Goal: Answer question/provide support: Share knowledge or assist other users

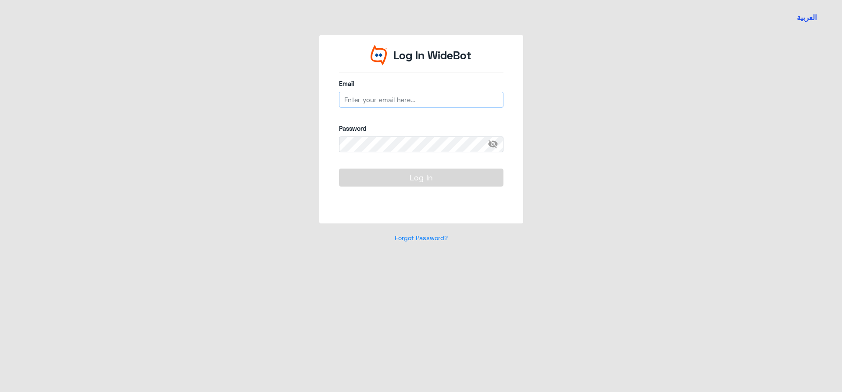
type input "[EMAIL_ADDRESS][DOMAIN_NAME]"
click at [412, 168] on button "Log In" at bounding box center [421, 177] width 164 height 18
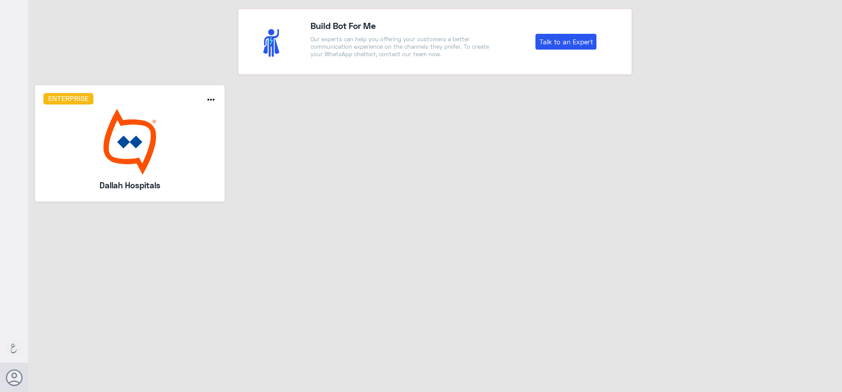
click at [72, 165] on img at bounding box center [129, 142] width 173 height 66
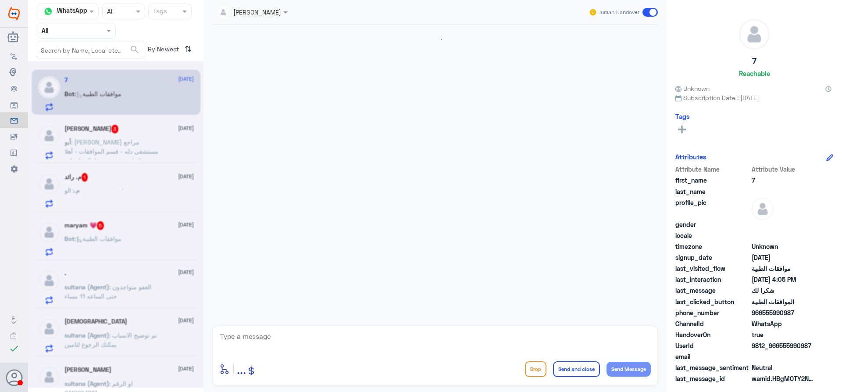
click at [102, 32] on div at bounding box center [76, 30] width 78 height 10
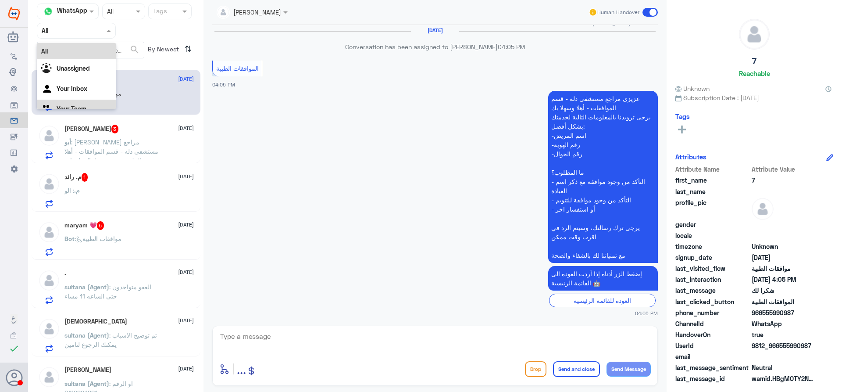
click at [87, 107] on div "Your Team" at bounding box center [76, 110] width 79 height 20
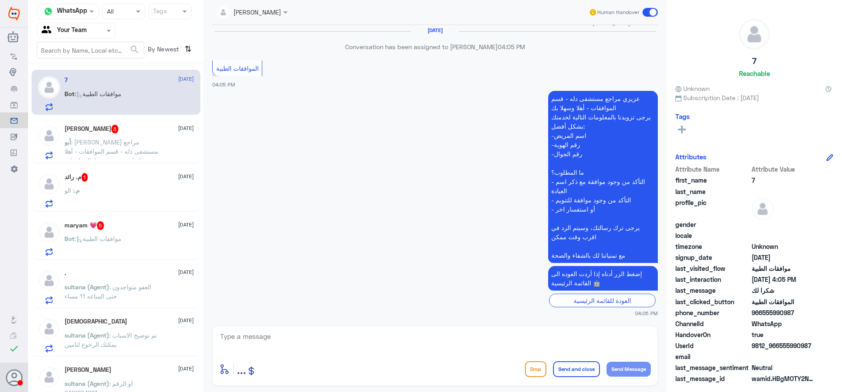
click at [139, 150] on span ": [PERSON_NAME] مراجع مستشفى دله - قسم الموافقات - أهلا وسهلا بك يرجى تزويدنا ب…" at bounding box center [112, 169] width 96 height 63
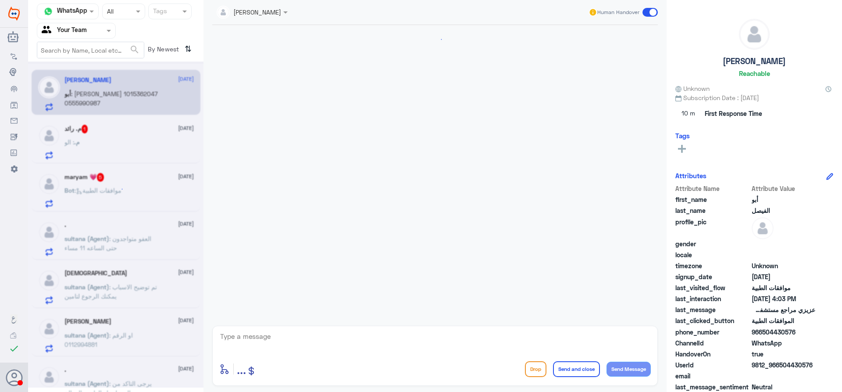
scroll to position [219, 0]
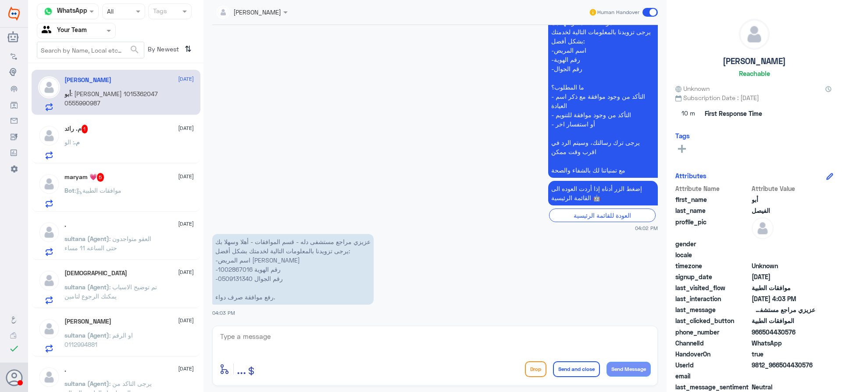
click at [127, 151] on div "م. : الو" at bounding box center [128, 149] width 129 height 20
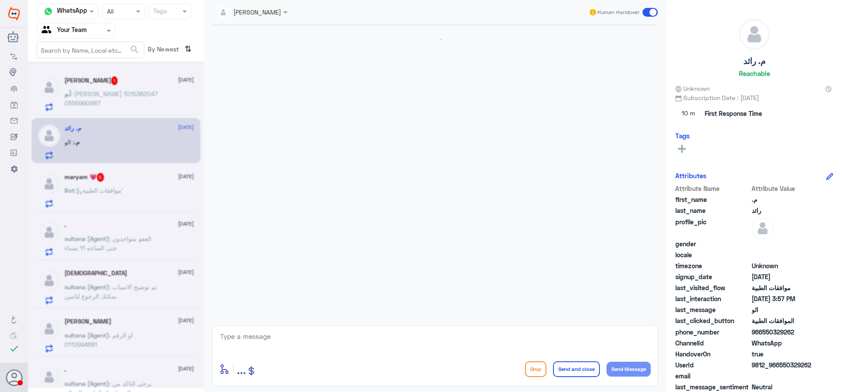
scroll to position [833, 0]
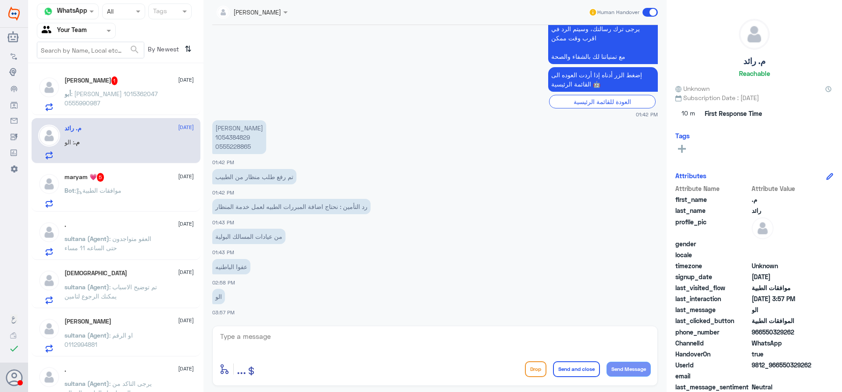
click at [142, 192] on div "Bot : موافقات الطبية" at bounding box center [128, 198] width 129 height 20
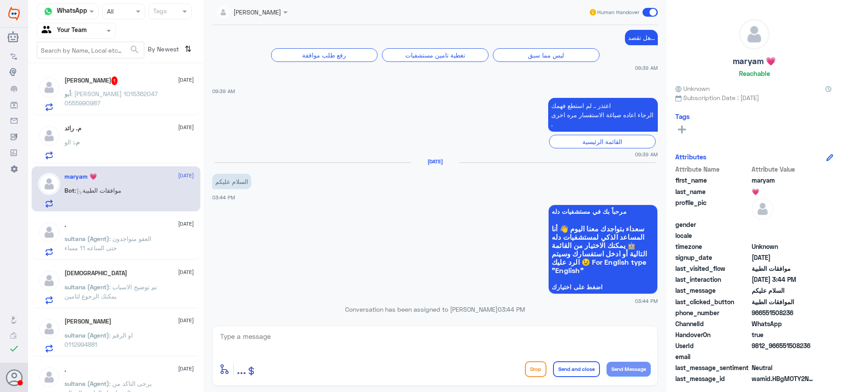
scroll to position [175, 0]
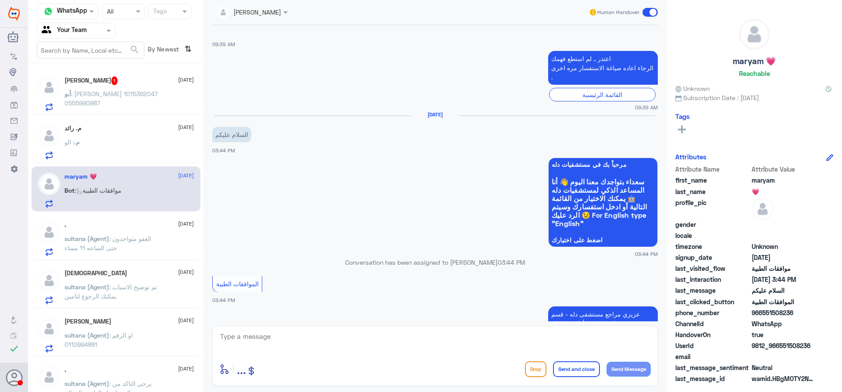
click at [102, 247] on span ": العفو متواجدون حتى الساعه 11 مساء" at bounding box center [107, 243] width 87 height 17
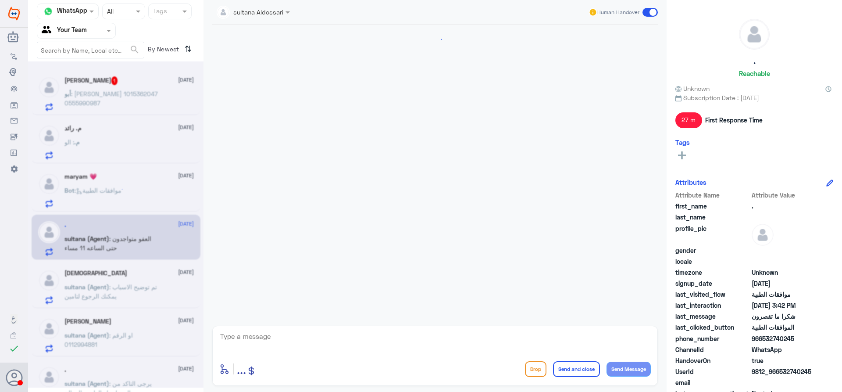
scroll to position [825, 0]
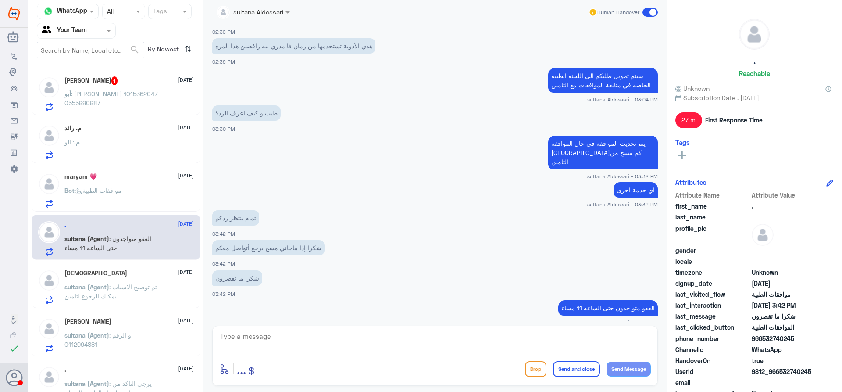
click at [122, 357] on div "أبو الفيصل 1 29 September أبو : Muneerqh Daluj Alasmari 1015362047 0555990987 م…" at bounding box center [115, 231] width 175 height 328
drag, startPoint x: 105, startPoint y: 151, endPoint x: 107, endPoint y: 147, distance: 4.5
click at [107, 147] on div "م. : الو" at bounding box center [128, 149] width 129 height 20
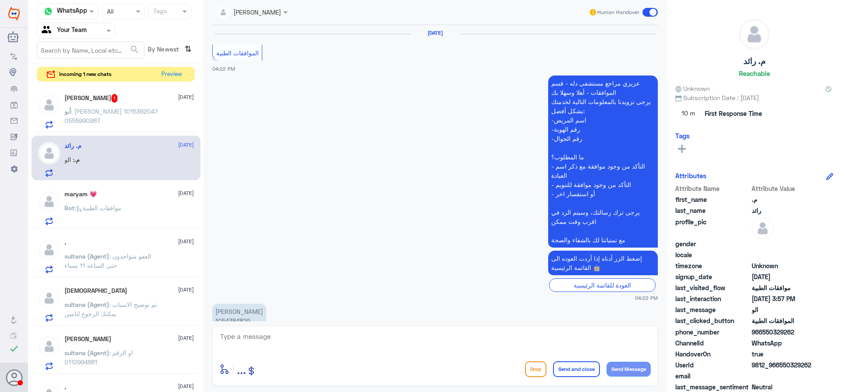
scroll to position [833, 0]
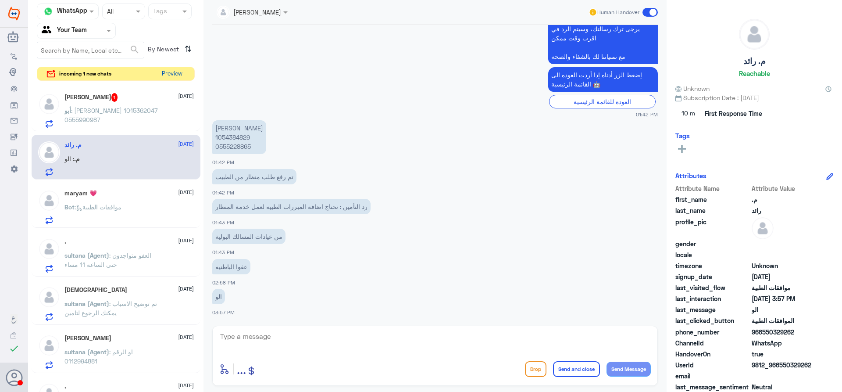
click at [171, 76] on button "Preview" at bounding box center [171, 74] width 27 height 14
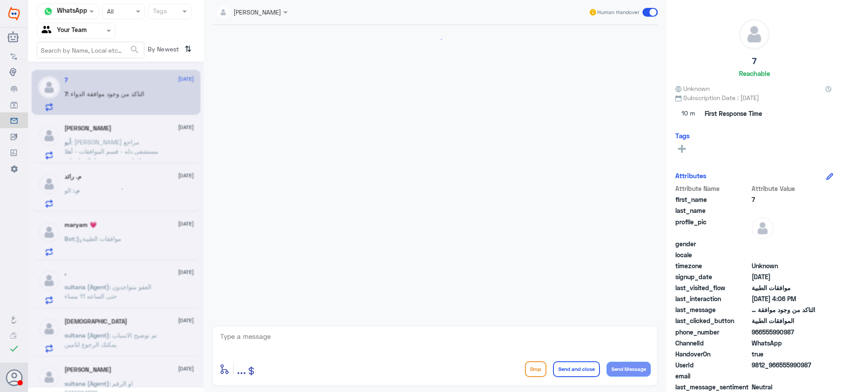
scroll to position [469, 0]
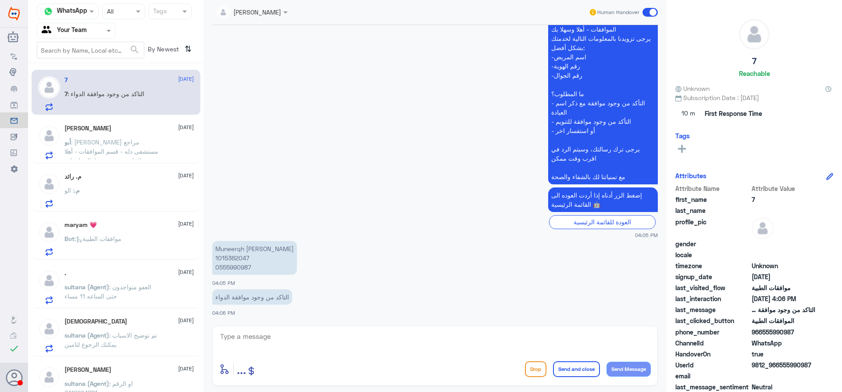
click at [157, 255] on div "Bot : موافقات الطبية" at bounding box center [128, 246] width 129 height 20
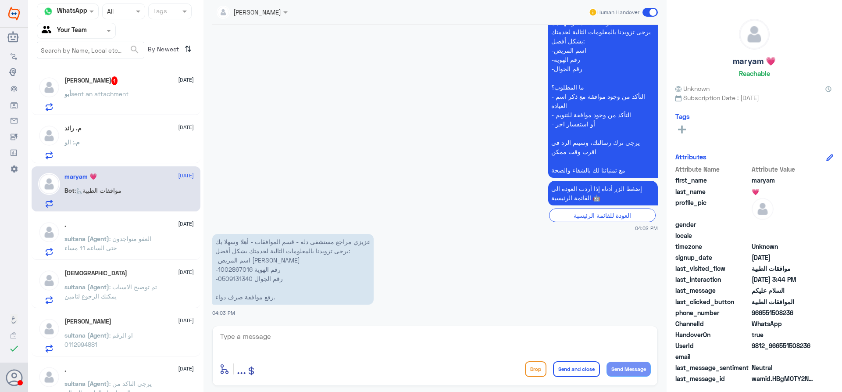
scroll to position [219, 0]
click at [112, 100] on p "أبو sent an attachment" at bounding box center [96, 100] width 64 height 22
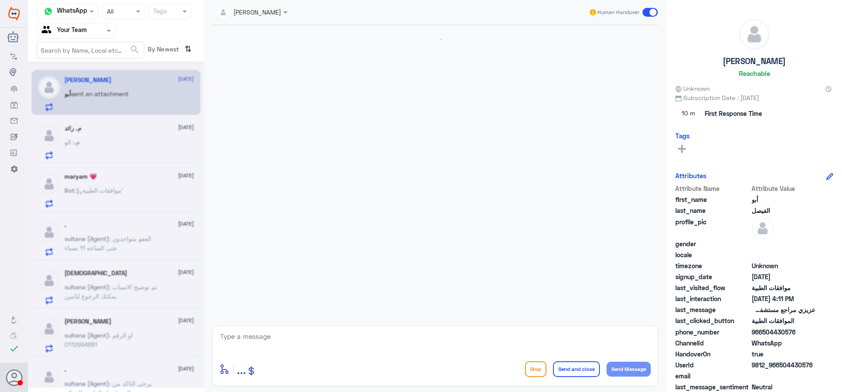
scroll to position [219, 0]
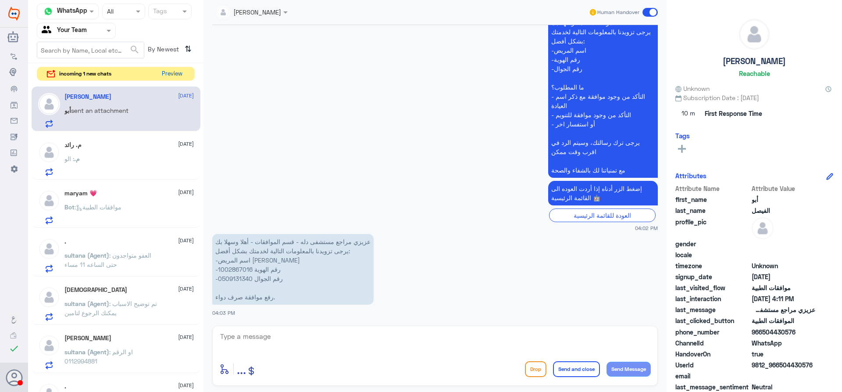
click at [166, 72] on button "Preview" at bounding box center [171, 74] width 27 height 14
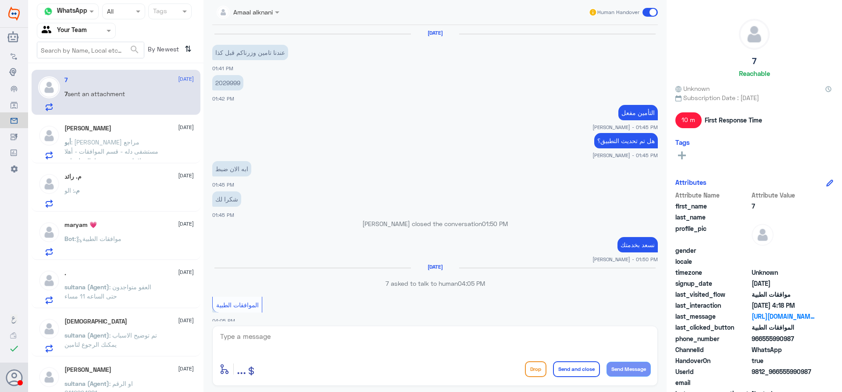
scroll to position [592, 0]
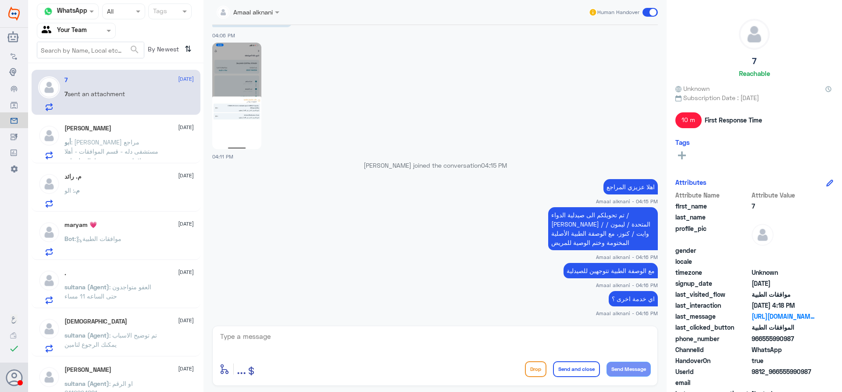
click at [136, 161] on div "أبو الفيصل 29 September أبو : عزيزي مراجع مستشفى دله - قسم الموافقات - أهلا وسه…" at bounding box center [116, 140] width 169 height 45
click at [122, 154] on p "أبو : عزيزي مراجع مستشفى دله - قسم الموافقات - أهلا وسهلا بك يرجى تزويدنا بالمع…" at bounding box center [113, 148] width 99 height 22
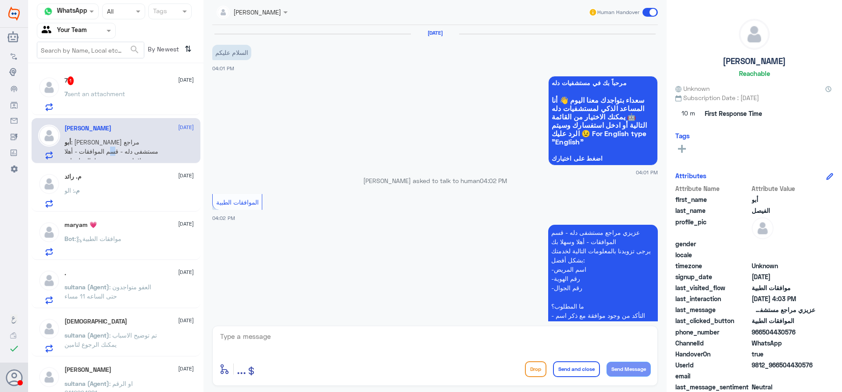
scroll to position [219, 0]
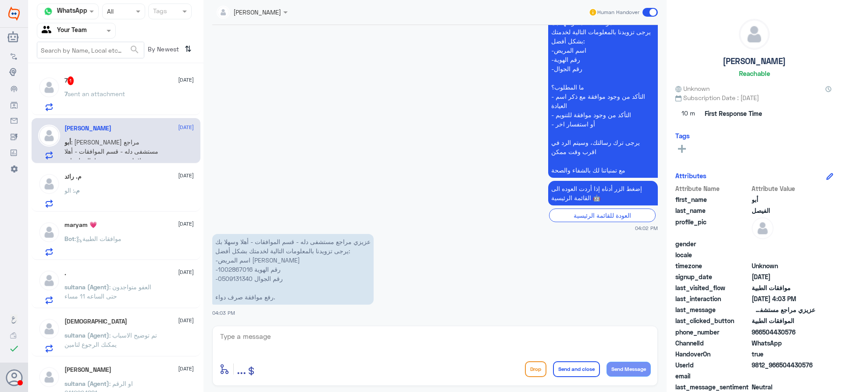
click at [131, 187] on div "م. رائد 29 September م. : الو" at bounding box center [128, 190] width 129 height 35
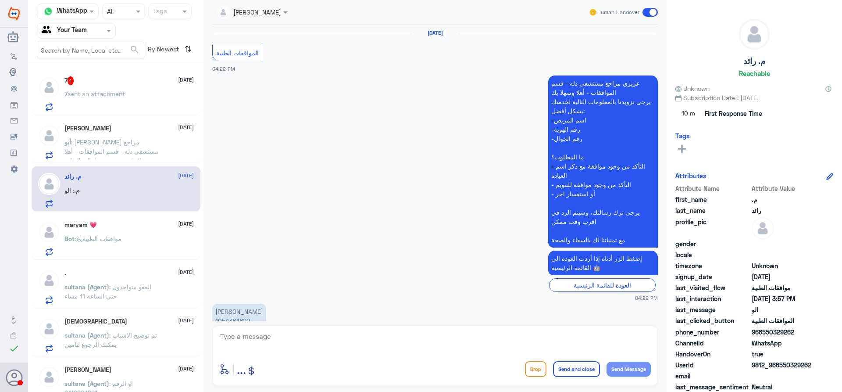
scroll to position [833, 0]
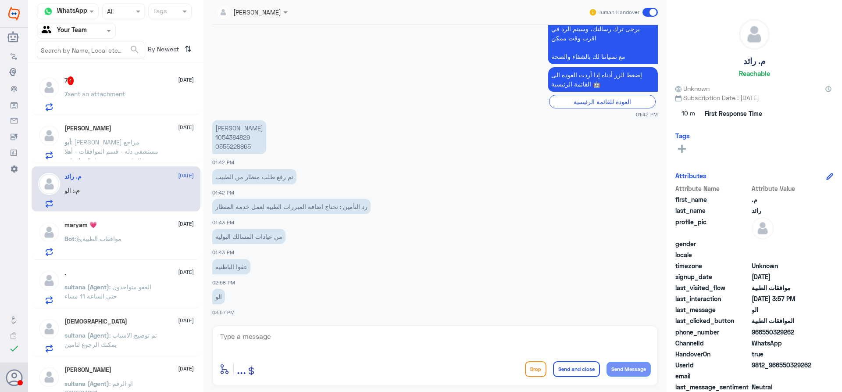
click at [136, 243] on div "Bot : موافقات الطبية" at bounding box center [128, 246] width 129 height 20
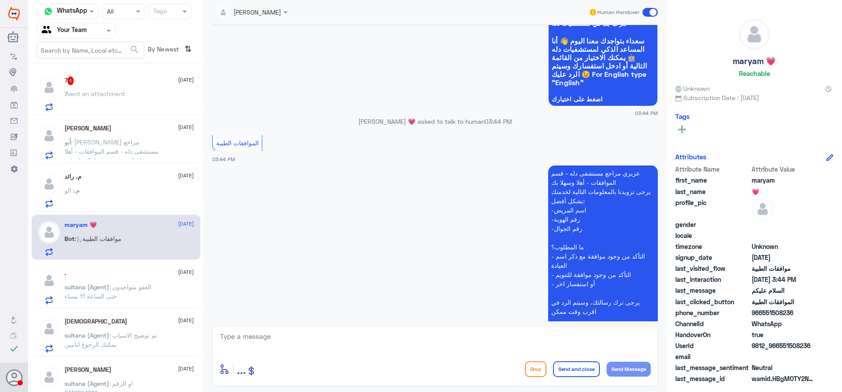
scroll to position [206, 0]
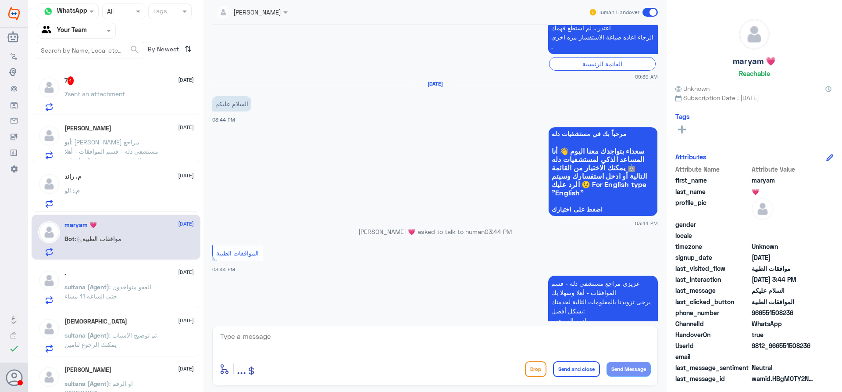
click at [103, 220] on div "maryam 💗 29 September Bot : موافقات الطبية" at bounding box center [116, 236] width 169 height 45
click at [119, 197] on div "م. : الو" at bounding box center [128, 198] width 129 height 20
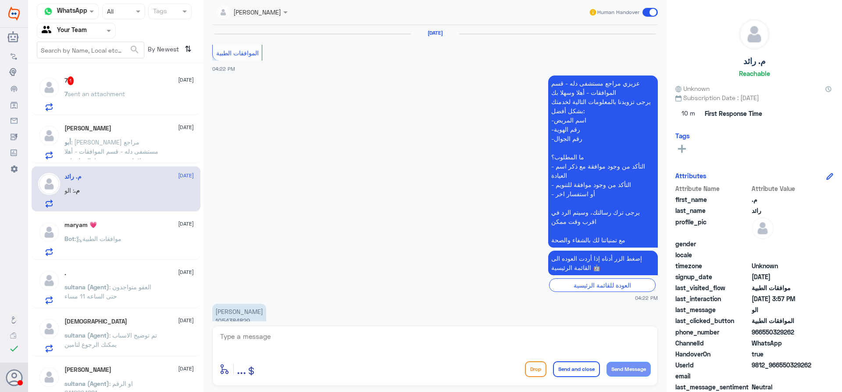
scroll to position [833, 0]
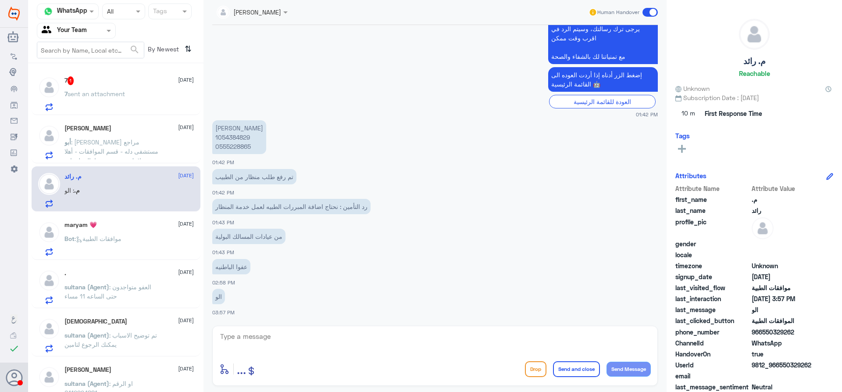
click at [122, 341] on p "sultana (Agent) : تم توضيح الاسباب يمكنك الرجوع لتامين" at bounding box center [113, 341] width 99 height 22
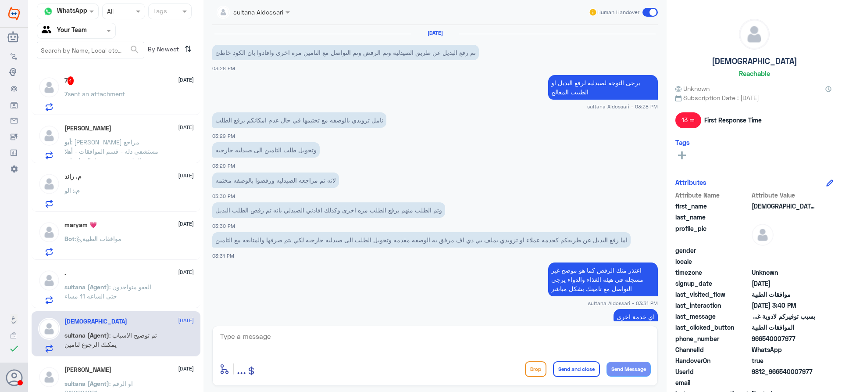
scroll to position [353, 0]
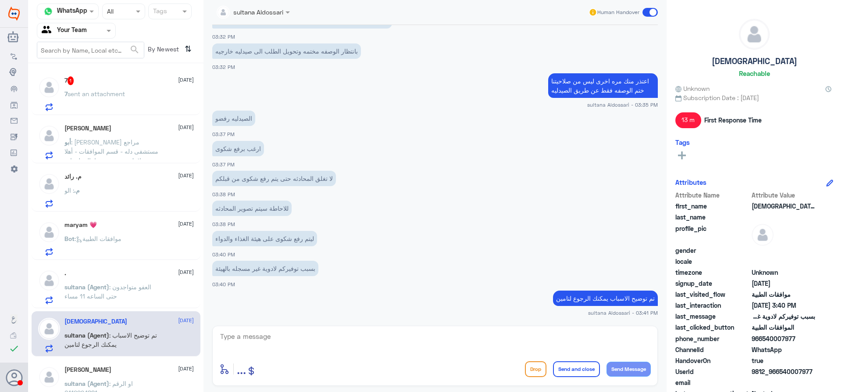
click at [139, 103] on div "7 sent an attachment" at bounding box center [128, 101] width 129 height 20
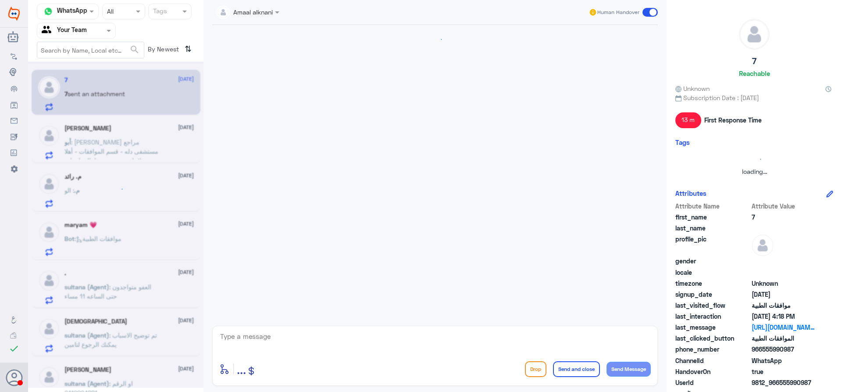
scroll to position [592, 0]
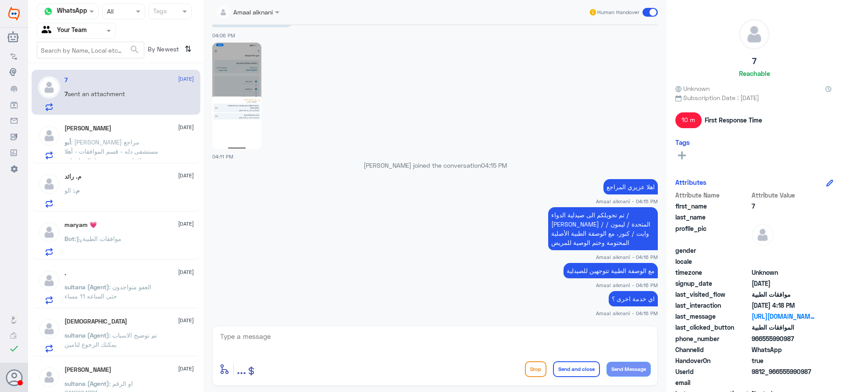
click at [132, 342] on p "sultana (Agent) : تم توضيح الاسباب يمكنك الرجوع لتامين" at bounding box center [113, 341] width 99 height 22
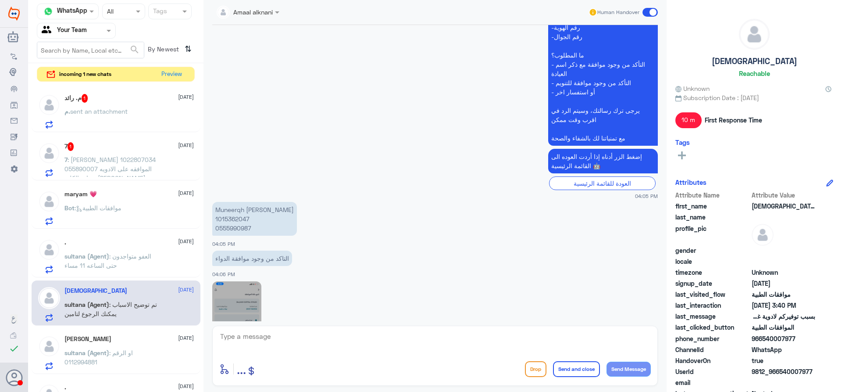
scroll to position [592, 0]
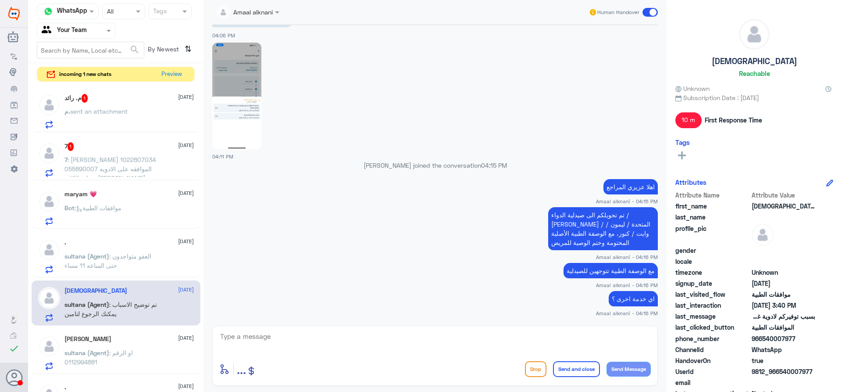
click at [106, 153] on div "7 1 29 September 7 : نوره السكاكر 1022807034 055890007 الموافقه على الادويه عيا…" at bounding box center [128, 159] width 129 height 35
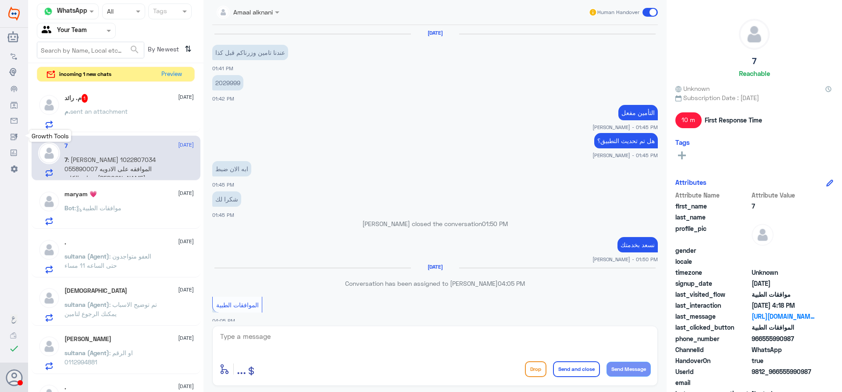
scroll to position [592, 0]
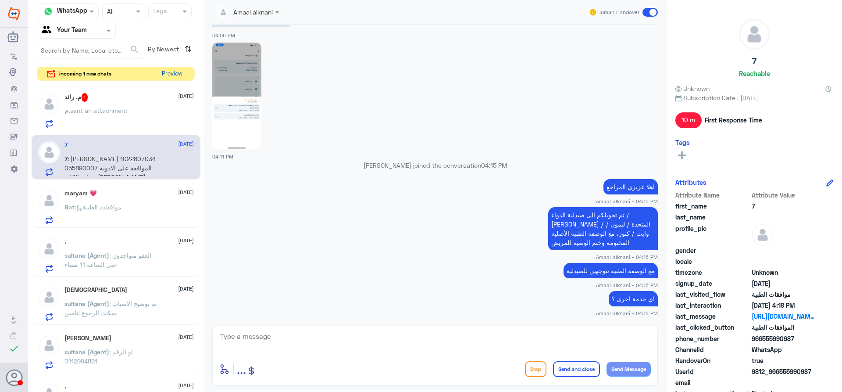
click at [176, 68] on button "Preview" at bounding box center [171, 74] width 27 height 14
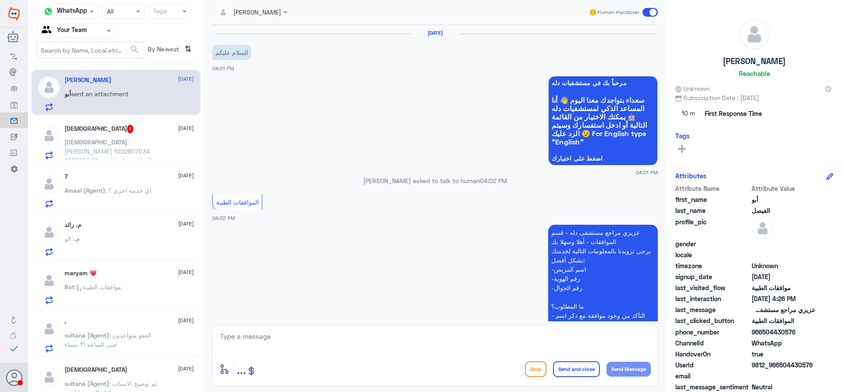
scroll to position [832, 0]
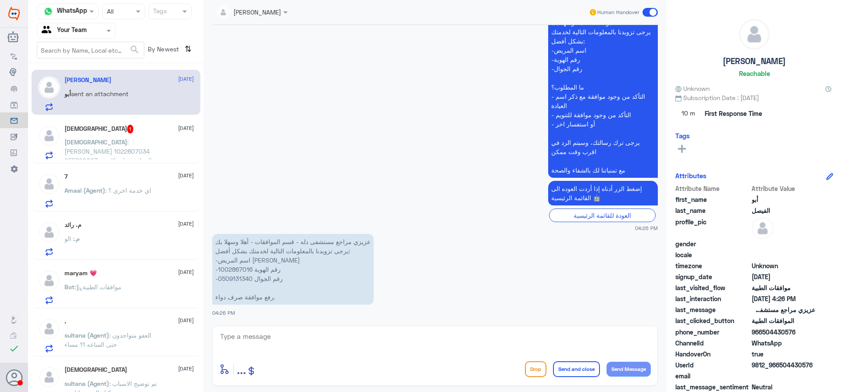
click at [140, 135] on div "MOHAMMED 1 29 September MOHAMMED : نوره السكاكر 1022807034 055890007 الموافقه ع…" at bounding box center [128, 142] width 129 height 35
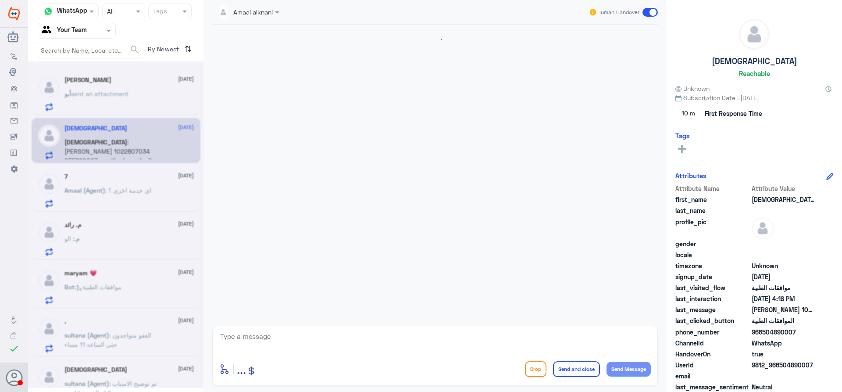
scroll to position [1121, 0]
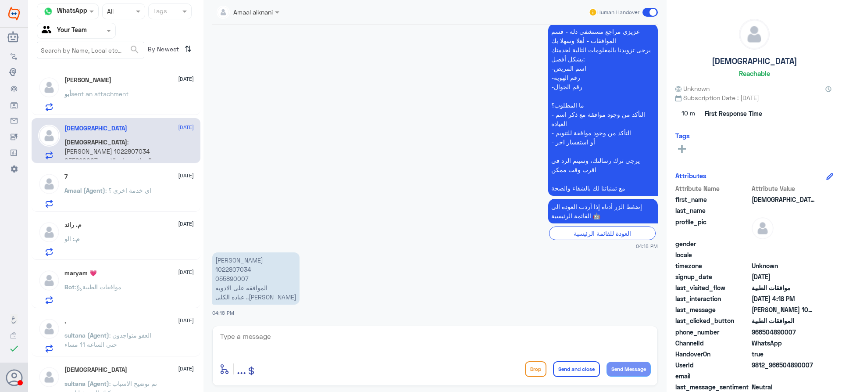
click at [137, 93] on div "أبو sent an attachment" at bounding box center [128, 101] width 129 height 20
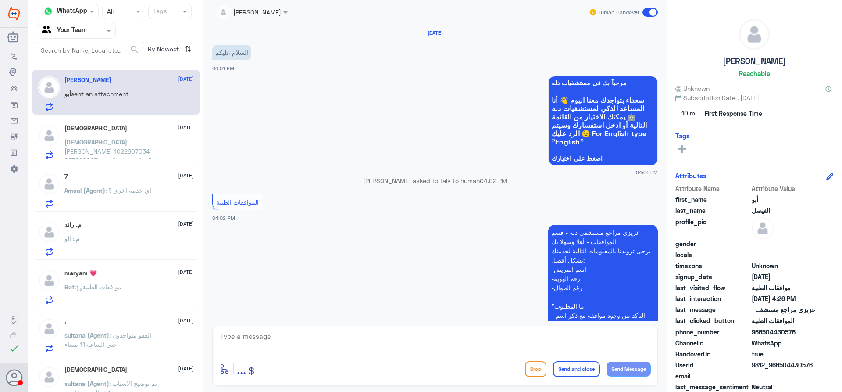
scroll to position [832, 0]
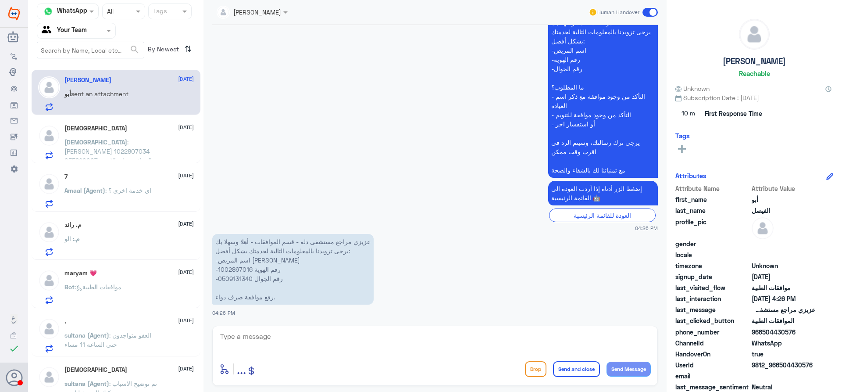
click at [112, 129] on div "MOHAMMED 29 September" at bounding box center [128, 128] width 129 height 7
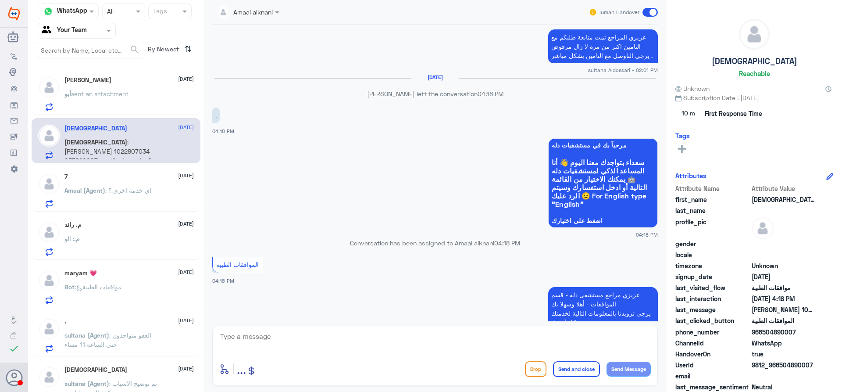
scroll to position [814, 0]
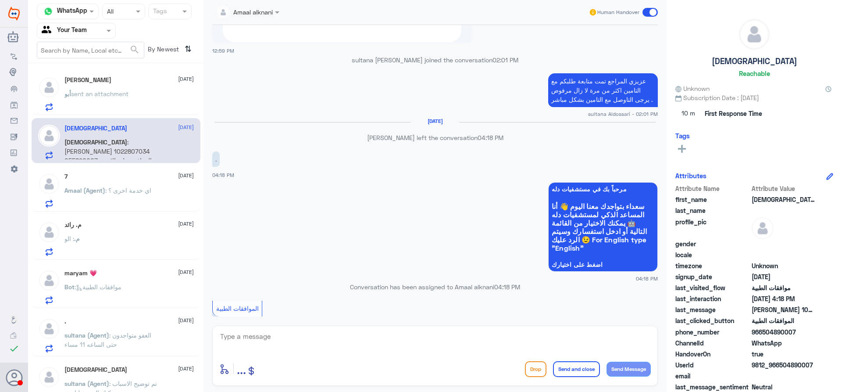
click at [105, 358] on div "أبو الفيصل 29 September أبو sent an attachment MOHAMMED 29 September MOHAMMED :…" at bounding box center [115, 231] width 175 height 328
click at [106, 288] on span ": موافقات الطبية" at bounding box center [98, 286] width 47 height 7
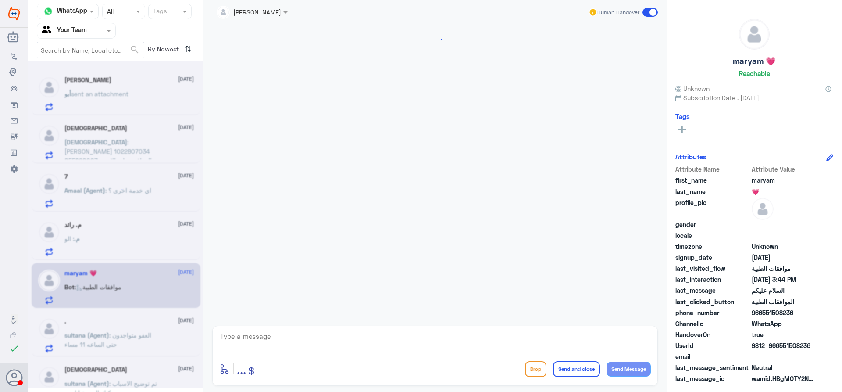
scroll to position [382, 0]
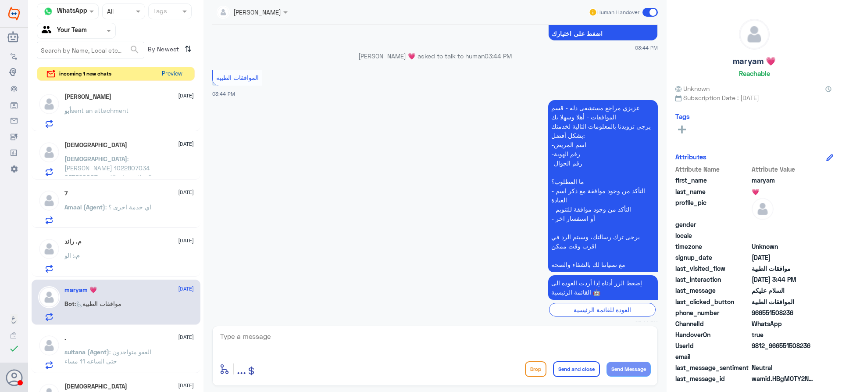
click at [179, 74] on button "Preview" at bounding box center [171, 74] width 27 height 14
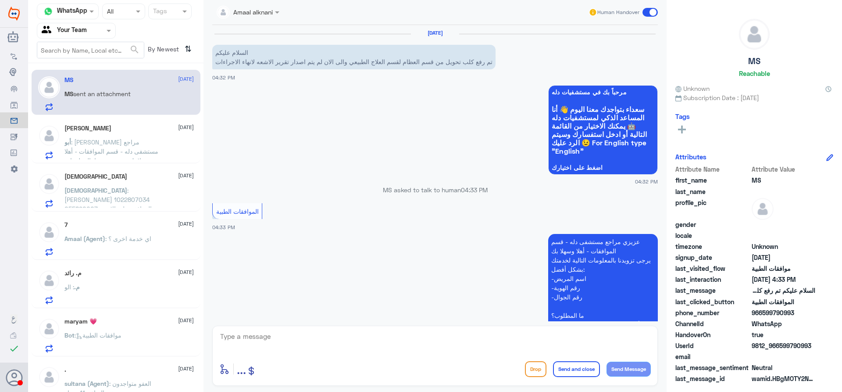
click at [310, 344] on textarea at bounding box center [435, 340] width 432 height 21
type textarea "H"
type textarea "وعليكم السلام"
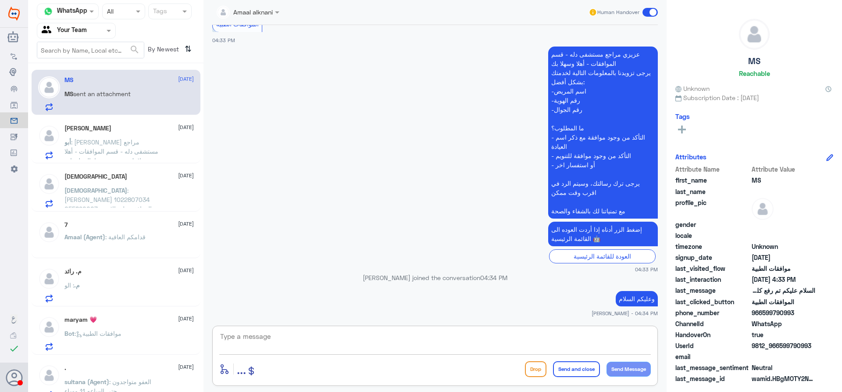
click at [261, 8] on div at bounding box center [247, 12] width 71 height 10
click at [282, 22] on div "[PERSON_NAME]" at bounding box center [264, 28] width 84 height 15
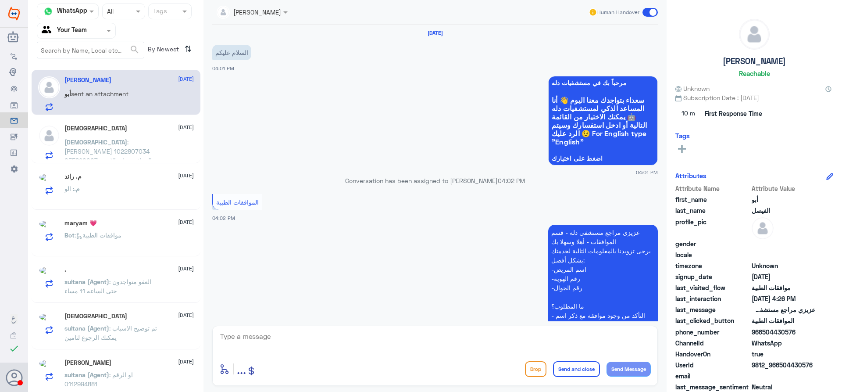
scroll to position [832, 0]
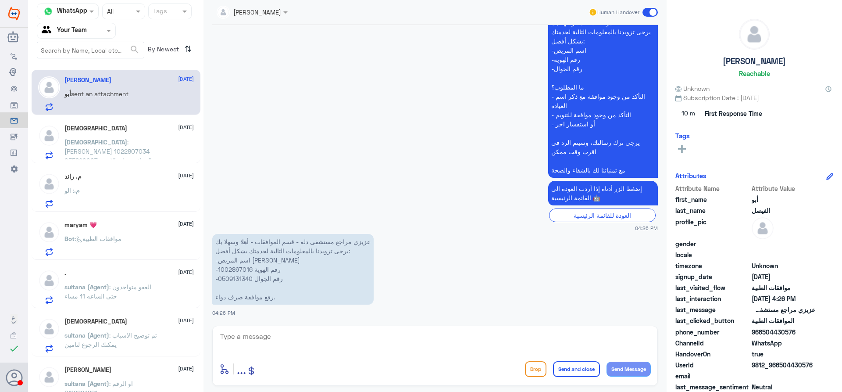
click at [93, 31] on div at bounding box center [76, 30] width 78 height 10
click at [98, 67] on div "Unassigned" at bounding box center [76, 58] width 79 height 20
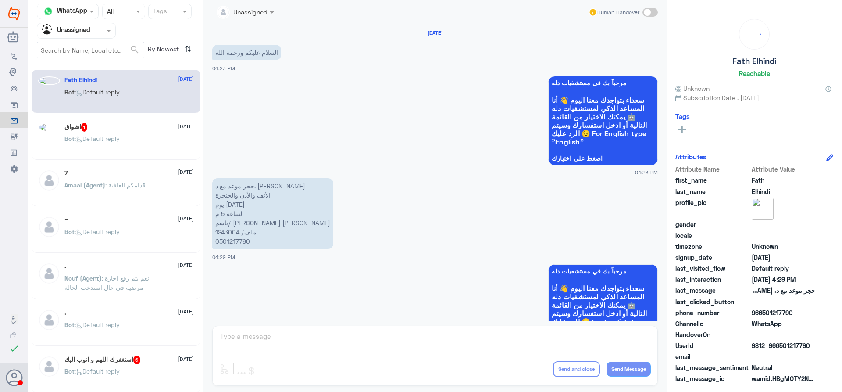
scroll to position [47, 0]
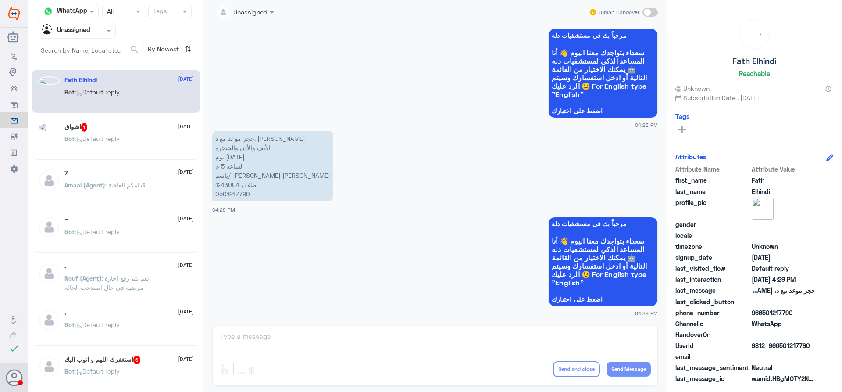
click at [91, 34] on div at bounding box center [76, 30] width 78 height 10
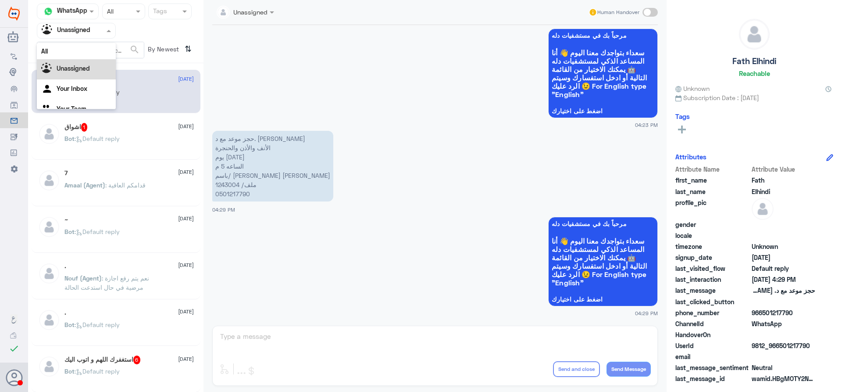
scroll to position [11, 0]
click at [95, 75] on div "Your Inbox" at bounding box center [76, 78] width 79 height 20
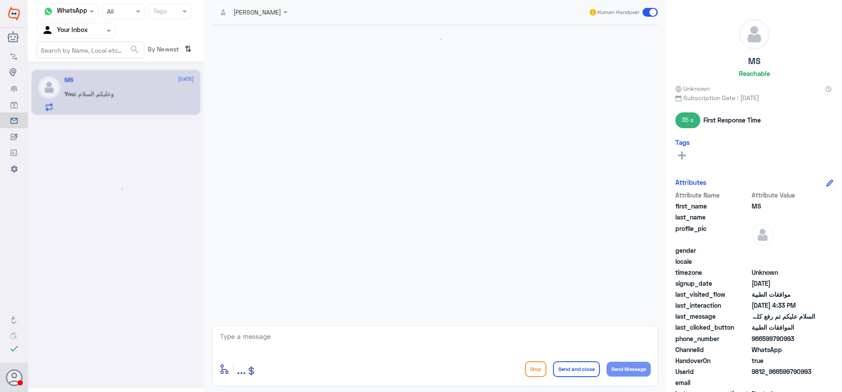
scroll to position [203, 0]
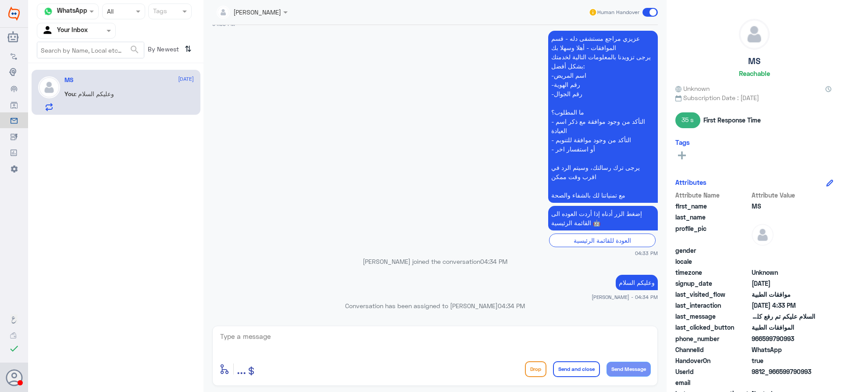
click at [460, 346] on textarea at bounding box center [435, 340] width 432 height 21
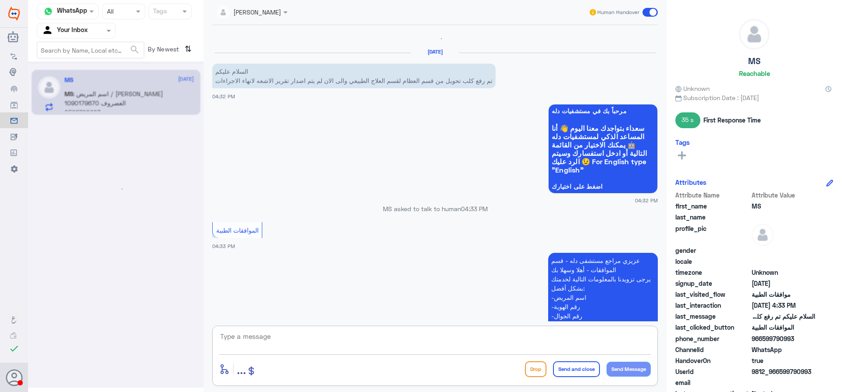
scroll to position [0, 0]
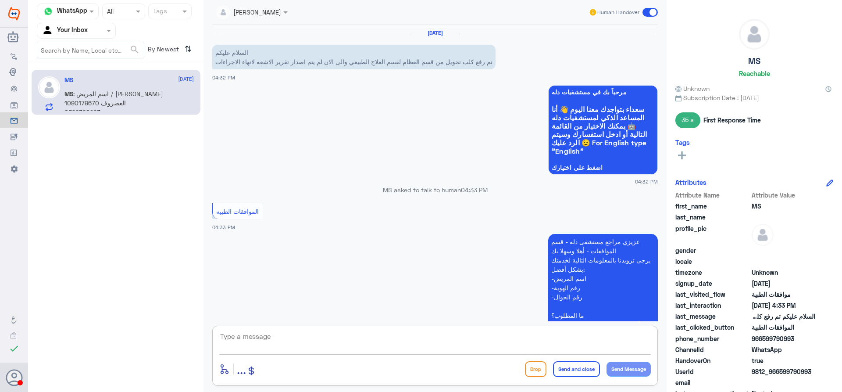
click at [461, 333] on textarea at bounding box center [435, 340] width 432 height 21
type textarea "زودني برقم هويتك"
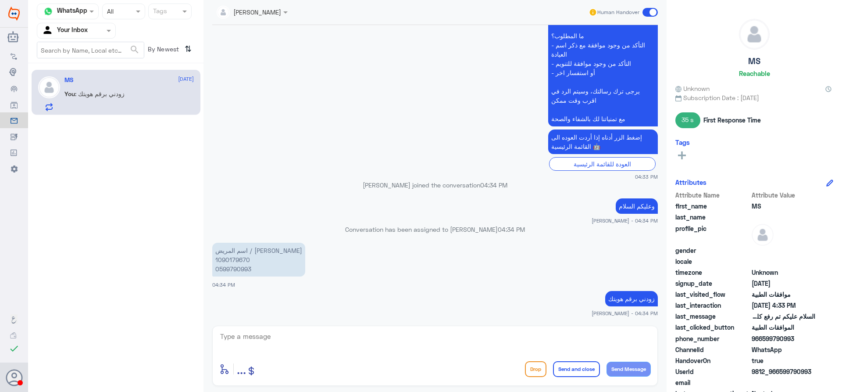
click at [246, 260] on p "اسم المريض / محمد شبيب الغضروف 1090179670 0599790993" at bounding box center [258, 260] width 93 height 34
copy p "1090179670"
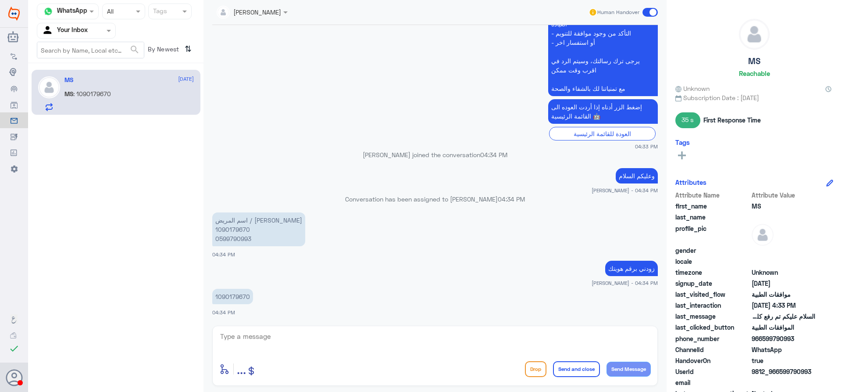
click at [231, 294] on p "1090179670" at bounding box center [232, 296] width 41 height 15
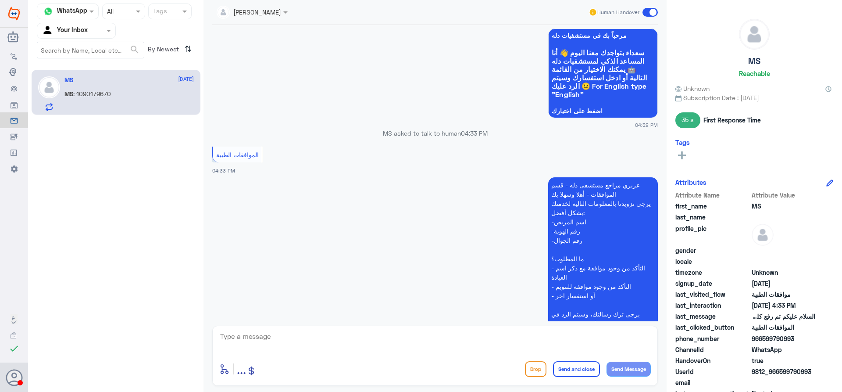
scroll to position [0, 0]
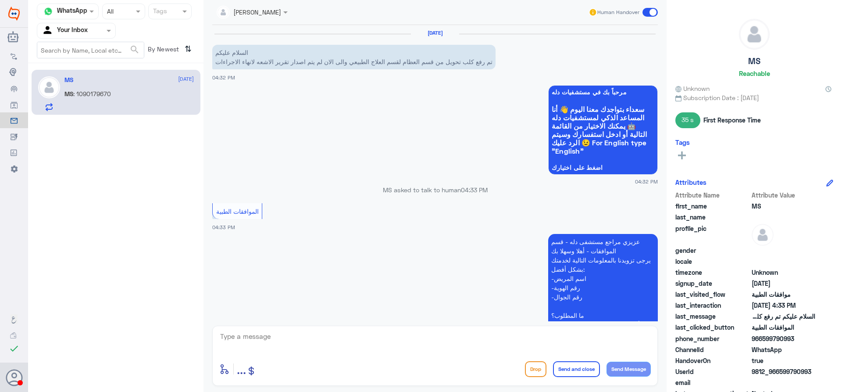
click at [334, 345] on textarea at bounding box center [435, 340] width 432 height 21
type textarea "اسم المريض"
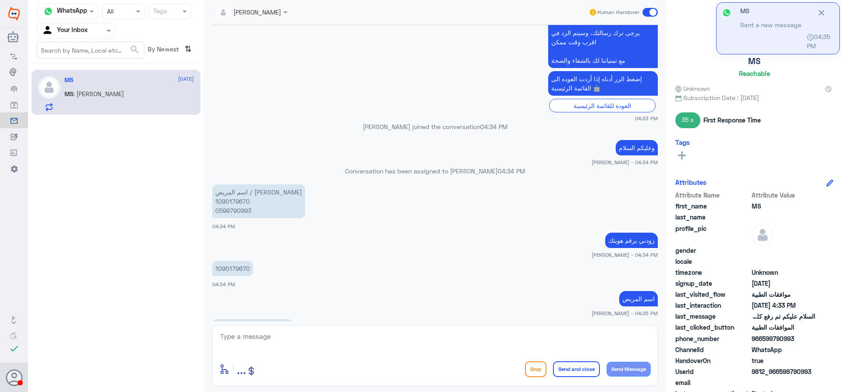
scroll to position [368, 0]
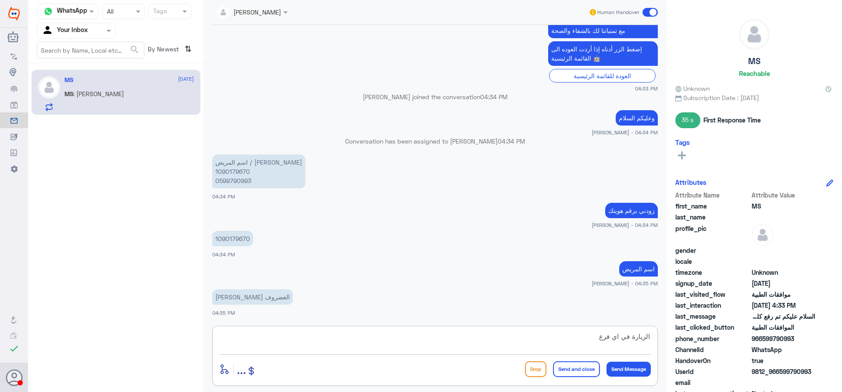
type textarea "الزيارة في اي فرع ؟"
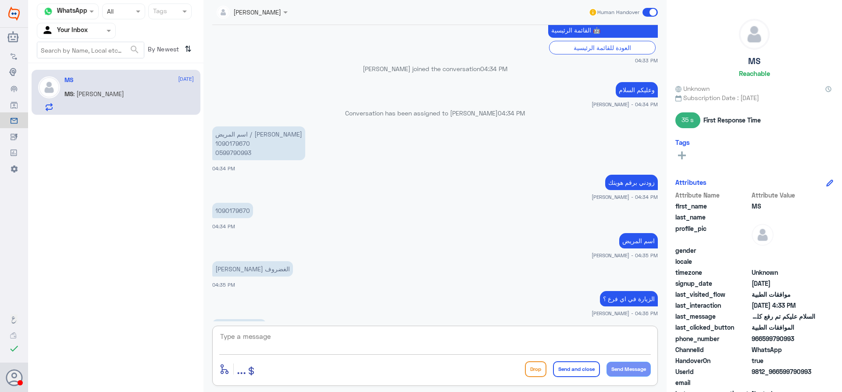
scroll to position [426, 0]
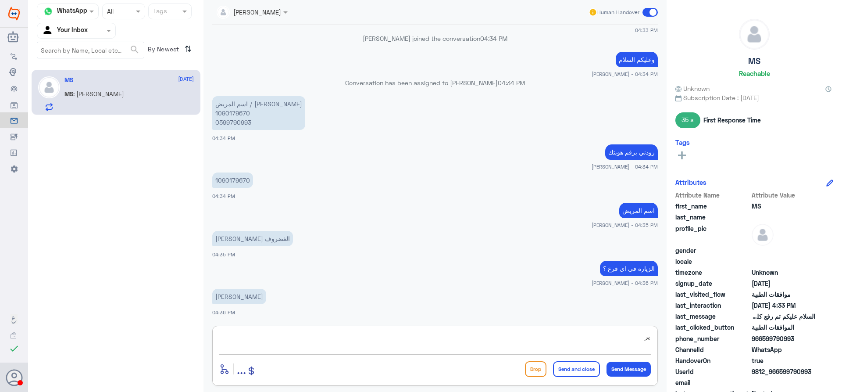
type textarea "ي"
type textarea "عزيزي المراجع يرجى التواصل مع فرع نمار لخدمتك"
click at [578, 371] on button "Send and close" at bounding box center [576, 369] width 47 height 16
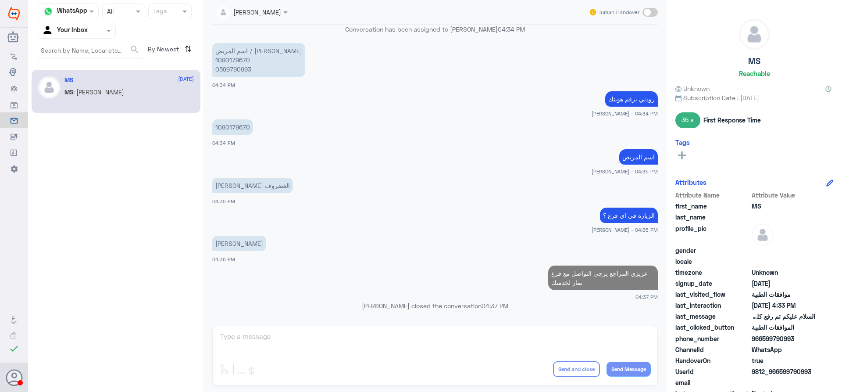
click at [93, 29] on div at bounding box center [76, 30] width 78 height 10
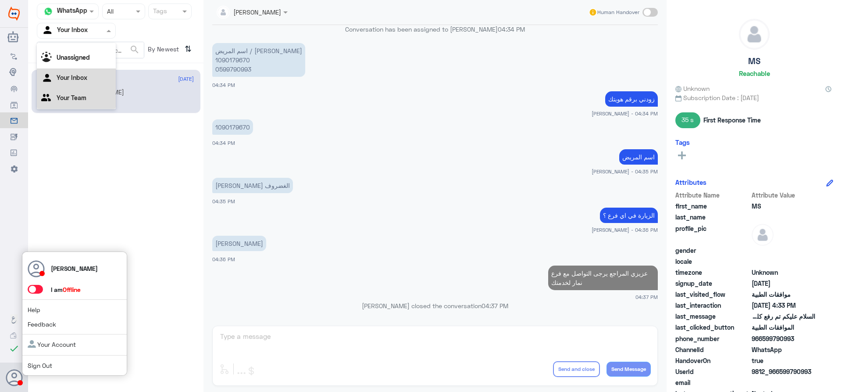
click at [34, 293] on span at bounding box center [35, 289] width 15 height 9
click at [0, 0] on input "checkbox" at bounding box center [0, 0] width 0 height 0
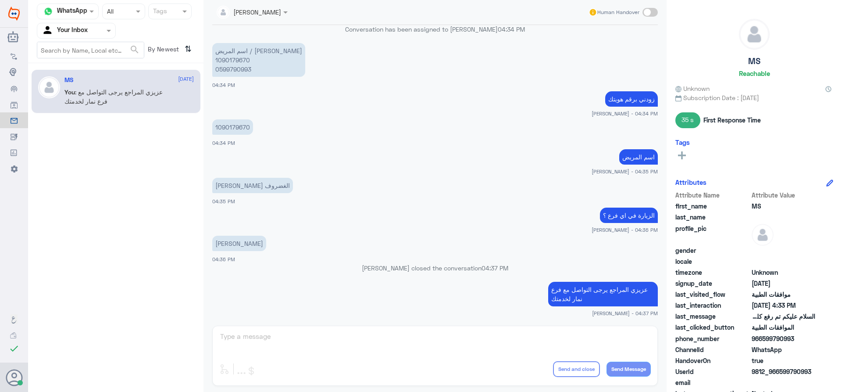
drag, startPoint x: 96, startPoint y: 24, endPoint x: 102, endPoint y: 31, distance: 9.7
click at [96, 25] on div "Agent Filter Your Inbox" at bounding box center [70, 30] width 67 height 13
click at [85, 94] on Team "Your Team" at bounding box center [72, 97] width 30 height 7
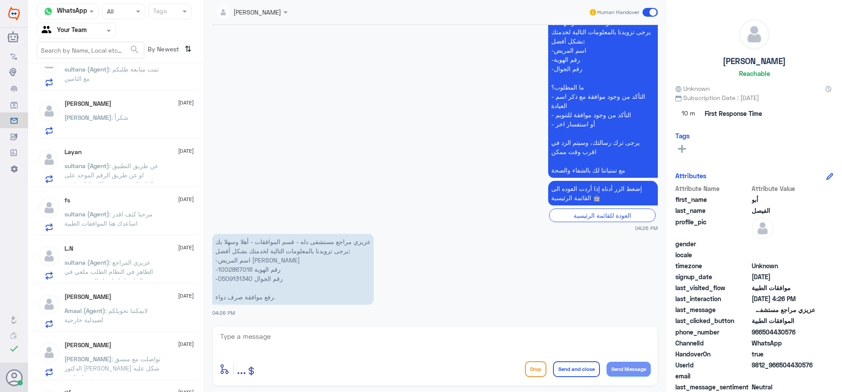
scroll to position [930, 0]
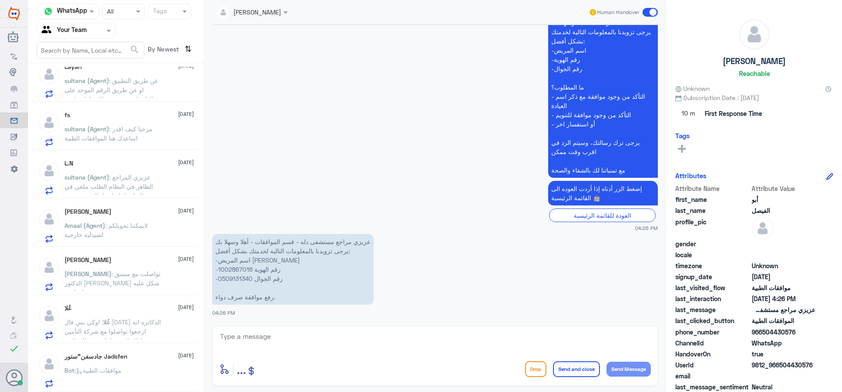
click at [153, 232] on p "Amaal (Agent) : لايمكننا تحويلكم لصيدلية خارجية" at bounding box center [113, 232] width 99 height 22
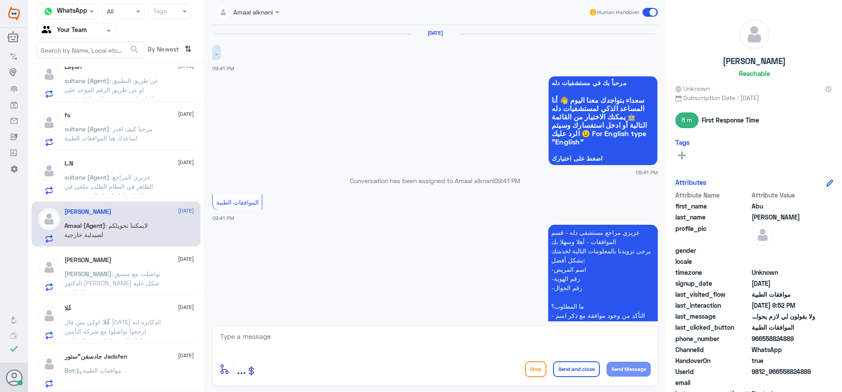
scroll to position [648, 0]
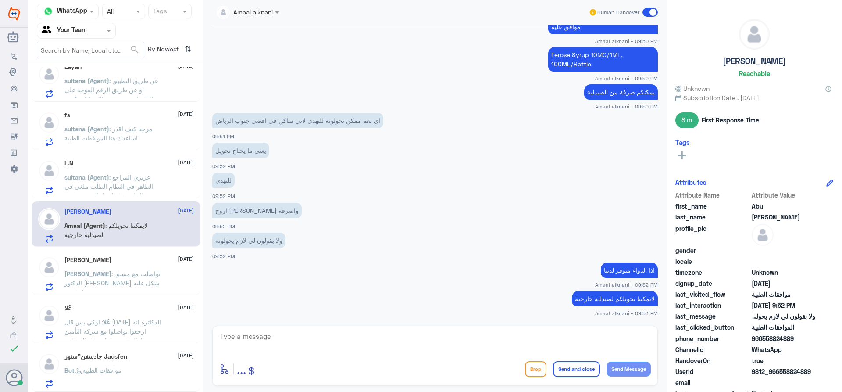
click at [136, 344] on div "أبو الفيصل 29 September أبو : عزيزي مراجع مستشفى دله - قسم الموافقات - أهلا وسه…" at bounding box center [115, 231] width 175 height 328
click at [109, 312] on div "عُلا 28 September عُلا : اوكي بس قال احد الدكاتره انه ارجعوا تواصلوا مع شركة ال…" at bounding box center [128, 321] width 129 height 35
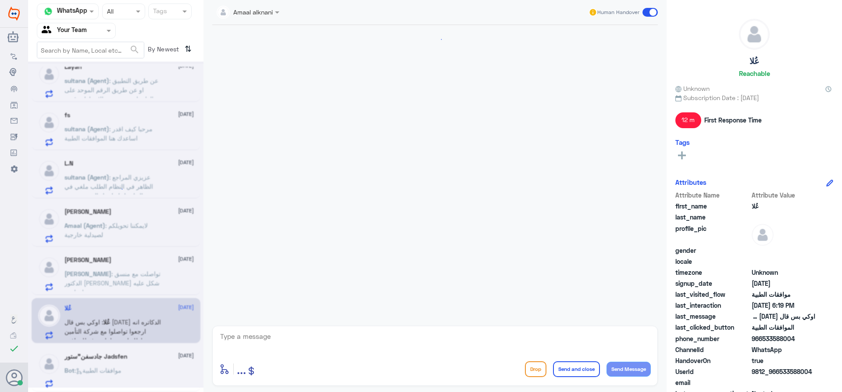
scroll to position [574, 0]
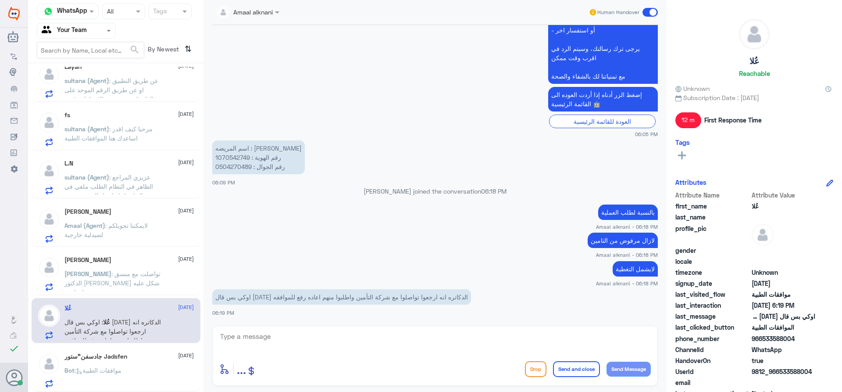
click at [201, 348] on div "أبو الفيصل 29 September أبو : عزيزي مراجع مستشفى دله - قسم الموافقات - أهلا وسه…" at bounding box center [115, 231] width 175 height 328
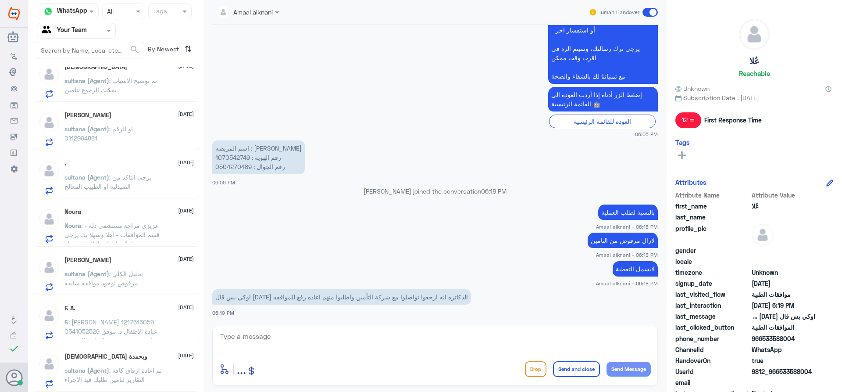
scroll to position [0, 0]
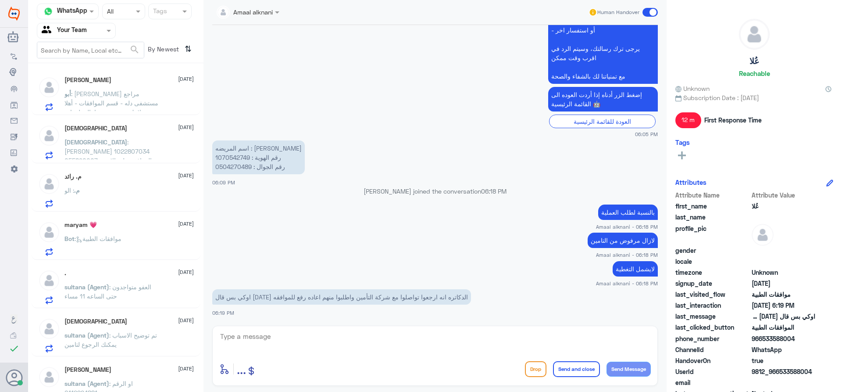
click at [131, 112] on div "أبو الفيصل 29 September أبو : عزيزي مراجع مستشفى دله - قسم الموافقات - أهلا وسه…" at bounding box center [116, 92] width 169 height 45
click at [82, 115] on div "أبو الفيصل 29 September أبو : عزيزي مراجع مستشفى دله - قسم الموافقات - أهلا وسه…" at bounding box center [115, 231] width 175 height 328
click at [116, 142] on span ": نوره السكاكر 1022807034 055890007 الموافقه على الادويه عياده الكلى ..جمال الو…" at bounding box center [107, 155] width 87 height 35
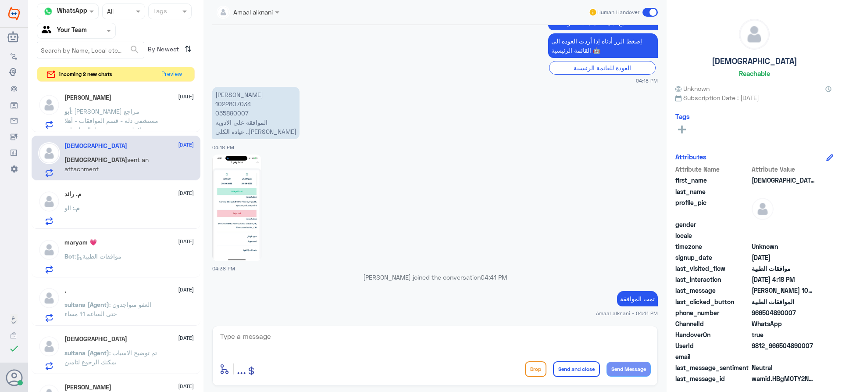
scroll to position [1316, 0]
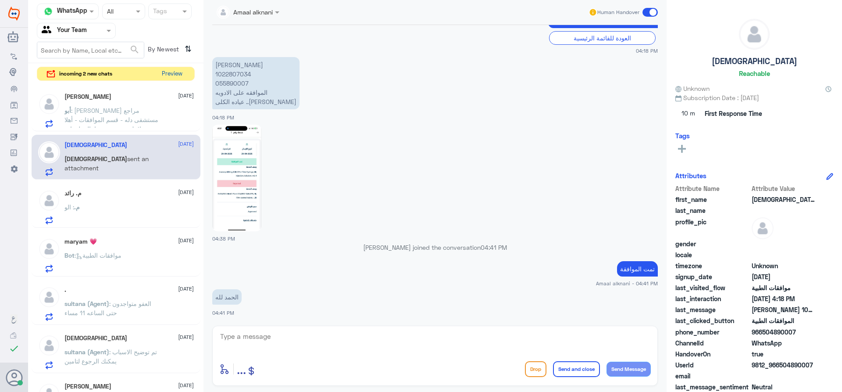
click at [168, 79] on button "Preview" at bounding box center [171, 74] width 27 height 14
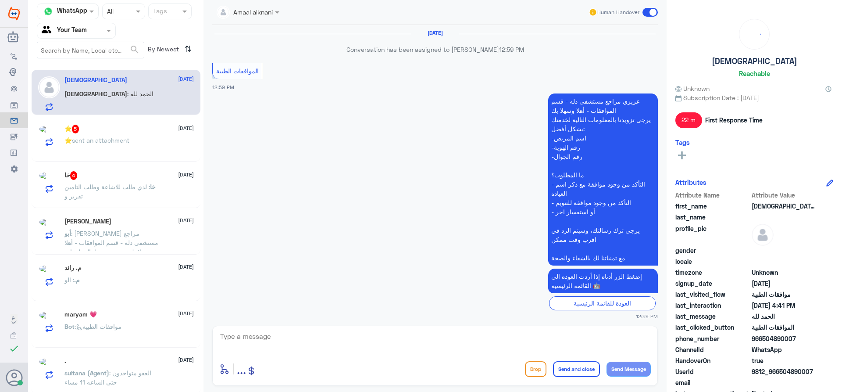
scroll to position [1076, 0]
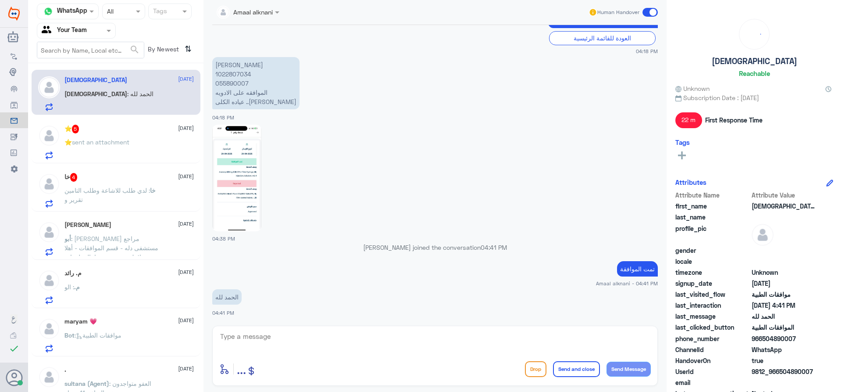
click at [129, 150] on p "⭐️ sent an attachment" at bounding box center [96, 148] width 65 height 22
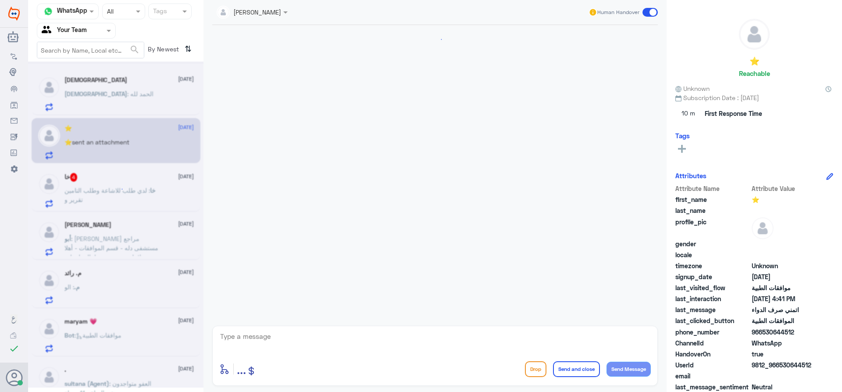
scroll to position [725, 0]
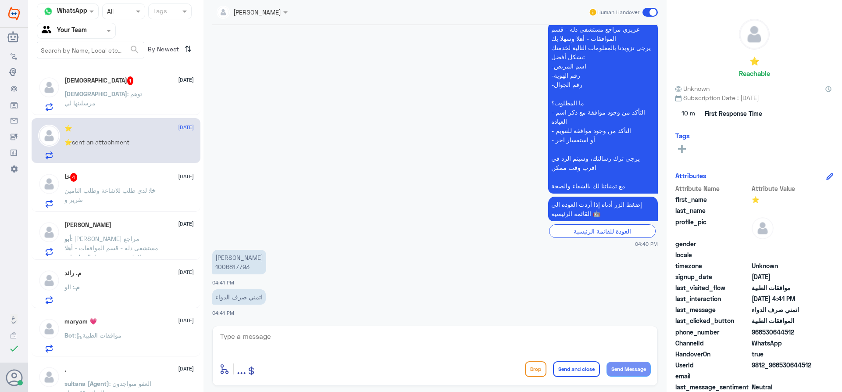
click at [128, 188] on span ": لدي طلب للاشاعة وطلب التامين تقرير و" at bounding box center [107, 194] width 86 height 17
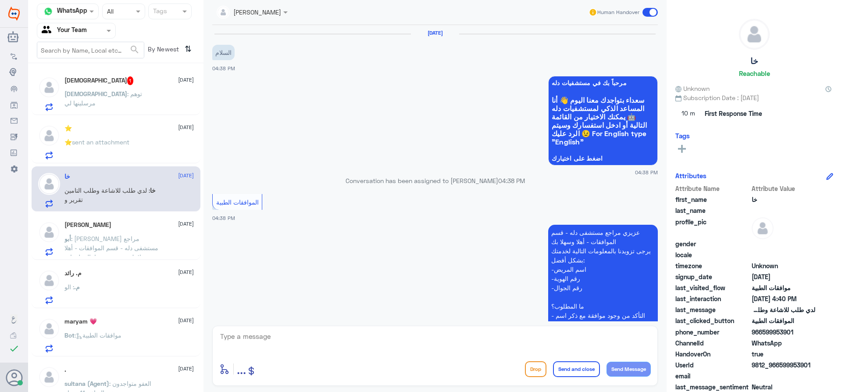
scroll to position [212, 0]
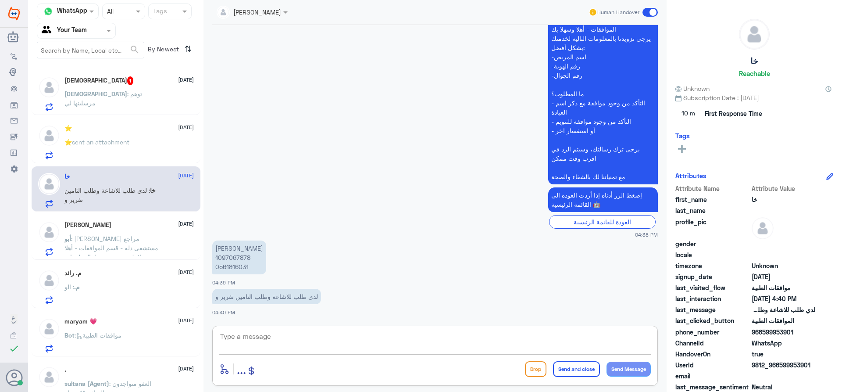
click at [268, 339] on textarea at bounding box center [435, 340] width 432 height 21
drag, startPoint x: 136, startPoint y: 118, endPoint x: 124, endPoint y: 128, distance: 15.6
click at [135, 120] on div "MOHAMMED 1 29 September MOHAMMED : توهم مرسلينها لي ⭐️ 29 September ⭐️ sent an …" at bounding box center [115, 231] width 175 height 328
click at [134, 127] on div "⭐️ 29 September" at bounding box center [128, 128] width 129 height 7
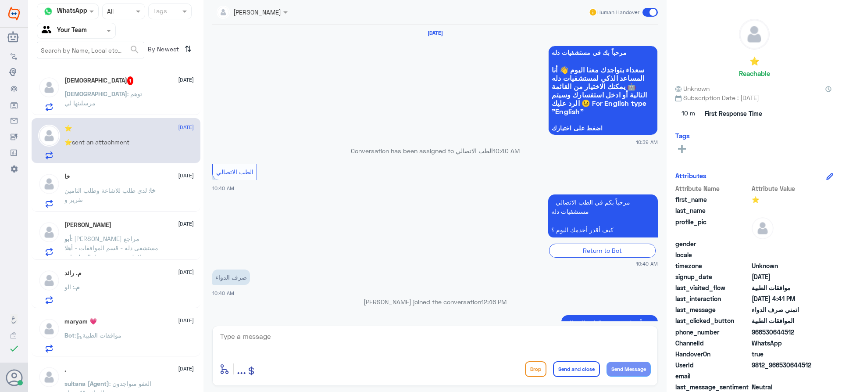
scroll to position [725, 0]
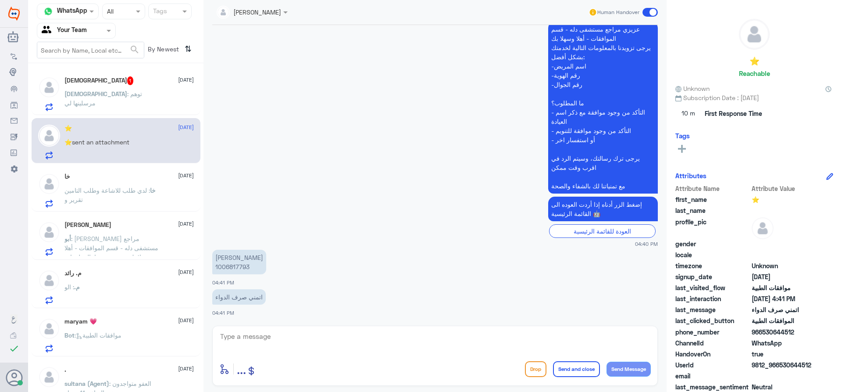
click at [249, 4] on div "jana Alhamed Human Handover" at bounding box center [435, 12] width 446 height 25
click at [248, 14] on input "text" at bounding box center [242, 12] width 50 height 10
click at [270, 36] on div "Unassigned" at bounding box center [261, 32] width 89 height 15
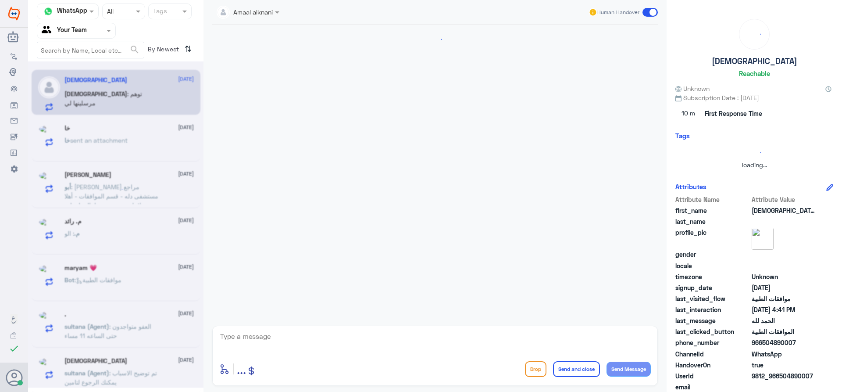
scroll to position [0, 0]
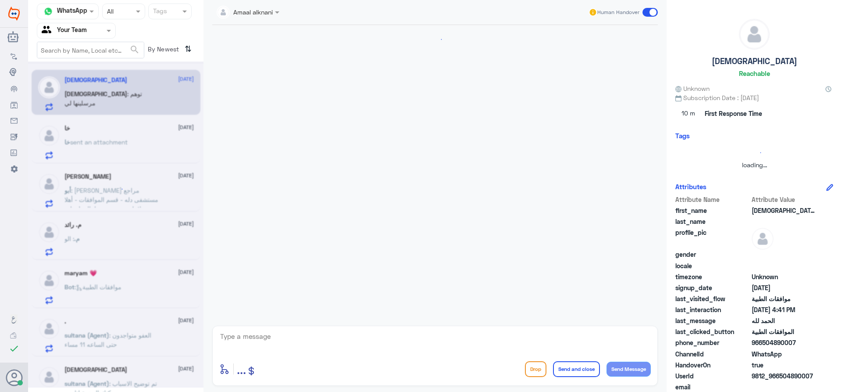
click at [132, 199] on div at bounding box center [115, 224] width 175 height 326
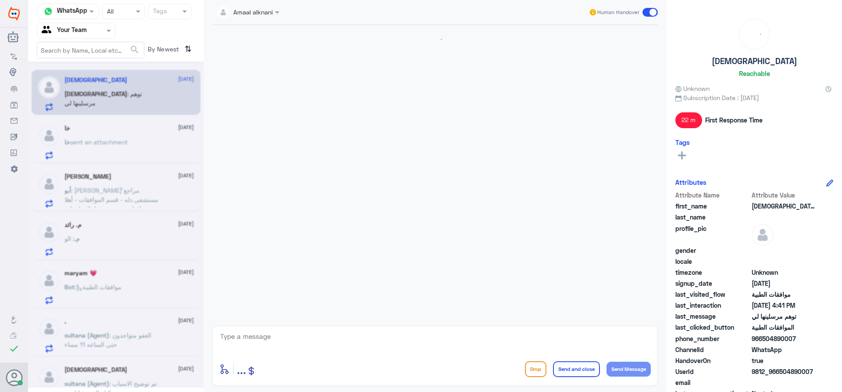
click at [129, 146] on div at bounding box center [115, 224] width 175 height 326
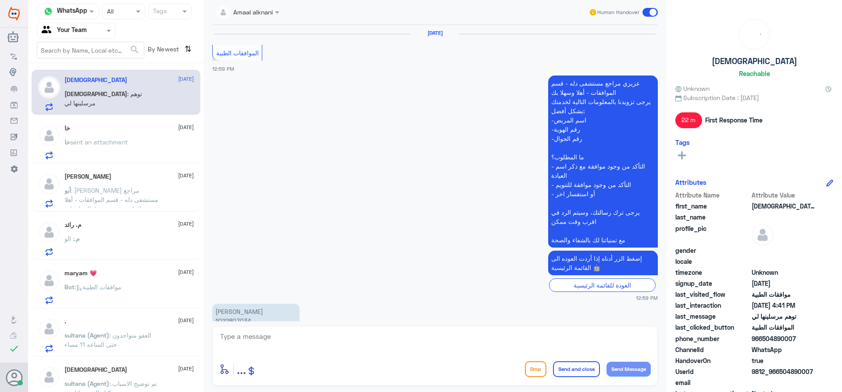
scroll to position [1088, 0]
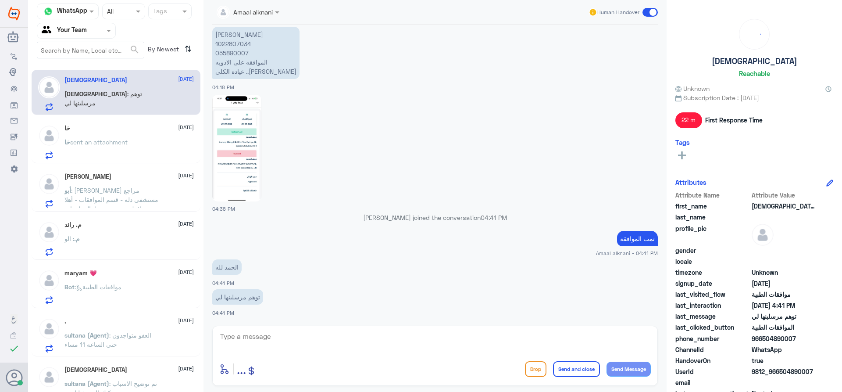
click at [117, 123] on div "خا 29 September خا sent an attachment" at bounding box center [116, 140] width 169 height 45
click at [120, 139] on span "sent an attachment" at bounding box center [98, 141] width 57 height 7
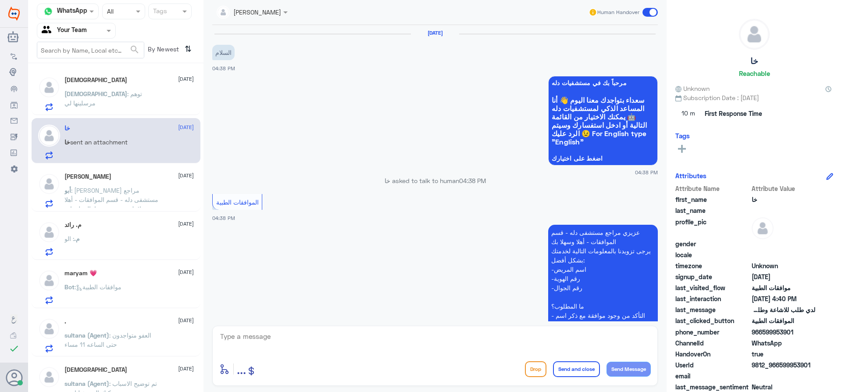
scroll to position [212, 0]
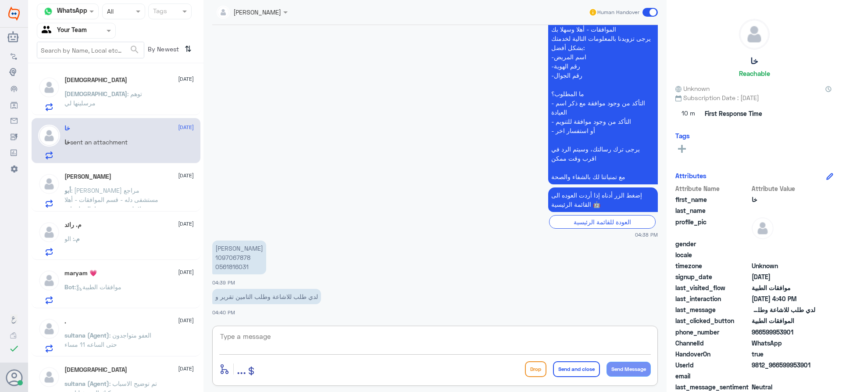
click at [286, 346] on textarea at bounding box center [435, 340] width 432 height 21
type textarea "اهلا وسهلا"
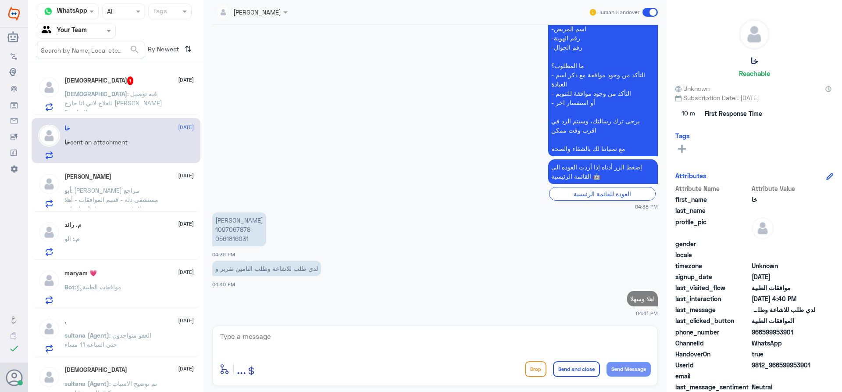
click at [236, 230] on p "[PERSON_NAME] 1097067878 0561816031" at bounding box center [239, 229] width 54 height 34
copy p "1097067878"
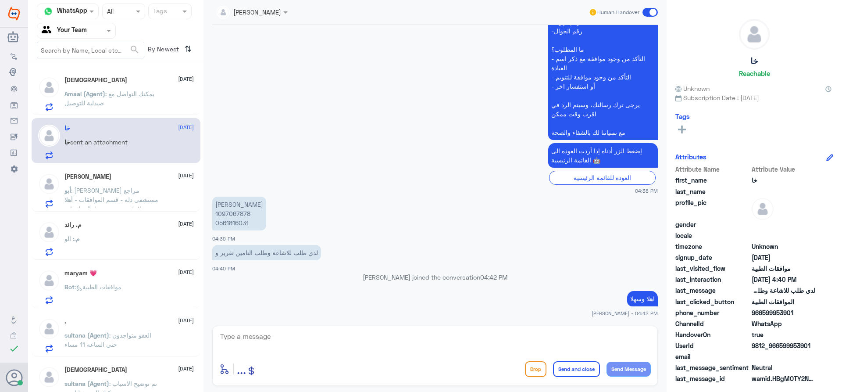
click at [473, 345] on textarea at bounding box center [435, 340] width 432 height 21
type textarea "تم متابعة طلبك [PERSON_NAME]"
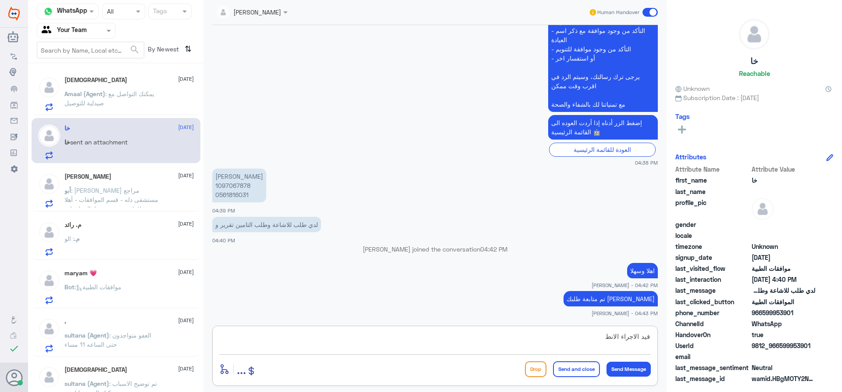
type textarea "قيد الاجراء الان"
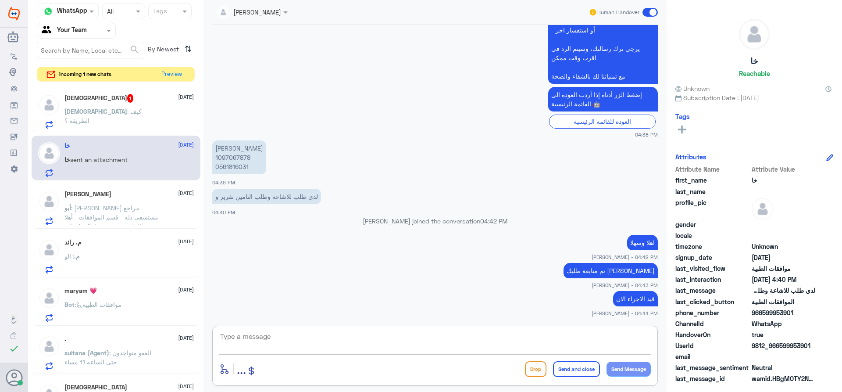
click at [132, 119] on p "MOHAMMED : كيف الطريقه ؟" at bounding box center [113, 118] width 99 height 22
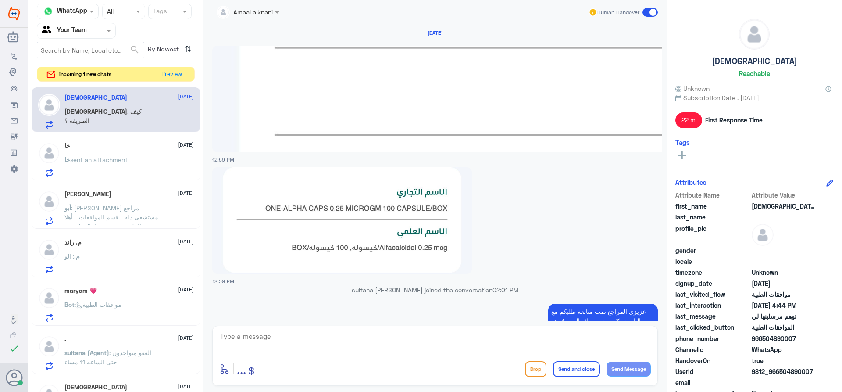
scroll to position [850, 0]
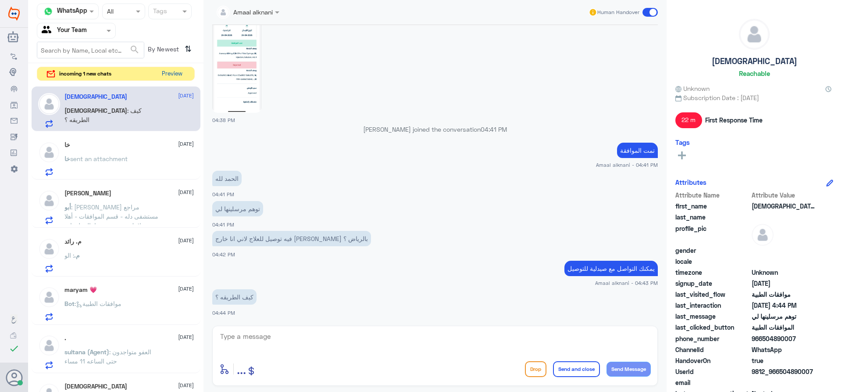
click at [164, 73] on button "Preview" at bounding box center [171, 74] width 27 height 14
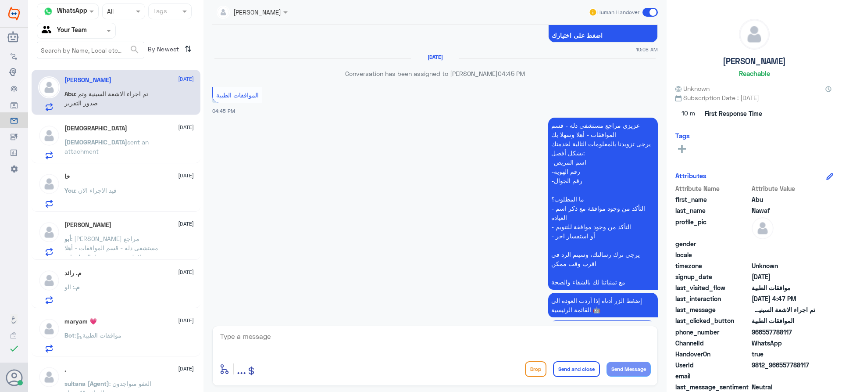
scroll to position [559, 0]
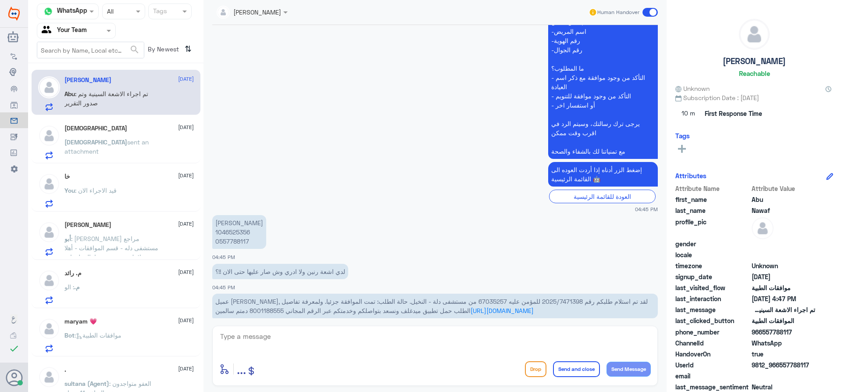
click at [435, 348] on textarea at bounding box center [435, 340] width 432 height 21
type textarea "H"
type textarea "اهلا وسهلا"
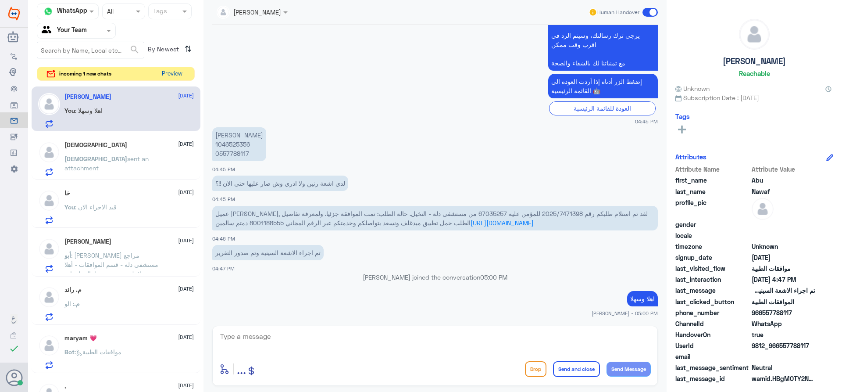
click at [176, 74] on button "Preview" at bounding box center [171, 74] width 27 height 14
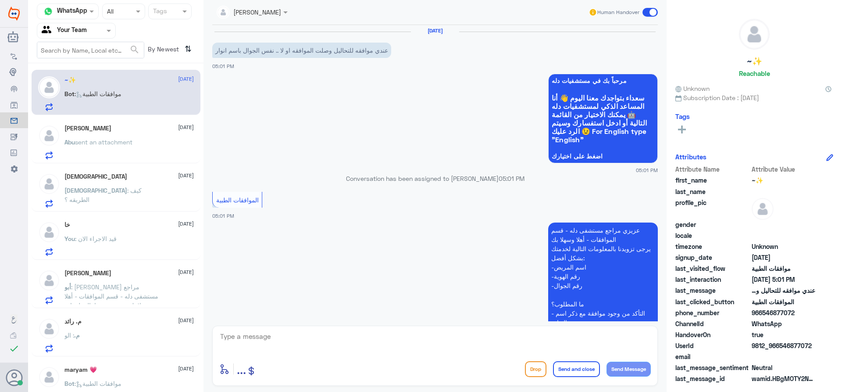
scroll to position [0, 0]
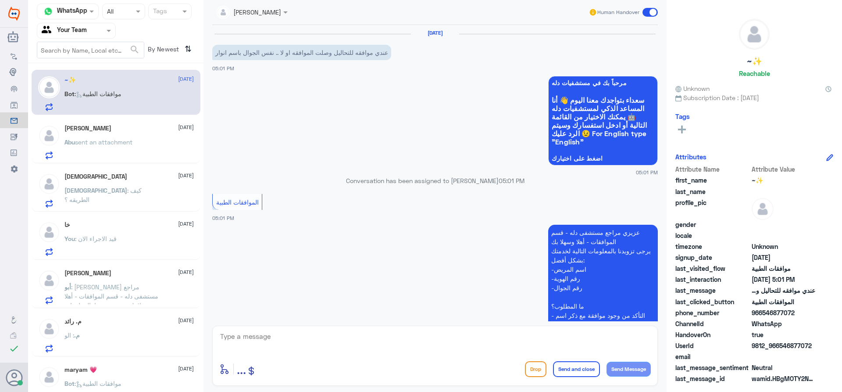
click at [361, 325] on div "enter flow name ... Drop Send and close Send Message" at bounding box center [435, 355] width 446 height 60
click at [353, 332] on textarea at bounding box center [435, 340] width 432 height 21
type textarea "اهلا وسهلا"
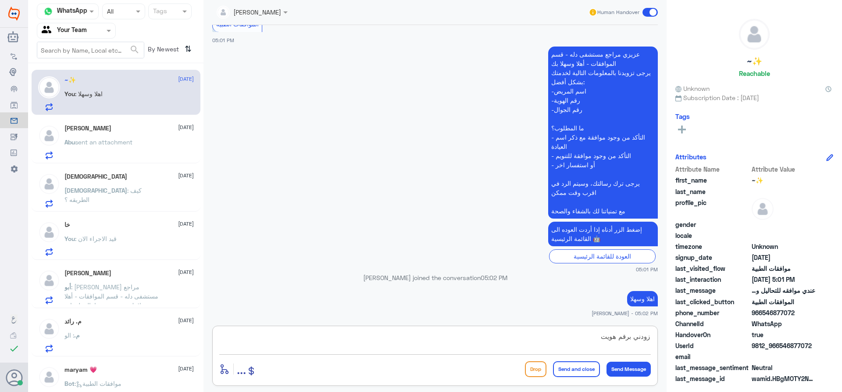
type textarea "زودني برقم هويتك"
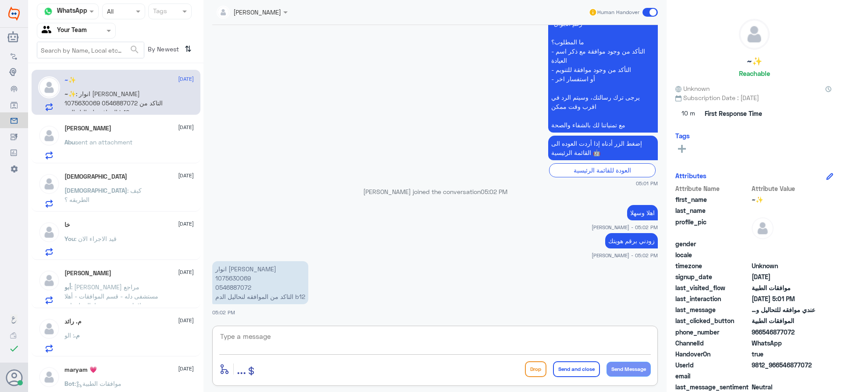
scroll to position [278, 0]
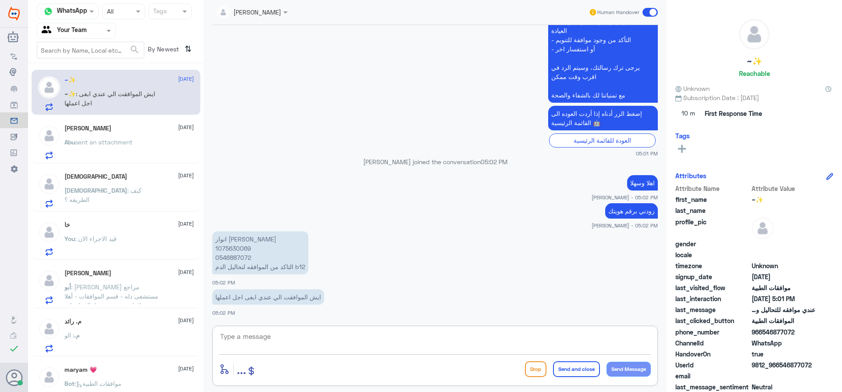
click at [228, 247] on p "انوار خالد 1075630069 0546887072 التاكد من الموافقه لنحاليل الدم b12" at bounding box center [260, 252] width 96 height 43
copy p "1075630069"
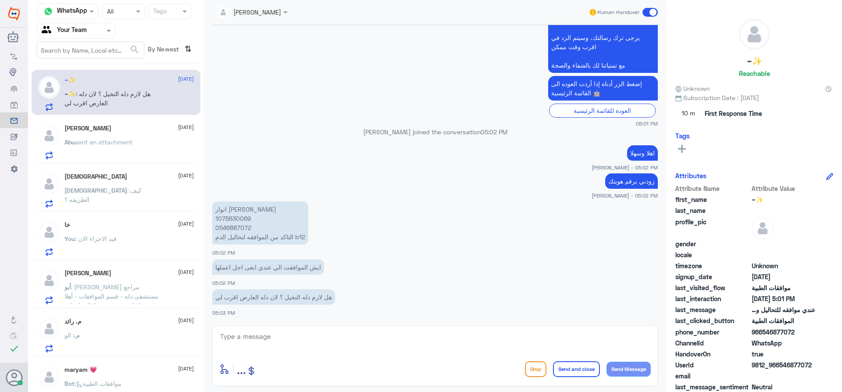
click at [370, 336] on textarea at bounding box center [435, 340] width 432 height 21
type textarea "عزيزي المراجع"
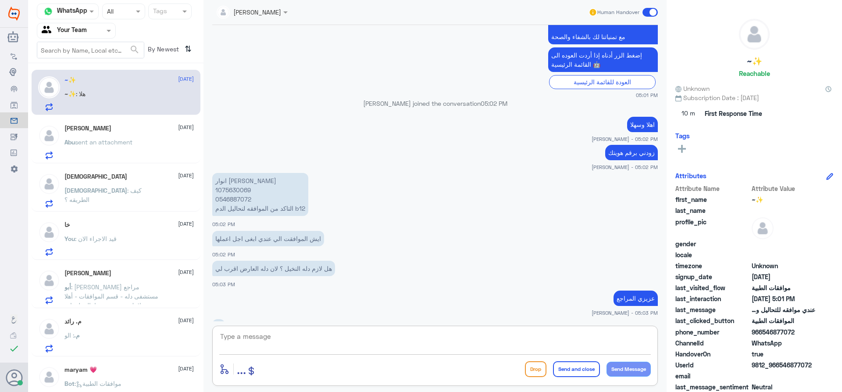
scroll to position [366, 0]
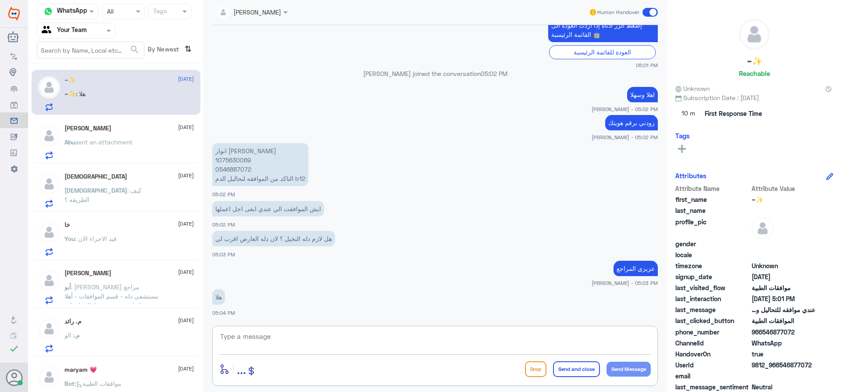
click at [134, 271] on div "أبو الفيصل 29 September" at bounding box center [128, 272] width 129 height 7
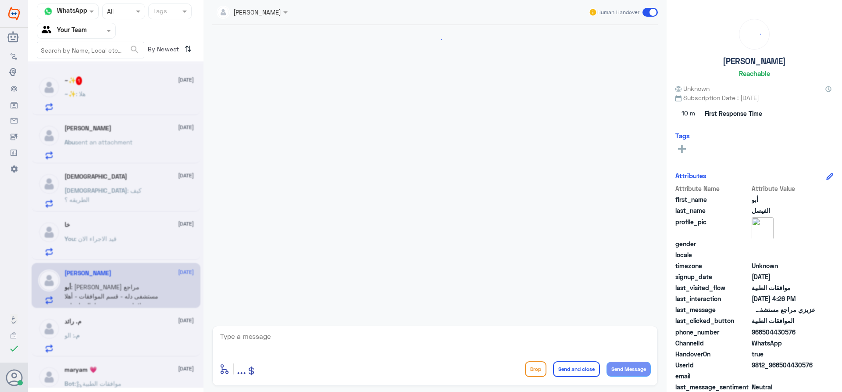
scroll to position [832, 0]
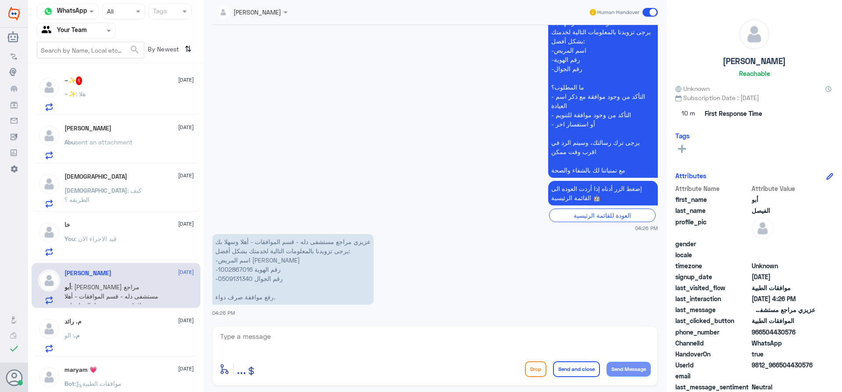
click at [124, 89] on div "~✨ 1 29 September ~✨ : هلا" at bounding box center [128, 93] width 129 height 35
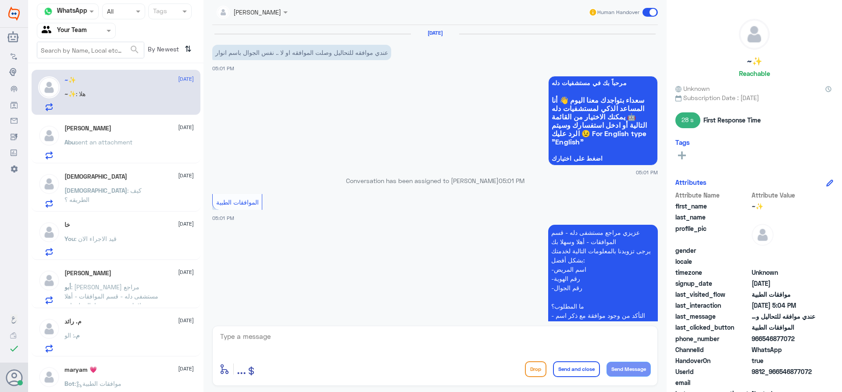
scroll to position [382, 0]
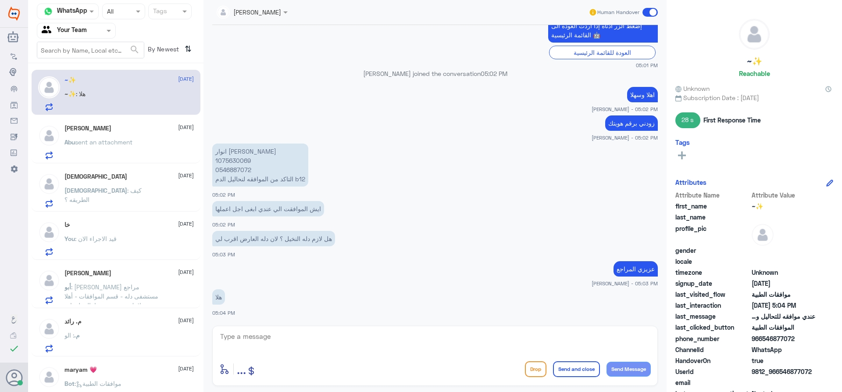
click at [564, 344] on textarea at bounding box center [435, 340] width 432 height 21
drag, startPoint x: 395, startPoint y: 328, endPoint x: 407, endPoint y: 335, distance: 13.5
click at [398, 331] on div "enter flow name ... Drop Send and close Send Message" at bounding box center [435, 355] width 446 height 60
click at [432, 343] on textarea at bounding box center [435, 340] width 432 height 21
type textarea "يوجدتحليل للغدة الدرقية والسكر"
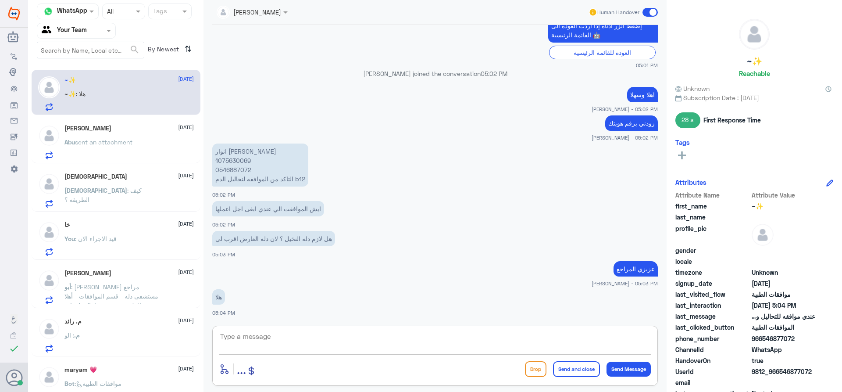
scroll to position [410, 0]
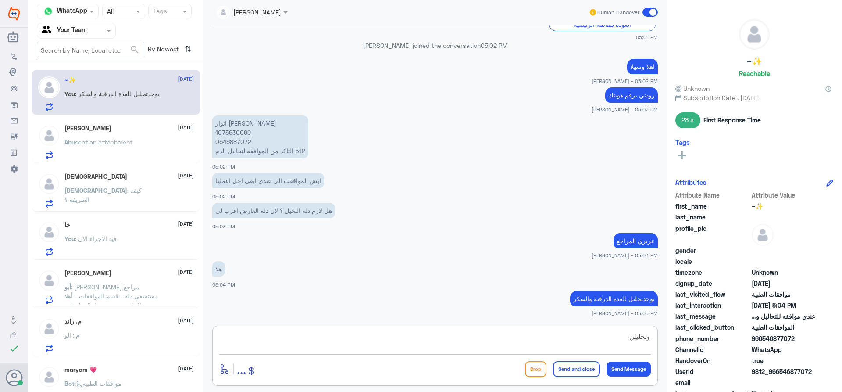
type textarea "وتحليلن"
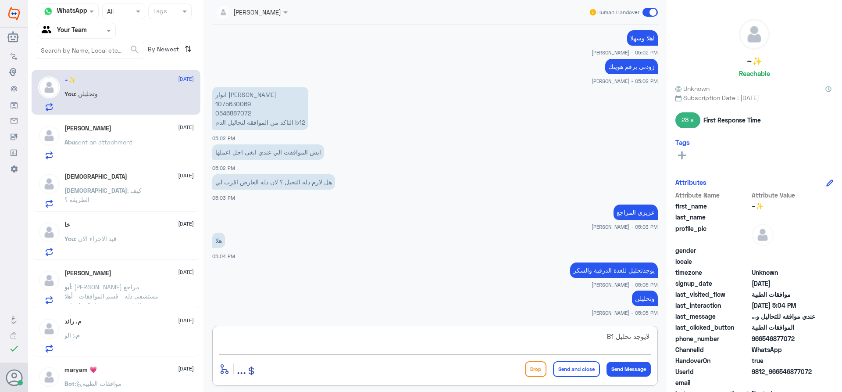
type textarea "لايوجد تحليل B12"
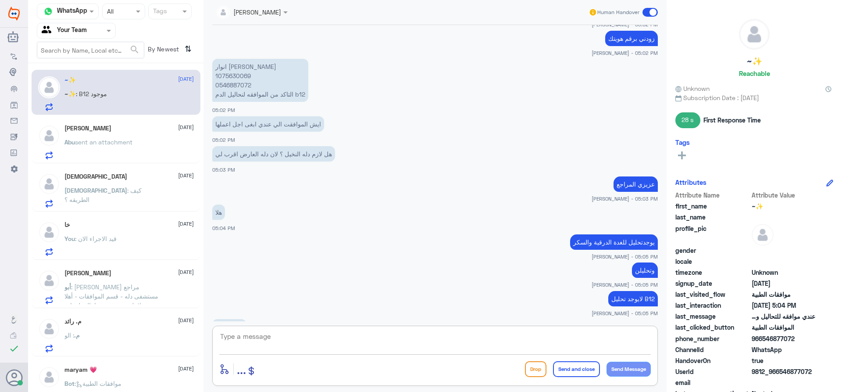
scroll to position [496, 0]
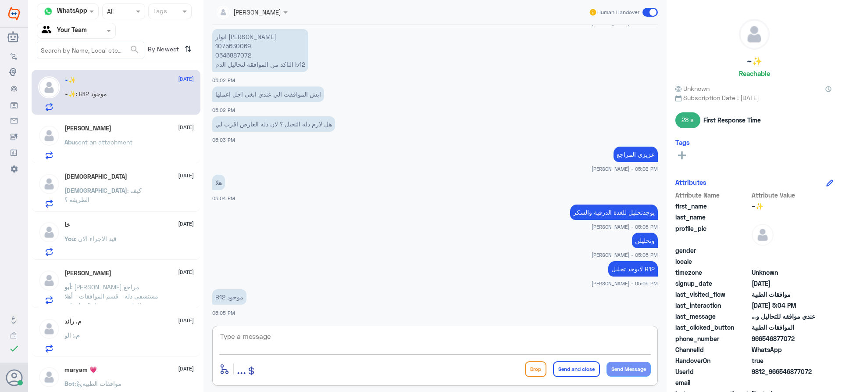
click at [512, 348] on textarea at bounding box center [435, 340] width 432 height 21
type textarea "L"
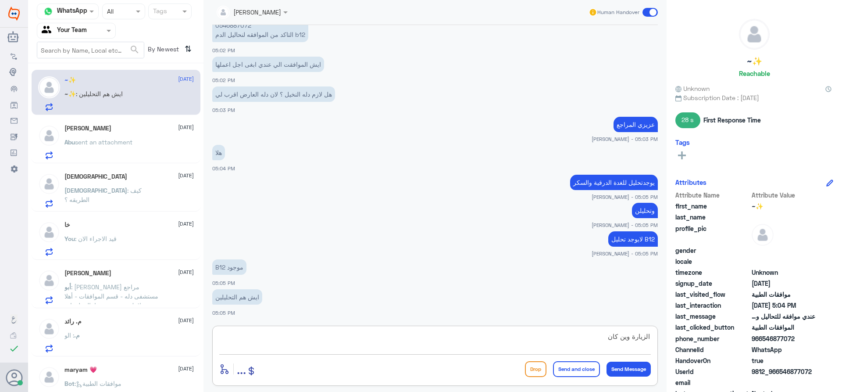
type textarea "الزيارة وين كانت"
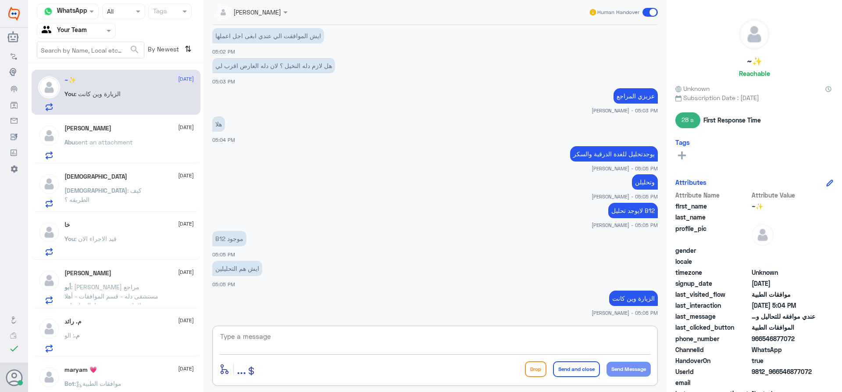
type textarea "و"
type textarea "تاريخ الزيارة متى؟"
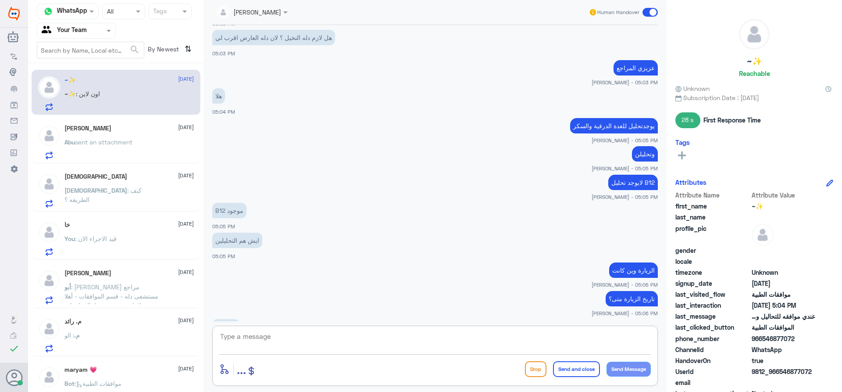
scroll to position [612, 0]
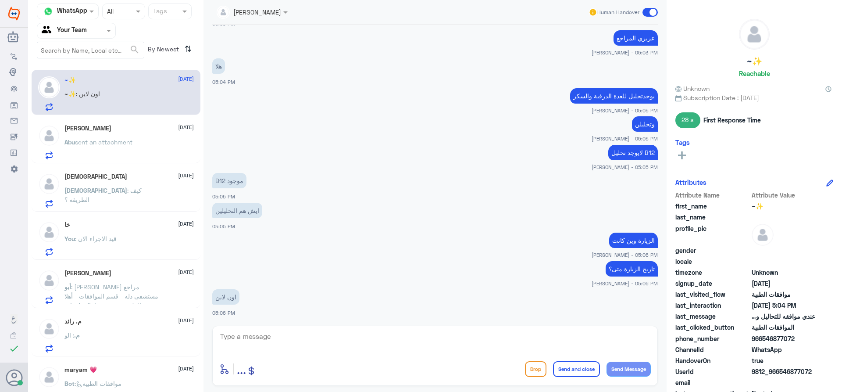
click at [444, 168] on small "[PERSON_NAME] - 05:05 PM" at bounding box center [435, 166] width 446 height 7
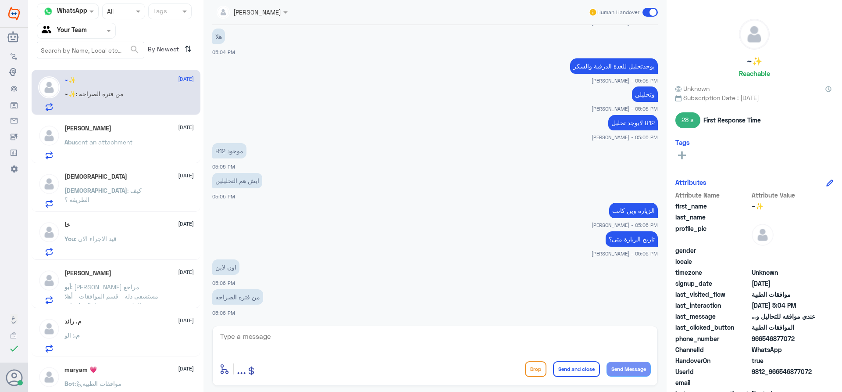
scroll to position [672, 0]
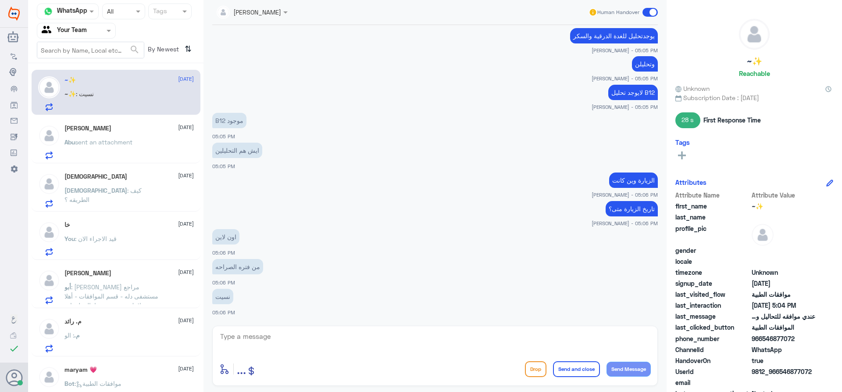
click at [369, 347] on textarea at bounding box center [435, 340] width 432 height 21
click at [152, 134] on div "Abu Nawaf 29 September Abu sent an attachment" at bounding box center [128, 142] width 129 height 35
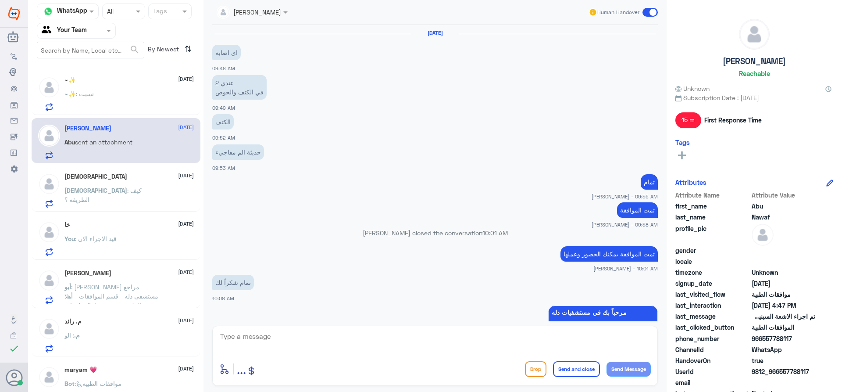
scroll to position [571, 0]
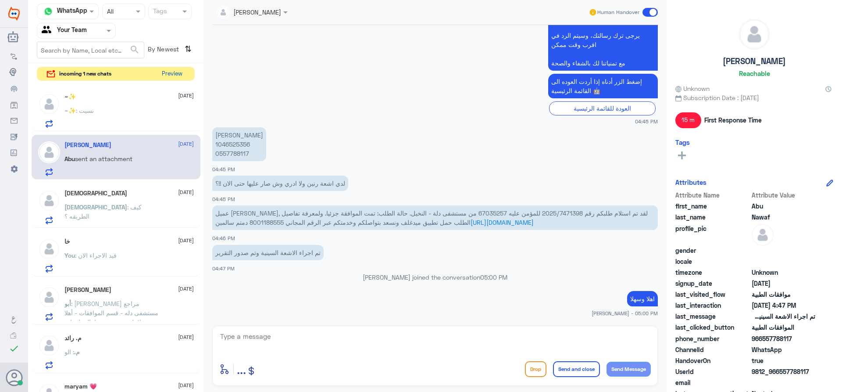
click at [170, 75] on button "Preview" at bounding box center [171, 74] width 27 height 14
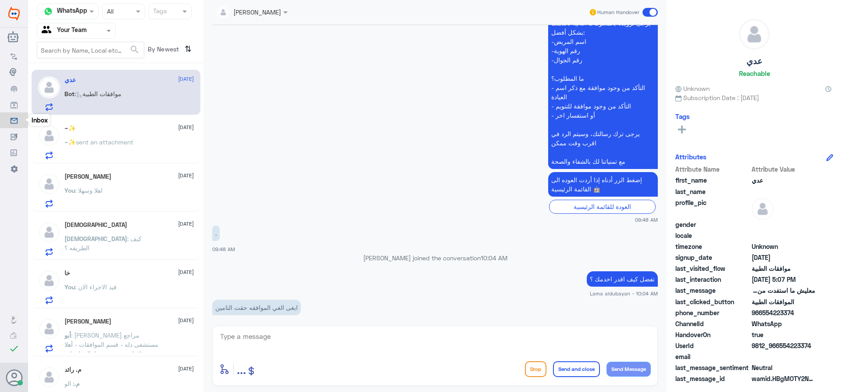
scroll to position [185, 0]
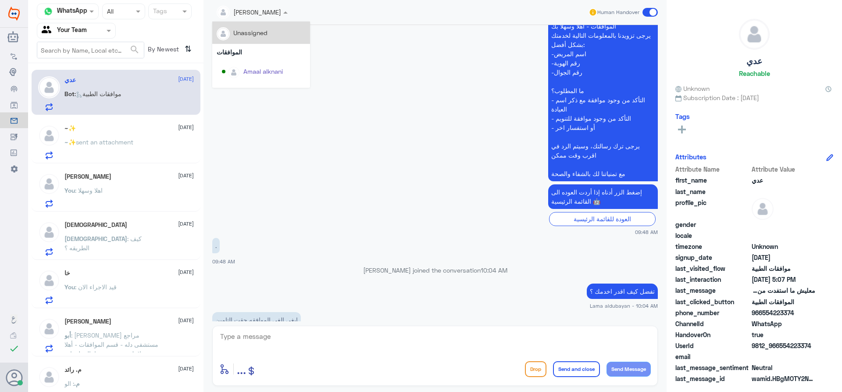
click at [271, 18] on div "[PERSON_NAME]" at bounding box center [249, 13] width 64 height 18
click at [91, 219] on div "MOHAMMED 29 September MOHAMMED : كيف الطريقه ؟" at bounding box center [116, 236] width 169 height 45
click at [103, 207] on p "You : اهلا وسهلا" at bounding box center [83, 197] width 38 height 22
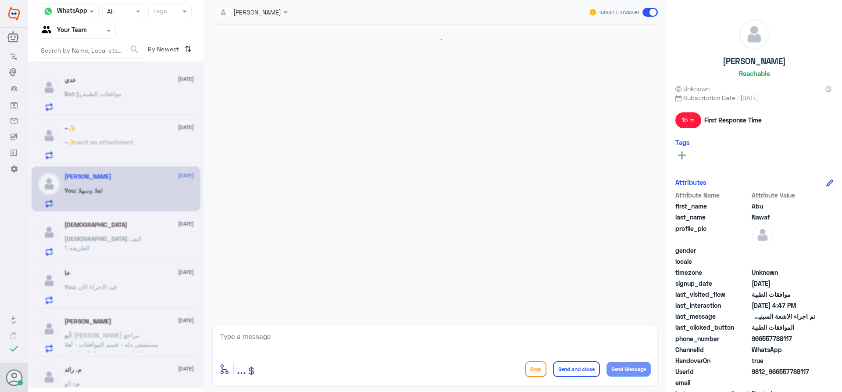
scroll to position [571, 0]
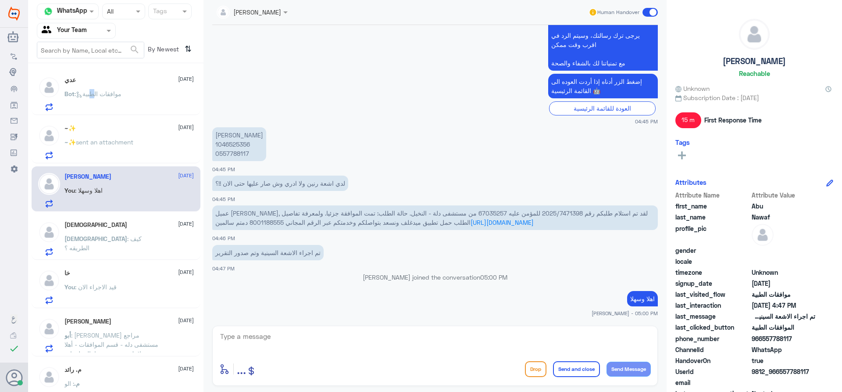
click at [99, 93] on span ": موافقات الطبية" at bounding box center [98, 93] width 47 height 7
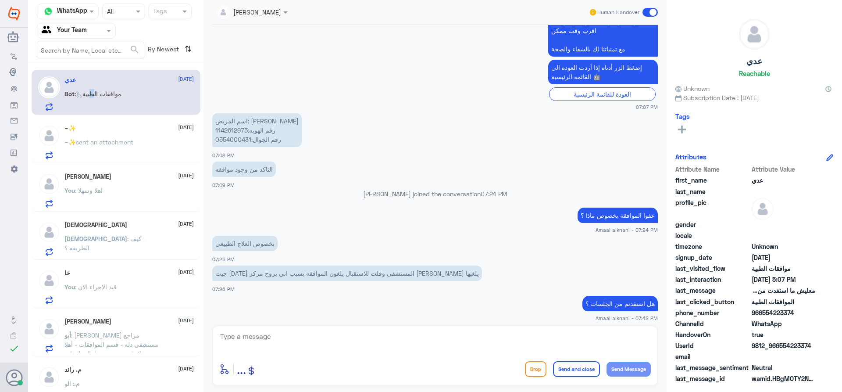
scroll to position [470, 0]
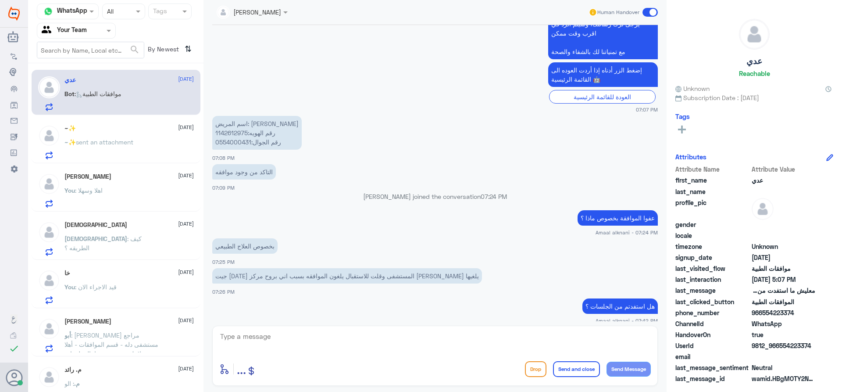
drag, startPoint x: 265, startPoint y: 343, endPoint x: 289, endPoint y: 347, distance: 24.4
click at [266, 343] on textarea at bounding box center [435, 340] width 432 height 21
click at [114, 246] on p "MOHAMMED : كيف الطريقه ؟" at bounding box center [113, 245] width 99 height 22
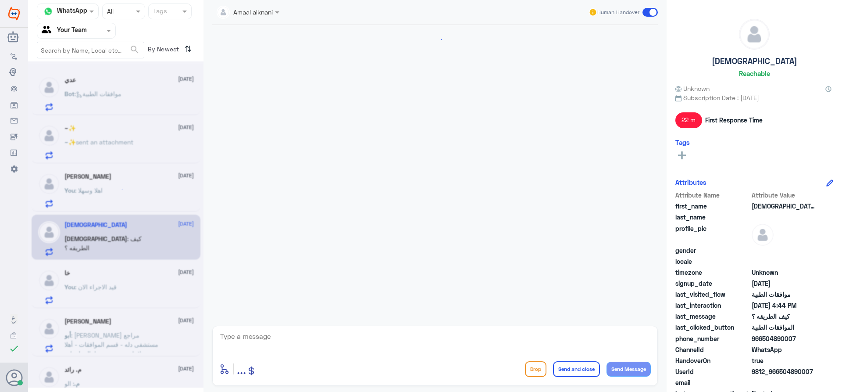
scroll to position [850, 0]
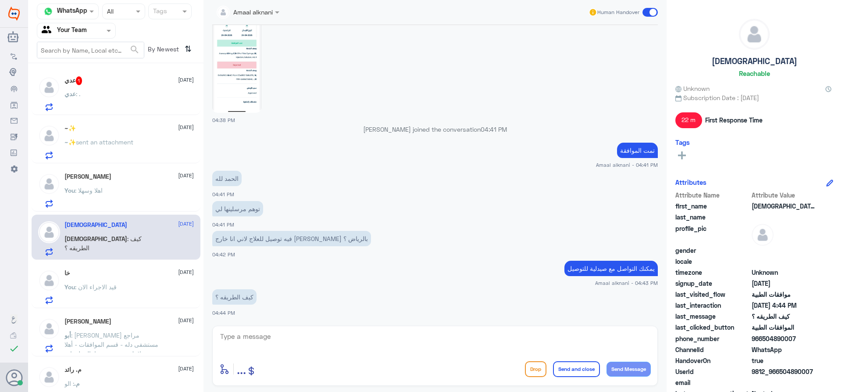
click at [126, 98] on div "عدي : ." at bounding box center [128, 101] width 129 height 20
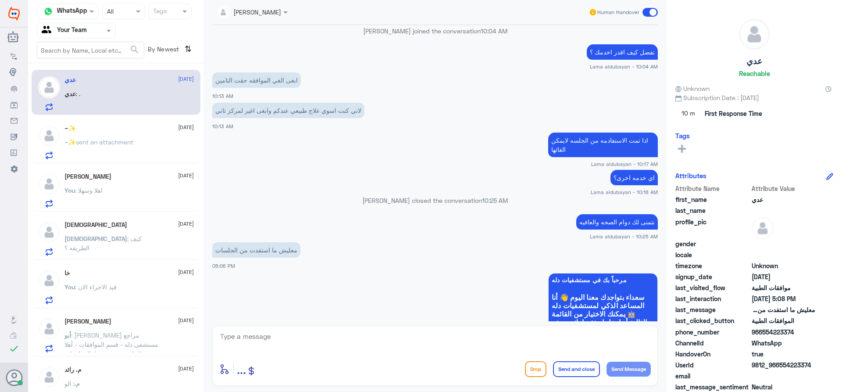
scroll to position [246, 0]
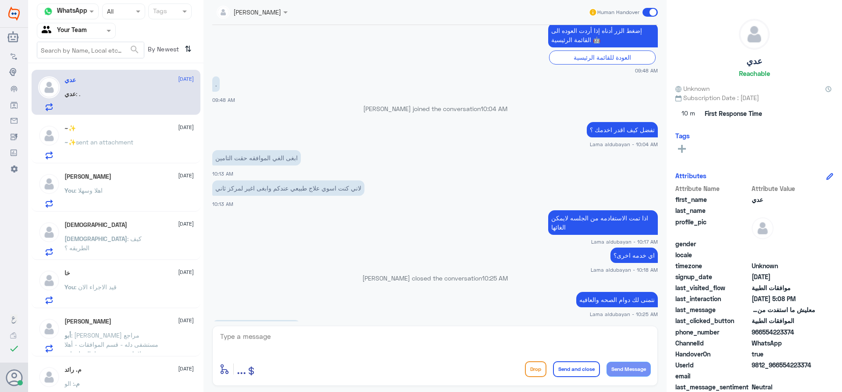
click at [336, 200] on div "لاني كنت اسوي علاج طبيعي عندكم وابغى اغير لمركز ثاني 10:13 AM" at bounding box center [435, 193] width 446 height 30
click at [463, 223] on app-msgs-text "اذا تمت الاستفادمه من الجلسه لايمكن الغائها" at bounding box center [435, 222] width 446 height 25
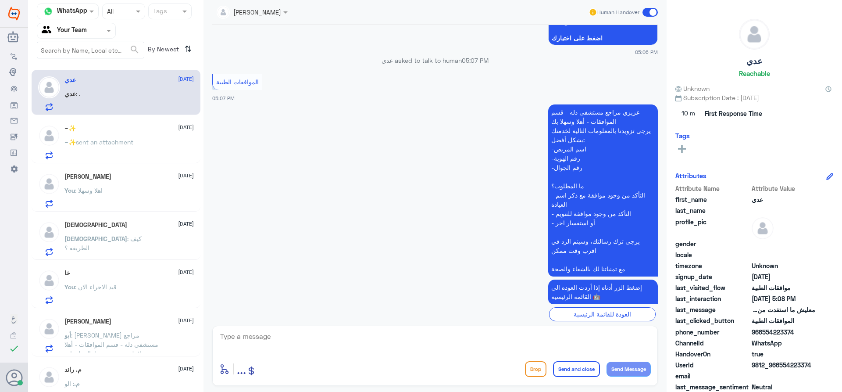
scroll to position [684, 0]
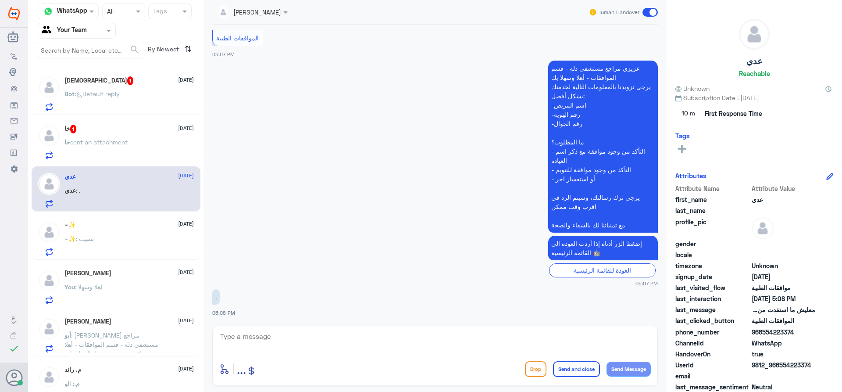
click at [178, 129] on span "[DATE]" at bounding box center [186, 128] width 16 height 8
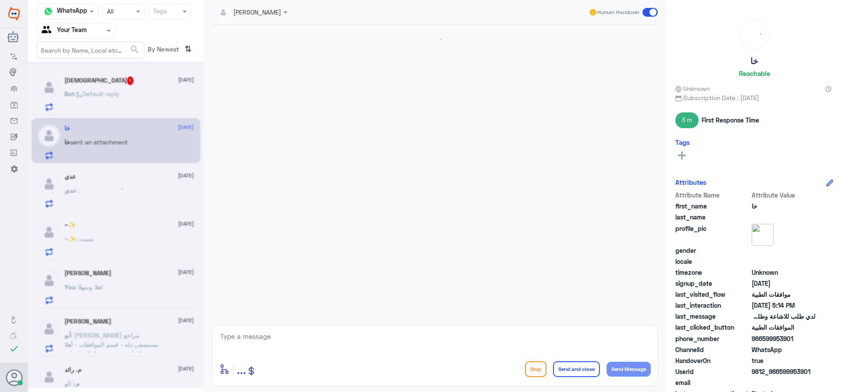
scroll to position [343, 0]
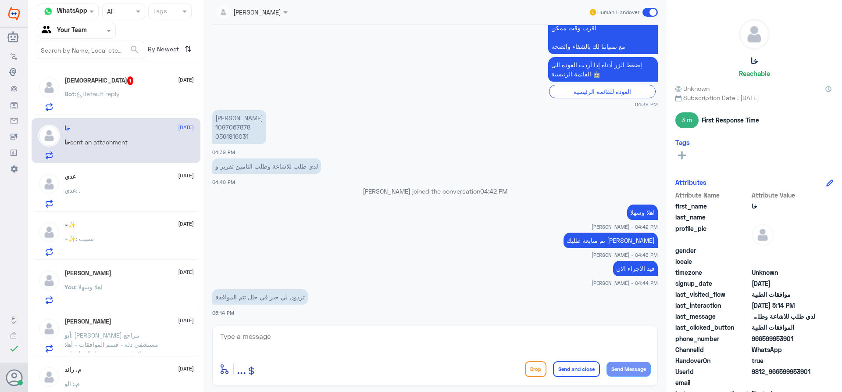
click at [120, 107] on p "Bot : Default reply" at bounding box center [91, 100] width 55 height 22
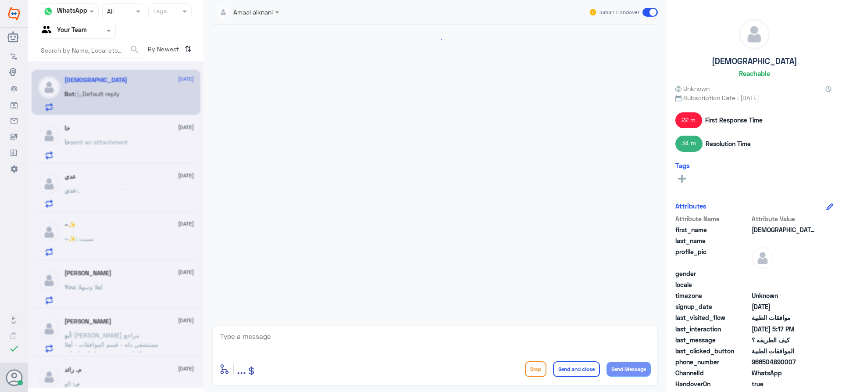
scroll to position [645, 0]
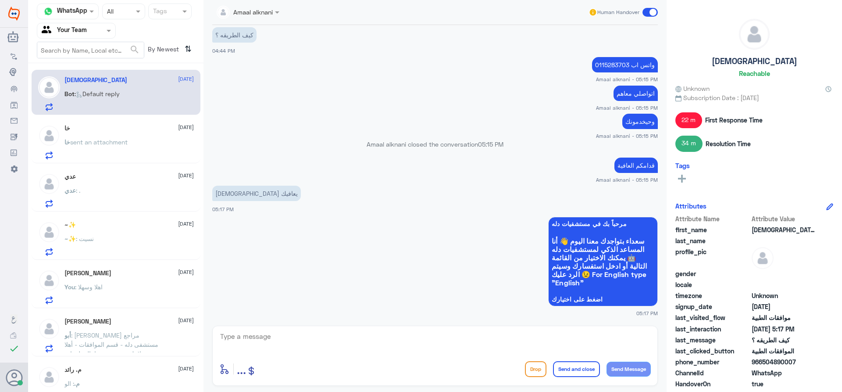
click at [133, 179] on div "عدي 29 September" at bounding box center [128, 176] width 129 height 7
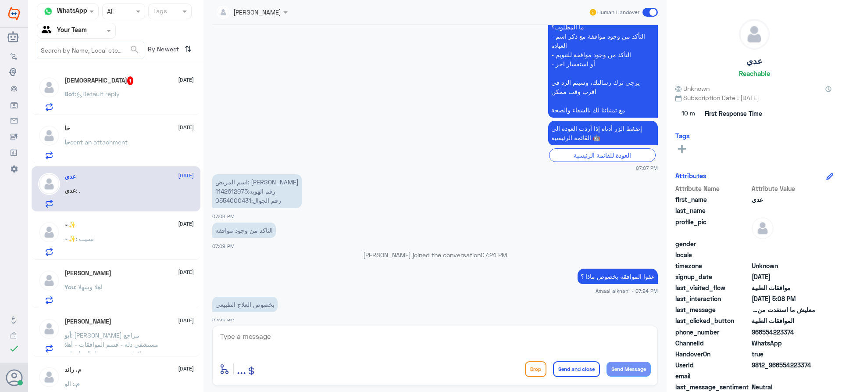
scroll to position [396, 0]
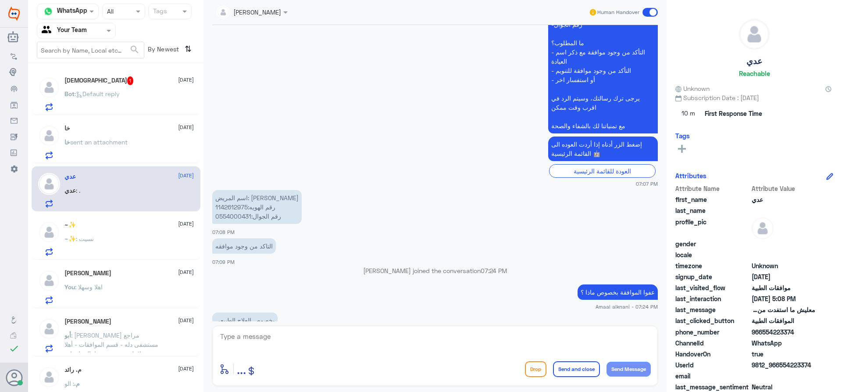
click at [232, 207] on p "اسم المريض: عدي مساعد الزهراني رقم الهويه:1142612975 رقم الجوال:0554000431" at bounding box center [256, 207] width 89 height 34
copy p "1142612975"
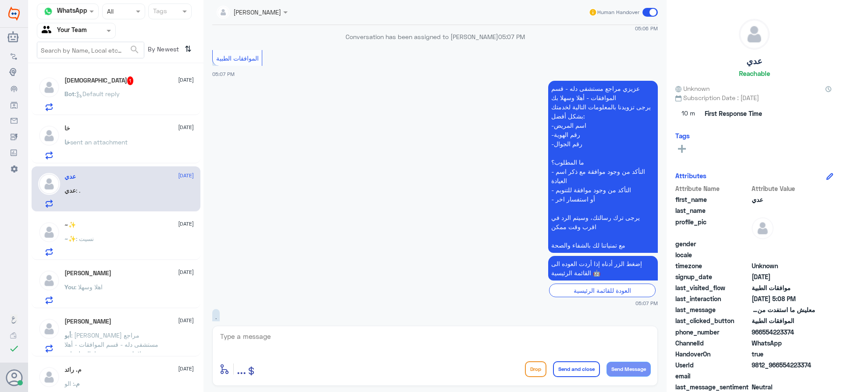
scroll to position [1626, 0]
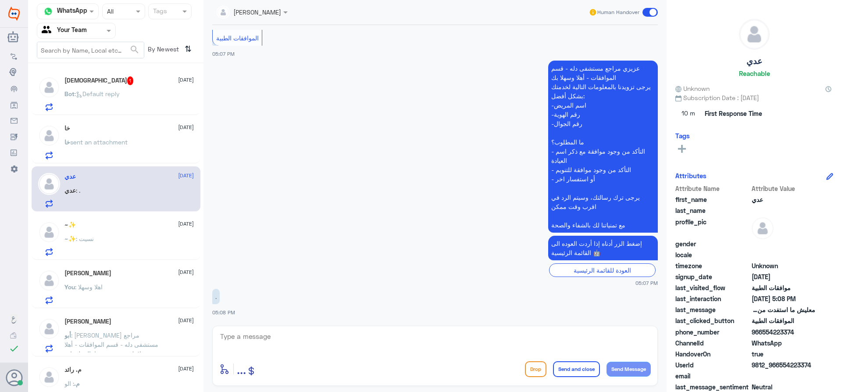
click at [355, 343] on textarea at bounding box center [435, 340] width 432 height 21
type textarea "U"
type textarea "عزيزي المراجع يجب الغاء الفاتورة حتى يتم الغاء الموافقة"
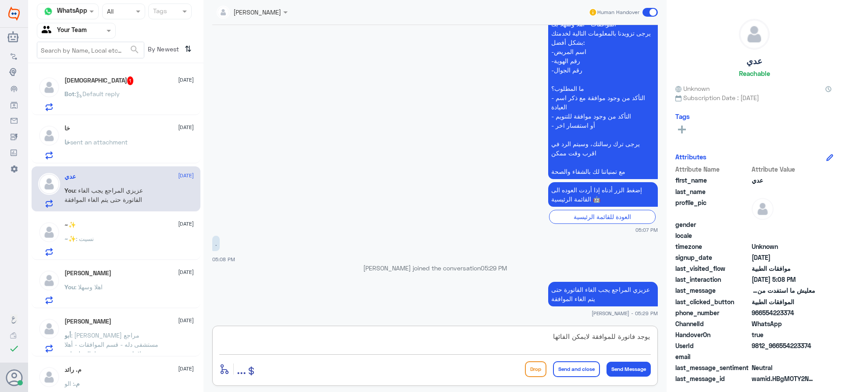
click at [558, 335] on textarea "يوجد فاتورة للموافقة لايمكن الفائها" at bounding box center [435, 340] width 432 height 21
type textarea "يوجد فاتورة للموافقة لايمكن الغائها"
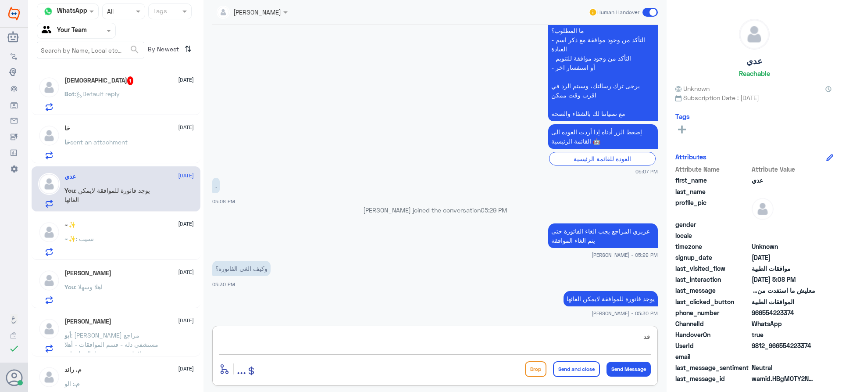
type textarea "ق"
type textarea "عند الاستقبال او تواصل مع خدمة العملاء"
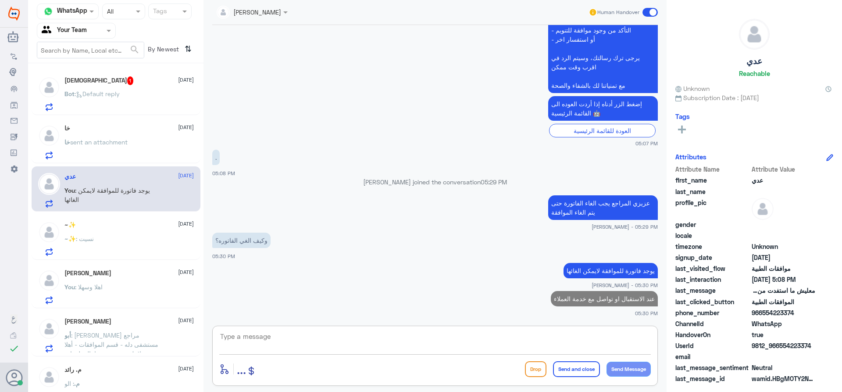
click at [555, 337] on textarea at bounding box center [435, 340] width 432 height 21
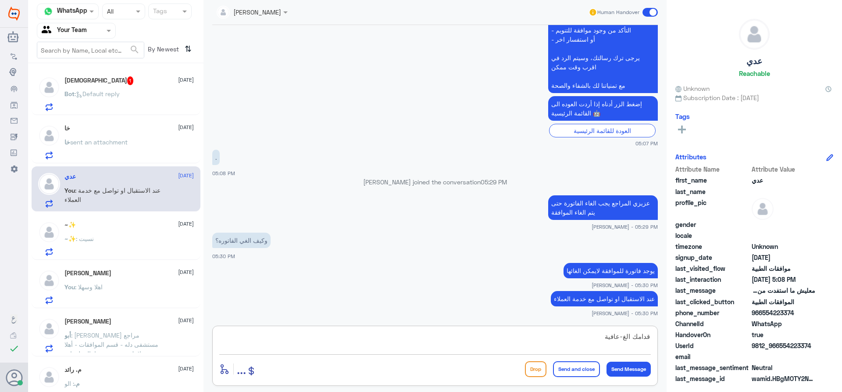
click at [615, 338] on textarea "قدامك الغ-عافية" at bounding box center [435, 340] width 432 height 21
click at [619, 339] on textarea "قدامك الغ-عافية" at bounding box center [435, 340] width 432 height 21
type textarea "قدامك العافية"
click at [582, 370] on button "Send and close" at bounding box center [576, 369] width 47 height 16
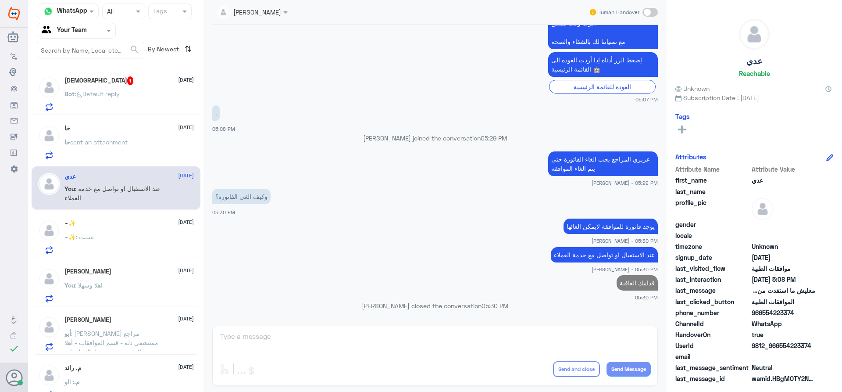
click at [111, 85] on div "MOHAMMED 1 29 September Bot : Default reply" at bounding box center [128, 93] width 129 height 35
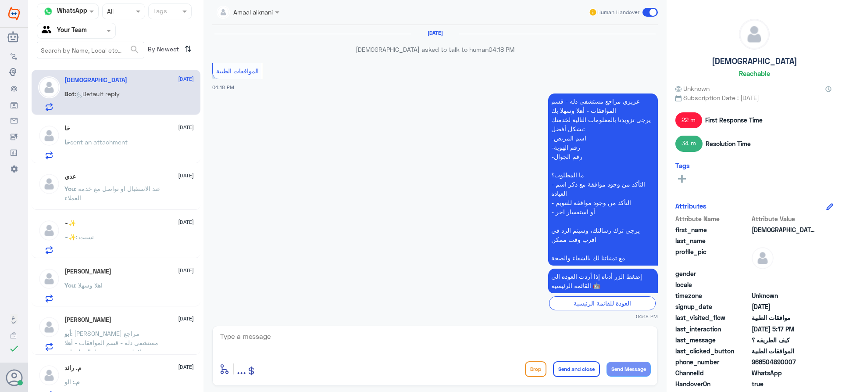
scroll to position [645, 0]
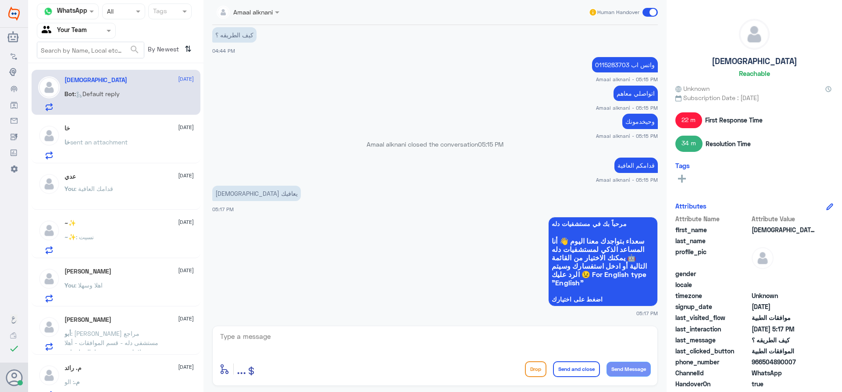
drag, startPoint x: 130, startPoint y: 263, endPoint x: 138, endPoint y: 260, distance: 8.9
click at [132, 263] on div "Abu Nawaf 29 September You : اهلا وسهلا" at bounding box center [116, 283] width 169 height 45
click at [139, 300] on div "You : اهلا وسهلا" at bounding box center [128, 292] width 129 height 20
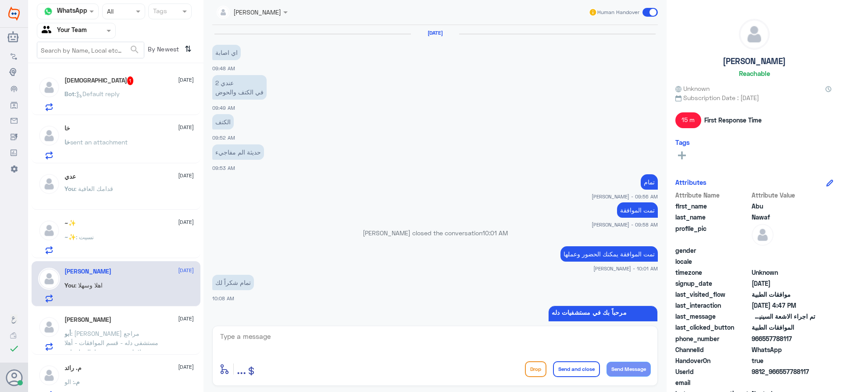
scroll to position [571, 0]
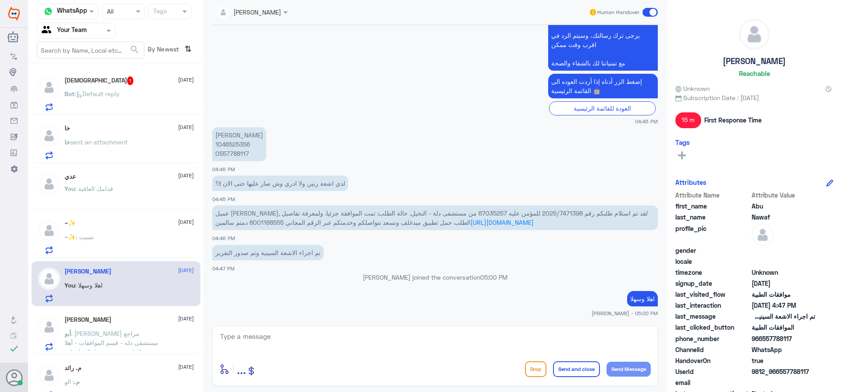
click at [113, 192] on span ": قدامك العافية" at bounding box center [94, 188] width 38 height 7
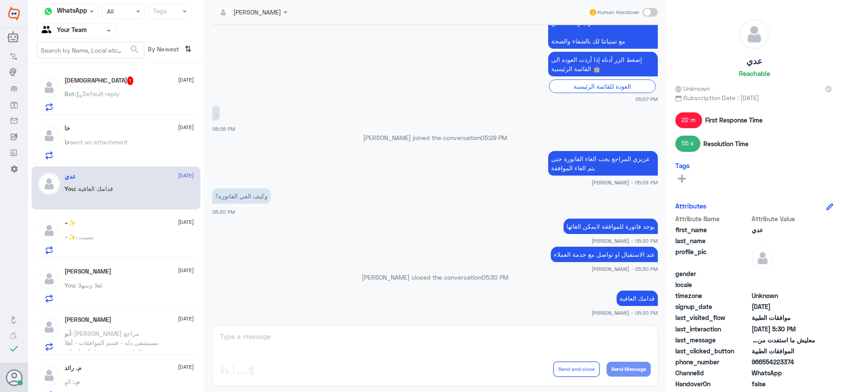
scroll to position [659, 0]
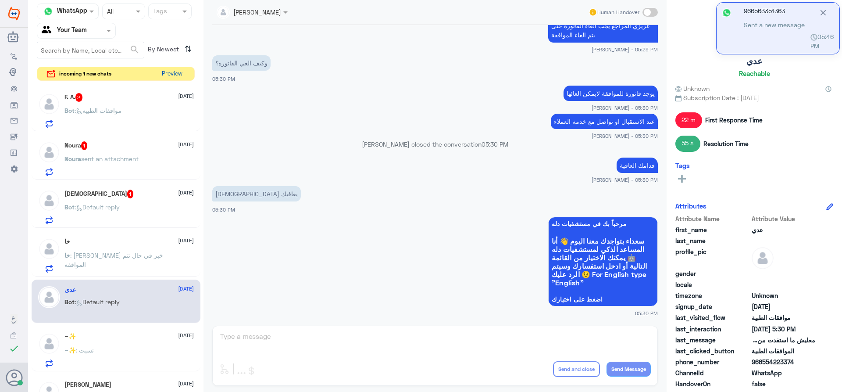
click at [169, 75] on button "Preview" at bounding box center [171, 74] width 27 height 14
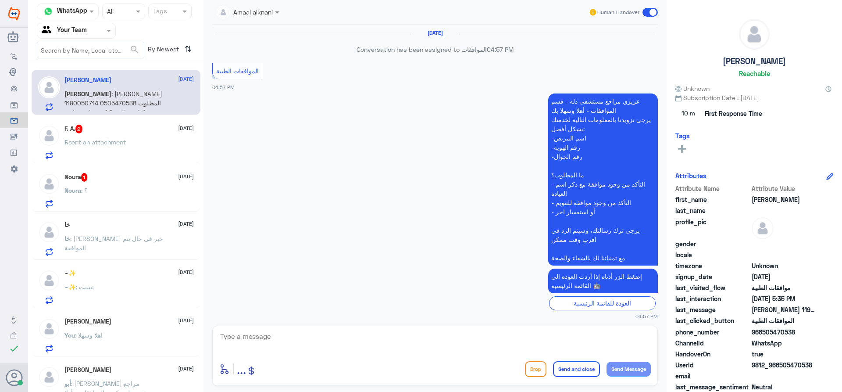
scroll to position [800, 0]
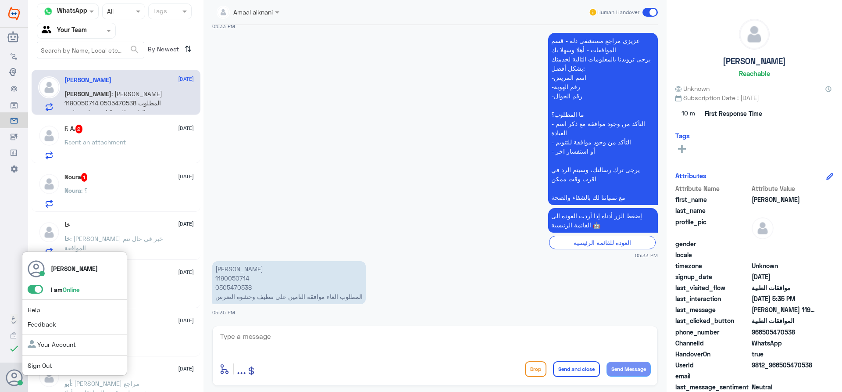
click at [36, 290] on span at bounding box center [35, 289] width 15 height 9
click at [0, 0] on input "checkbox" at bounding box center [0, 0] width 0 height 0
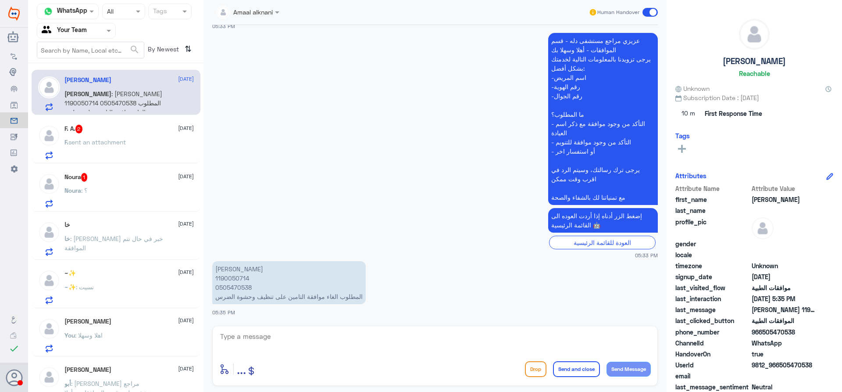
click at [228, 164] on app-msgs-text "عزيزي مراجع مستشفى دله - قسم الموافقات - أهلا وسهلا بك يرجى تزويدنا بالمعلومات …" at bounding box center [435, 119] width 446 height 173
click at [102, 252] on p "خا : تردون لي خبر في حال تتم الموافقة" at bounding box center [113, 245] width 99 height 22
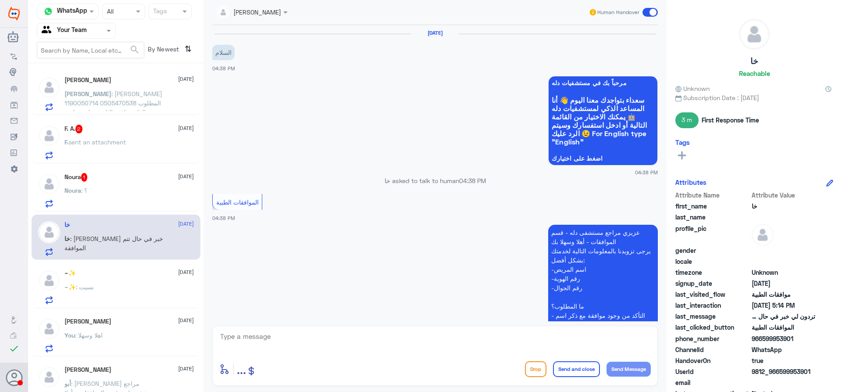
scroll to position [343, 0]
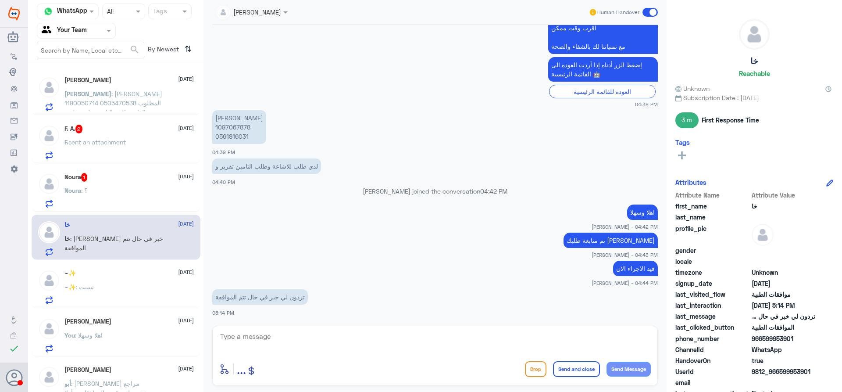
click at [135, 192] on div "Noura : ؟" at bounding box center [128, 198] width 129 height 20
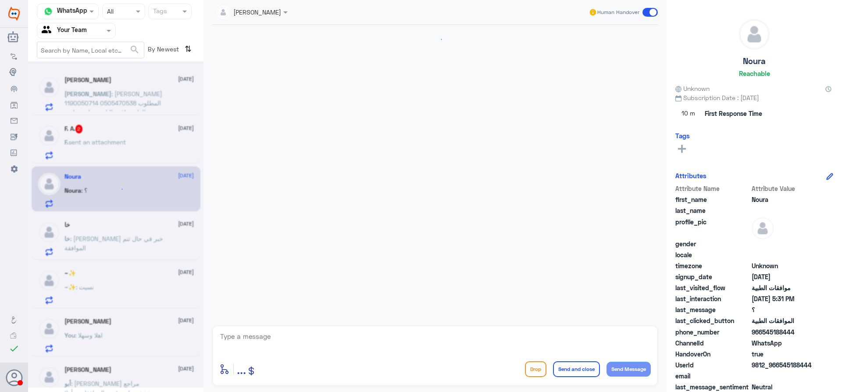
scroll to position [547, 0]
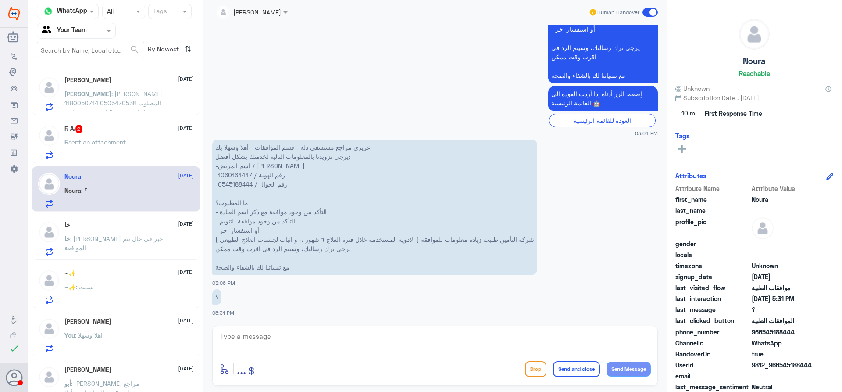
click at [96, 154] on p "F. sent an attachment" at bounding box center [94, 148] width 61 height 22
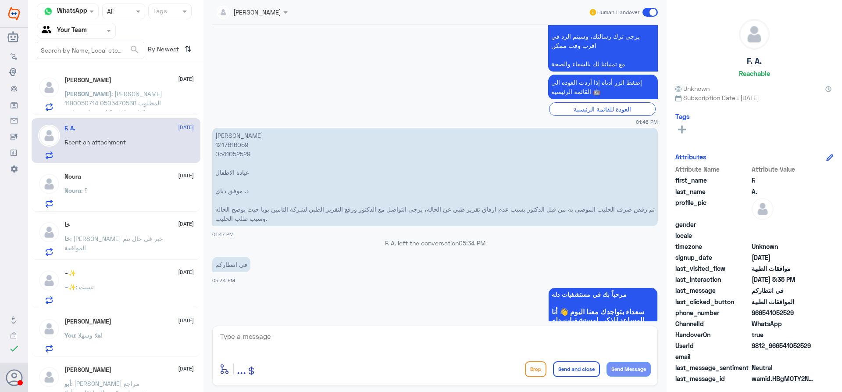
scroll to position [785, 0]
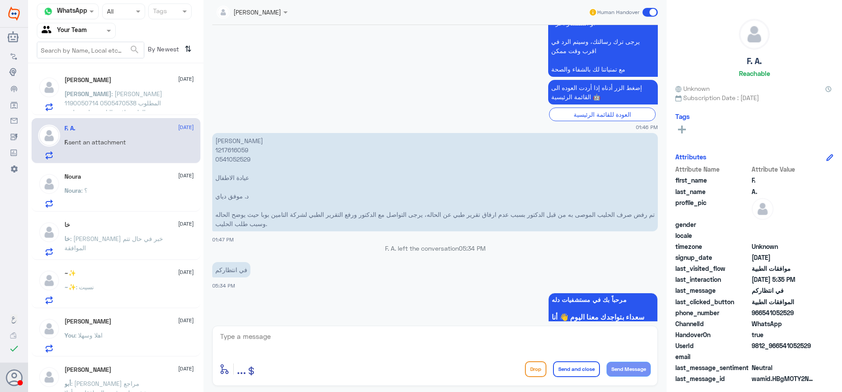
click at [112, 96] on span ": معاذ سامي الحميميدي 1190050714 0505470538 المطلوب الغاء موافقة التامين على تن…" at bounding box center [113, 107] width 98 height 35
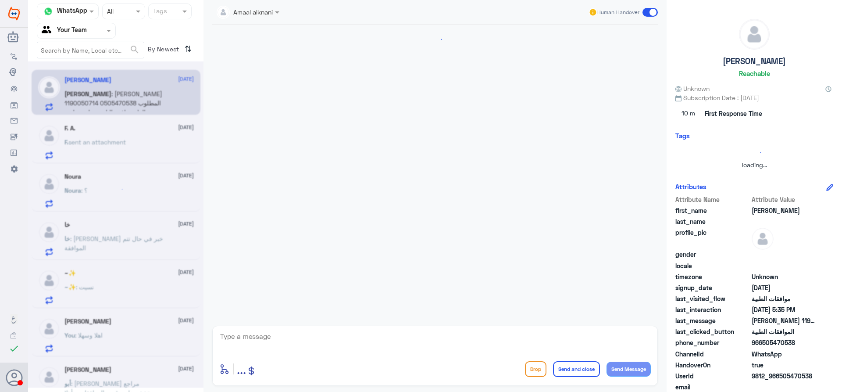
scroll to position [800, 0]
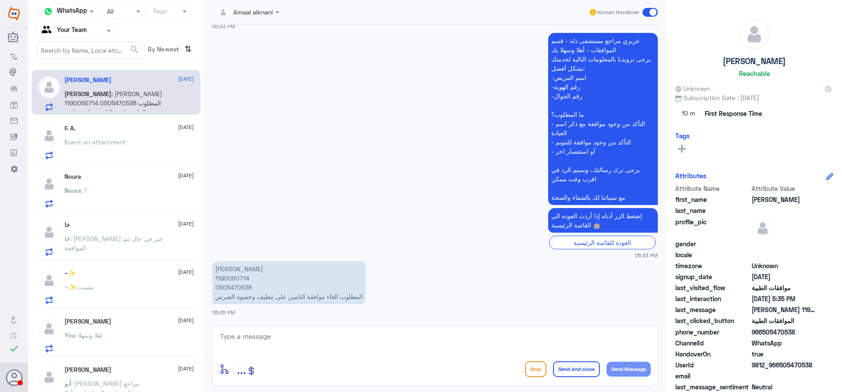
click at [132, 144] on div "F. sent an attachment" at bounding box center [128, 149] width 129 height 20
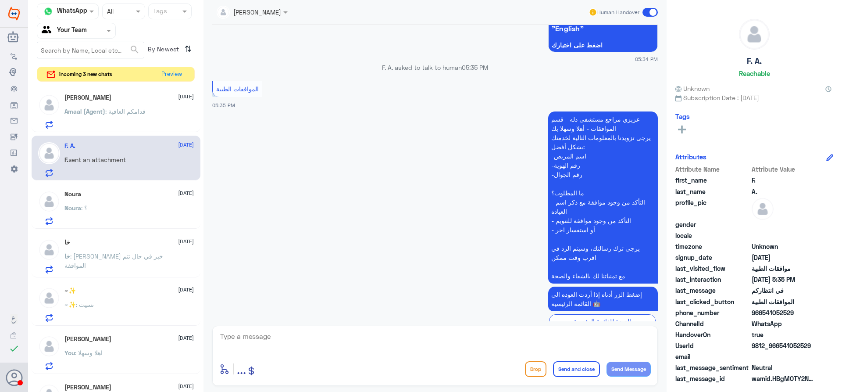
scroll to position [1136, 0]
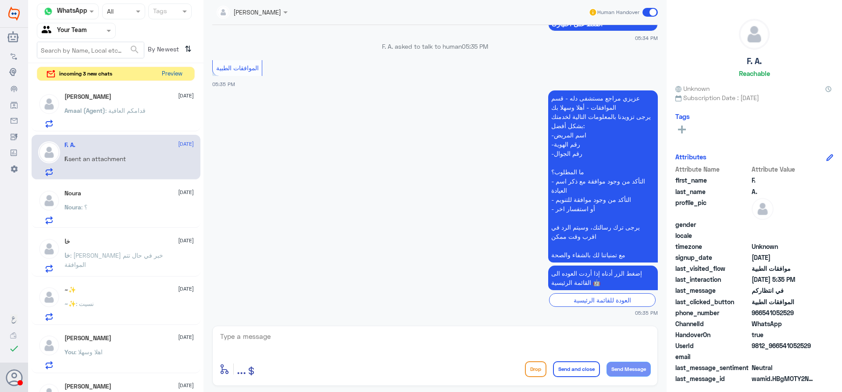
click at [170, 72] on button "Preview" at bounding box center [171, 74] width 27 height 14
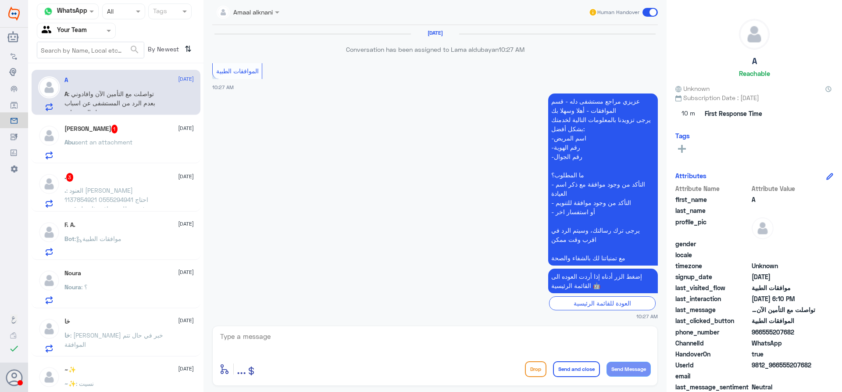
scroll to position [734, 0]
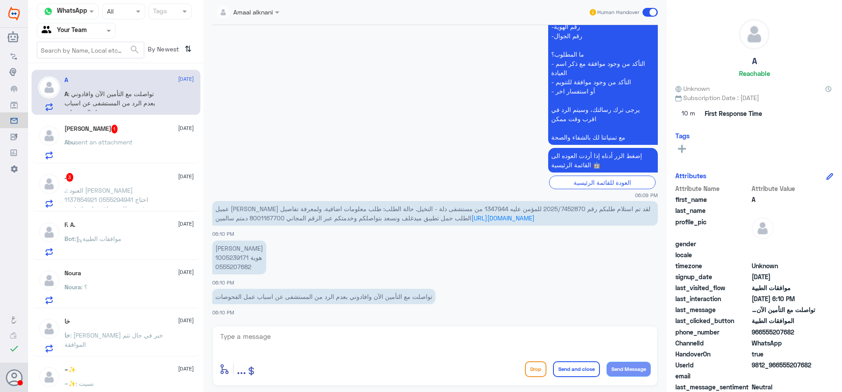
click at [154, 186] on p ". : العنود مقرن الحربي 1137854921 0555294941 احتاج ترفعون طلب موافقه ثاني ل قسم…" at bounding box center [113, 197] width 99 height 22
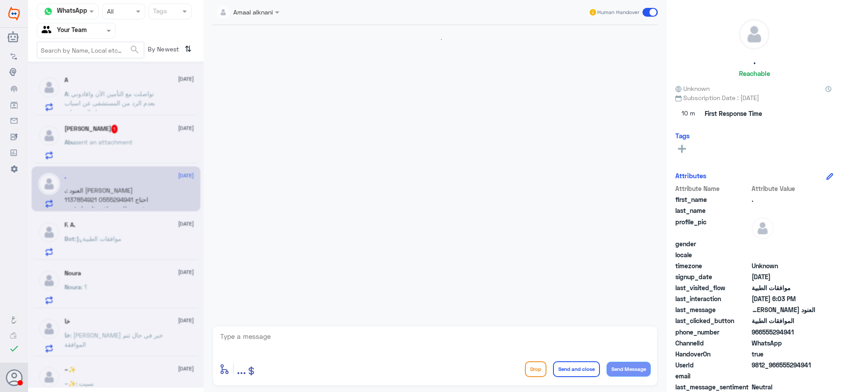
scroll to position [191, 0]
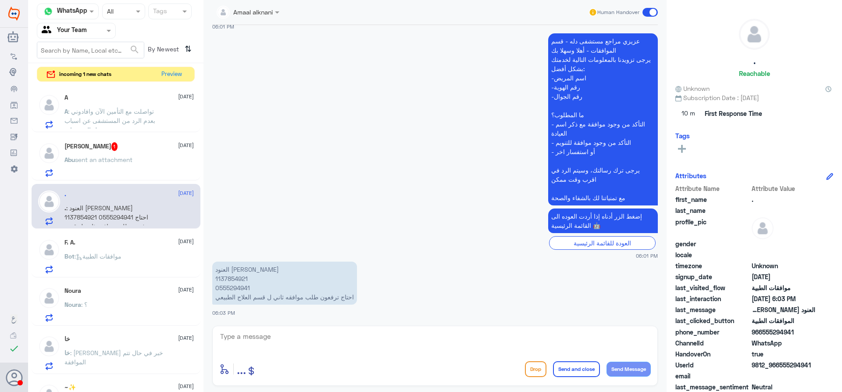
click at [134, 130] on div "A 29 September A : تواصلت مع التأمين الآن وافادوني بعدم الرد من المستشفى عن اسب…" at bounding box center [116, 109] width 169 height 45
click at [118, 159] on span "sent an attachment" at bounding box center [103, 159] width 57 height 7
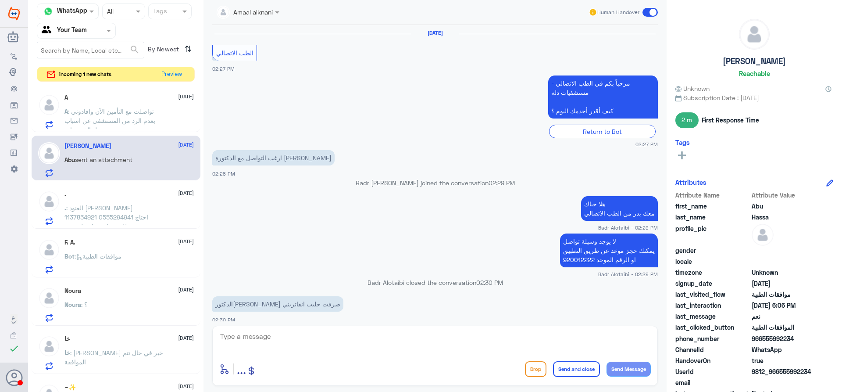
scroll to position [693, 0]
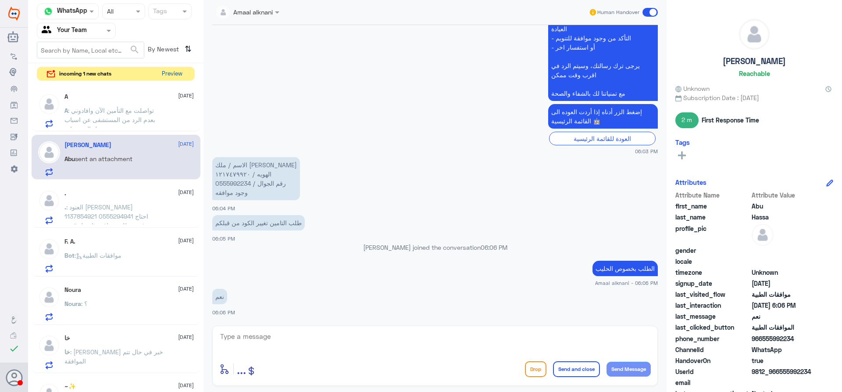
click at [175, 72] on button "Preview" at bounding box center [171, 74] width 27 height 14
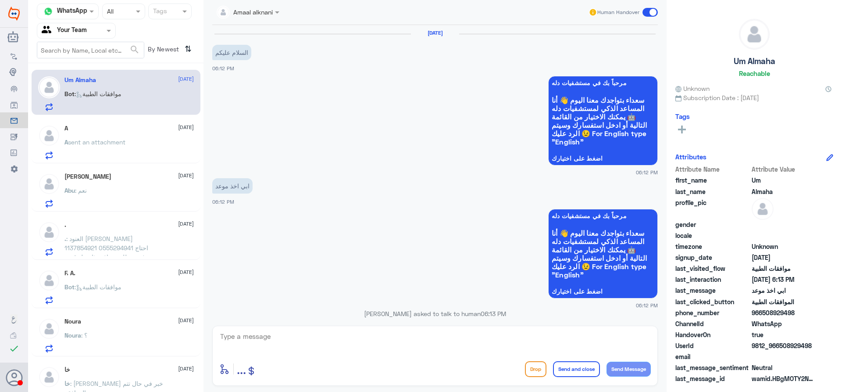
scroll to position [267, 0]
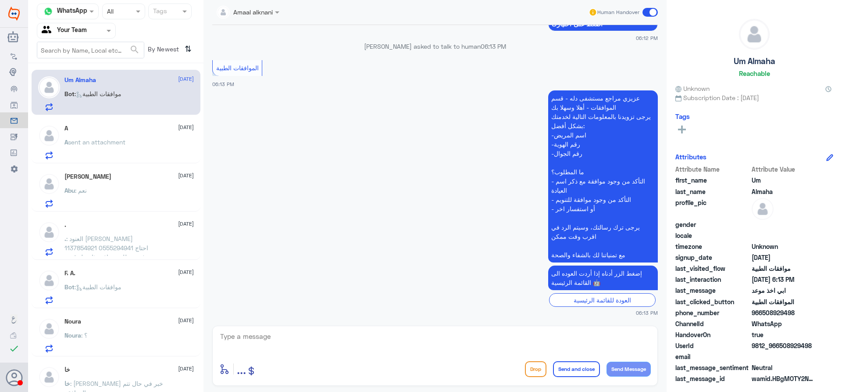
click at [149, 272] on div "F. A. 29 September" at bounding box center [128, 272] width 129 height 7
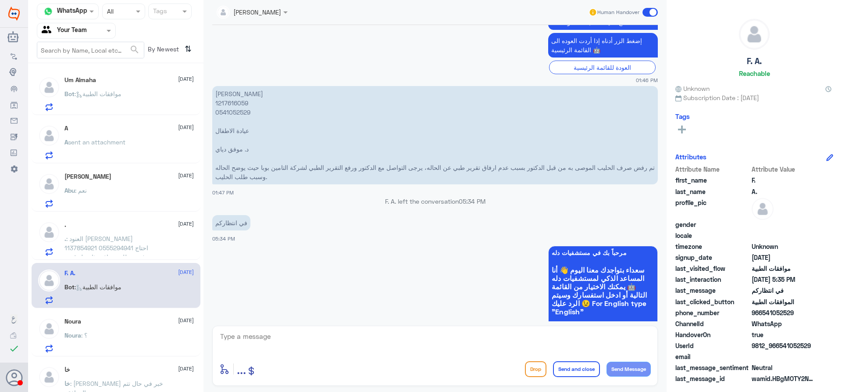
scroll to position [829, 0]
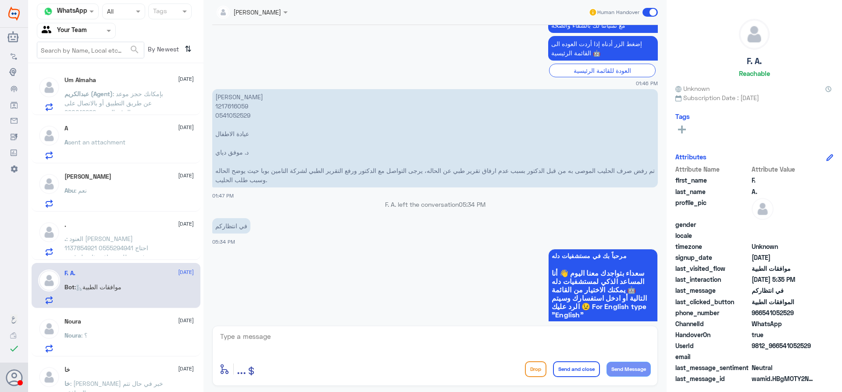
click at [318, 343] on textarea at bounding box center [435, 340] width 432 height 21
type textarea "H"
type textarea "اهلا وسهلا"
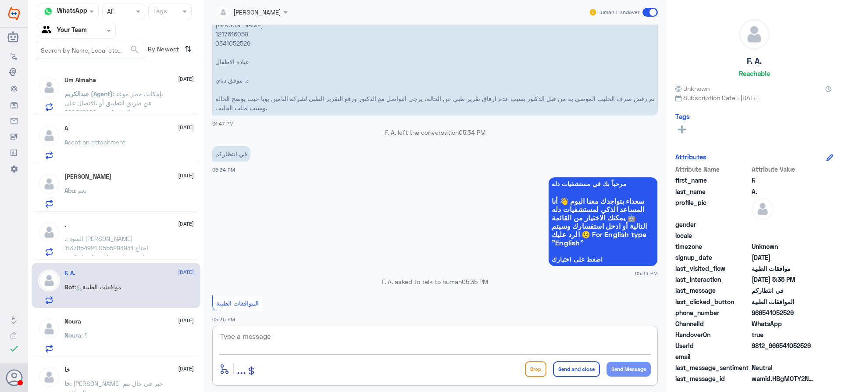
scroll to position [770, 0]
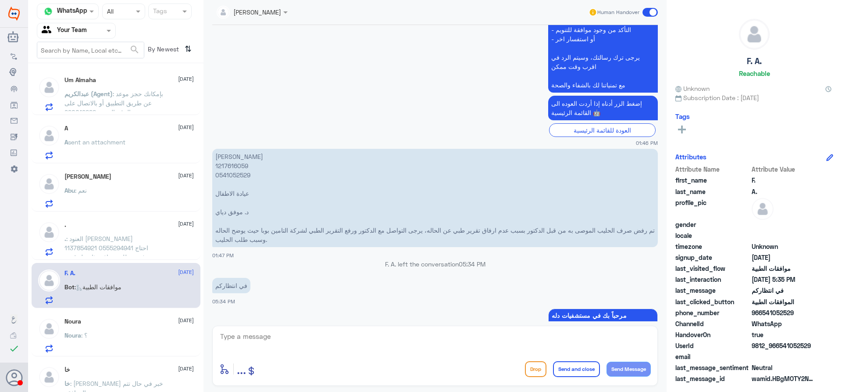
click at [231, 165] on p "سلطان الكثيري 1217616059 0541052529 عيادة الاطفال د. موفق دياي تم رفض صرف الحلي…" at bounding box center [435, 198] width 446 height 98
copy p "1217616059"
click at [116, 107] on p "Abu : وش صار معكم" at bounding box center [90, 100] width 52 height 22
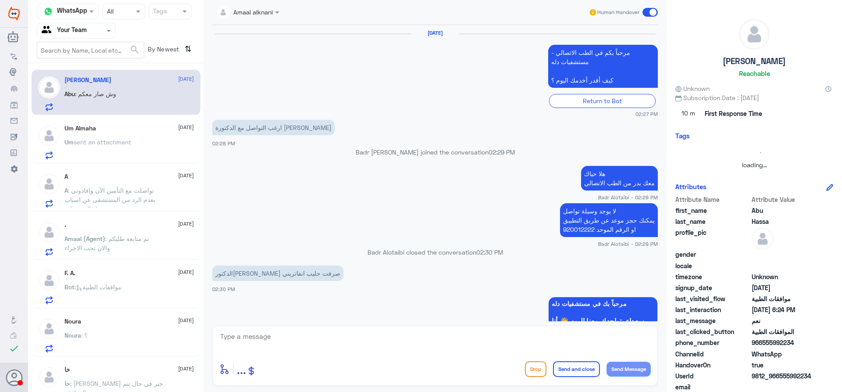
scroll to position [693, 0]
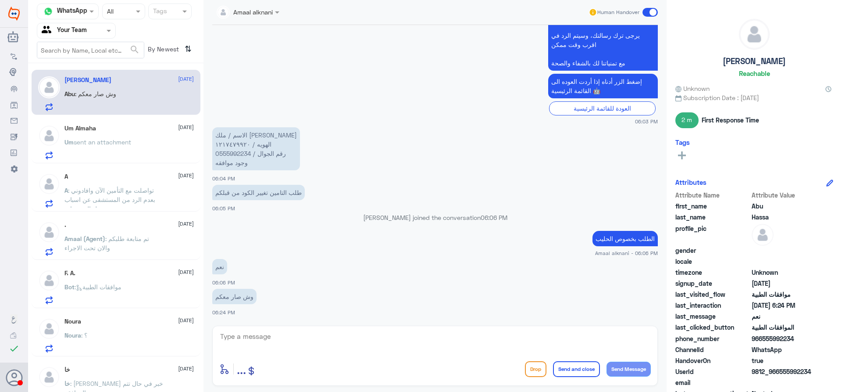
click at [139, 139] on div "Um Almaha 29 September Um sent an attachment" at bounding box center [128, 142] width 129 height 35
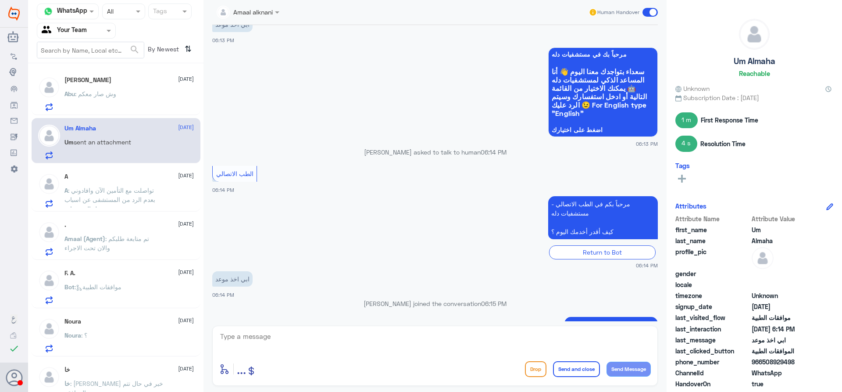
scroll to position [608, 0]
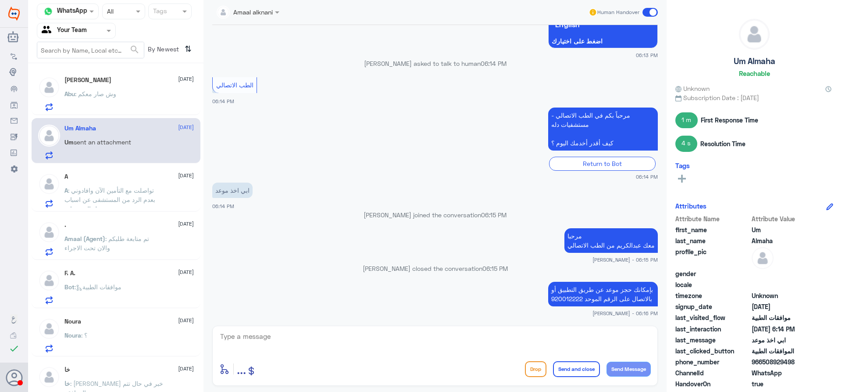
click at [140, 206] on p "A : تواصلت مع التأمين الآن وافادوني بعدم الرد من المستشفى عن اسباب عمل الفحوصات" at bounding box center [113, 197] width 99 height 22
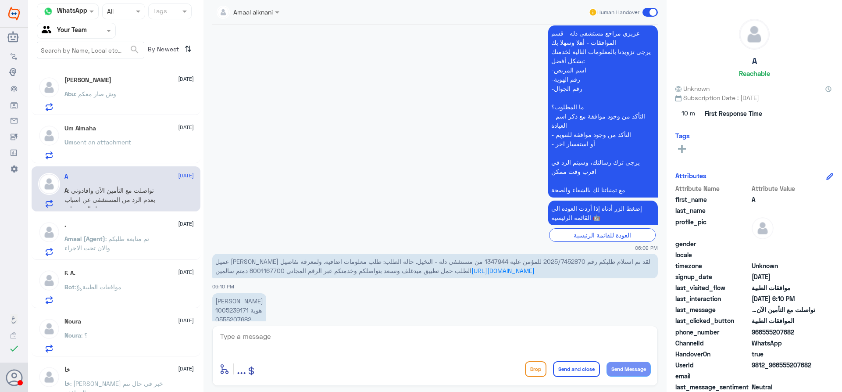
scroll to position [559, 0]
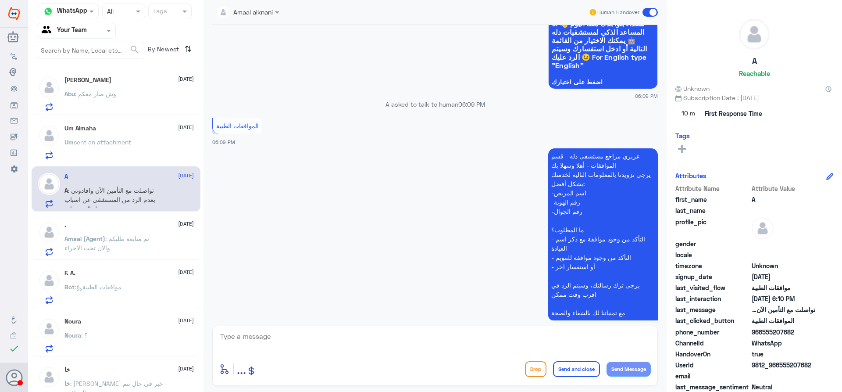
click at [129, 284] on div "Bot : موافقات الطبية" at bounding box center [128, 294] width 129 height 20
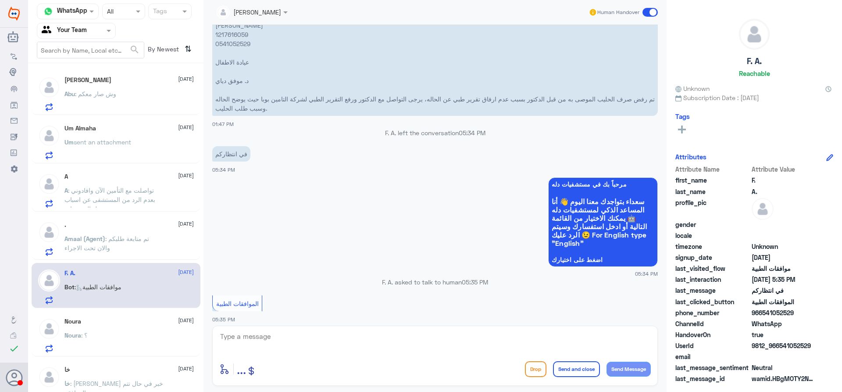
scroll to position [827, 0]
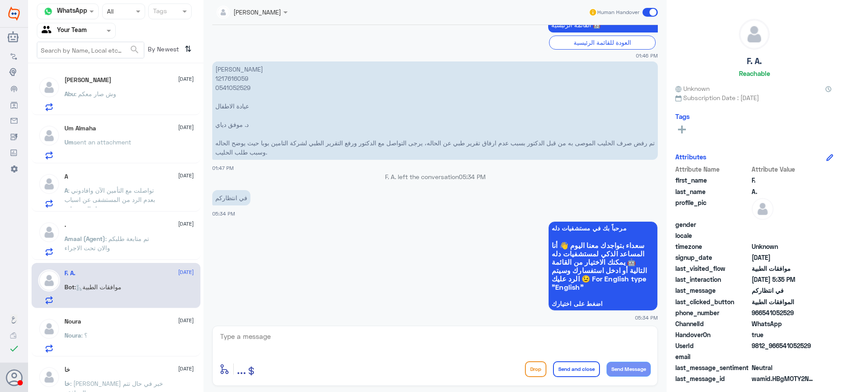
click at [241, 80] on p "سلطان الكثيري 1217616059 0541052529 عيادة الاطفال د. موفق دياي تم رفض صرف الحلي…" at bounding box center [435, 110] width 446 height 98
copy p "1217616059"
click at [286, 342] on textarea at bounding box center [435, 340] width 432 height 21
type textarea "["
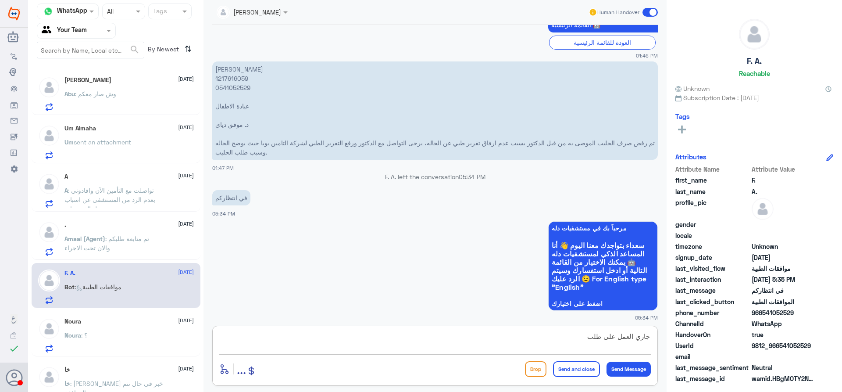
type textarea "جاري العمل على طلبك"
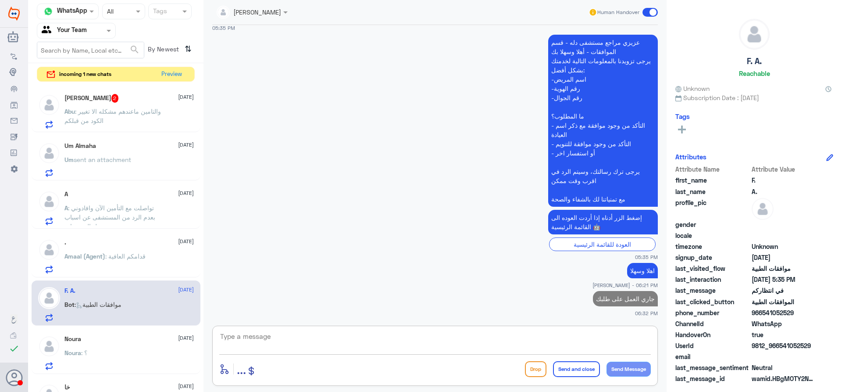
click at [148, 122] on p "Abu : والتامين ماعندهم مشكله الا تغيير الكود من قبلكم" at bounding box center [113, 118] width 99 height 22
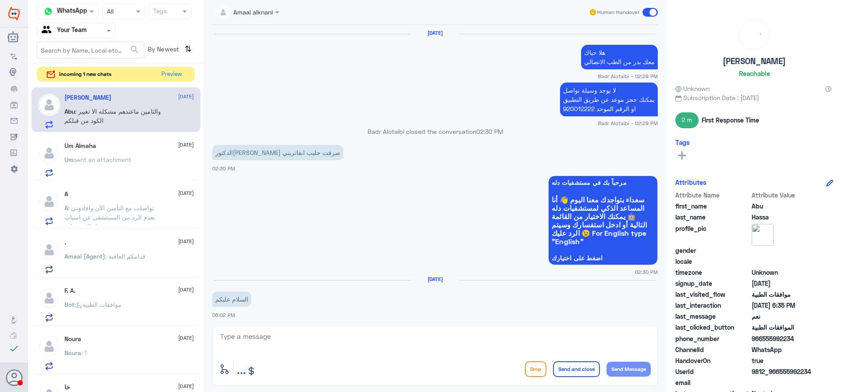
scroll to position [660, 0]
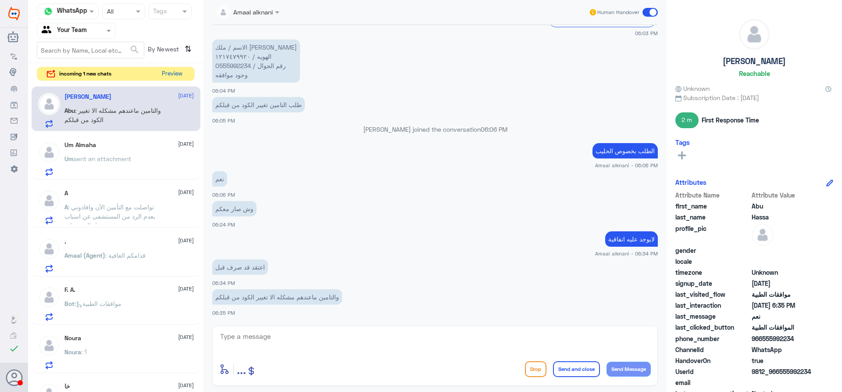
click at [173, 71] on button "Preview" at bounding box center [171, 74] width 27 height 14
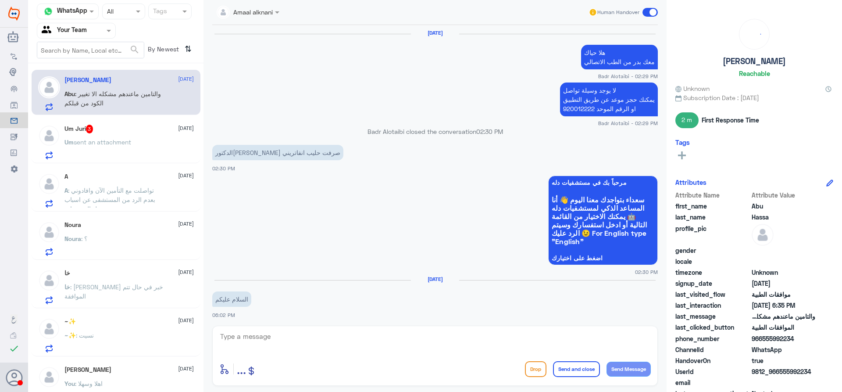
scroll to position [660, 0]
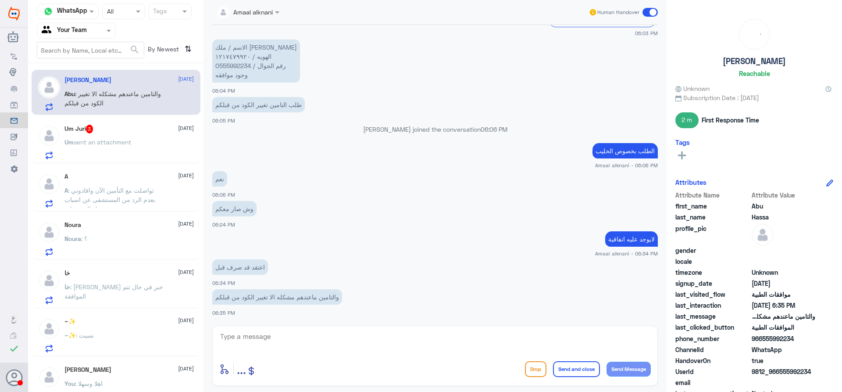
click at [167, 151] on div "Um sent an attachment" at bounding box center [128, 149] width 129 height 20
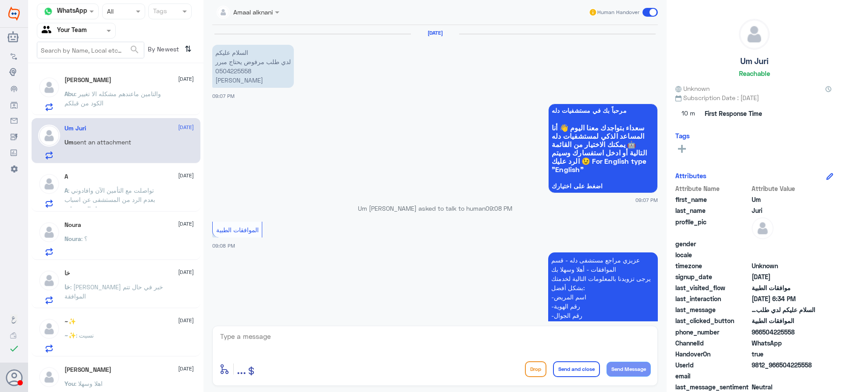
scroll to position [937, 0]
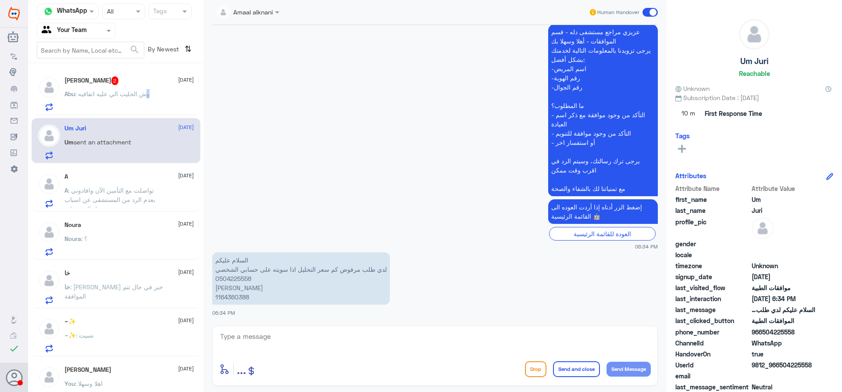
click at [146, 104] on p "Abu : وش الحليب الي عليه اتفاقيه" at bounding box center [106, 100] width 85 height 22
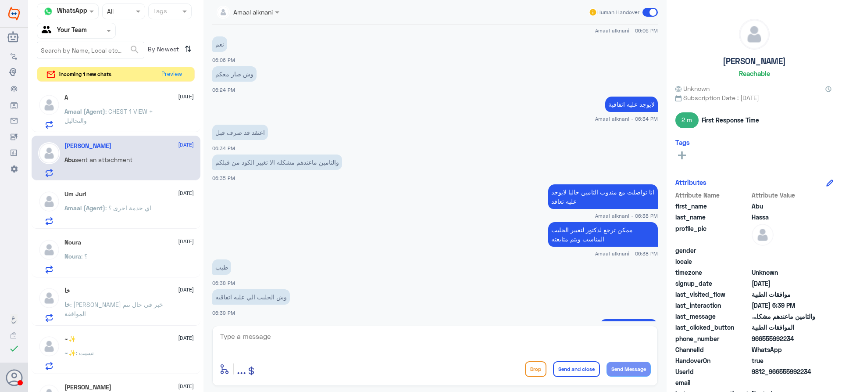
scroll to position [753, 0]
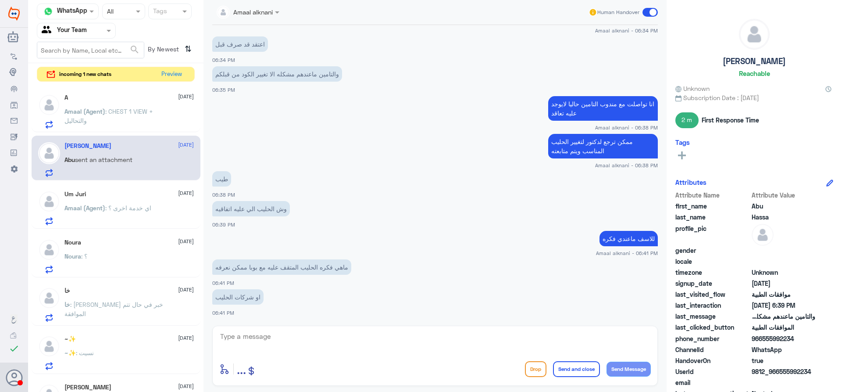
click at [307, 206] on app-msgs-text "وش الحليب الي عليه اتفاقيه" at bounding box center [435, 209] width 446 height 16
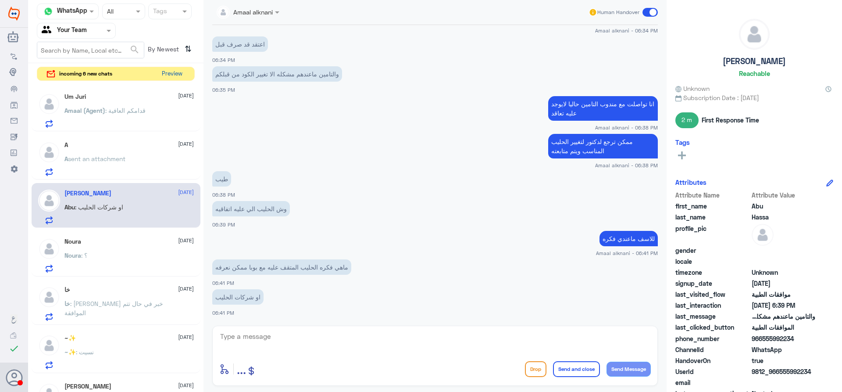
click at [177, 75] on button "Preview" at bounding box center [171, 74] width 27 height 14
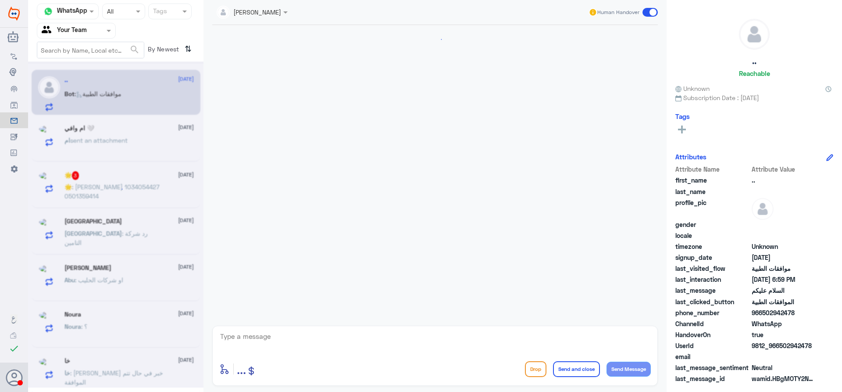
scroll to position [134, 0]
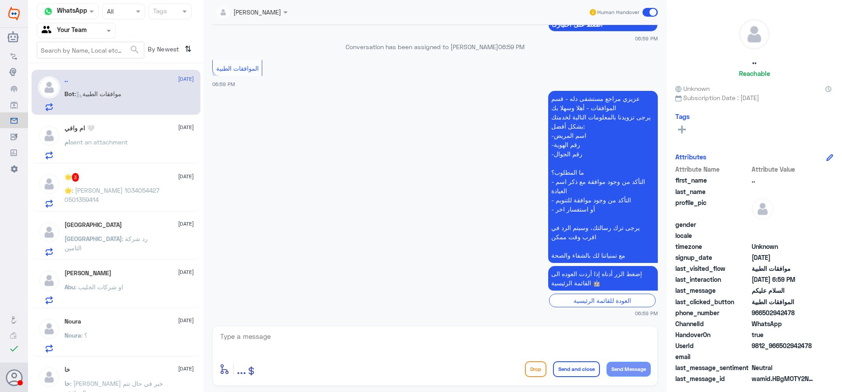
click at [140, 248] on div "Turki : رد شركة التامين" at bounding box center [128, 246] width 129 height 20
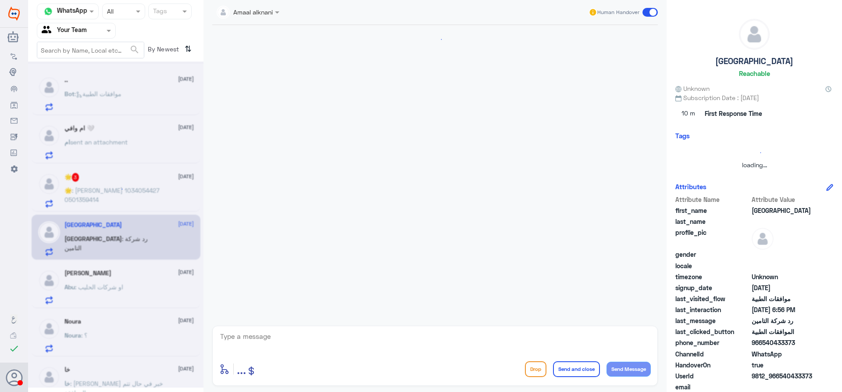
scroll to position [578, 0]
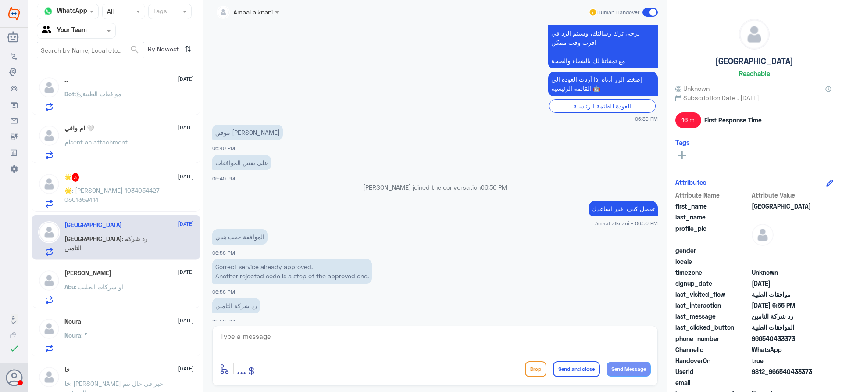
click at [91, 197] on span ": شروق عبدالمحسن الجريد 1034054427 0501359414" at bounding box center [111, 194] width 95 height 17
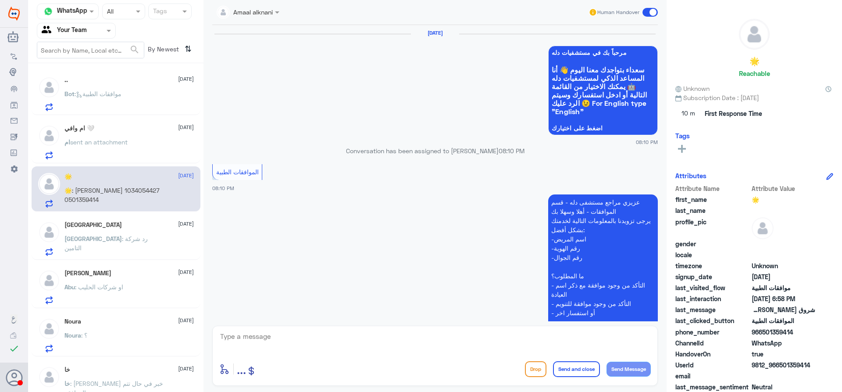
scroll to position [907, 0]
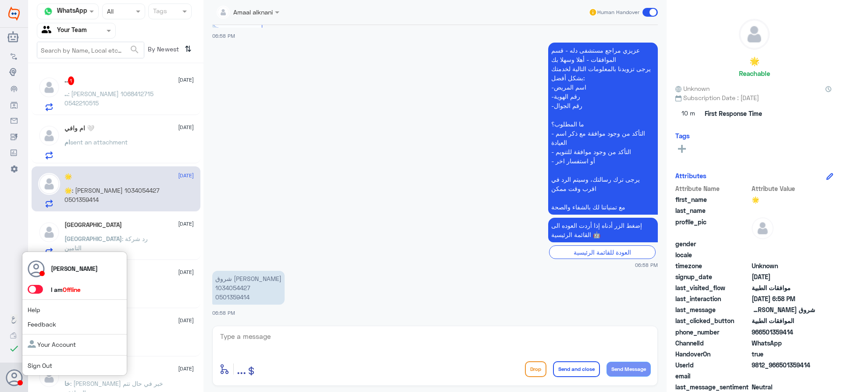
click at [34, 290] on span at bounding box center [35, 289] width 15 height 9
click at [0, 0] on input "checkbox" at bounding box center [0, 0] width 0 height 0
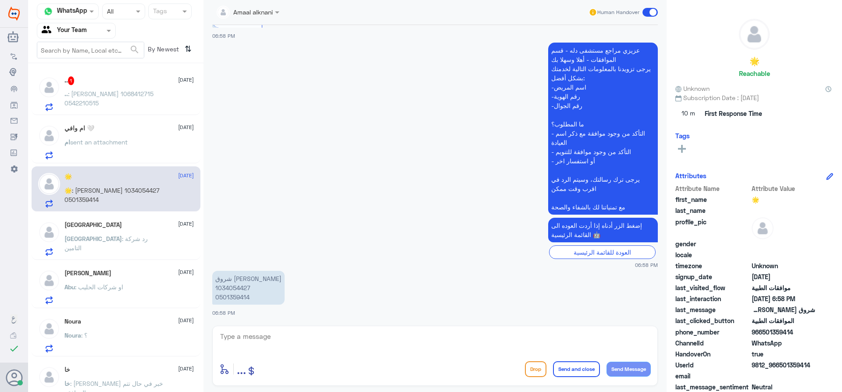
click at [265, 339] on textarea at bounding box center [435, 340] width 432 height 21
type textarea "h"
type textarea "اهلا وسهلا"
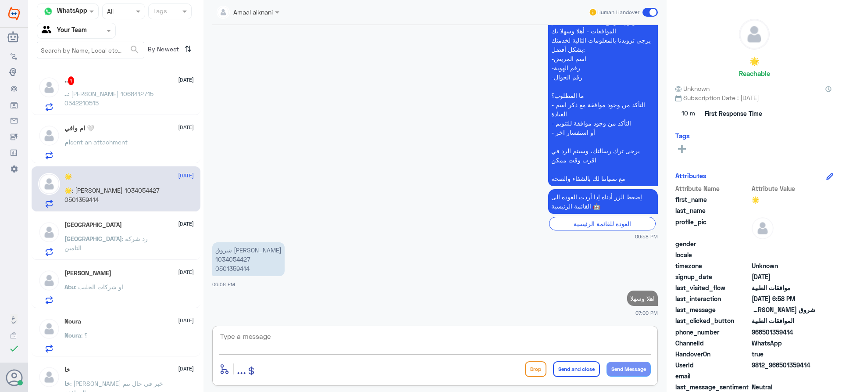
click at [131, 133] on div "ام وافي 🤍 29 September ام sent an attachment" at bounding box center [128, 142] width 129 height 35
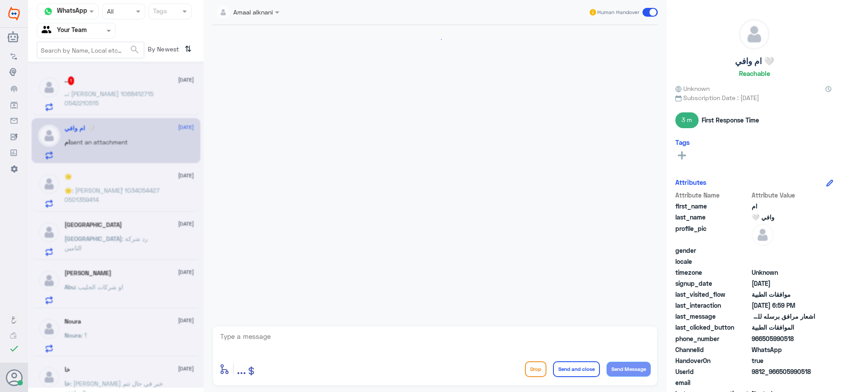
scroll to position [621, 0]
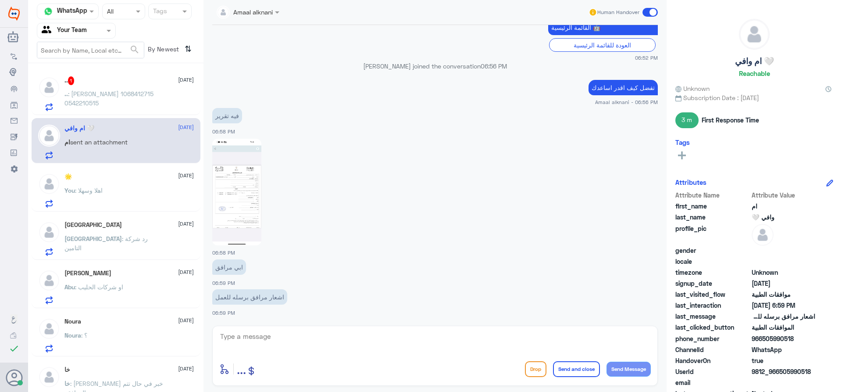
click at [259, 15] on input "text" at bounding box center [238, 12] width 42 height 10
click at [267, 31] on div "Unassigned" at bounding box center [250, 32] width 34 height 9
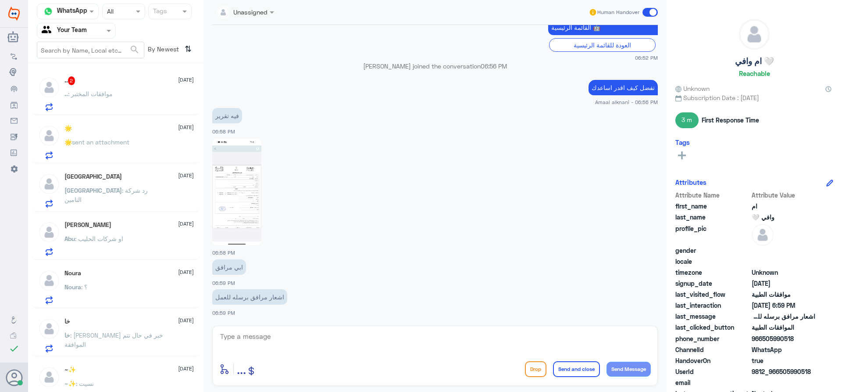
click at [131, 107] on div ".. : موافقات المختبر" at bounding box center [128, 101] width 129 height 20
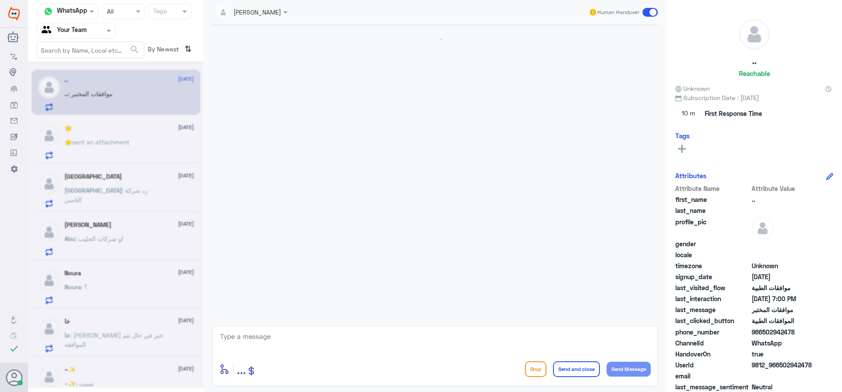
scroll to position [212, 0]
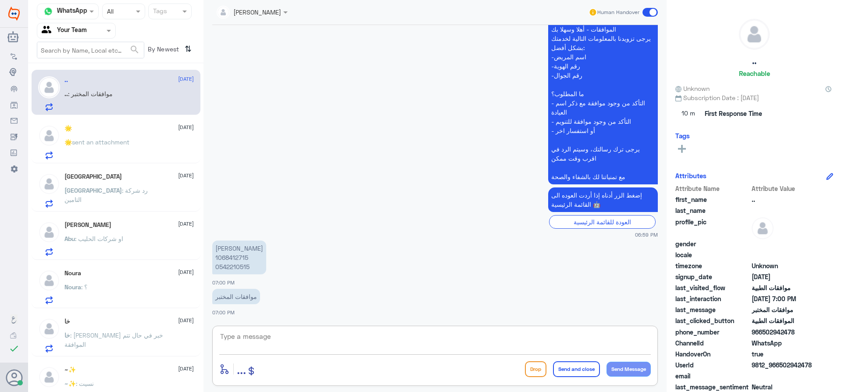
drag, startPoint x: 397, startPoint y: 348, endPoint x: 403, endPoint y: 336, distance: 13.9
click at [397, 346] on textarea at bounding box center [435, 340] width 432 height 21
type textarea "اهلا وسهلا"
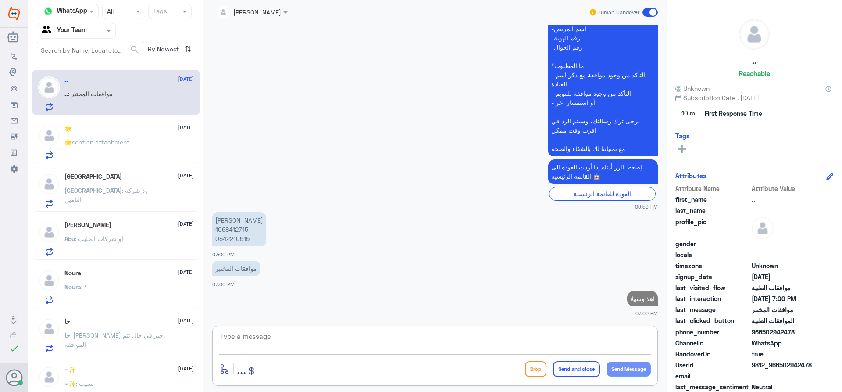
click at [235, 228] on p "سعاد مقبل المطيري 1068412715 0542210515" at bounding box center [239, 229] width 54 height 34
copy p "1068412715"
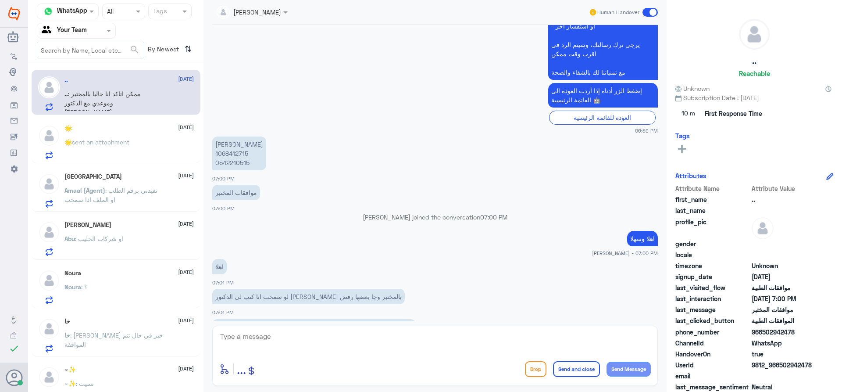
scroll to position [330, 0]
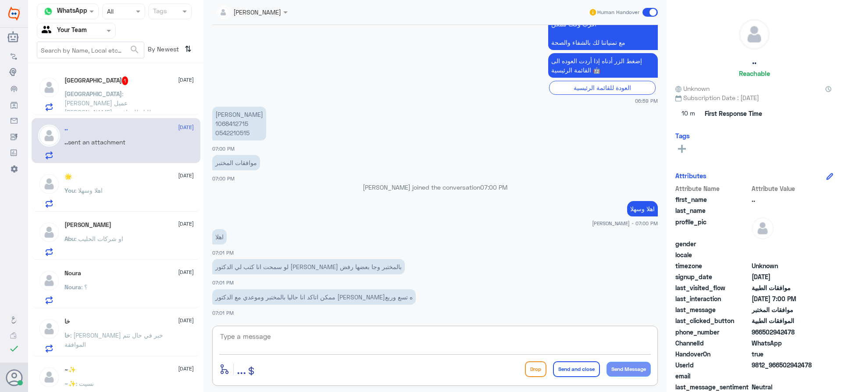
click at [373, 343] on textarea at bounding box center [435, 340] width 432 height 21
type textarea "j"
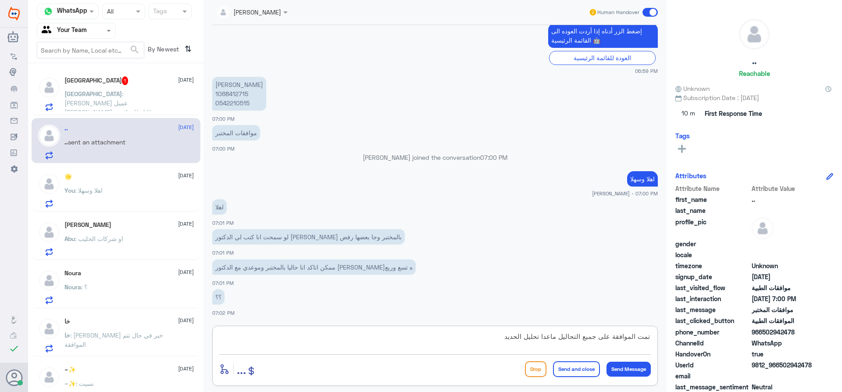
type textarea "تمت الموافقة على جميع التحاليل ماعدا تحليل الحديد"
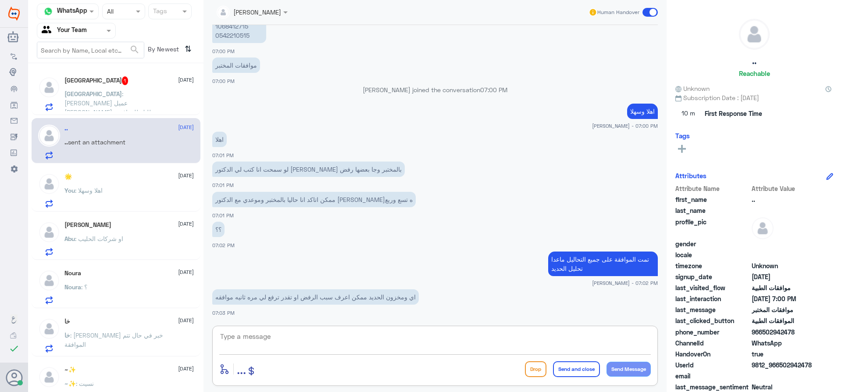
scroll to position [457, 0]
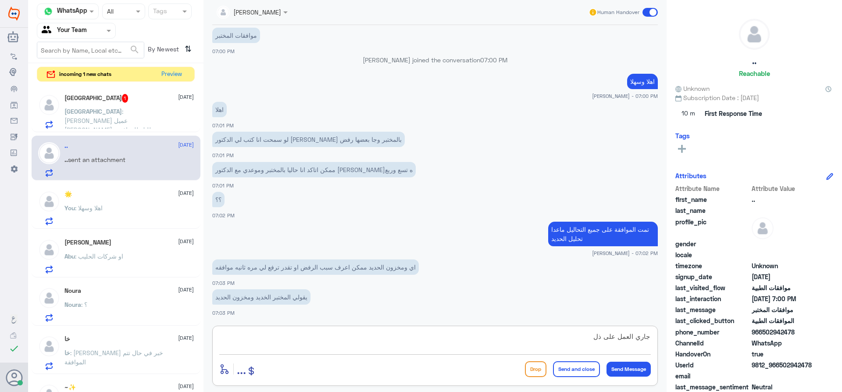
type textarea "جاري العمل على ذلك"
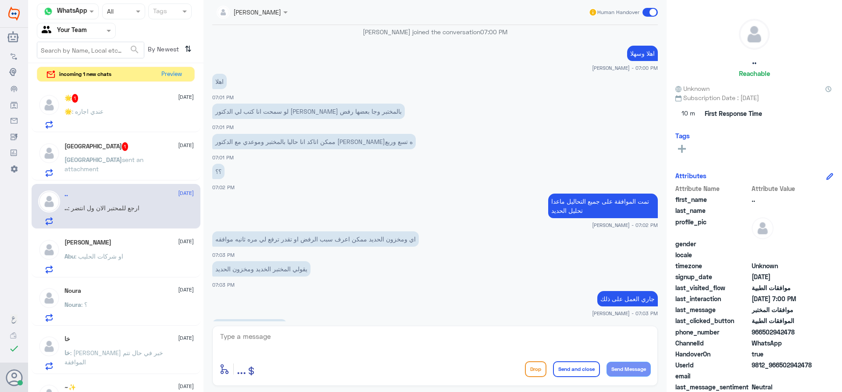
scroll to position [516, 0]
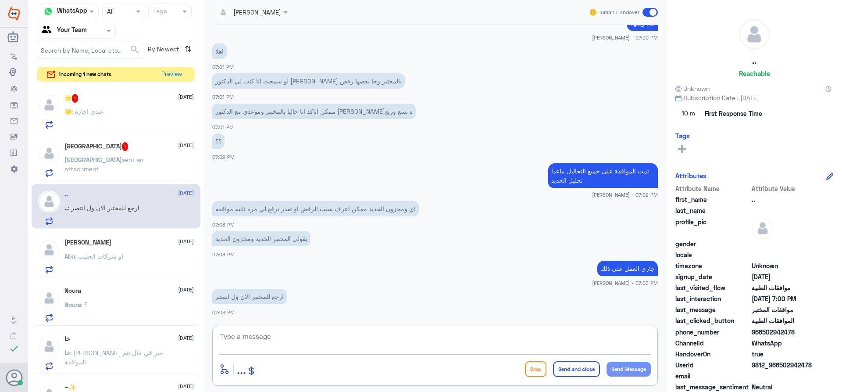
click at [302, 335] on textarea at bounding box center [435, 340] width 432 height 21
type textarea "j"
type textarea "تم ارفاق الان التقرير بانتظار رد [PERSON_NAME]"
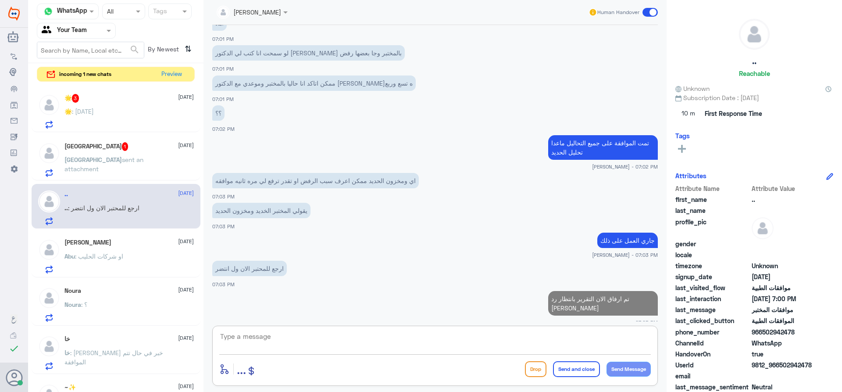
click at [110, 161] on span "sent an attachment" at bounding box center [103, 164] width 79 height 17
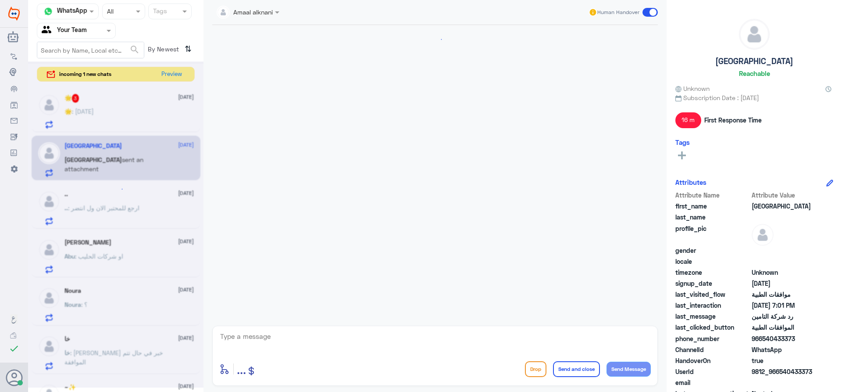
scroll to position [582, 0]
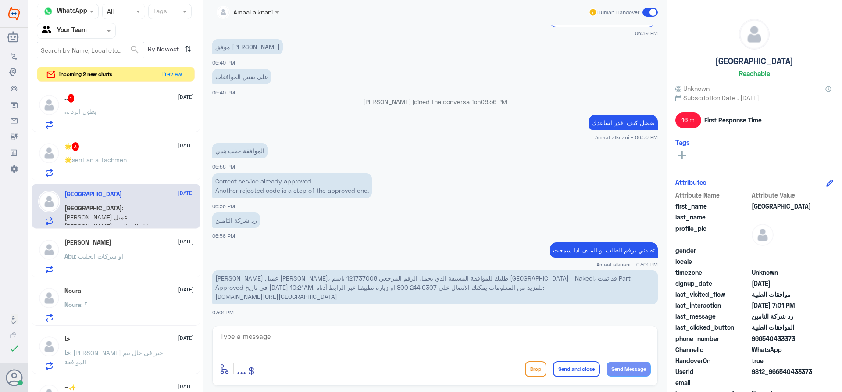
click at [134, 171] on div "🌟 sent an attachment" at bounding box center [128, 167] width 129 height 20
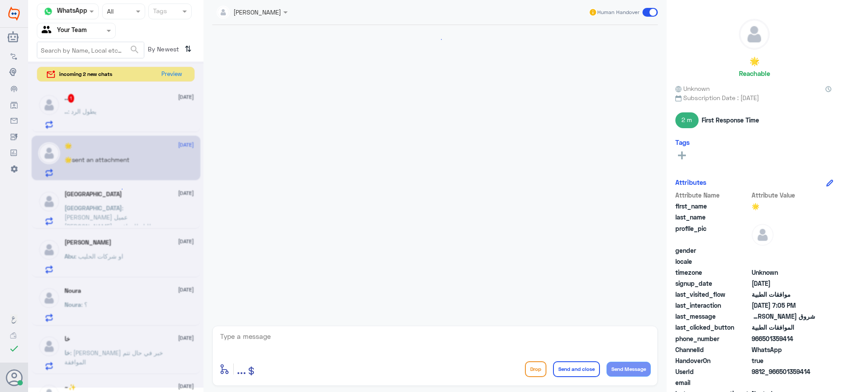
scroll to position [664, 0]
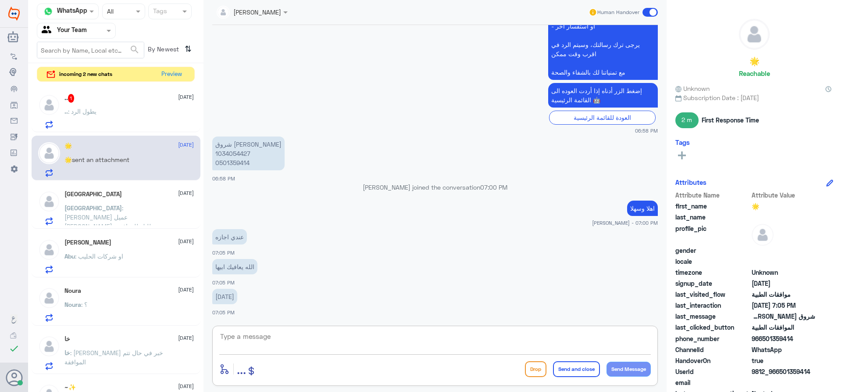
drag, startPoint x: 296, startPoint y: 334, endPoint x: 289, endPoint y: 338, distance: 7.5
click at [296, 335] on textarea at bounding box center [435, 340] width 432 height 21
type textarea "u"
type textarea "عزيزي المراجع هذه القائمة تخدم فقط الموافقات الطبية"
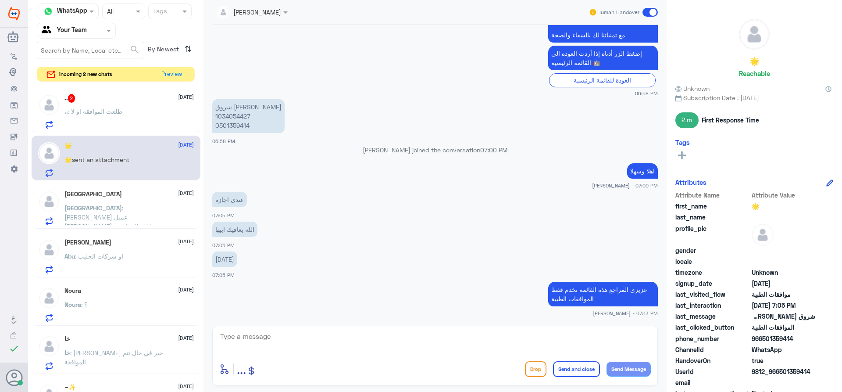
click at [111, 119] on p ".. : طلعت الموافقه او لا" at bounding box center [93, 118] width 58 height 22
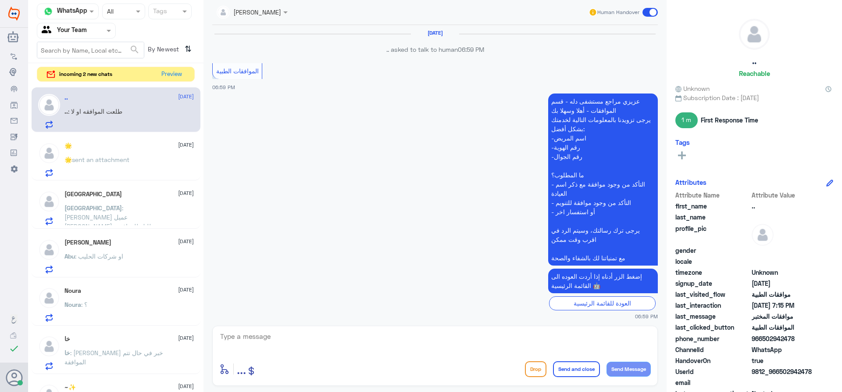
scroll to position [489, 0]
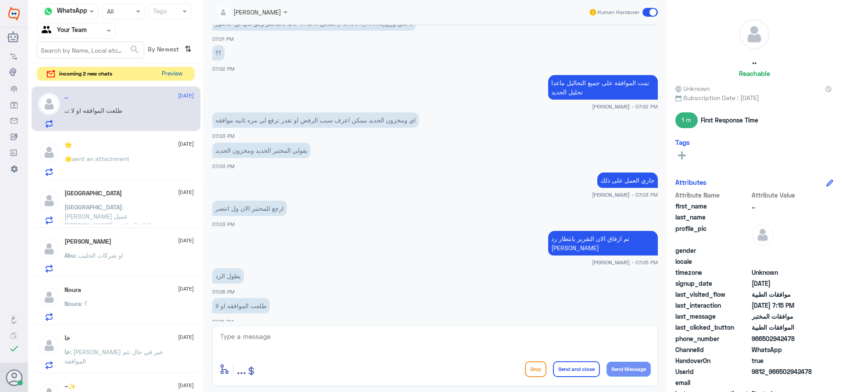
click at [172, 76] on button "Preview" at bounding box center [171, 74] width 27 height 14
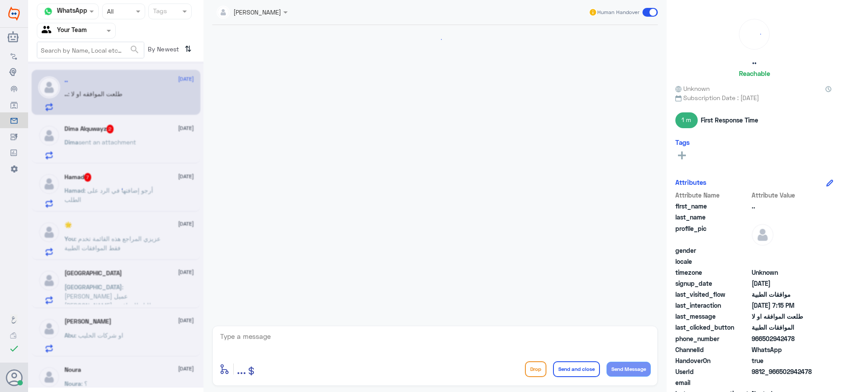
scroll to position [489, 0]
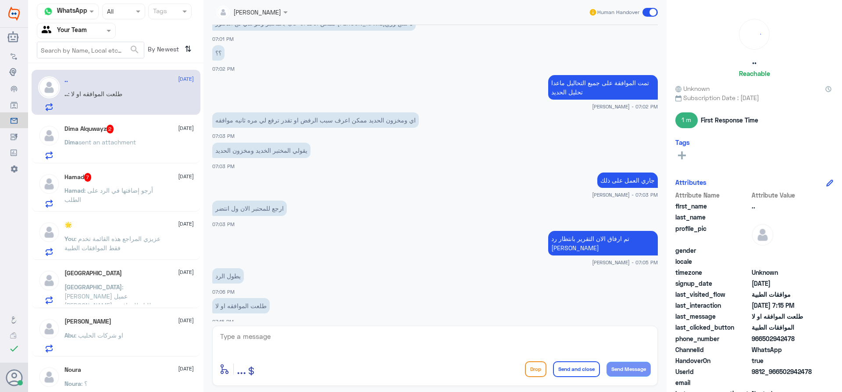
click at [129, 149] on p "Dima sent an attachment" at bounding box center [99, 148] width 71 height 22
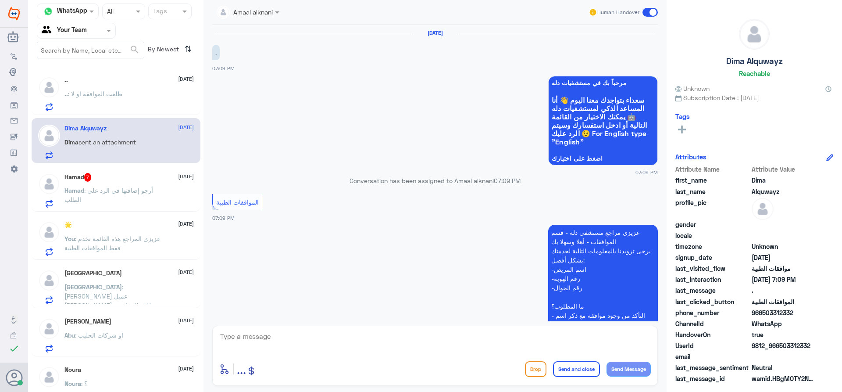
click at [132, 175] on div "Hamad 7 29 September Hamad : أرجو إضافتها في الرد على الطلب" at bounding box center [116, 188] width 169 height 45
click at [111, 184] on div "Hamad 7 29 September Hamad : أرجو إضافتها في الرد على الطلب" at bounding box center [128, 190] width 129 height 35
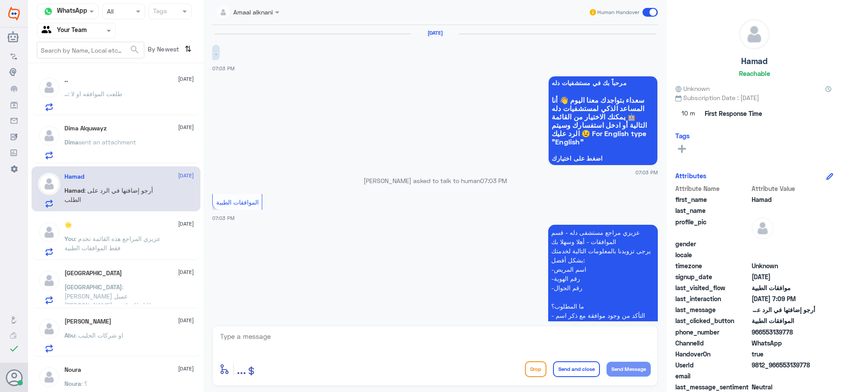
scroll to position [396, 0]
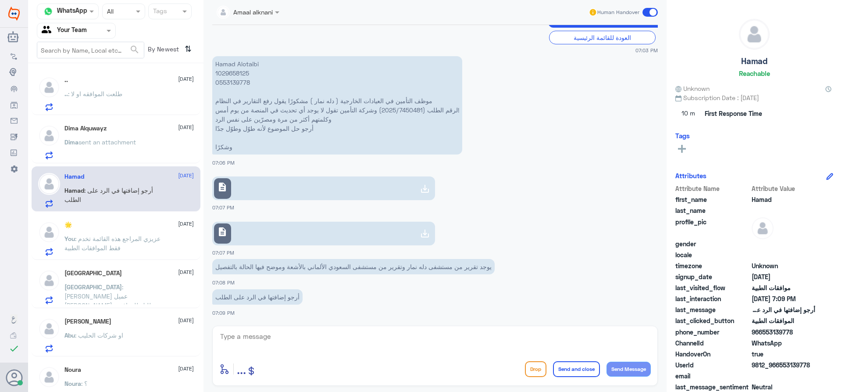
click at [154, 228] on div "🌟 29 September" at bounding box center [128, 224] width 129 height 7
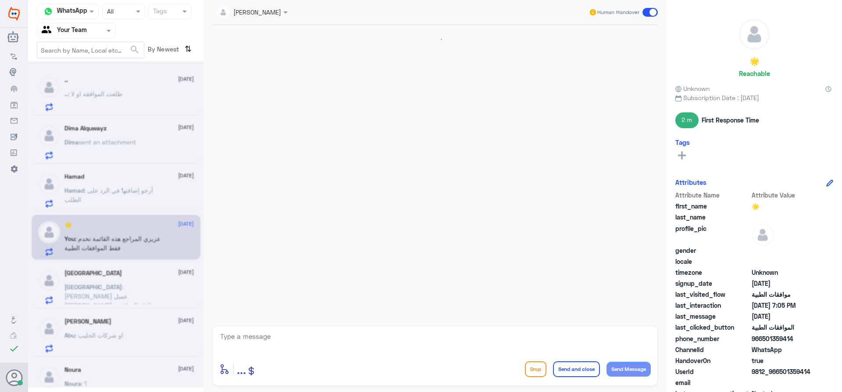
scroll to position [646, 0]
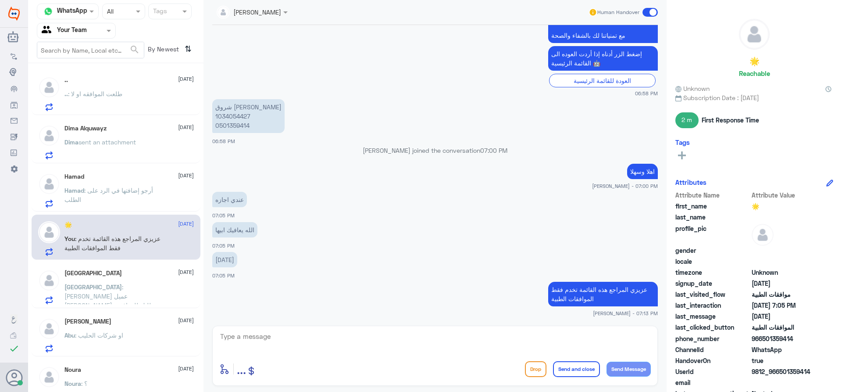
click at [293, 339] on textarea at bounding box center [435, 340] width 432 height 21
type textarea "d"
type textarea "يرجى التواصل مع خدمة العملاء او التقارير"
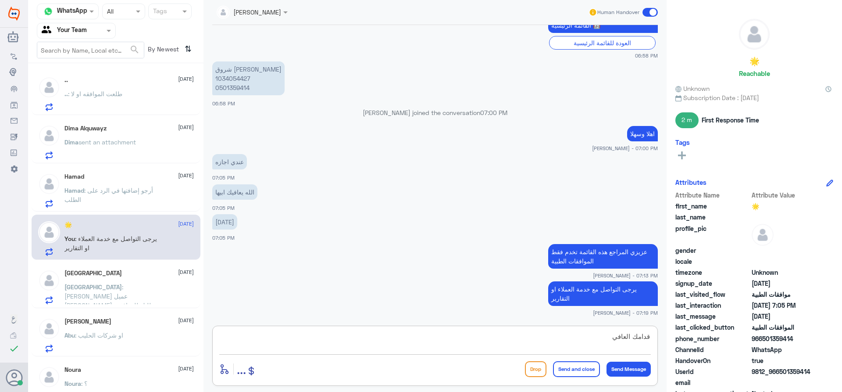
type textarea "قدامك العافية"
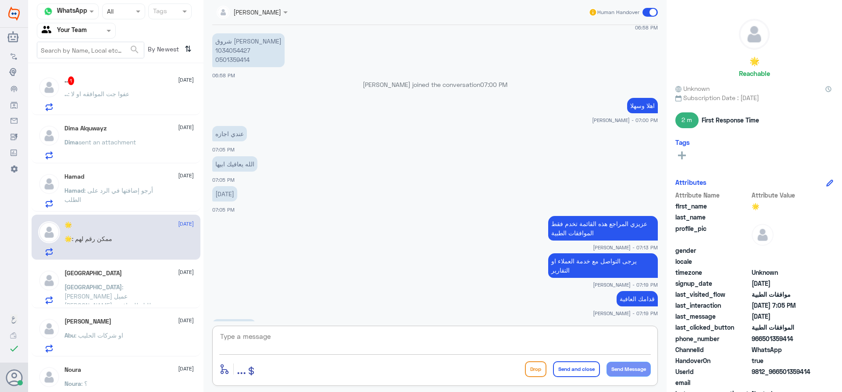
scroll to position [741, 0]
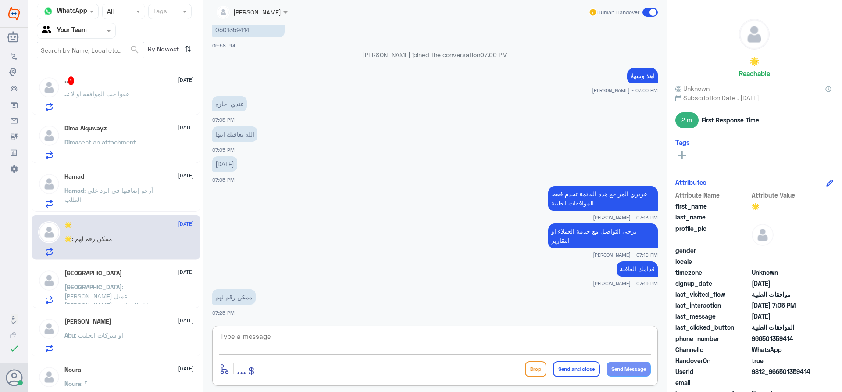
click at [111, 87] on div ".. 1 29 September .. : عفوا جت الموافقه او لا" at bounding box center [128, 93] width 129 height 35
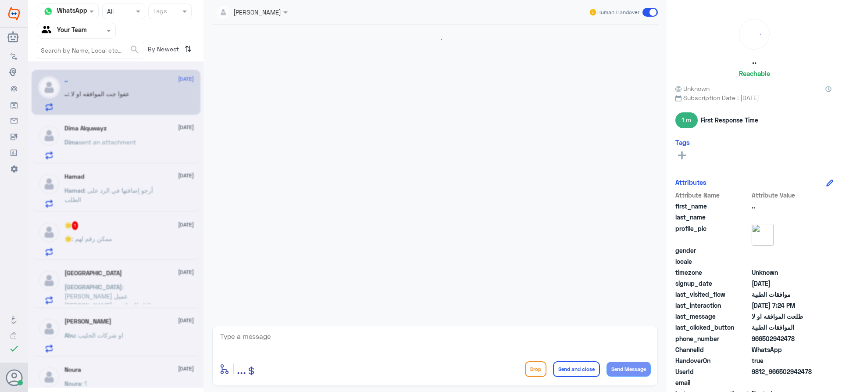
scroll to position [519, 0]
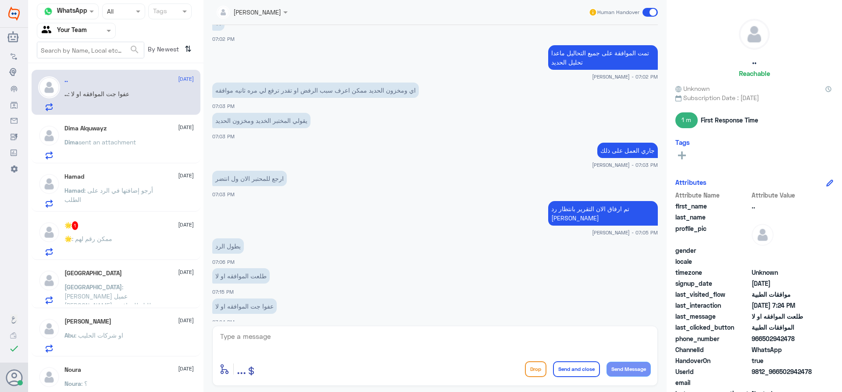
click at [125, 250] on div "🌟 : ممكن رقم لهم" at bounding box center [128, 246] width 129 height 20
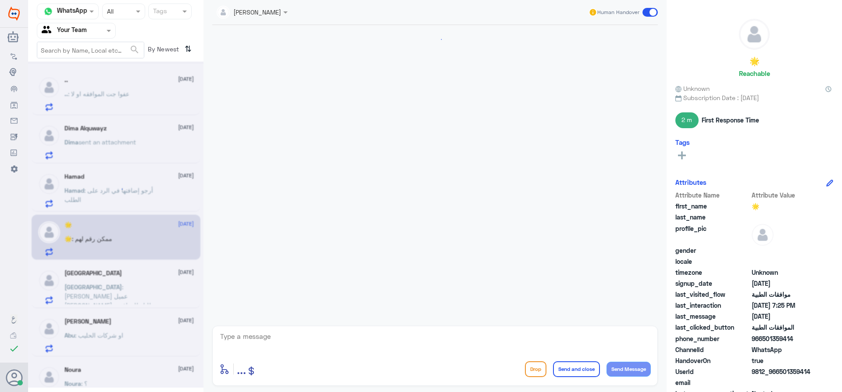
scroll to position [574, 0]
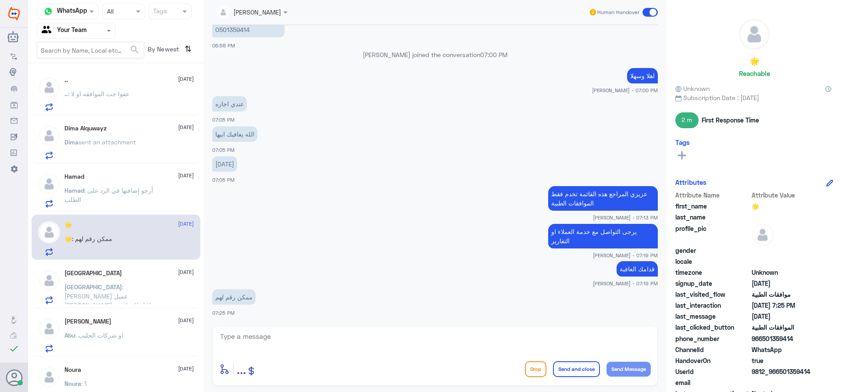
click at [114, 95] on span ": عفوا جت الموافقه او لا" at bounding box center [98, 93] width 61 height 7
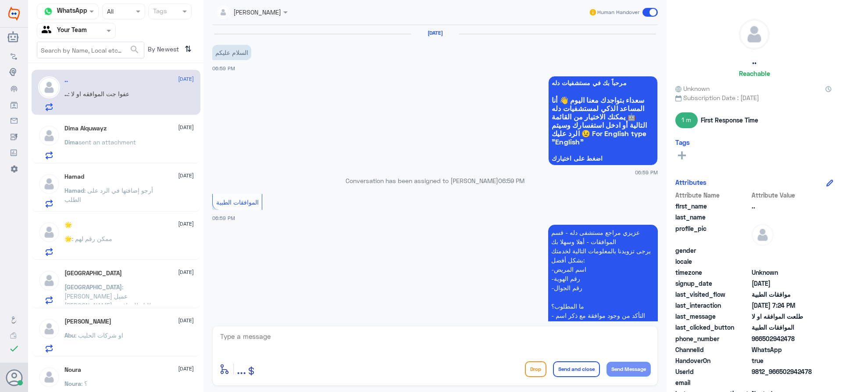
scroll to position [330, 0]
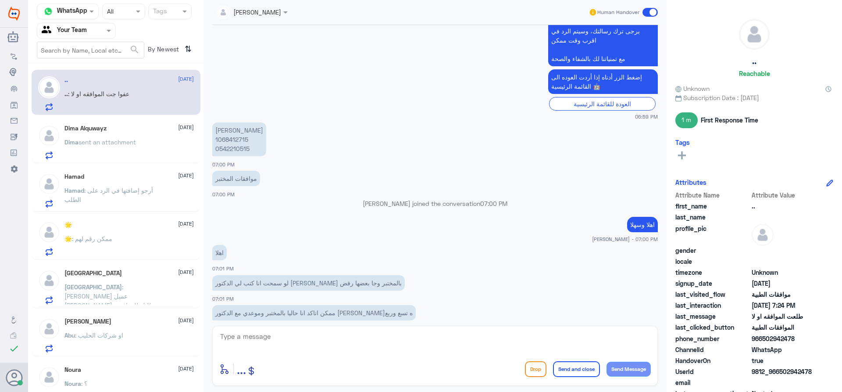
click at [236, 140] on p "سعاد مقبل المطيري 1068412715 0542210515" at bounding box center [239, 139] width 54 height 34
copy p "1068412715"
click at [332, 344] on textarea at bounding box center [435, 340] width 432 height 21
type textarea "مازال الطلب مرفوض"
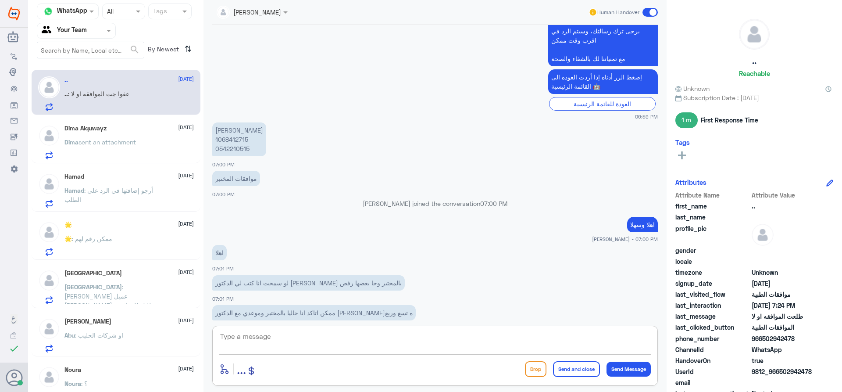
scroll to position [678, 0]
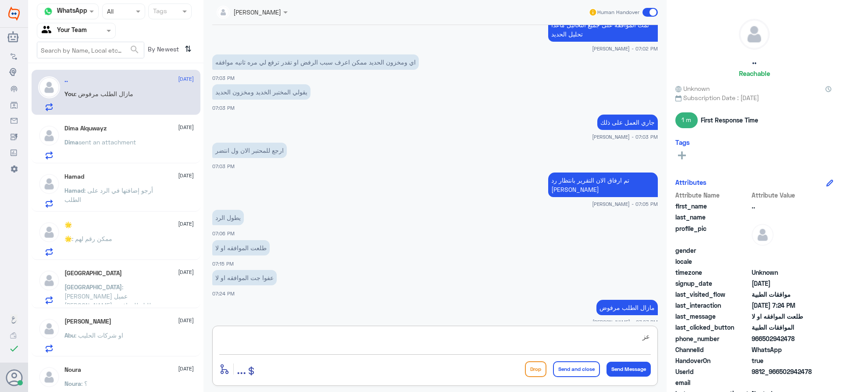
type textarea "ع"
type textarea "ممكن ارفع الحديد واشيل لك مخزون الحديد هنا ممكن التامين يوافق كذا وبعد ماتسو ال…"
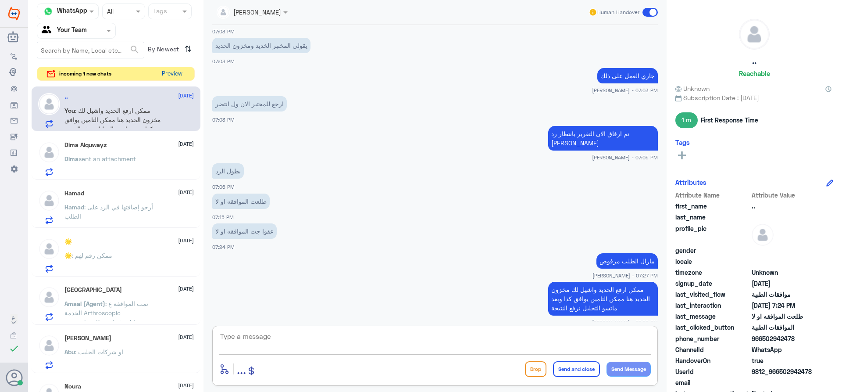
click at [172, 73] on button "Preview" at bounding box center [171, 74] width 27 height 14
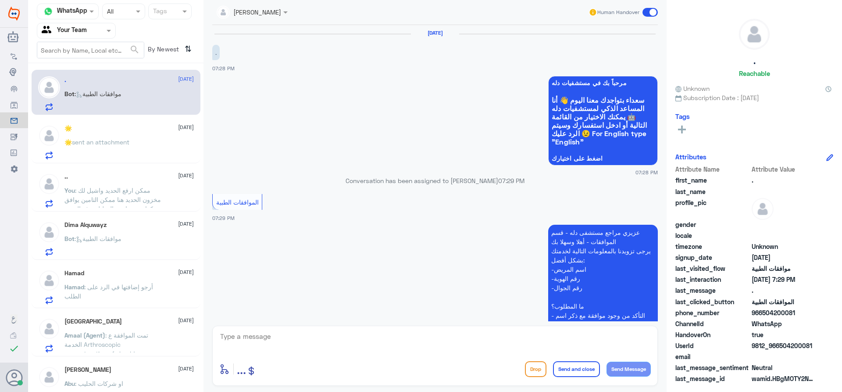
scroll to position [134, 0]
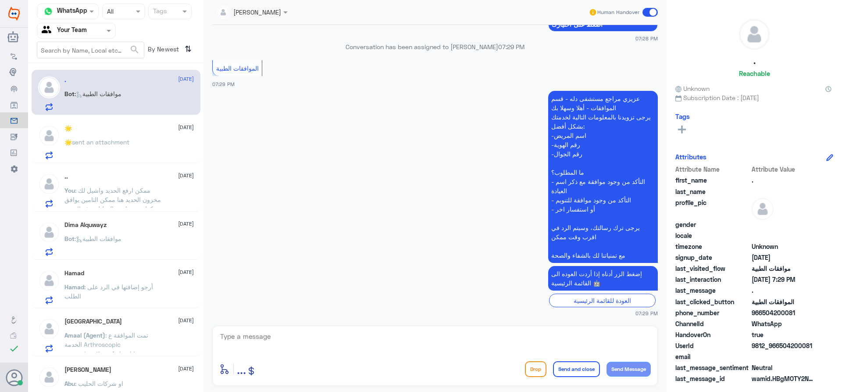
click at [119, 131] on div "🌟 29 September" at bounding box center [128, 128] width 129 height 7
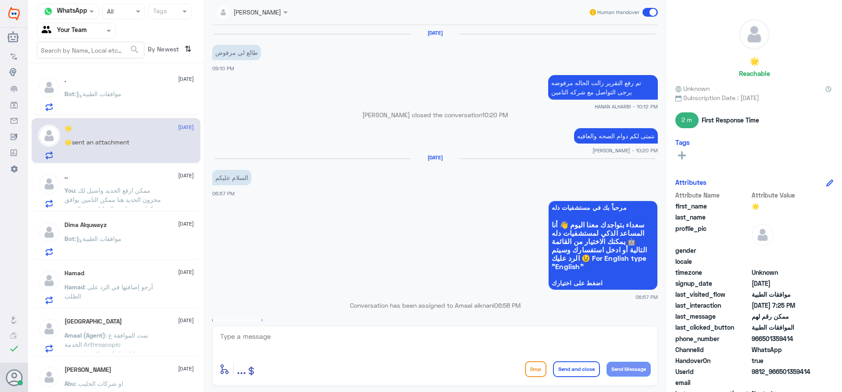
scroll to position [574, 0]
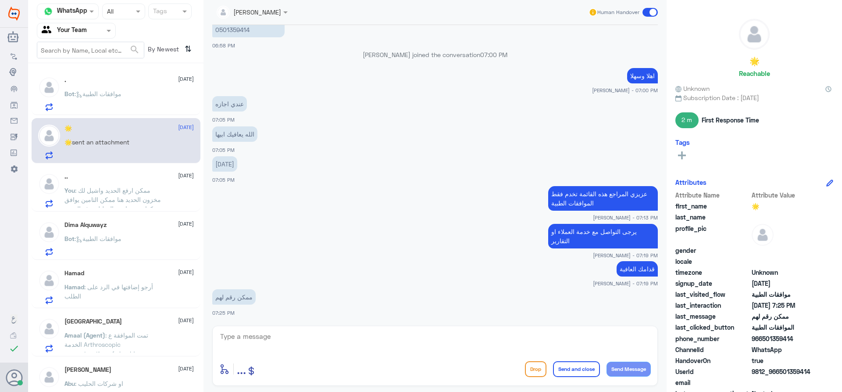
click at [79, 98] on icon at bounding box center [79, 94] width 7 height 7
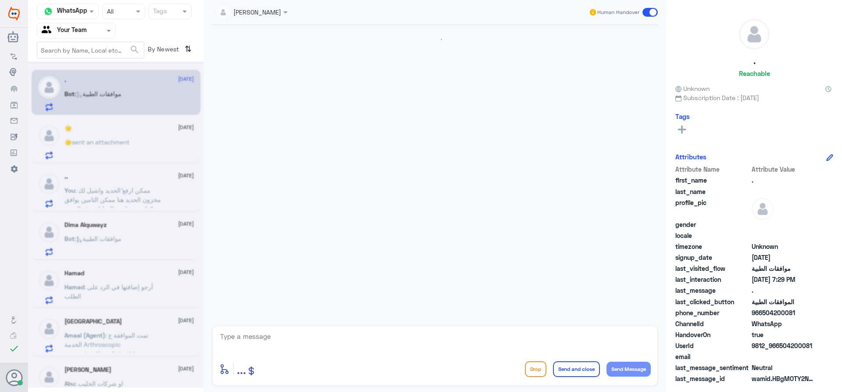
scroll to position [134, 0]
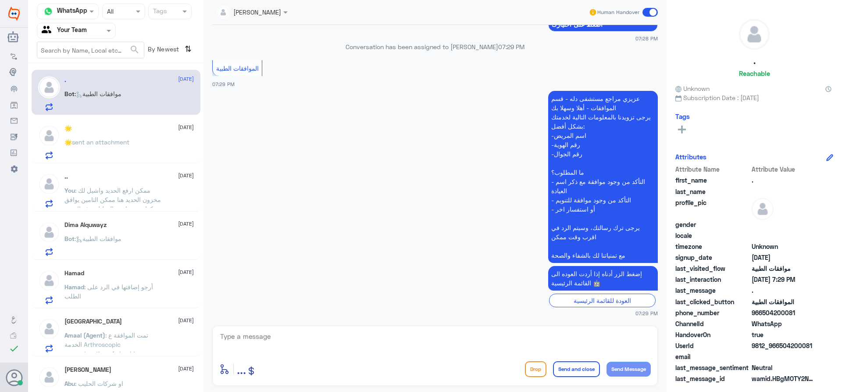
click at [153, 190] on p "You : ممكن ارفع الحديد واشيل لك مخزون الحديد هنا ممكن التامين يوافق كذا وبعد ما…" at bounding box center [113, 197] width 99 height 22
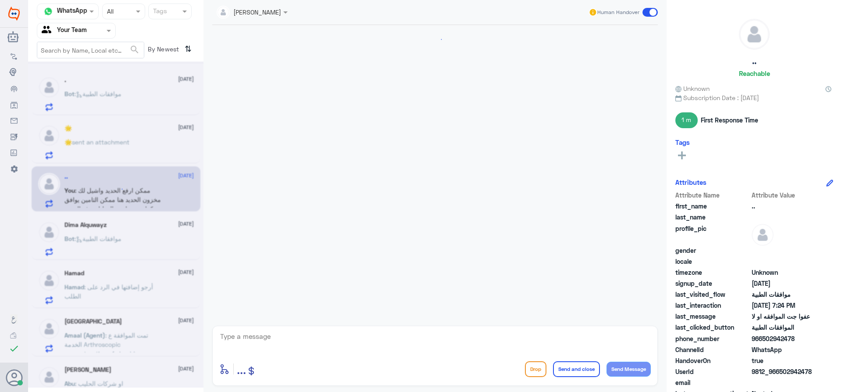
scroll to position [545, 0]
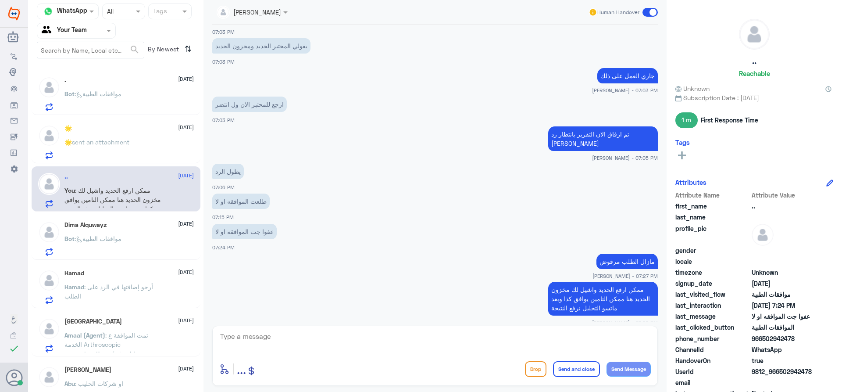
click at [124, 89] on div ". 29 September Bot : موافقات الطبية" at bounding box center [128, 93] width 129 height 35
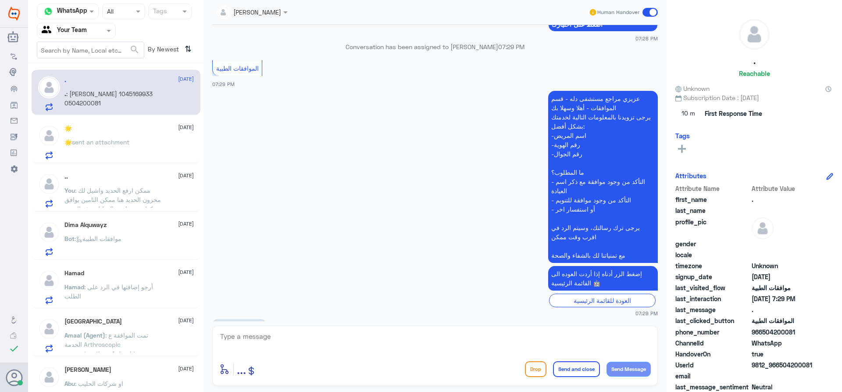
scroll to position [182, 0]
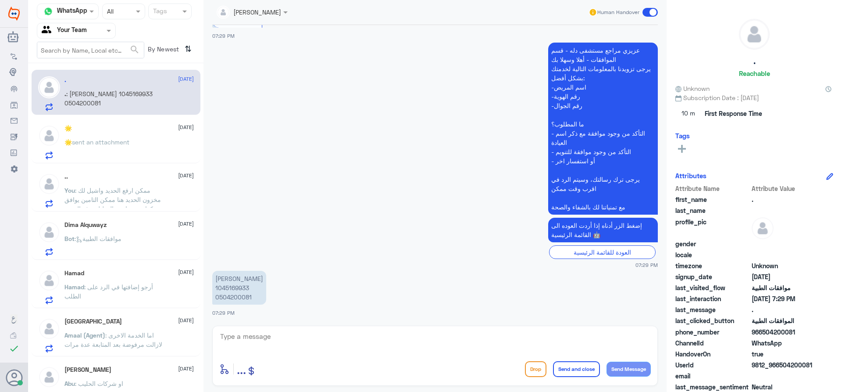
click at [120, 302] on p "Hamad : أرجو إضافتها في الرد على الطلب" at bounding box center [113, 293] width 99 height 22
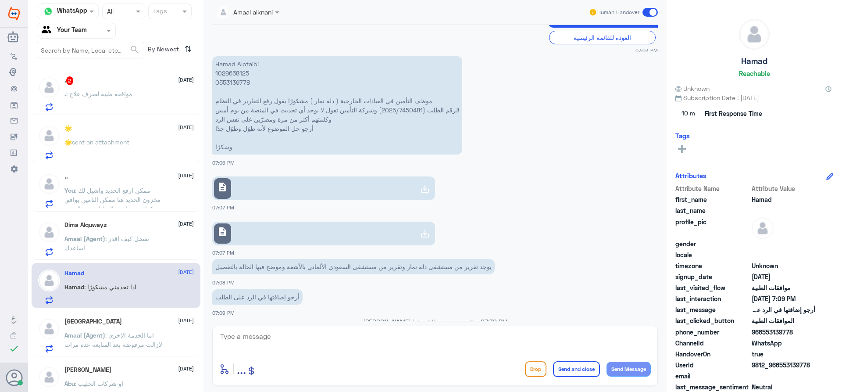
scroll to position [587, 0]
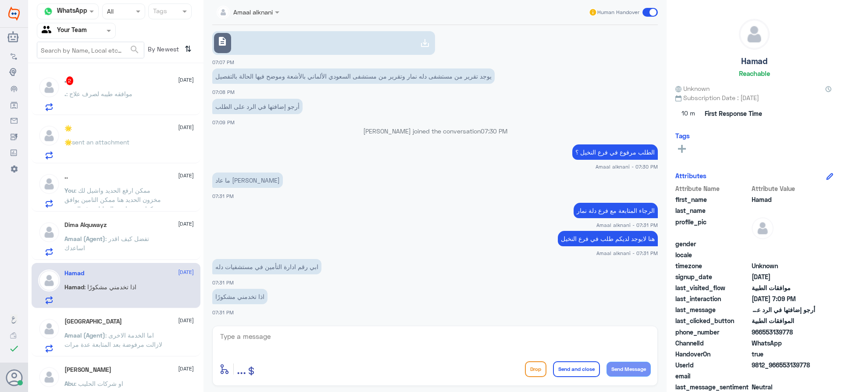
click at [99, 106] on p ". : موافقه طيبه لصرف علاج" at bounding box center [98, 100] width 68 height 22
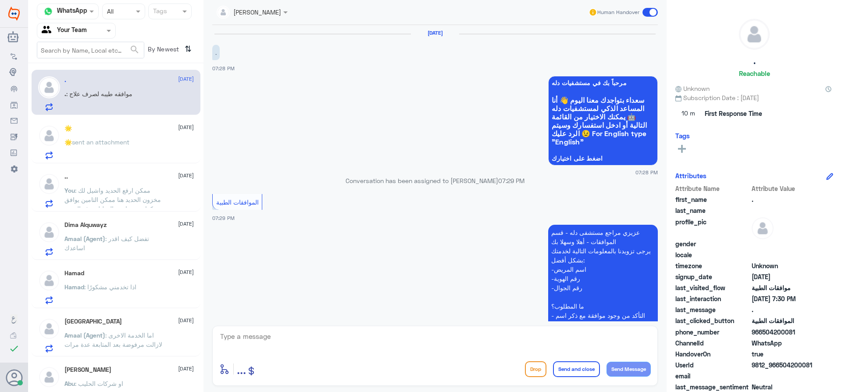
scroll to position [212, 0]
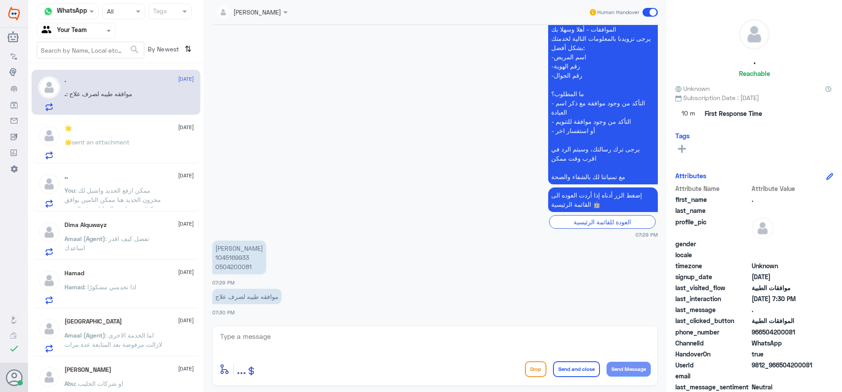
click at [129, 142] on span "sent an attachment" at bounding box center [100, 141] width 57 height 7
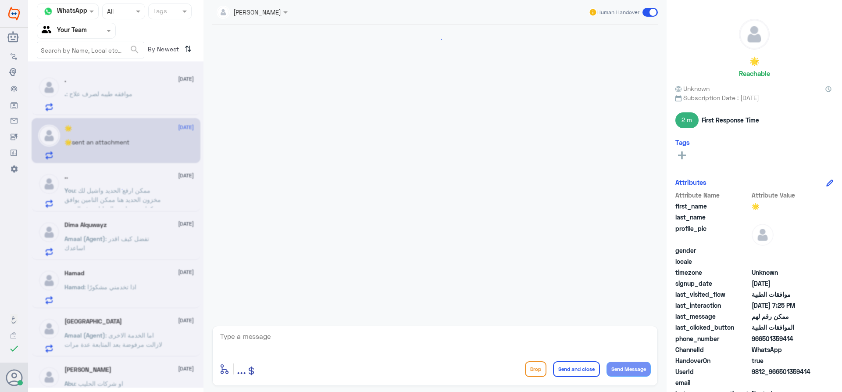
scroll to position [574, 0]
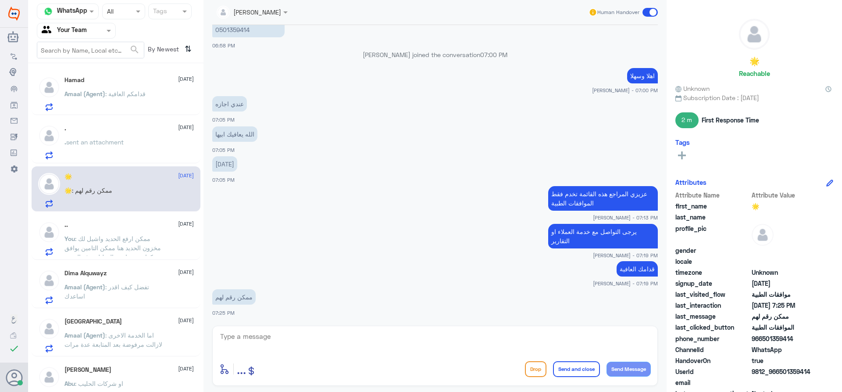
click at [113, 166] on div "Hamad 29 September Amaal (Agent) : قدامكم العافية . 29 September . sent an atta…" at bounding box center [115, 231] width 175 height 328
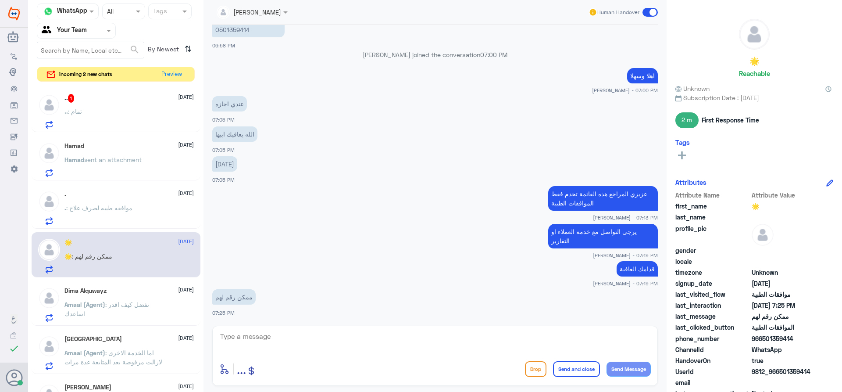
click at [138, 118] on div ".. : تمام" at bounding box center [128, 119] width 129 height 20
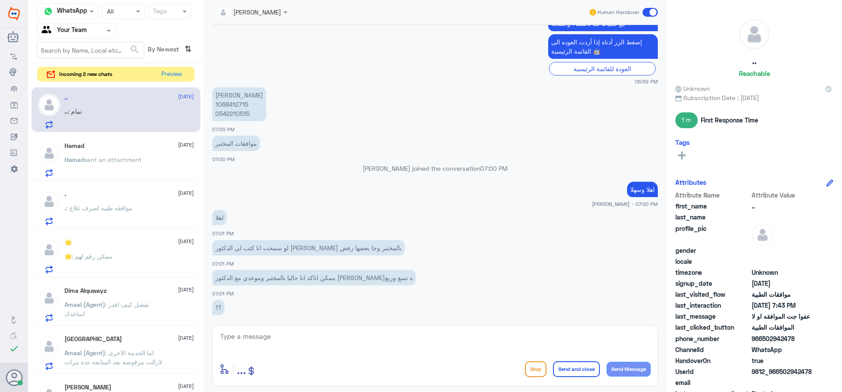
scroll to position [344, 0]
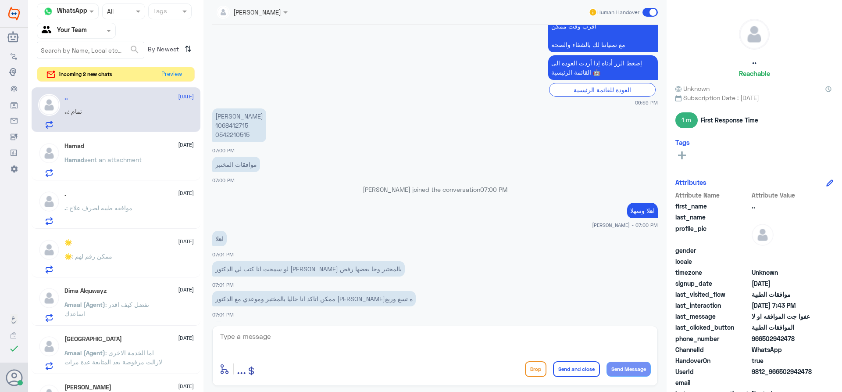
click at [234, 128] on p "سعاد مقبل المطيري 1068412715 0542210515" at bounding box center [239, 125] width 54 height 34
copy p "1068412715"
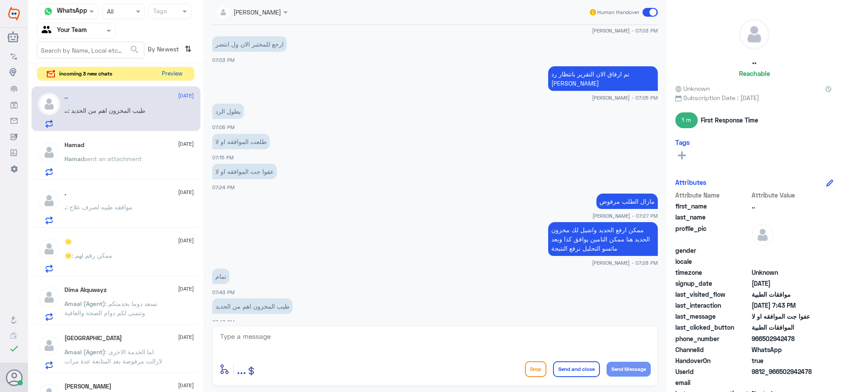
click at [167, 75] on button "Preview" at bounding box center [171, 74] width 27 height 14
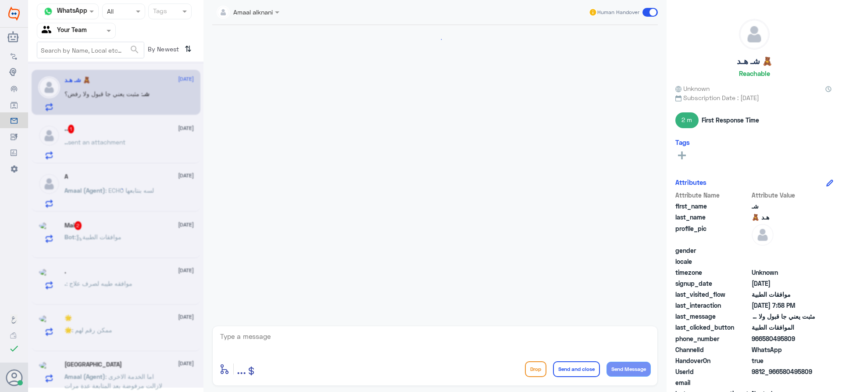
scroll to position [841, 0]
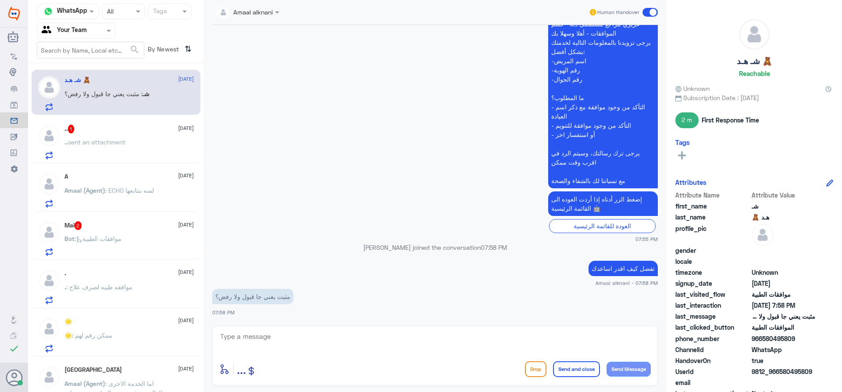
click at [155, 241] on div "Bot : موافقات الطبية" at bounding box center [128, 246] width 129 height 20
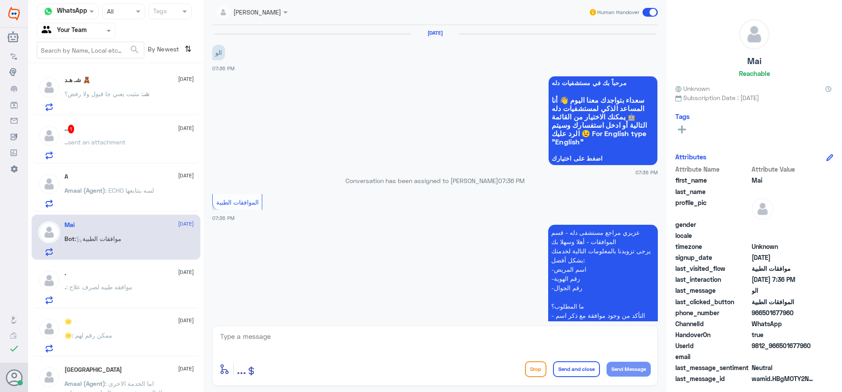
click at [337, 348] on textarea at bounding box center [435, 340] width 432 height 21
type textarea "h"
type textarea "اهلا وسهلا"
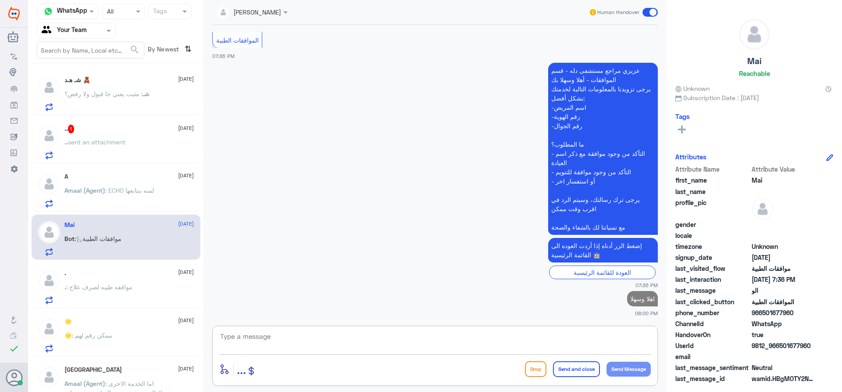
click at [90, 129] on div ".. 1 29 September" at bounding box center [128, 129] width 129 height 9
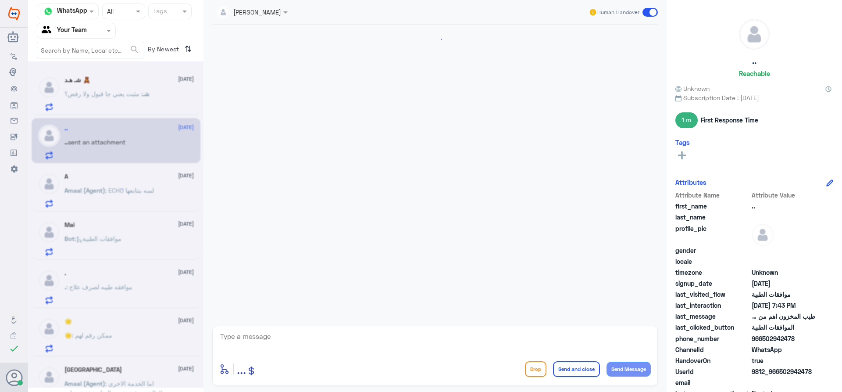
scroll to position [328, 0]
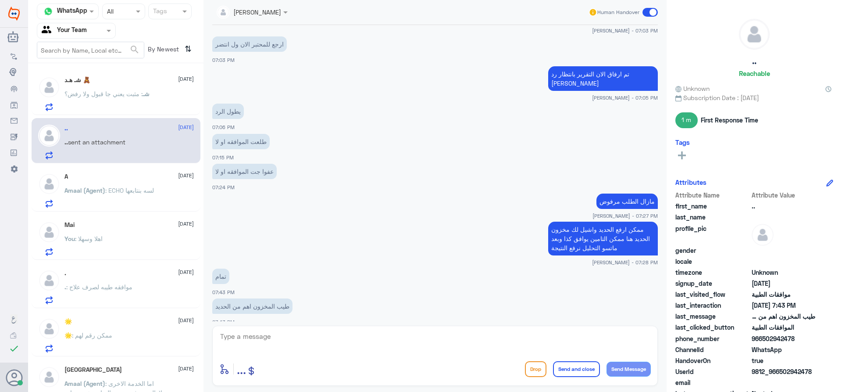
click at [112, 92] on span ": مثبت يعني جا قبول ولا رفض؟" at bounding box center [103, 93] width 78 height 7
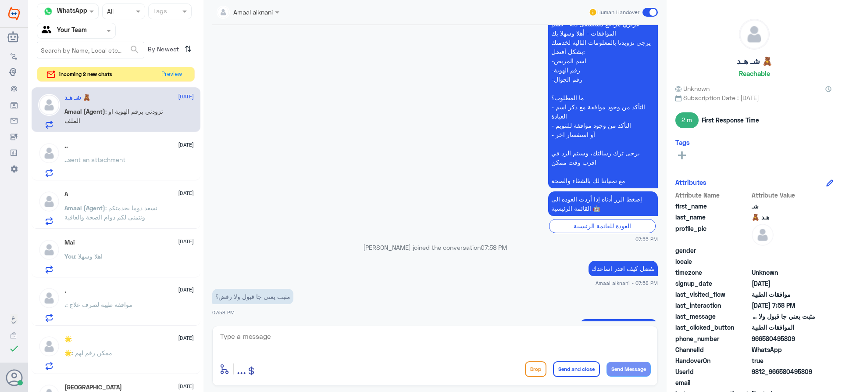
scroll to position [869, 0]
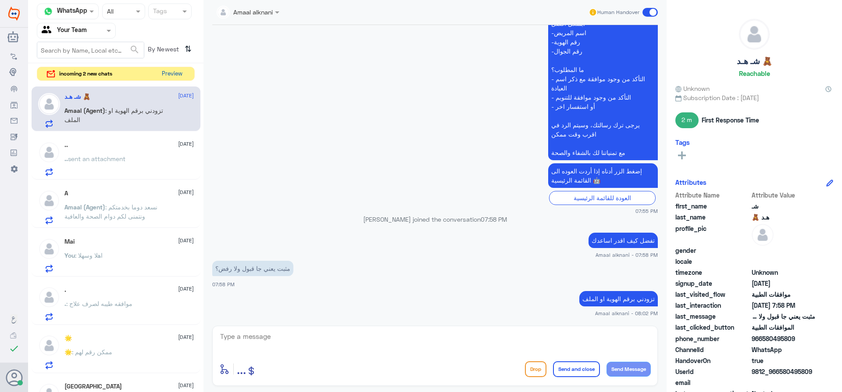
click at [165, 75] on button "Preview" at bounding box center [171, 74] width 27 height 14
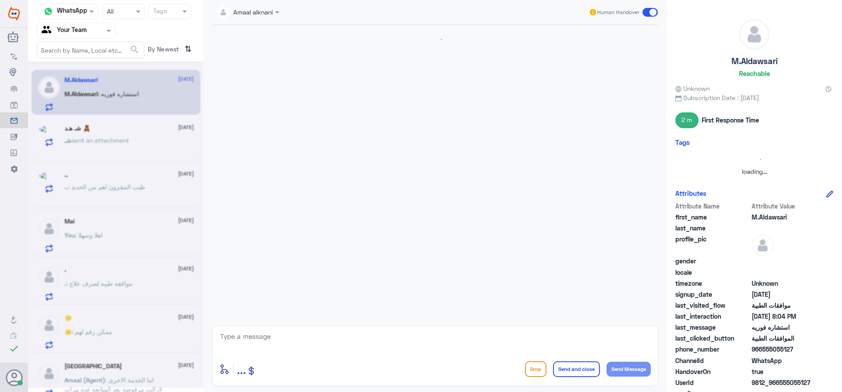
scroll to position [401, 0]
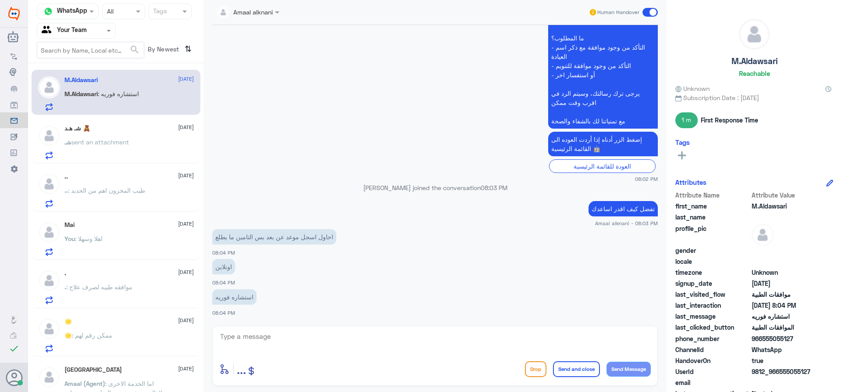
click at [116, 140] on span "sent an attachment" at bounding box center [99, 141] width 57 height 7
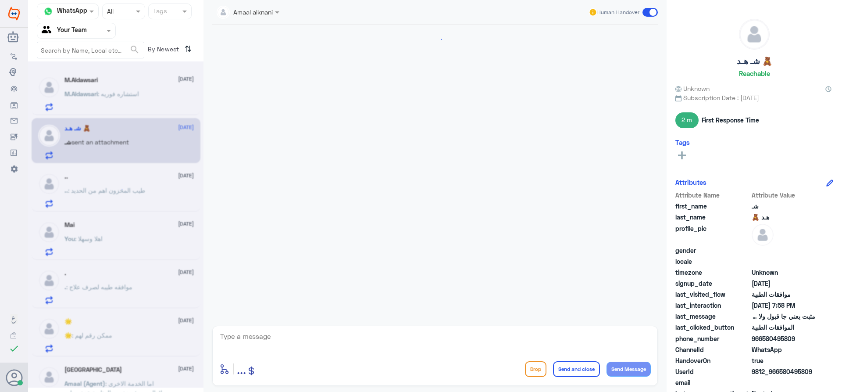
scroll to position [869, 0]
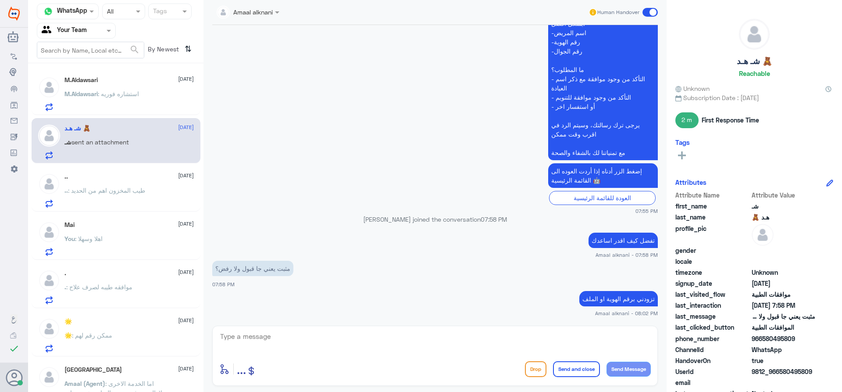
click at [93, 307] on div ". 29 September . : موافقه طيبه لصرف علاج" at bounding box center [116, 285] width 169 height 45
click at [139, 96] on span ": سيتم تحويلكم الان لقسم الطب الاتصالي لمساعدتكم" at bounding box center [109, 98] width 90 height 17
click at [112, 354] on div "🌟 [DATE] 🌟 : ممكن رقم لهم" at bounding box center [116, 333] width 169 height 45
click at [89, 325] on div "🌟 [DATE] 🌟 : ممكن رقم لهم" at bounding box center [128, 335] width 129 height 35
click at [123, 335] on div "🌟 : ممكن رقم لهم" at bounding box center [128, 342] width 129 height 20
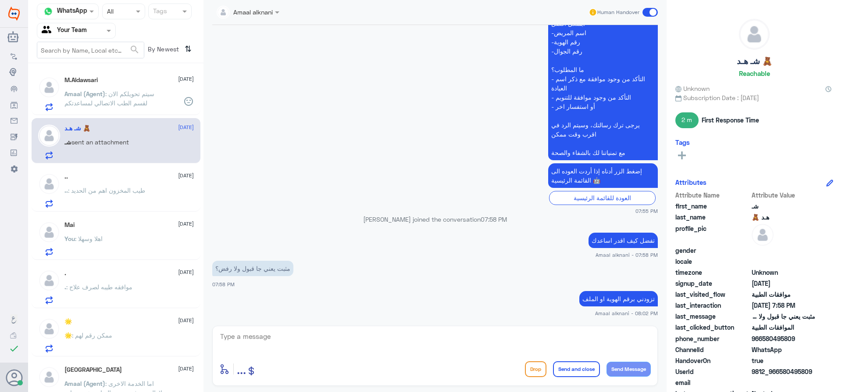
click at [107, 332] on span ": ممكن رقم لهم" at bounding box center [92, 334] width 40 height 7
click at [69, 244] on p "You : اهلا وسهلا" at bounding box center [83, 245] width 38 height 22
click at [139, 109] on p "Amaal (Agent) : سيتم تحويلكم الان لقسم الطب الاتصالي لمساعدتكم" at bounding box center [113, 100] width 99 height 22
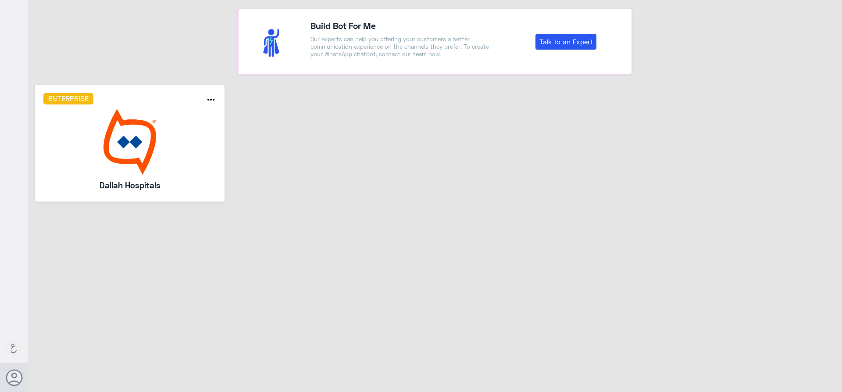
click at [161, 202] on div "Enterprise more_horiz Dallah Hospitals" at bounding box center [435, 147] width 814 height 124
click at [175, 178] on div "Enterprise more_horiz Dallah Hospitals" at bounding box center [129, 143] width 173 height 100
click at [175, 175] on div "Enterprise more_horiz Dallah Hospitals" at bounding box center [129, 143] width 173 height 100
click at [179, 174] on img at bounding box center [129, 142] width 173 height 66
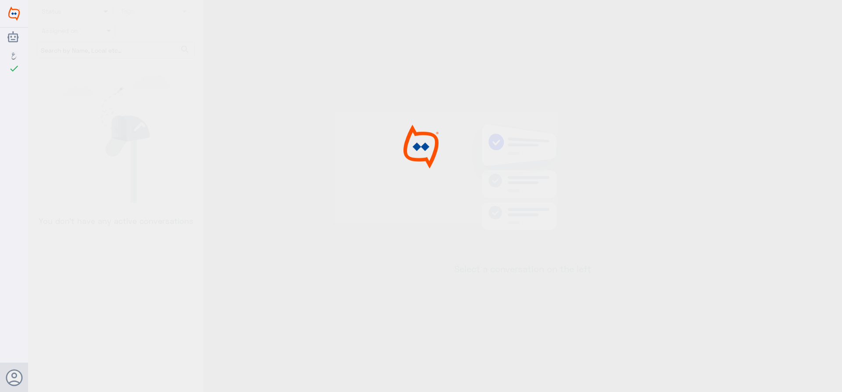
click at [181, 171] on div at bounding box center [421, 197] width 842 height 394
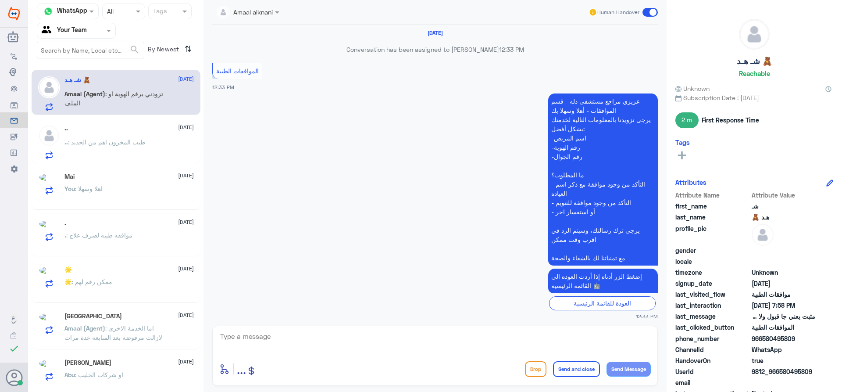
scroll to position [869, 0]
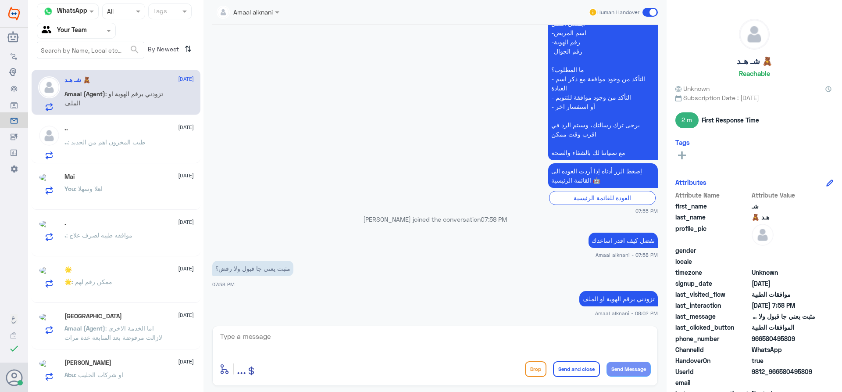
click at [81, 31] on input "text" at bounding box center [66, 30] width 48 height 10
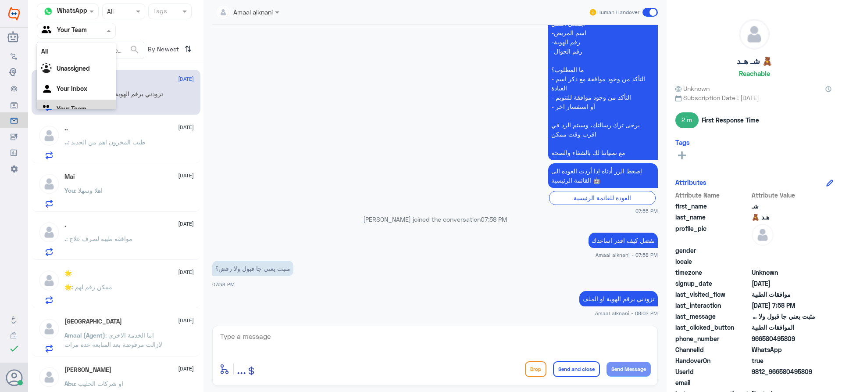
click at [336, 121] on app-msgs-text "عزيزي مراجع مستشفى دله - قسم الموافقات - أهلا وسهلا بك يرجى تزويدنا بالمعلومات …" at bounding box center [435, 74] width 446 height 173
click at [113, 208] on div "Mai [DATE] You : اهلا وسهلا" at bounding box center [116, 188] width 169 height 45
click at [124, 195] on div "You : اهلا وسهلا" at bounding box center [128, 198] width 129 height 20
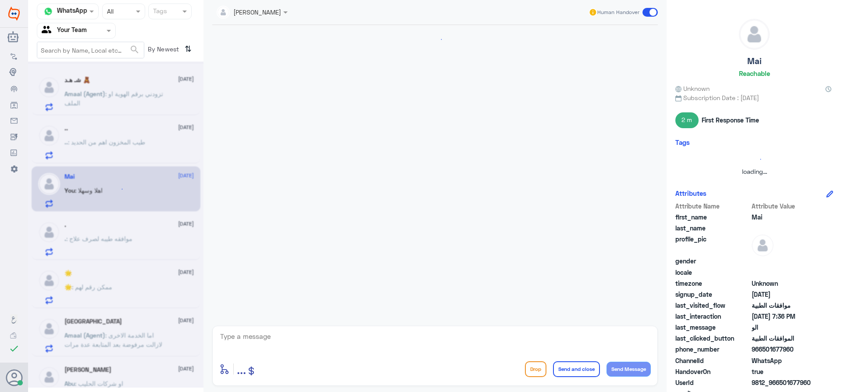
scroll to position [178, 0]
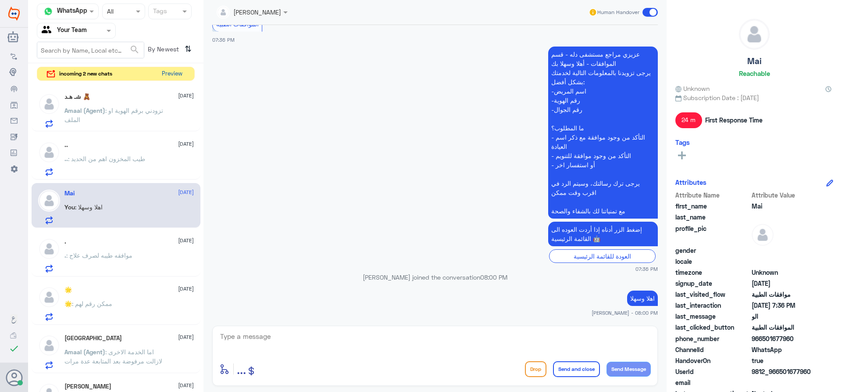
click at [171, 77] on button "Preview" at bounding box center [171, 74] width 27 height 14
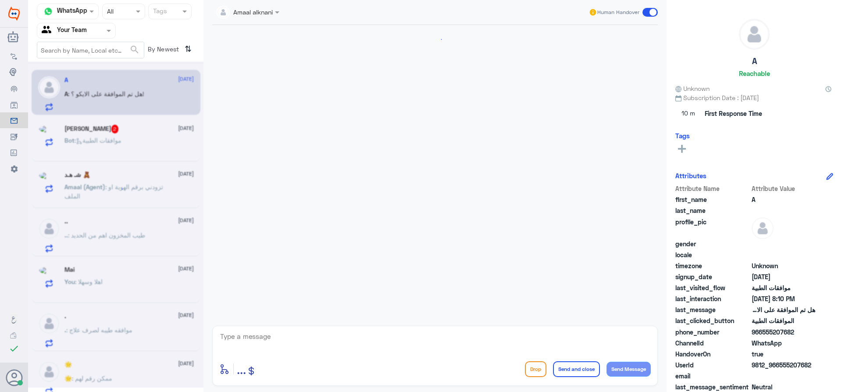
scroll to position [564, 0]
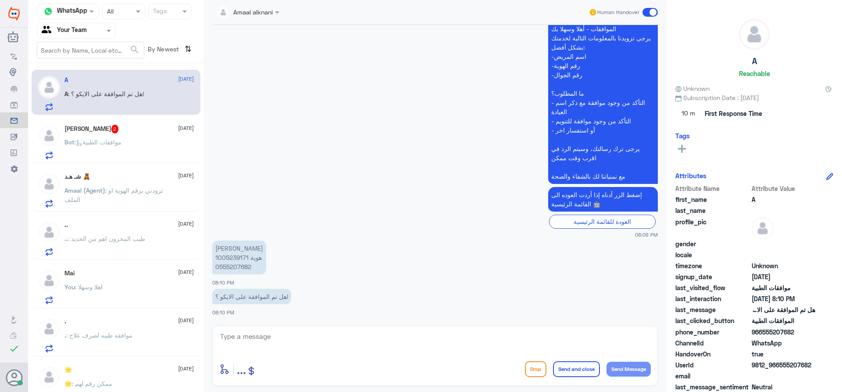
click at [152, 139] on div "[PERSON_NAME] 2 [DATE] Bot : موافقات الطبية" at bounding box center [128, 142] width 129 height 35
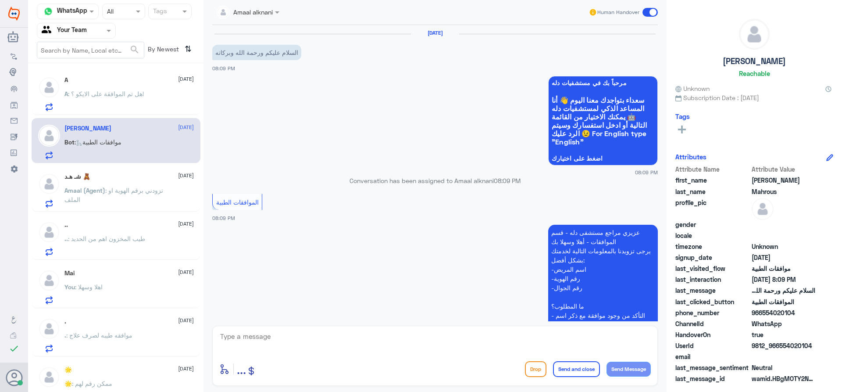
click at [340, 340] on textarea at bounding box center [435, 340] width 432 height 21
type textarea "وعليكم السلام"
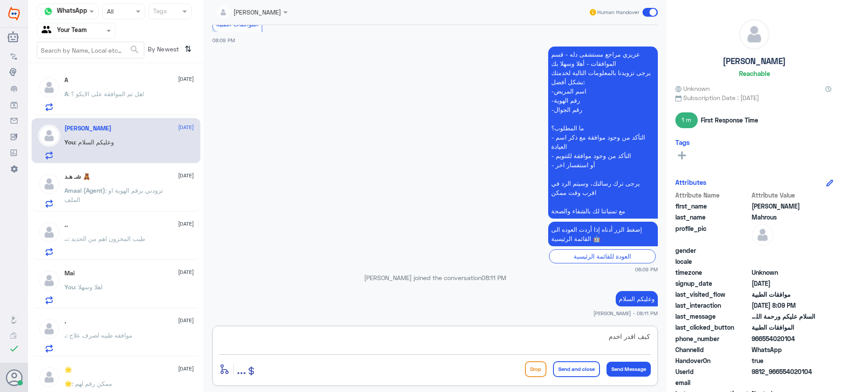
type textarea "كيف اقدر اخدمك"
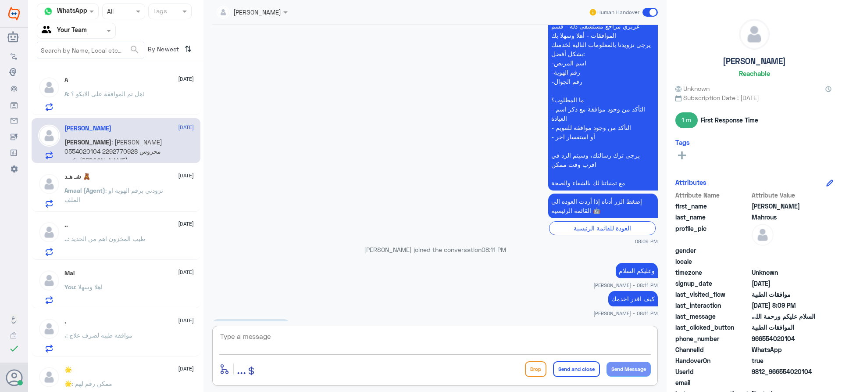
scroll to position [248, 0]
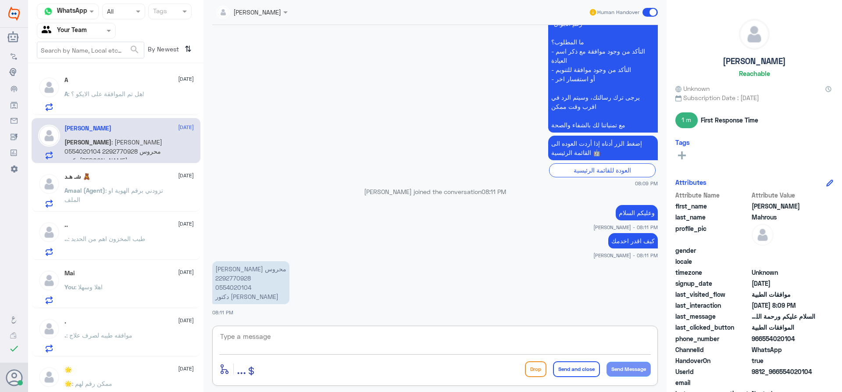
click at [232, 278] on p "[PERSON_NAME] محروس 2292770928 0554020104 دكتور [PERSON_NAME]" at bounding box center [250, 282] width 77 height 43
copy p "2292770928"
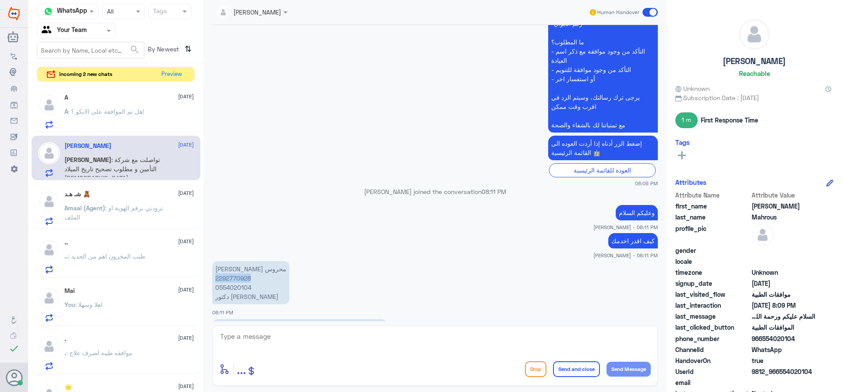
scroll to position [307, 0]
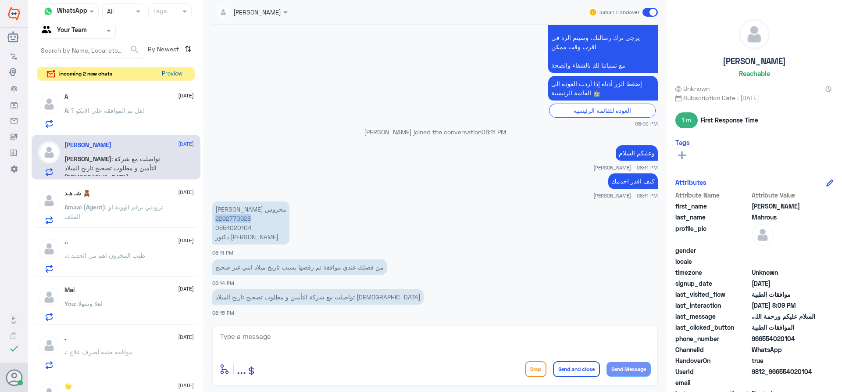
click at [175, 76] on button "Preview" at bounding box center [171, 74] width 27 height 14
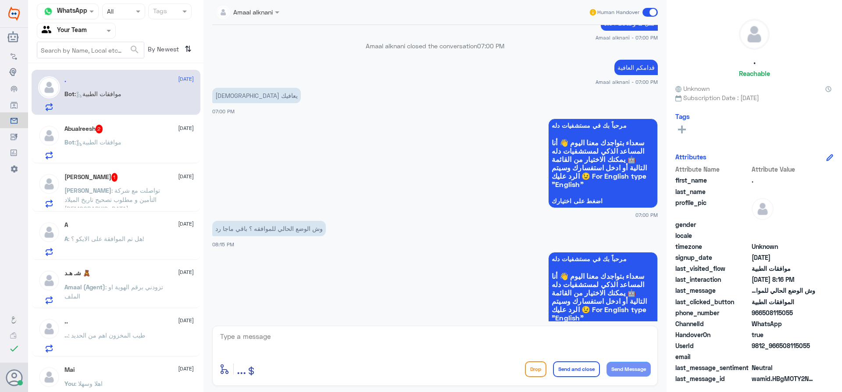
scroll to position [221, 0]
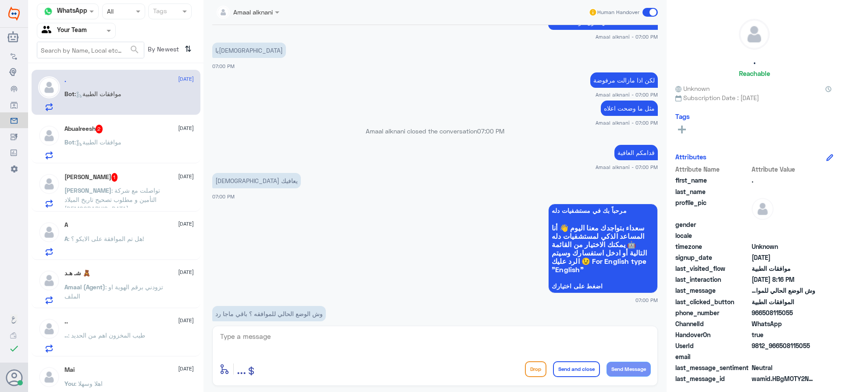
click at [107, 198] on span ": تواصلت مع شركة التأمين و مطلوب تصحيح تاريخ الميلاد [DEMOGRAPHIC_DATA]" at bounding box center [112, 199] width 96 height 26
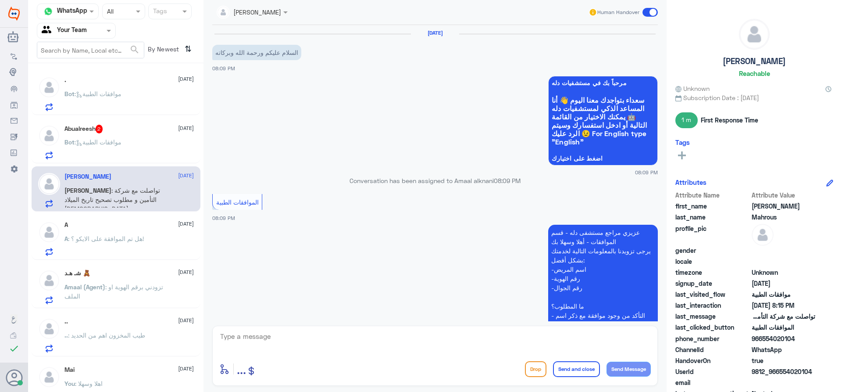
scroll to position [324, 0]
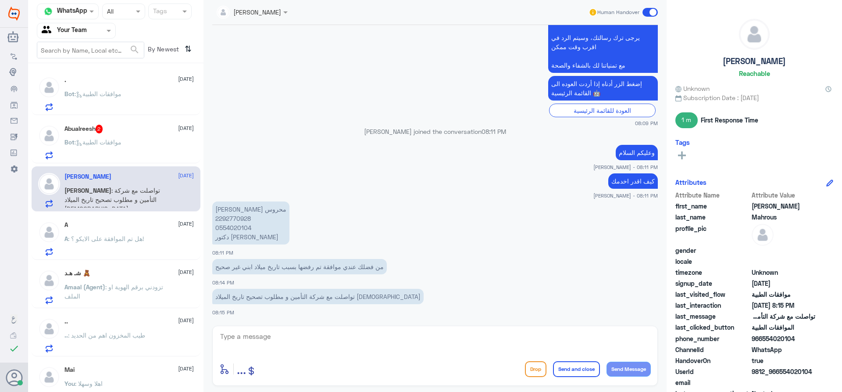
click at [283, 354] on div at bounding box center [435, 342] width 432 height 24
click at [286, 343] on textarea at bounding box center [435, 340] width 432 height 21
type textarea "تمت الموافقة قدامك العافية"
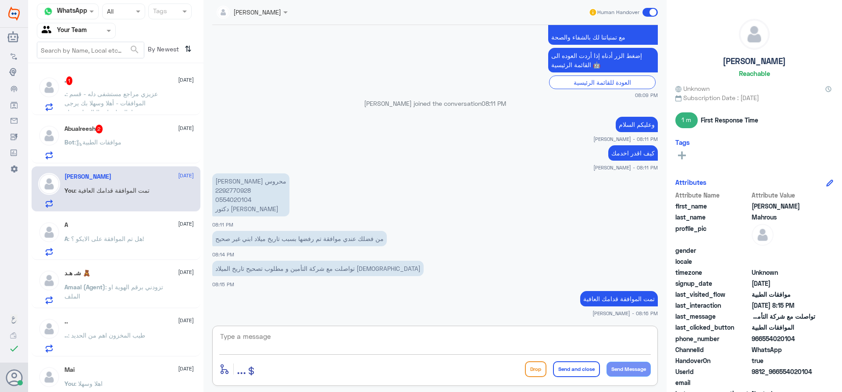
click at [165, 145] on div "Bot : موافقات الطبية" at bounding box center [128, 149] width 129 height 20
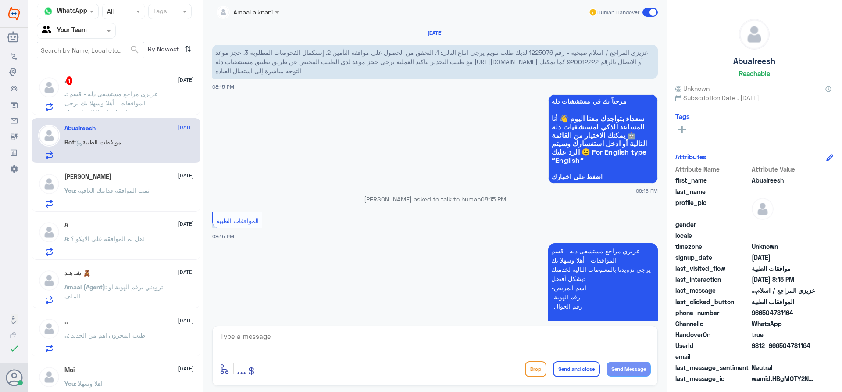
click at [123, 95] on span ": عزيزي مراجع مستشفى دله - قسم الموافقات - أهلا وسهلا بك يرجى تزويدنا بالمعلوما…" at bounding box center [112, 130] width 96 height 81
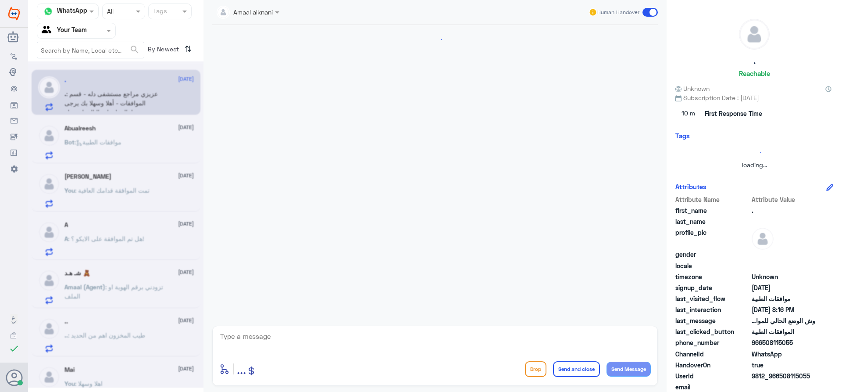
scroll to position [719, 0]
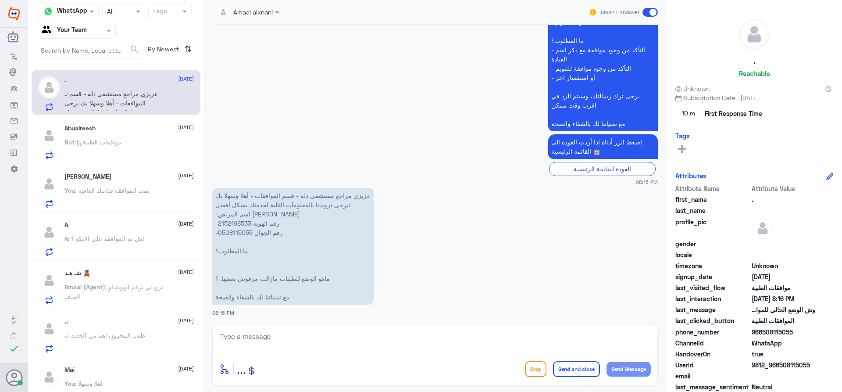
click at [159, 185] on div "[PERSON_NAME] [DATE] You : تمت الموافقة قدامك العافية" at bounding box center [128, 190] width 129 height 35
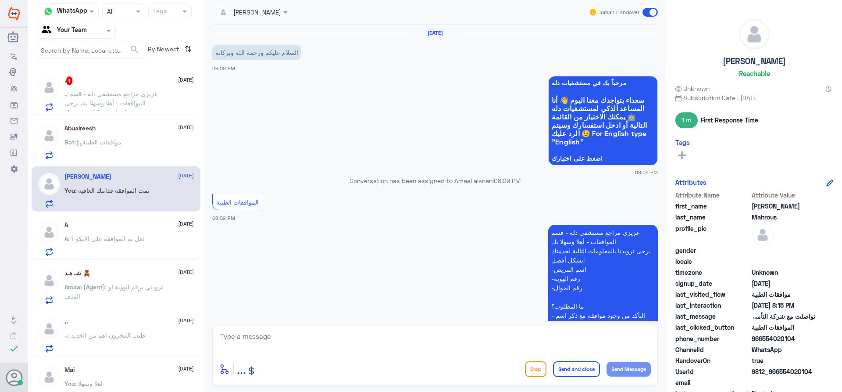
scroll to position [352, 0]
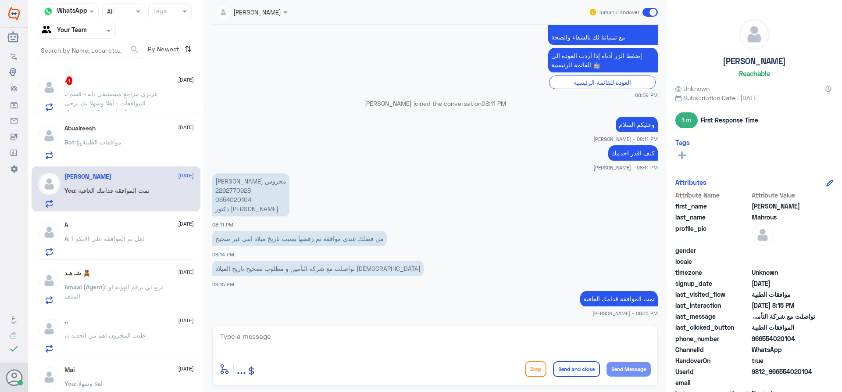
click at [648, 13] on span at bounding box center [650, 12] width 15 height 9
click at [0, 0] on input "checkbox" at bounding box center [0, 0] width 0 height 0
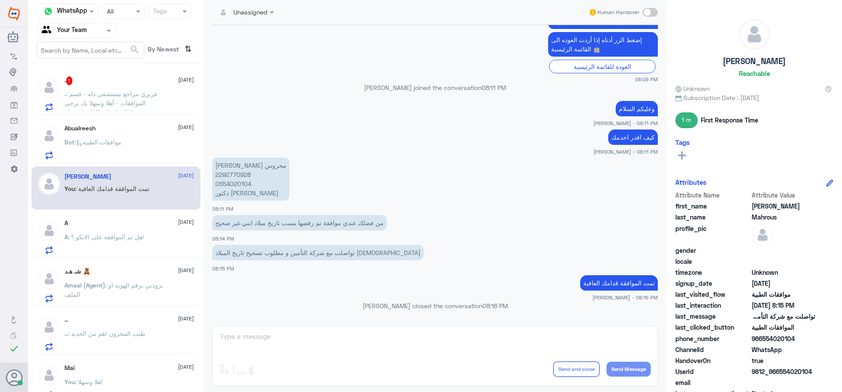
click at [150, 95] on span ": عزيزي مراجع مستشفى دله - قسم الموافقات - أهلا وسهلا بك يرجى تزويدنا بالمعلوما…" at bounding box center [112, 130] width 96 height 81
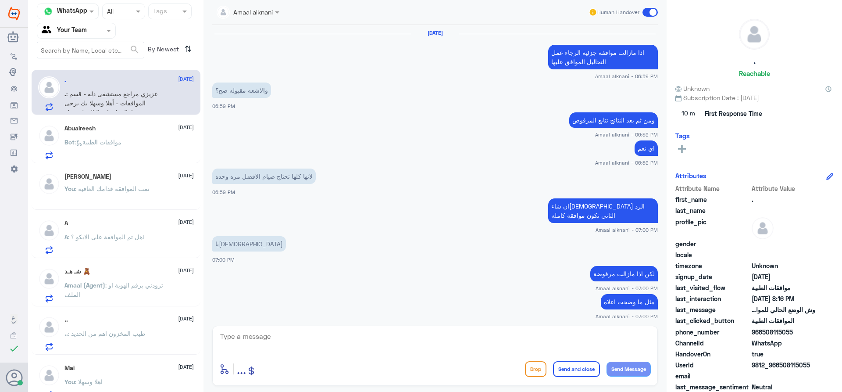
scroll to position [719, 0]
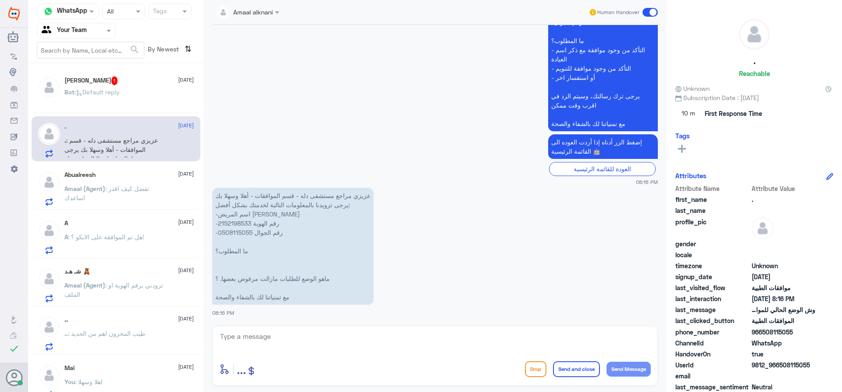
click at [130, 91] on div "Bot : Default reply" at bounding box center [128, 99] width 129 height 20
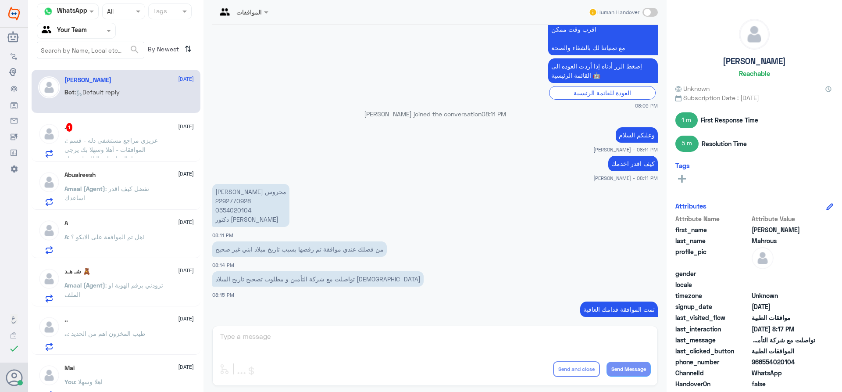
scroll to position [335, 0]
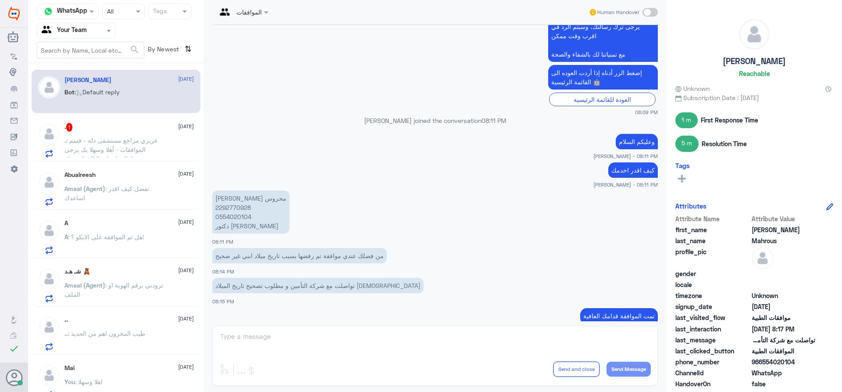
click at [139, 160] on div ". 1 [DATE] . : [PERSON_NAME] مراجع مستشفى دله - قسم الموافقات - أهلا وسهلا بك ي…" at bounding box center [116, 138] width 169 height 45
click at [109, 127] on div ". 1 [DATE]" at bounding box center [128, 127] width 129 height 9
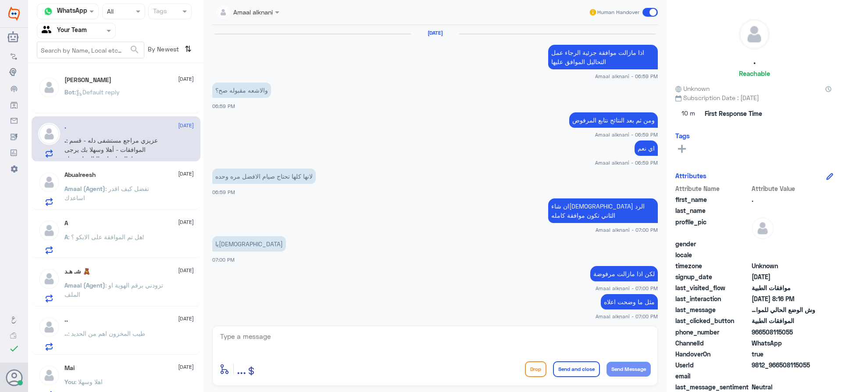
scroll to position [719, 0]
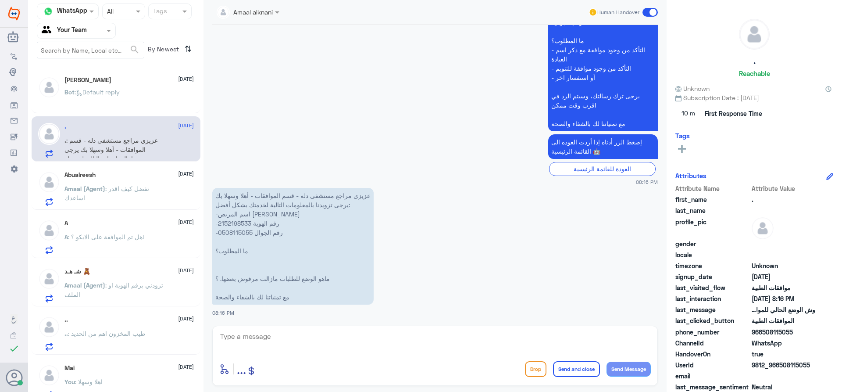
click at [353, 350] on textarea at bounding box center [435, 340] width 432 height 21
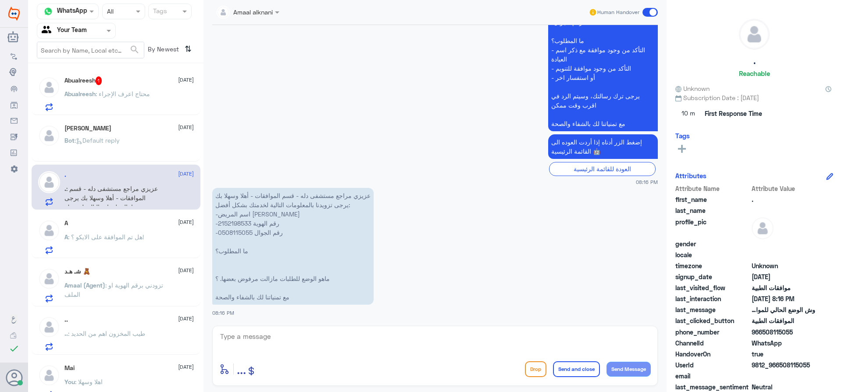
click at [122, 96] on span ": محتاج اعرف الإجراء" at bounding box center [123, 93] width 54 height 7
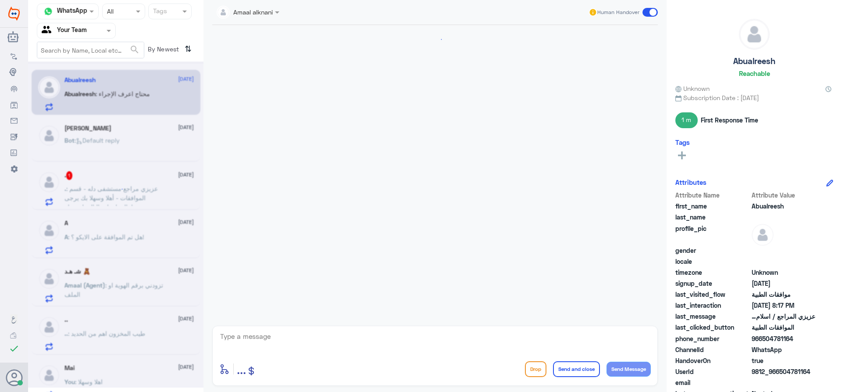
scroll to position [226, 0]
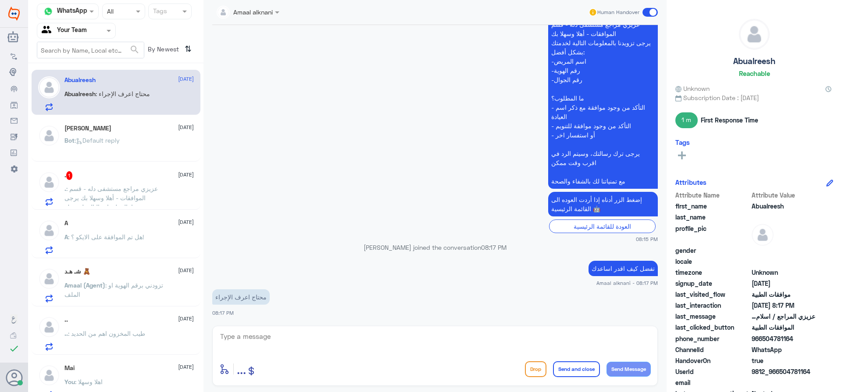
click at [137, 189] on span ": عزيزي مراجع مستشفى دله - قسم الموافقات - أهلا وسهلا بك يرجى تزويدنا بالمعلوما…" at bounding box center [112, 225] width 96 height 81
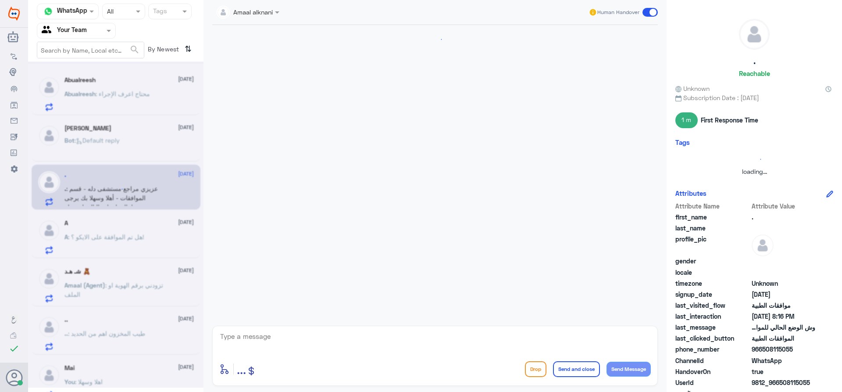
scroll to position [719, 0]
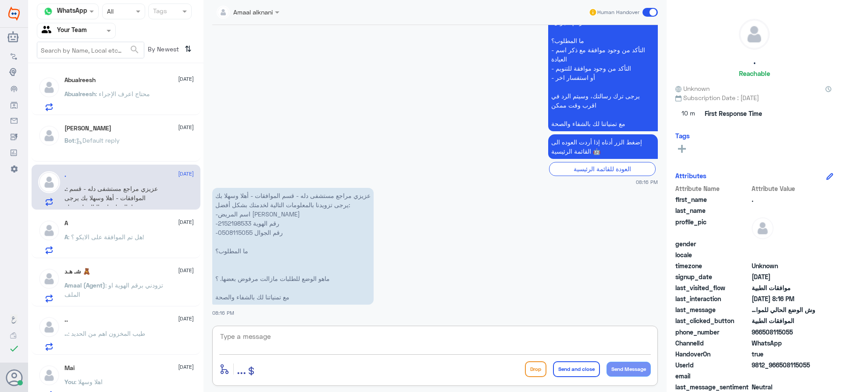
click at [321, 348] on textarea at bounding box center [435, 340] width 432 height 21
type textarea "اهلا وسهلا"
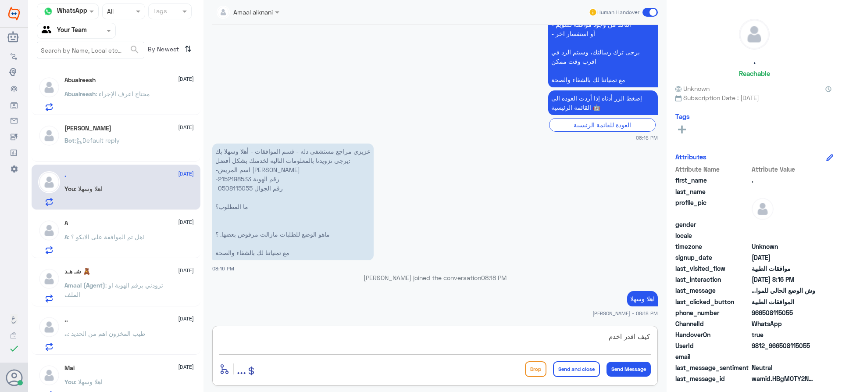
type textarea "كيف اقدر اخدمك"
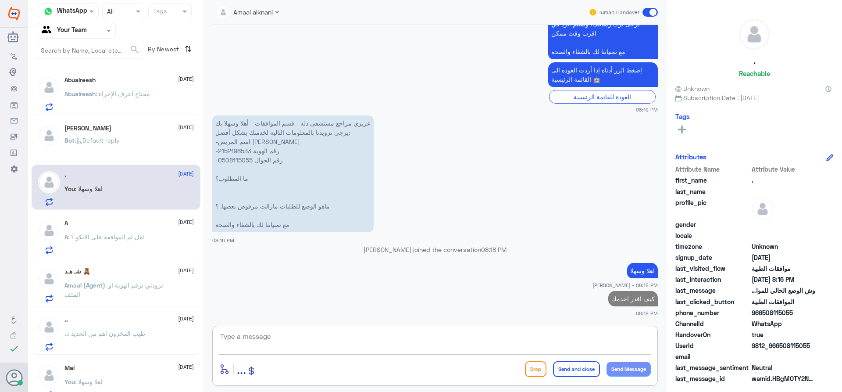
scroll to position [768, 0]
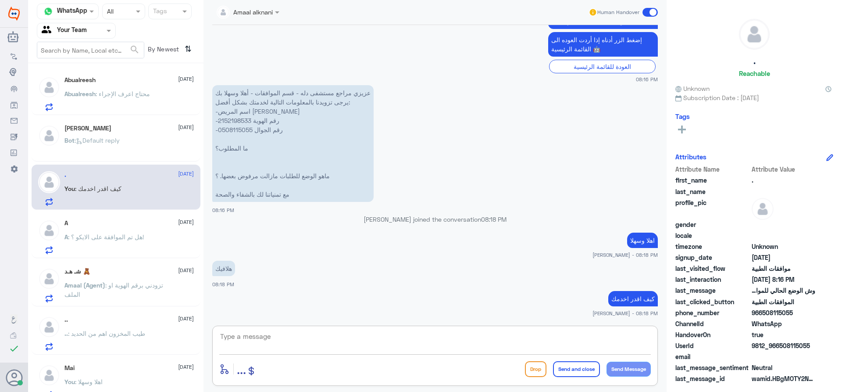
click at [238, 120] on p "عزيزي مراجع مستشفى دله - قسم الموافقات - أهلا وسهلا بك يرجى تزويدنا بالمعلومات …" at bounding box center [292, 143] width 161 height 117
copy p "2152198533"
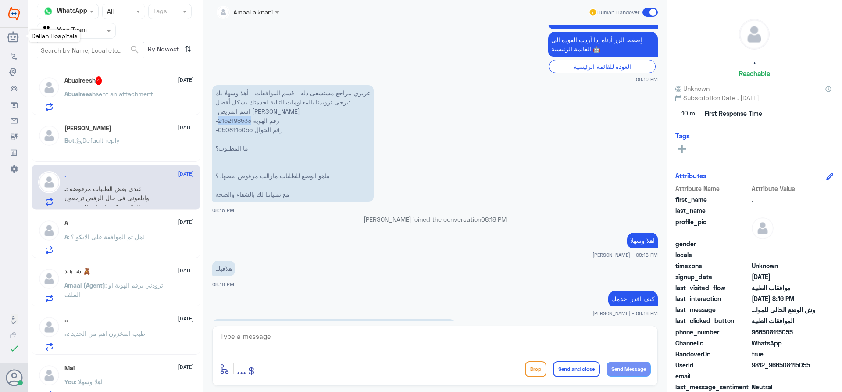
scroll to position [798, 0]
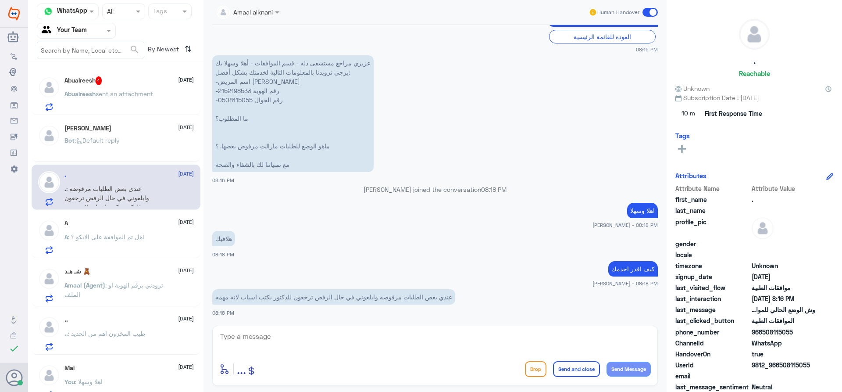
click at [118, 102] on p "Abualreesh sent an attachment" at bounding box center [108, 100] width 89 height 22
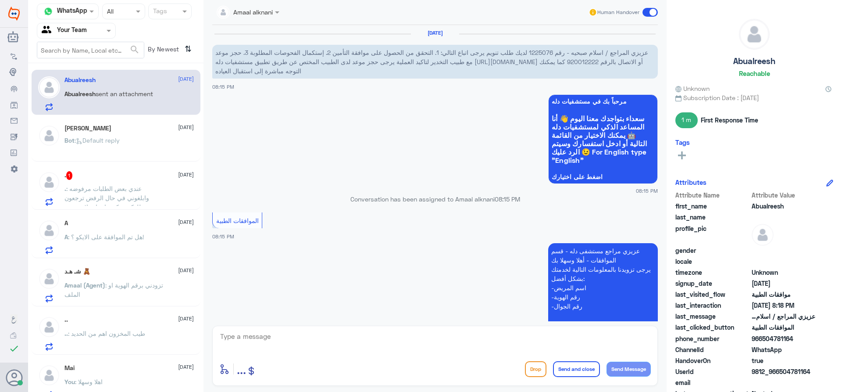
scroll to position [264, 0]
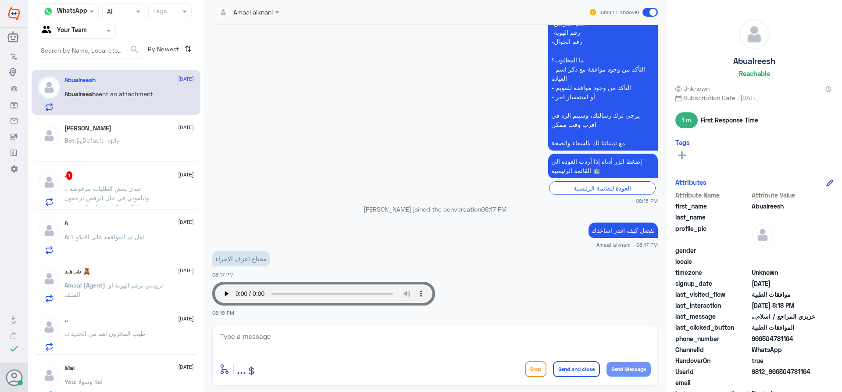
click at [125, 191] on span ": عندي بعض الطلبات مرفوضه وابلغوني في حال الرفض ترجعون للدكتور يكتب اسباب لانه …" at bounding box center [106, 198] width 85 height 26
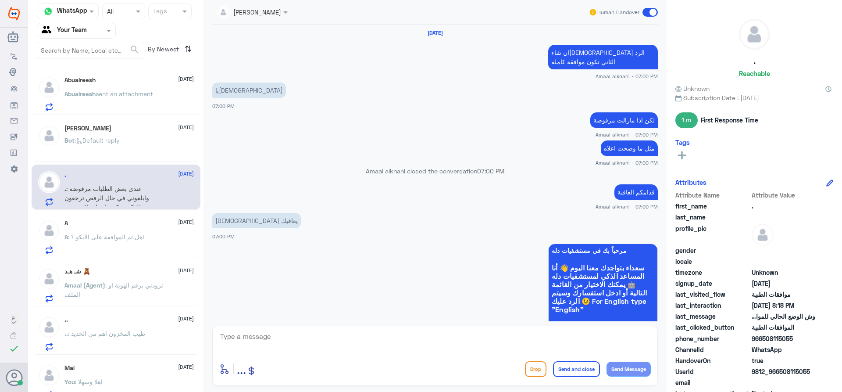
scroll to position [698, 0]
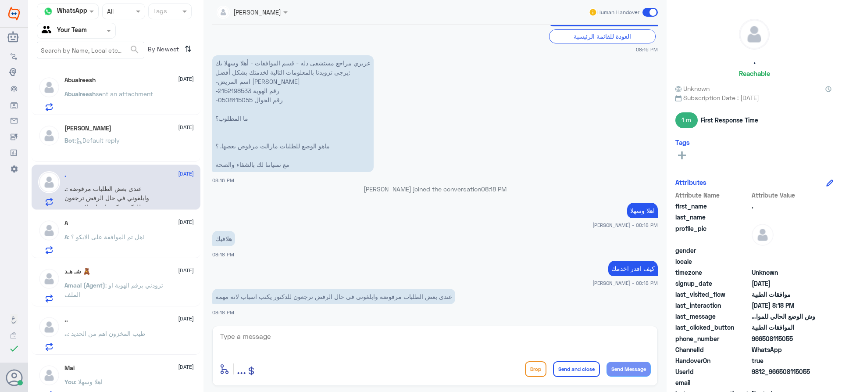
click at [277, 339] on textarea at bounding box center [435, 340] width 432 height 21
type textarea "ا"
type textarea "هل يمكنك توضيح الخدمات من فضلك"
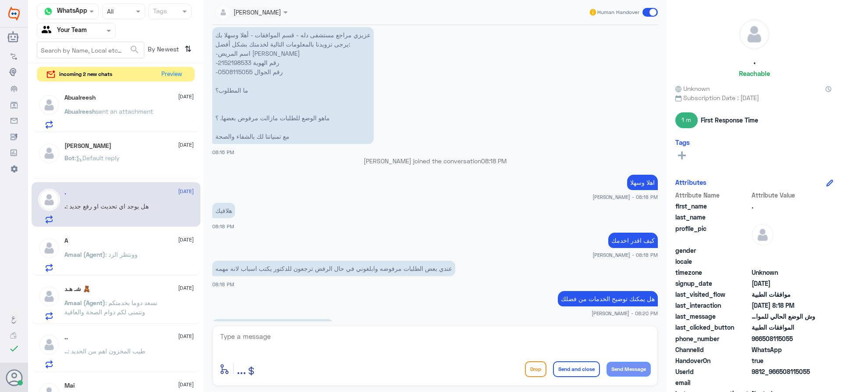
scroll to position [846, 0]
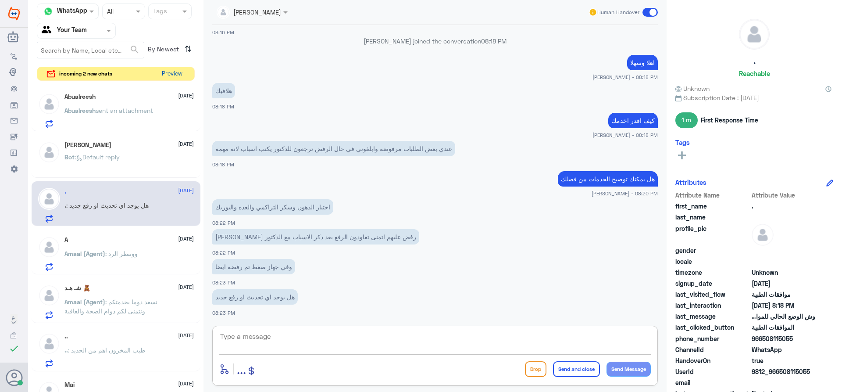
click at [169, 77] on button "Preview" at bounding box center [171, 74] width 27 height 14
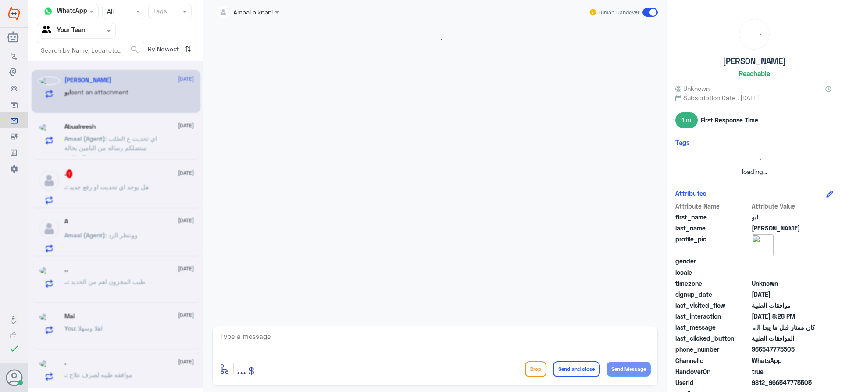
scroll to position [749, 0]
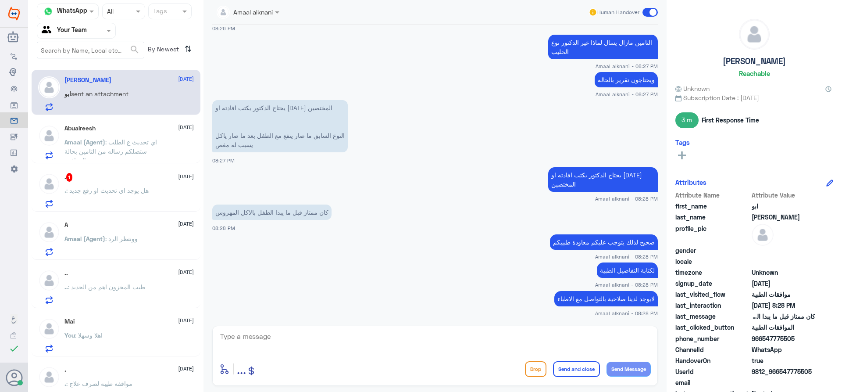
click at [126, 197] on p ". : هل يوجد اي تحديث او رفع جديد" at bounding box center [106, 197] width 84 height 22
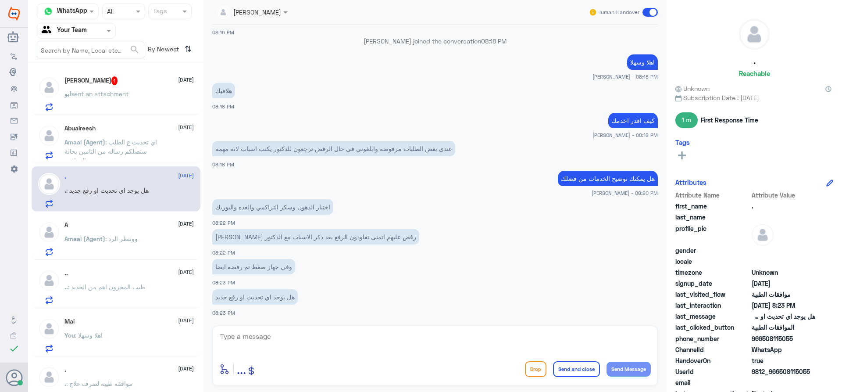
scroll to position [443, 0]
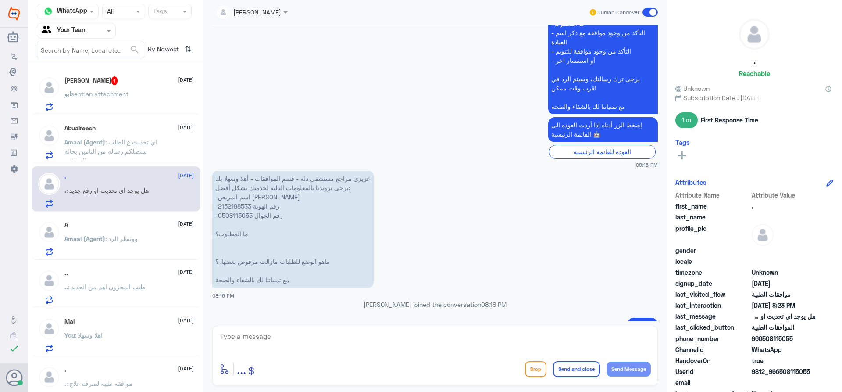
click at [237, 204] on p "عزيزي مراجع مستشفى دله - قسم الموافقات - أهلا وسهلا بك يرجى تزويدنا بالمعلومات …" at bounding box center [292, 229] width 161 height 117
copy p "2152198533"
click at [273, 341] on textarea at bounding box center [435, 340] width 432 height 21
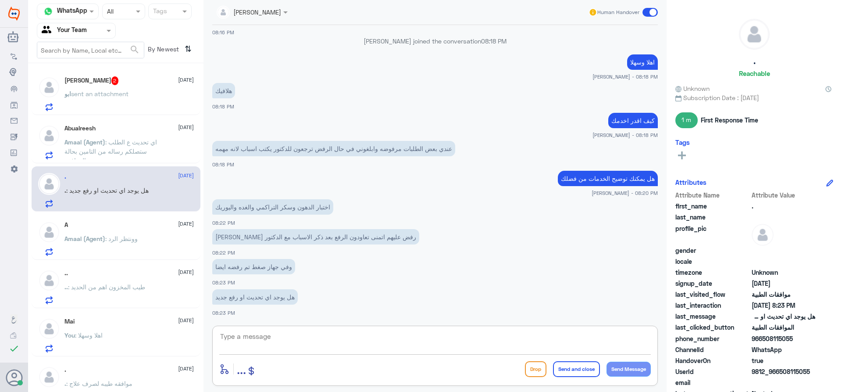
type textarea "j"
type textarea "تم الرفع عزيزتي مرة اخرى"
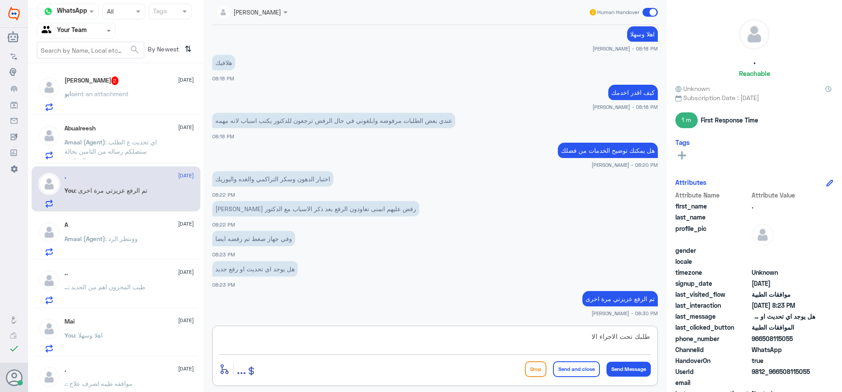
type textarea "طلبك تحت الاجراء الان"
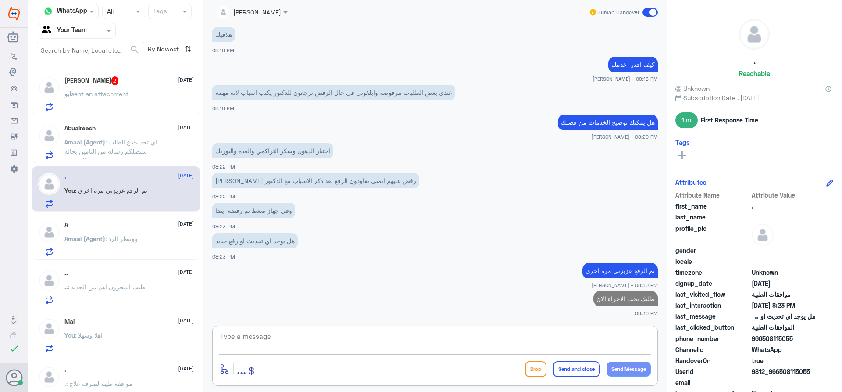
click at [132, 85] on div "[PERSON_NAME] 2 [DATE] ابو sent an attachment" at bounding box center [128, 93] width 129 height 35
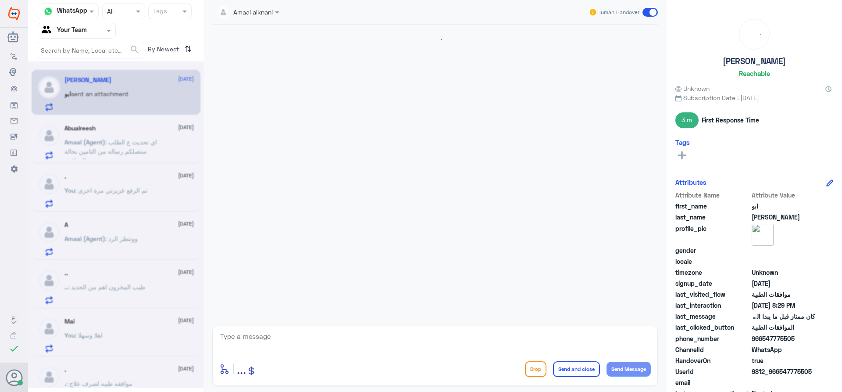
scroll to position [599, 0]
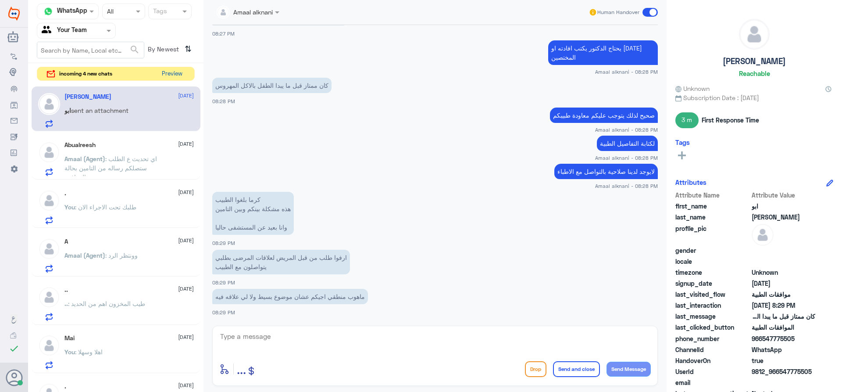
click at [168, 78] on button "Preview" at bounding box center [171, 74] width 27 height 14
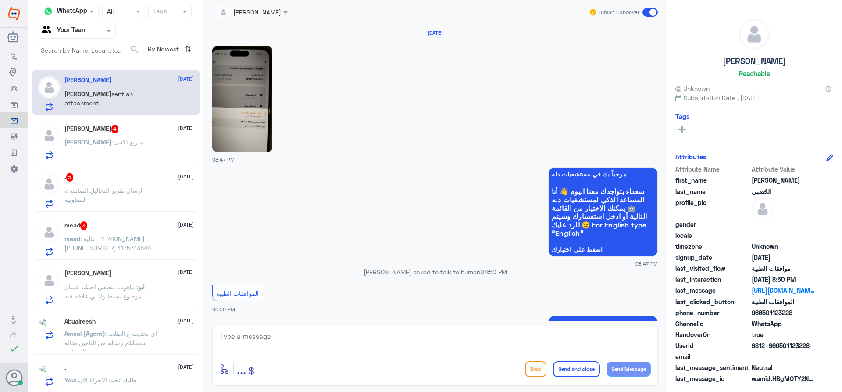
scroll to position [225, 0]
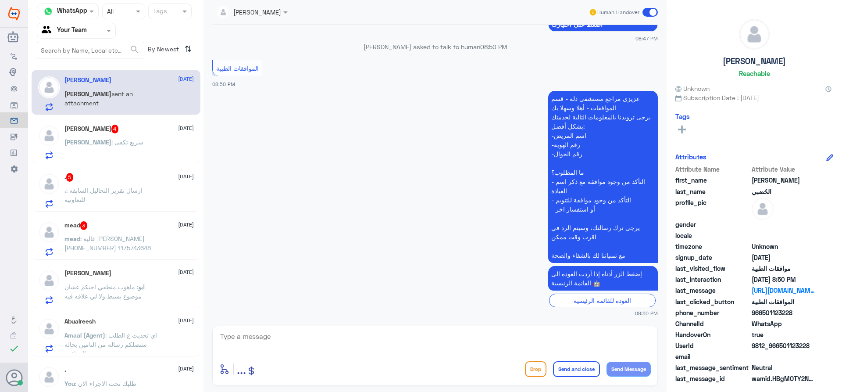
click at [150, 246] on p "mead : غاليه [PERSON_NAME] [PHONE_NUMBER] 1175743648" at bounding box center [113, 245] width 99 height 22
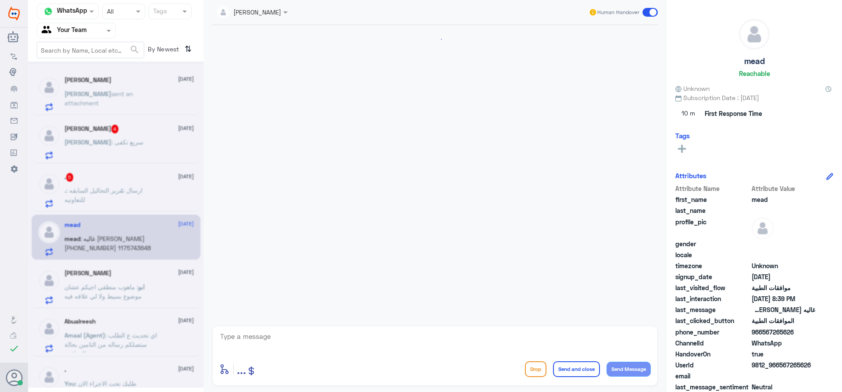
scroll to position [182, 0]
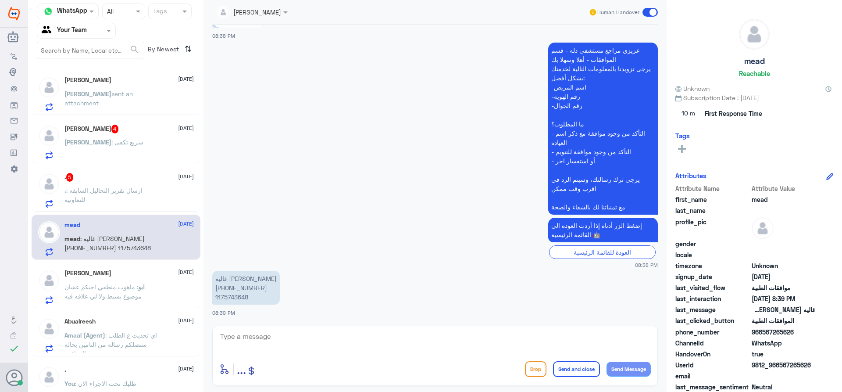
click at [221, 295] on p "غاليه [PERSON_NAME] [PHONE_NUMBER] 1175743648" at bounding box center [246, 288] width 68 height 34
click at [222, 295] on p "غاليه [PERSON_NAME] [PHONE_NUMBER] 1175743648" at bounding box center [246, 288] width 68 height 34
copy p "1175743648"
click at [132, 179] on div ". 5 [DATE]" at bounding box center [128, 177] width 129 height 9
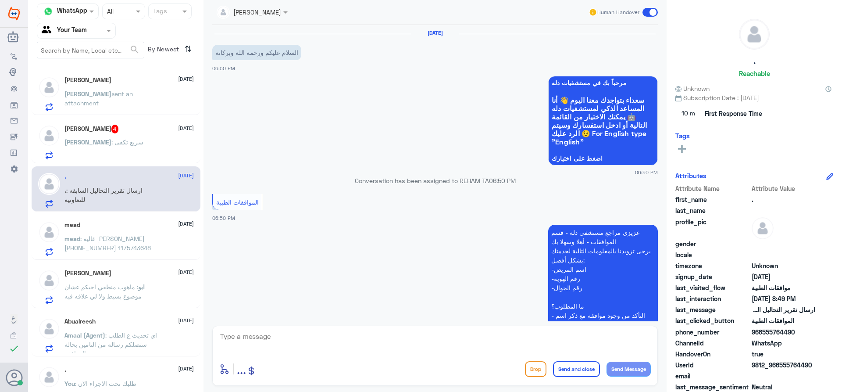
scroll to position [828, 0]
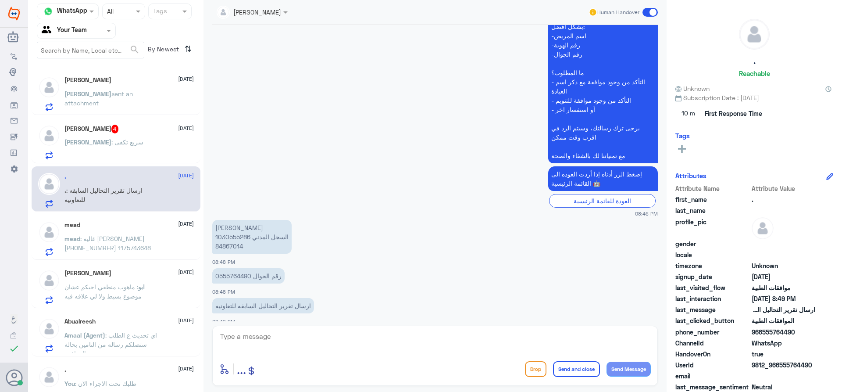
click at [121, 143] on span ": سريع تكفى" at bounding box center [127, 141] width 32 height 7
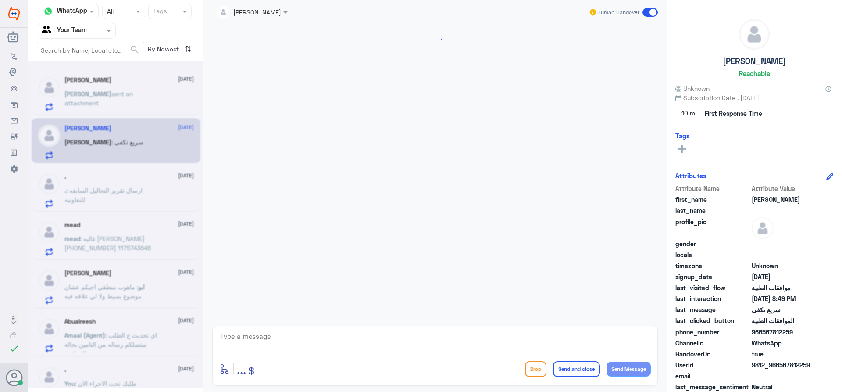
scroll to position [1089, 0]
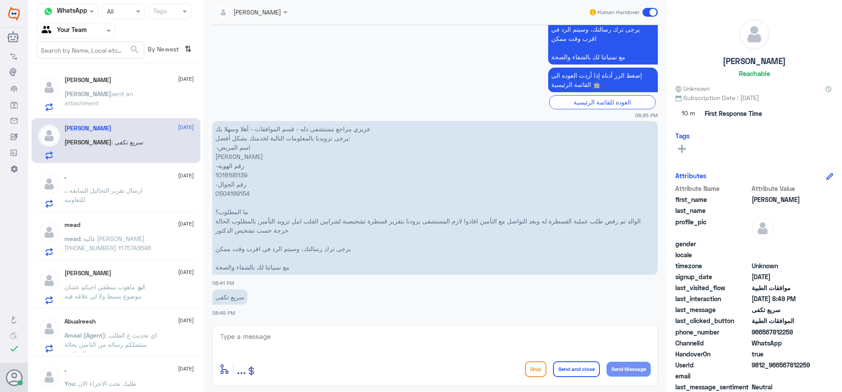
click at [134, 89] on div "[PERSON_NAME] [DATE] [PERSON_NAME] sent an attachment" at bounding box center [128, 93] width 129 height 35
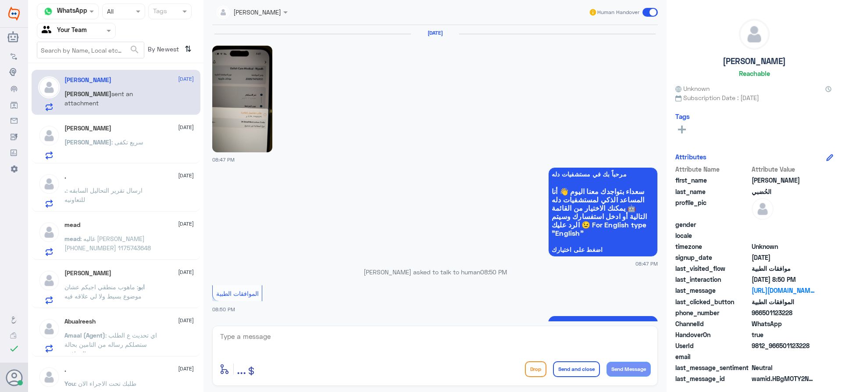
scroll to position [225, 0]
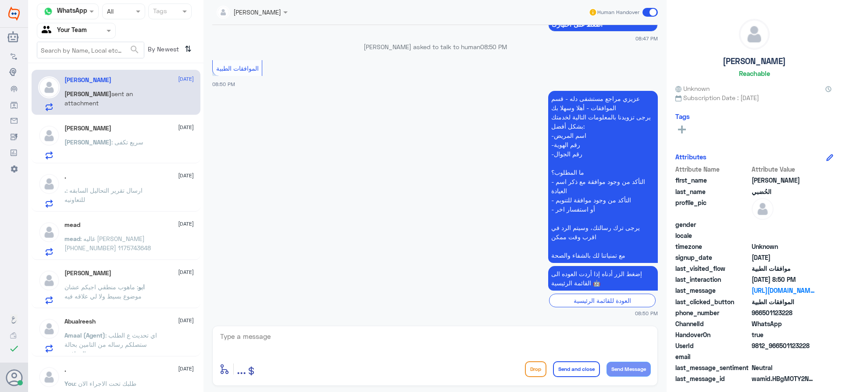
click at [133, 250] on span ": غاليه [PERSON_NAME] [PHONE_NUMBER] 1175743648" at bounding box center [107, 243] width 86 height 17
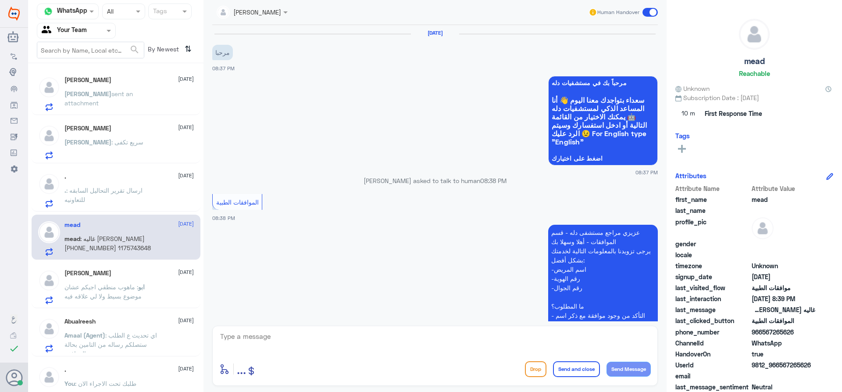
scroll to position [182, 0]
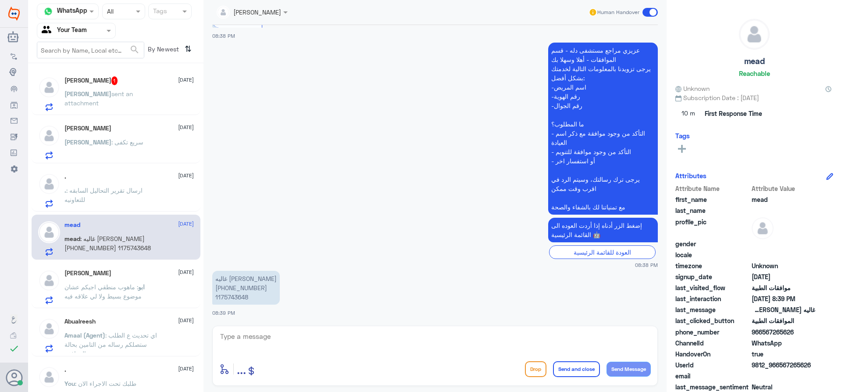
drag, startPoint x: 306, startPoint y: 335, endPoint x: 305, endPoint y: 340, distance: 5.3
click at [306, 337] on div "enter flow name ... Drop Send and close Send Message" at bounding box center [435, 355] width 446 height 60
click at [304, 340] on textarea at bounding box center [435, 340] width 432 height 21
type textarea "h"
type textarea "اهلا وسهلا"
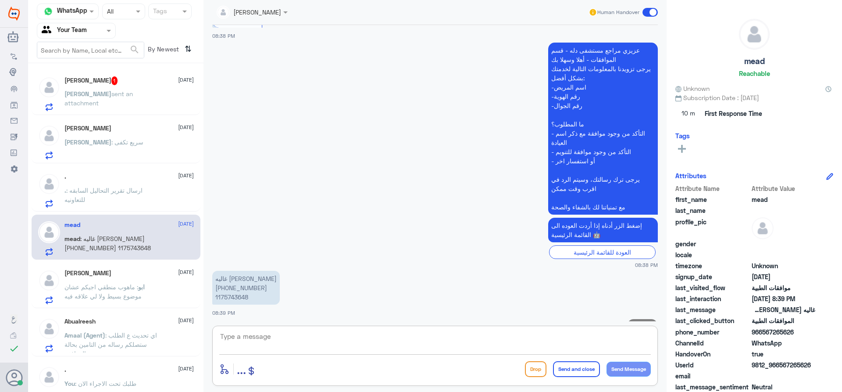
scroll to position [211, 0]
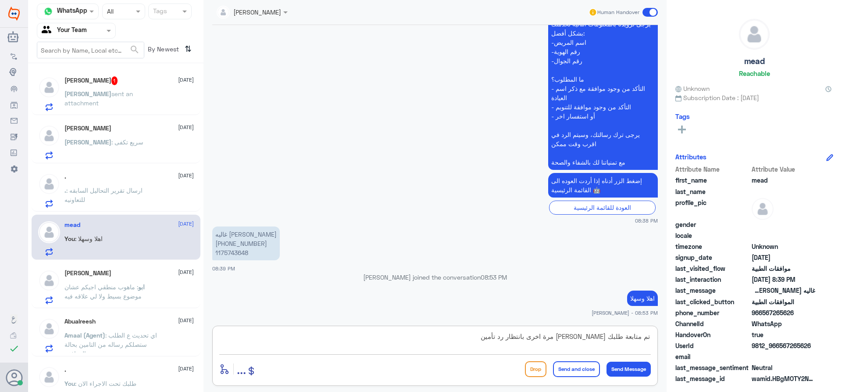
type textarea "تم متابعة طلبك [PERSON_NAME] مرة اخرى بانتظار رد تأمينك"
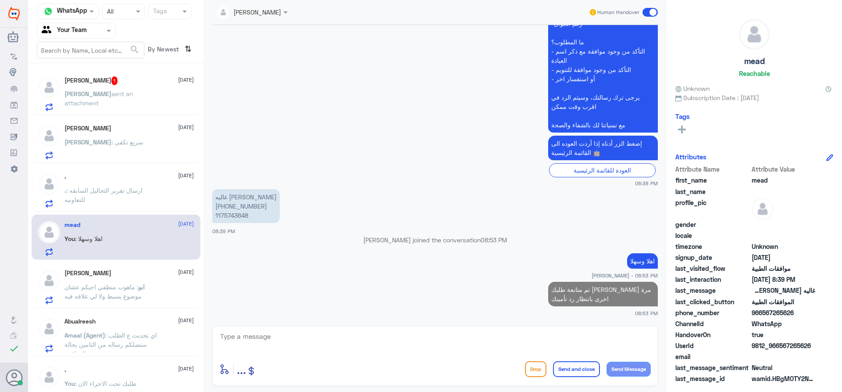
click at [111, 79] on span "1" at bounding box center [114, 79] width 7 height 7
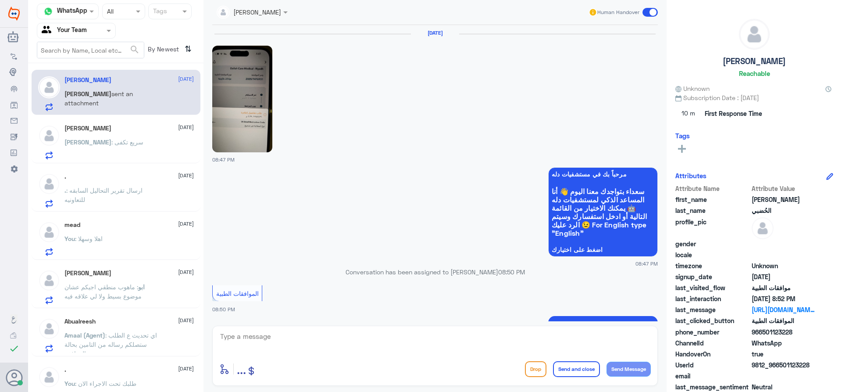
scroll to position [402, 0]
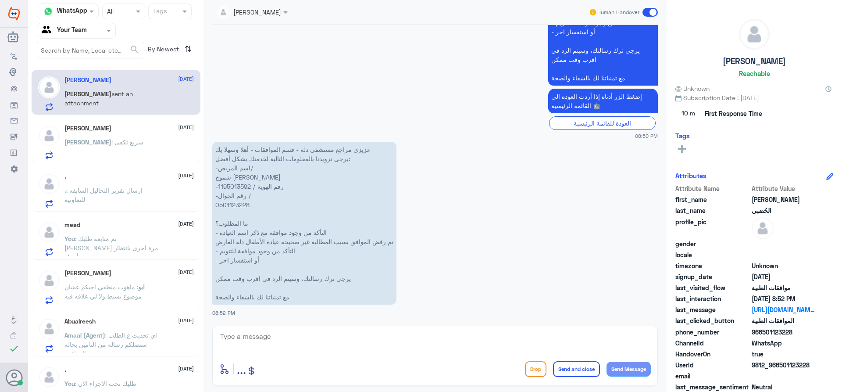
click at [138, 187] on span ": ارسال تقرير التحاليل السابقه للتعاونيه" at bounding box center [103, 194] width 78 height 17
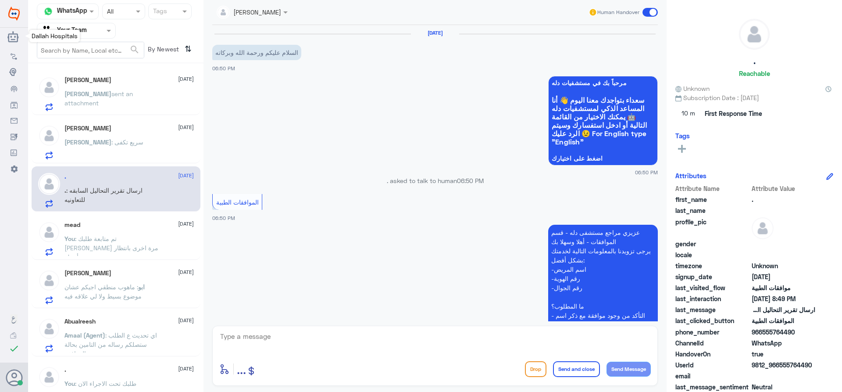
scroll to position [828, 0]
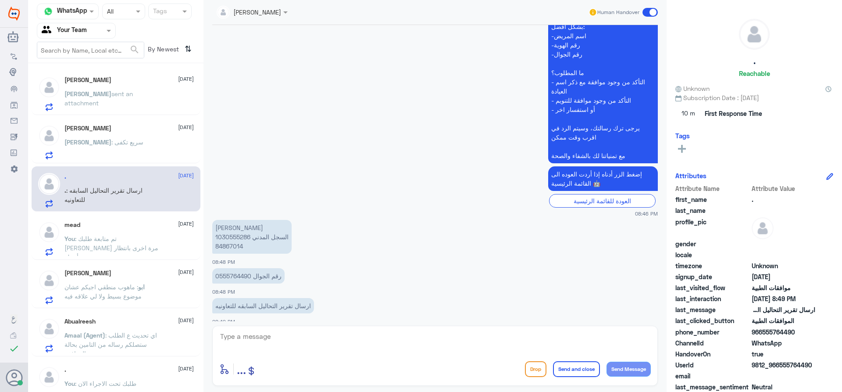
click at [130, 148] on div "[PERSON_NAME] : سريع تكفى" at bounding box center [128, 149] width 129 height 20
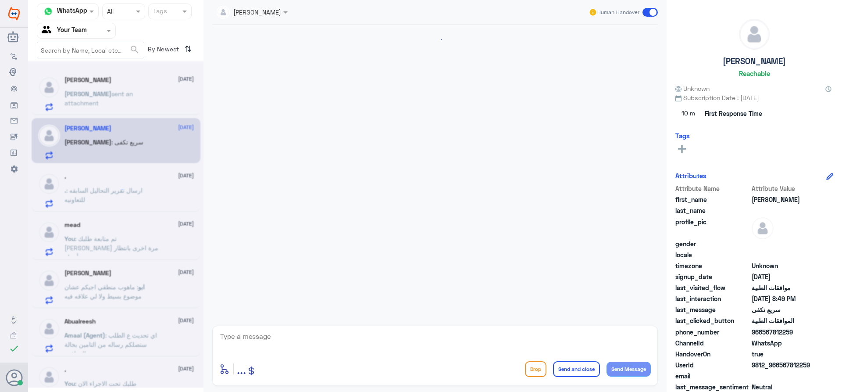
scroll to position [1089, 0]
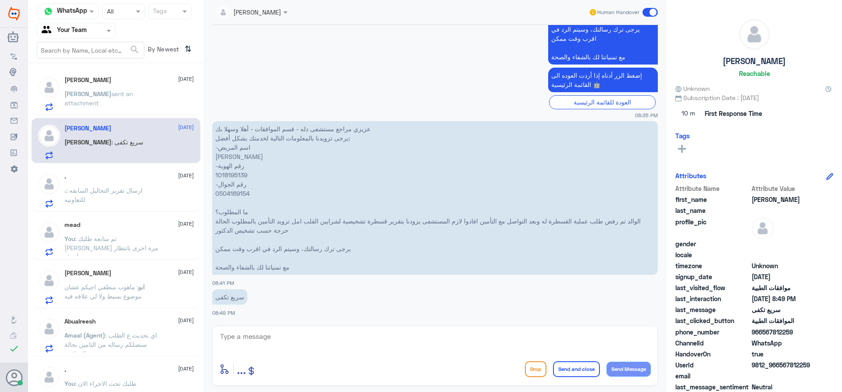
click at [133, 93] on span "sent an attachment" at bounding box center [98, 98] width 68 height 17
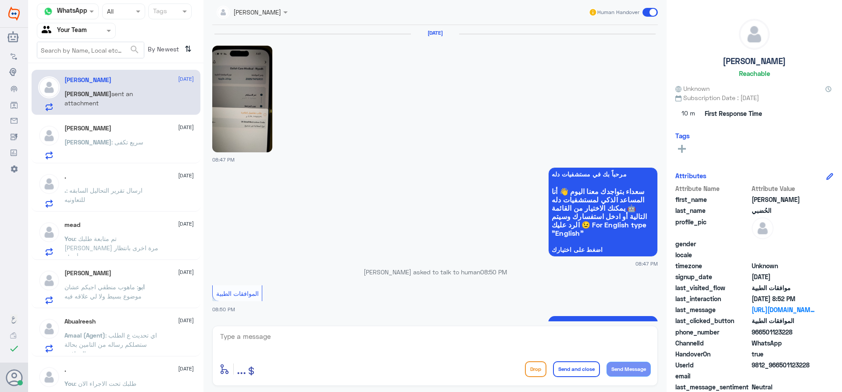
scroll to position [402, 0]
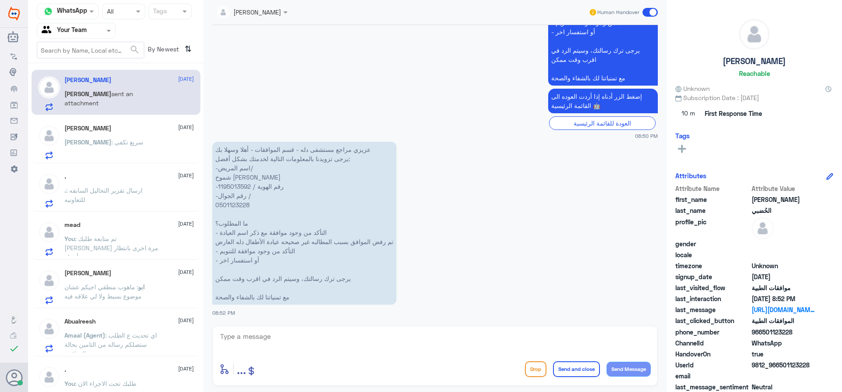
click at [120, 197] on p ". : ارسال تقرير التحاليل السابقه للتعاونيه" at bounding box center [113, 197] width 99 height 22
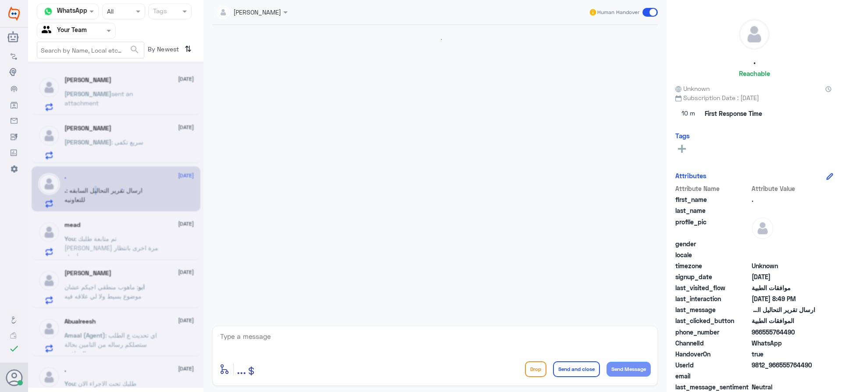
scroll to position [828, 0]
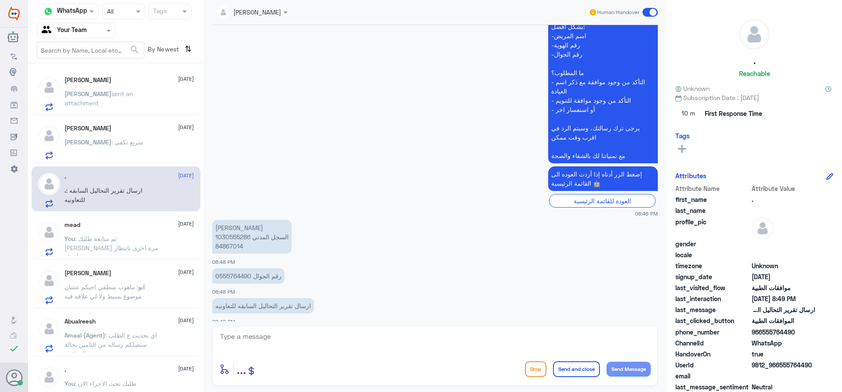
click at [258, 339] on textarea at bounding box center [435, 340] width 432 height 21
type textarea "الاه وسهلا"
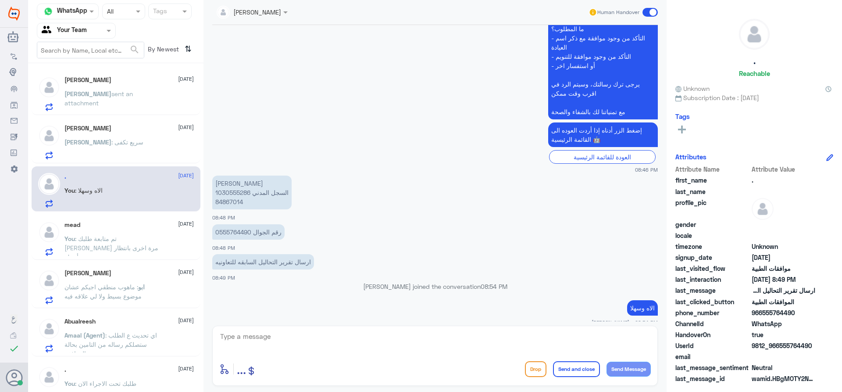
click at [220, 183] on p "[PERSON_NAME] السجل المدني 1030555286 84867014" at bounding box center [251, 192] width 79 height 34
copy p "1030555286"
drag, startPoint x: 371, startPoint y: 339, endPoint x: 379, endPoint y: 346, distance: 10.9
click at [371, 339] on textarea at bounding box center [435, 340] width 432 height 21
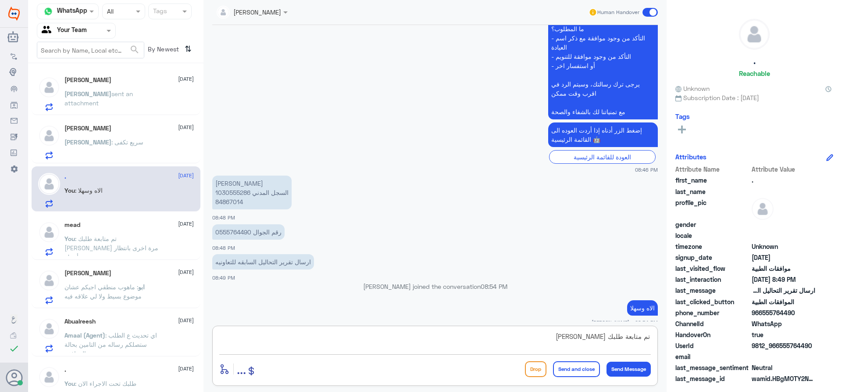
type textarea "تم متابعة طلبك [PERSON_NAME]"
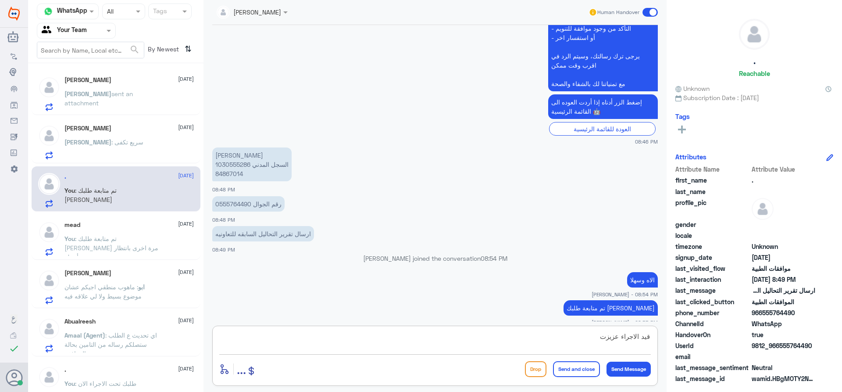
type textarea "قيد الاجراء عزيزتي"
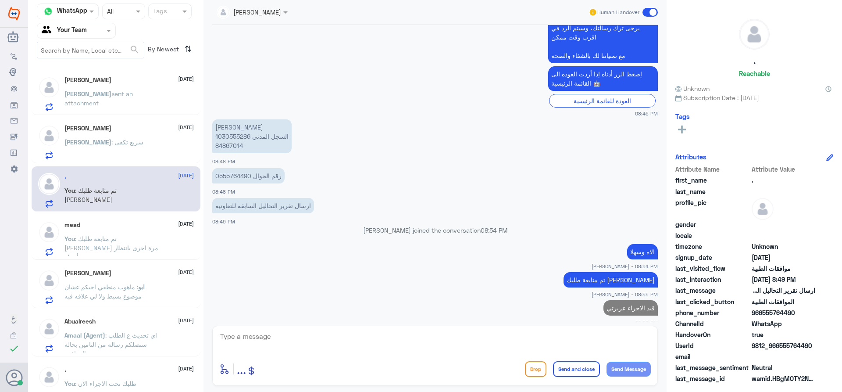
click at [125, 135] on div "[PERSON_NAME] [DATE] [PERSON_NAME] : سريع تكفى" at bounding box center [128, 142] width 129 height 35
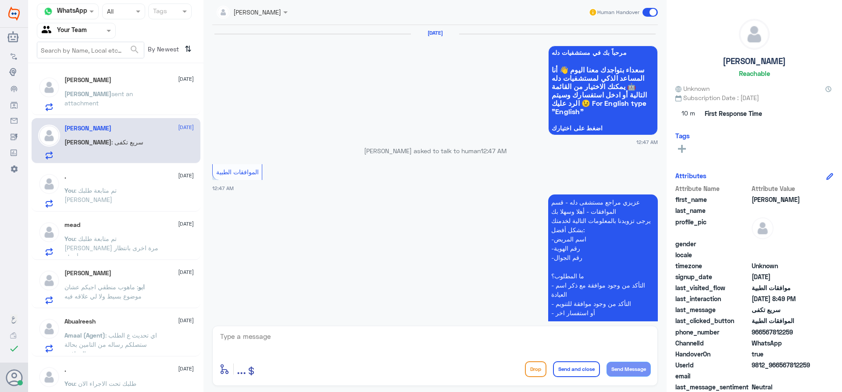
scroll to position [1089, 0]
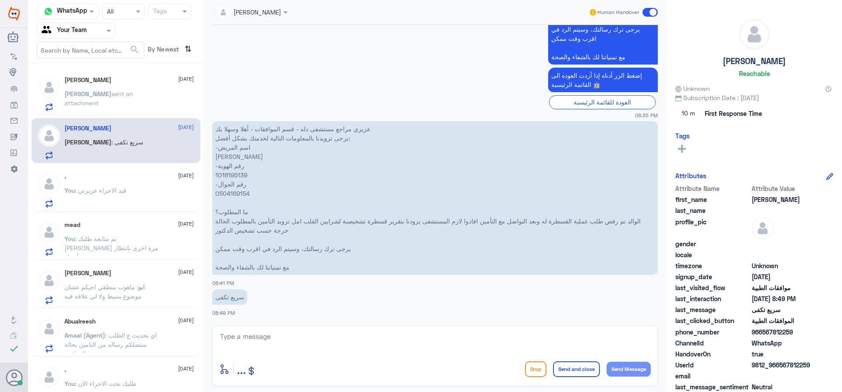
click at [312, 355] on div "enter flow name ... Drop Send and close Send Message" at bounding box center [435, 355] width 446 height 60
click at [128, 95] on span "sent an attachment" at bounding box center [98, 98] width 68 height 17
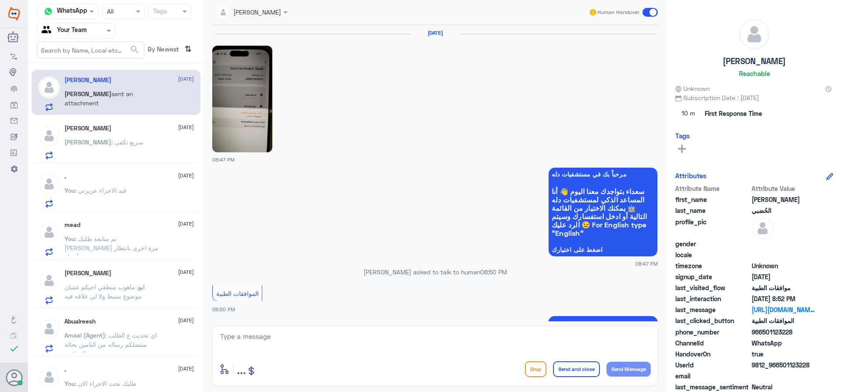
scroll to position [402, 0]
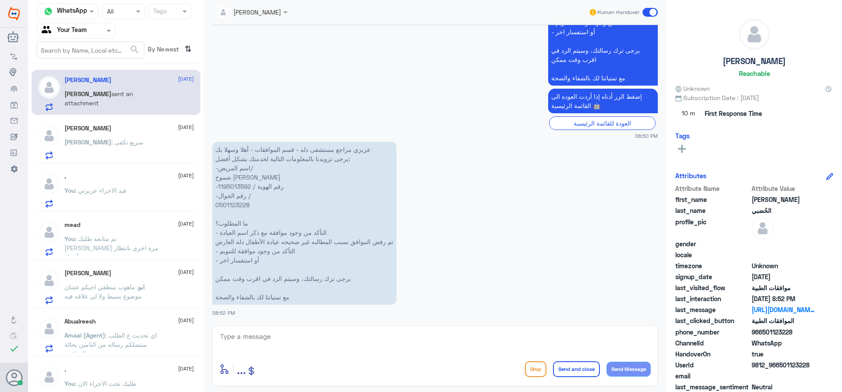
click at [138, 143] on div "[PERSON_NAME] : سريع تكفى" at bounding box center [128, 149] width 129 height 20
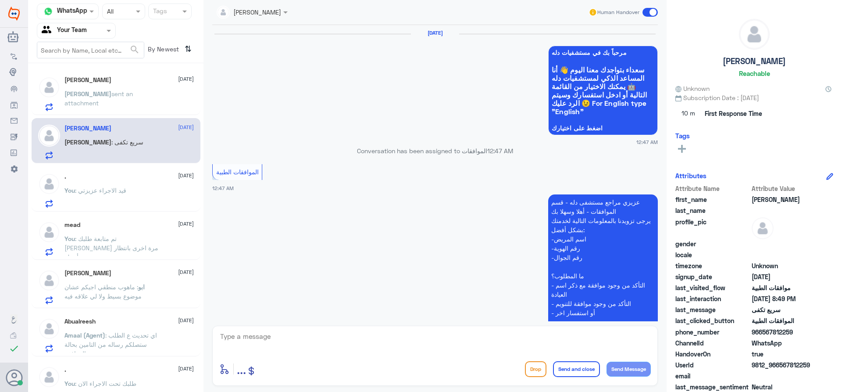
scroll to position [1089, 0]
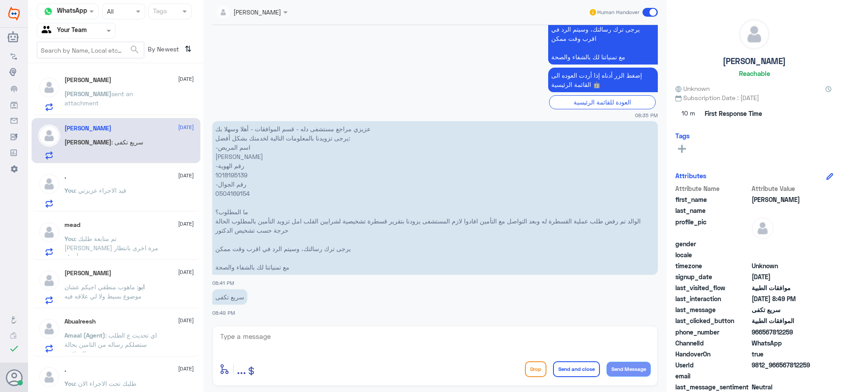
click at [356, 346] on textarea at bounding box center [435, 340] width 432 height 21
type textarea "اهلا وسهلا"
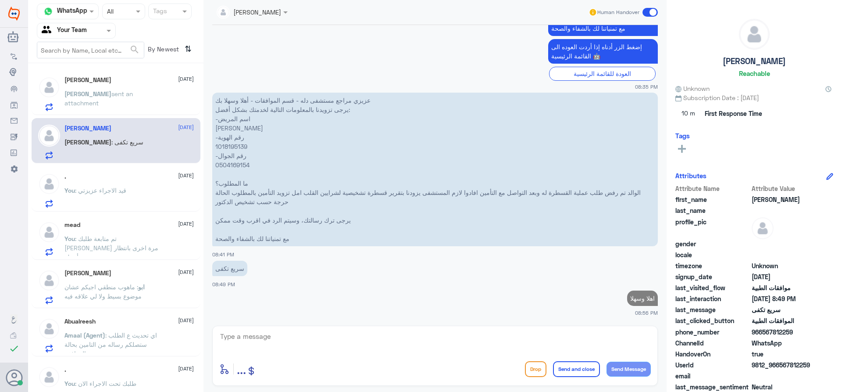
click at [240, 146] on p "عزيزي مراجع مستشفى دله - قسم الموافقات - أهلا وسهلا بك يرجى تزويدنا بالمعلومات …" at bounding box center [435, 170] width 446 height 154
copy p "1018195139"
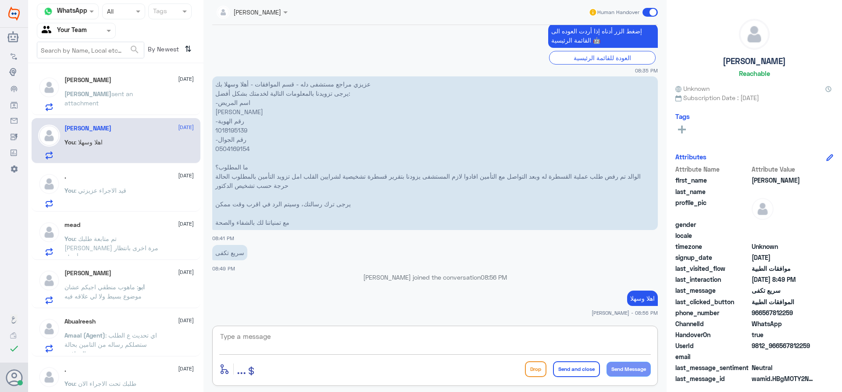
click at [293, 339] on textarea at bounding box center [435, 340] width 432 height 21
type textarea "عزيزي المراجع هل يوجد لديك طلب موافقة لنفس العملية في مستشفى اخر مرفوع؟"
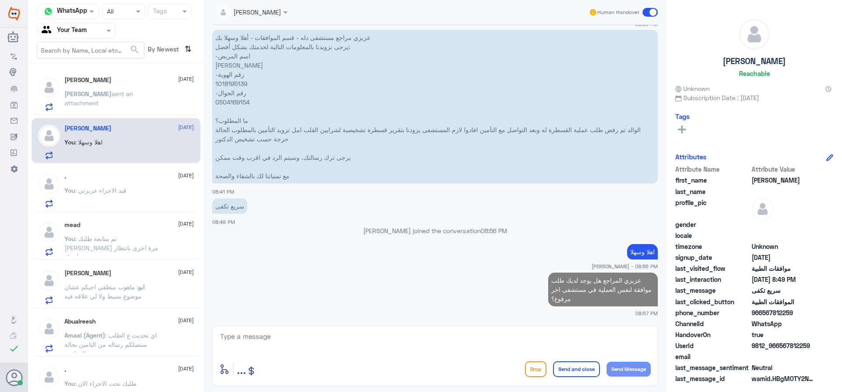
click at [122, 109] on p "[PERSON_NAME] sent an attachment" at bounding box center [113, 100] width 99 height 22
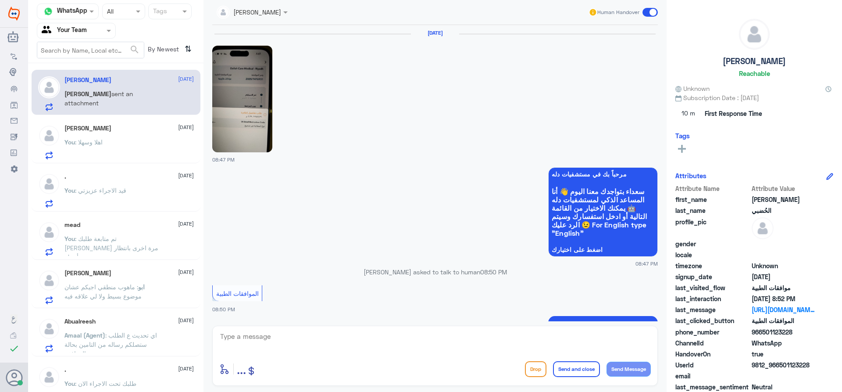
scroll to position [402, 0]
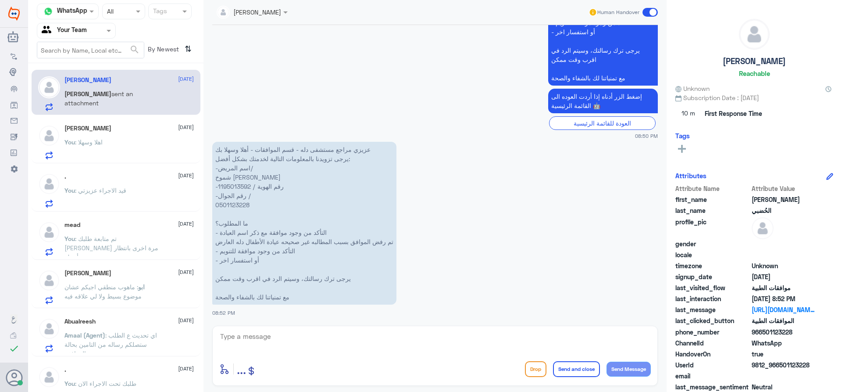
click at [313, 354] on div "enter flow name ... Drop Send and close Send Message" at bounding box center [435, 355] width 446 height 60
click at [279, 332] on textarea at bounding box center [435, 340] width 432 height 21
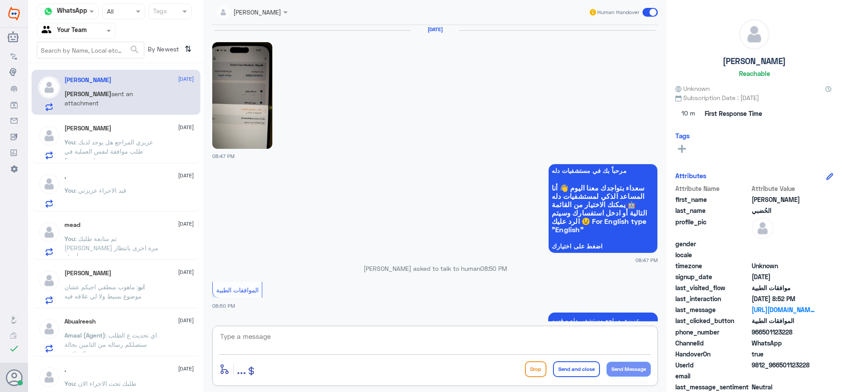
scroll to position [0, 0]
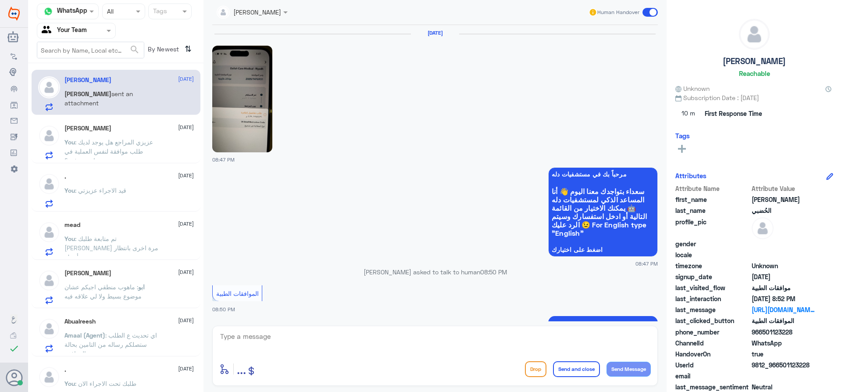
drag, startPoint x: 449, startPoint y: 209, endPoint x: 449, endPoint y: 231, distance: 22.4
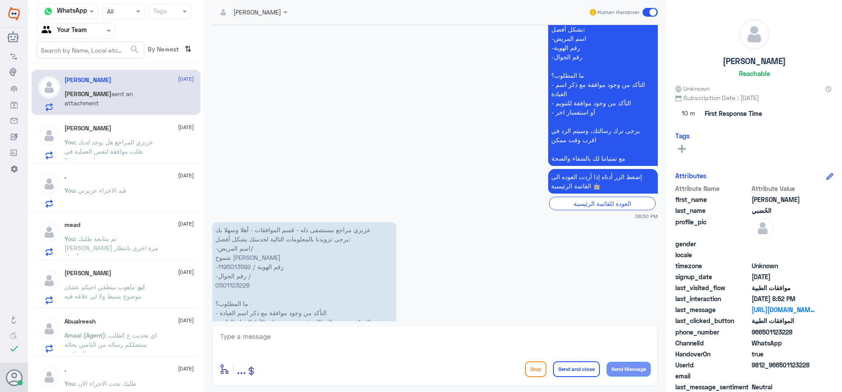
scroll to position [402, 0]
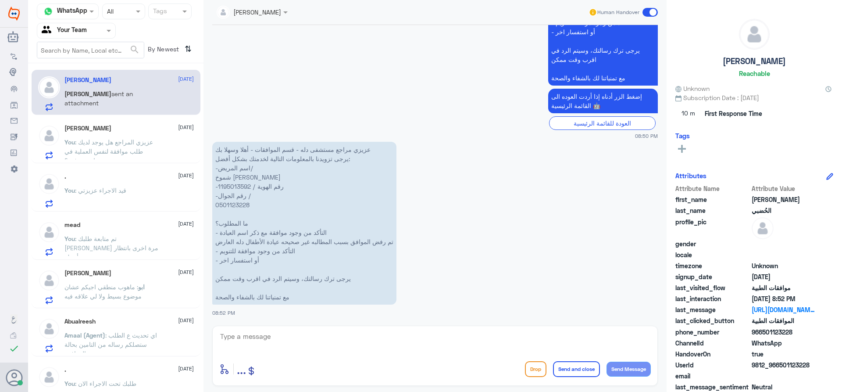
click at [324, 355] on div "enter flow name ... Drop Send and close Send Message" at bounding box center [435, 355] width 446 height 60
click at [320, 340] on textarea at bounding box center [435, 340] width 432 height 21
type textarea "اهلا وسهلا"
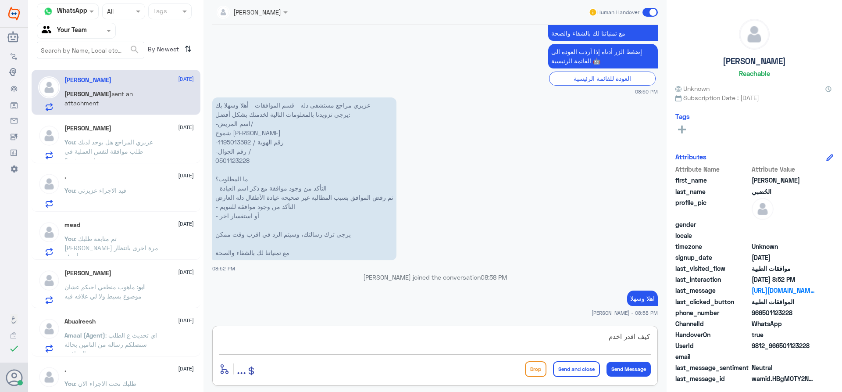
type textarea "كيف اقدر اخدمك"
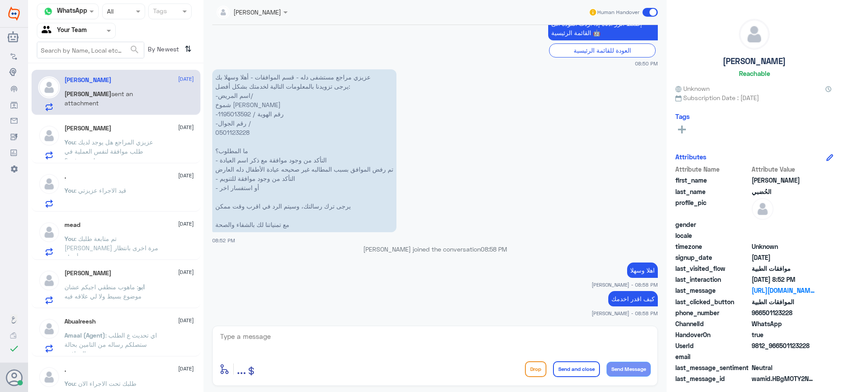
click at [224, 114] on p "عزيزي مراجع مستشفى دله - قسم الموافقات - أهلا وسهلا بك يرجى تزويدنا بالمعلومات …" at bounding box center [304, 150] width 184 height 163
copy p "1195013592"
click at [337, 319] on div "[DATE] 08:47 PM مرحباً بك في مستشفيات دله سعداء بتواجدك معنا [DATE] 👋 أنا المسا…" at bounding box center [435, 173] width 454 height 296
click at [355, 339] on textarea at bounding box center [435, 340] width 432 height 21
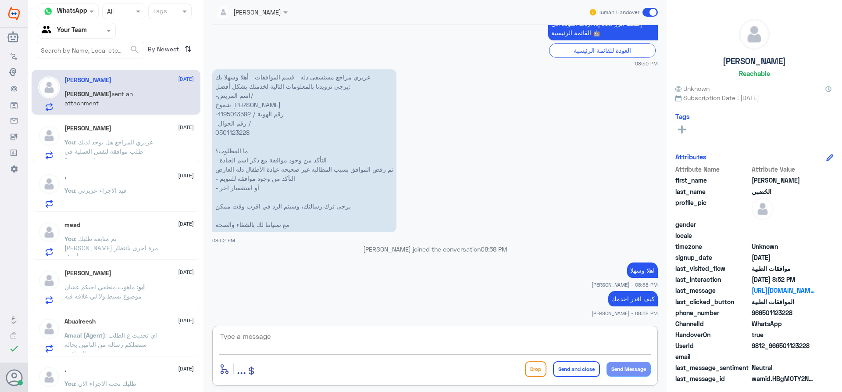
click at [124, 159] on p "You : عزيزي المراجع هل يوجد لديك طلب موافقة لنفس العملية في مستشفى اخر مرفوع؟" at bounding box center [113, 148] width 99 height 22
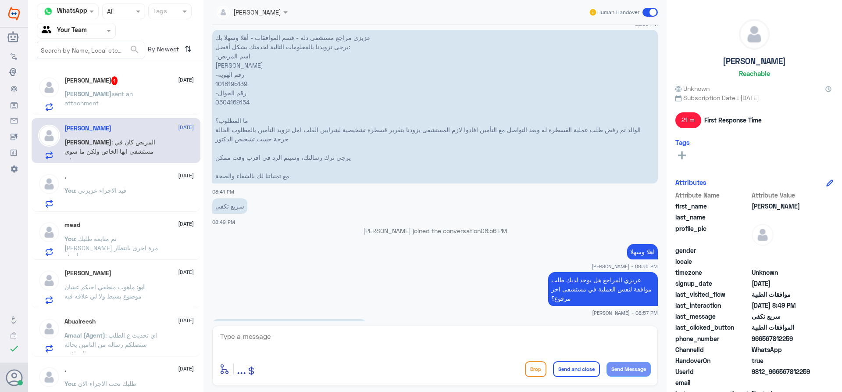
scroll to position [1091, 0]
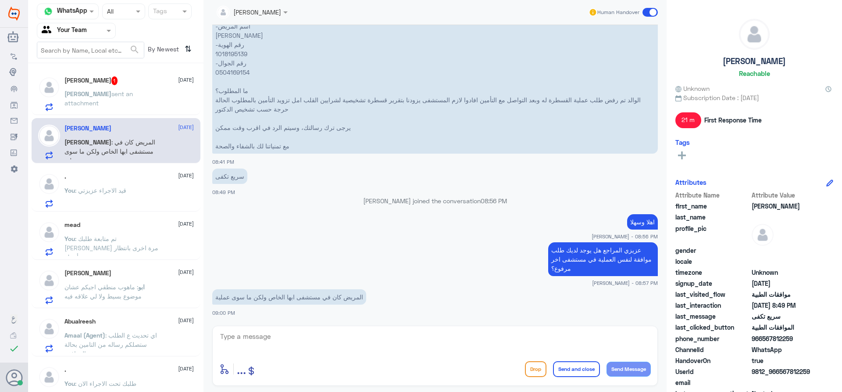
click at [123, 76] on div "[PERSON_NAME] 1 [DATE]" at bounding box center [128, 80] width 129 height 9
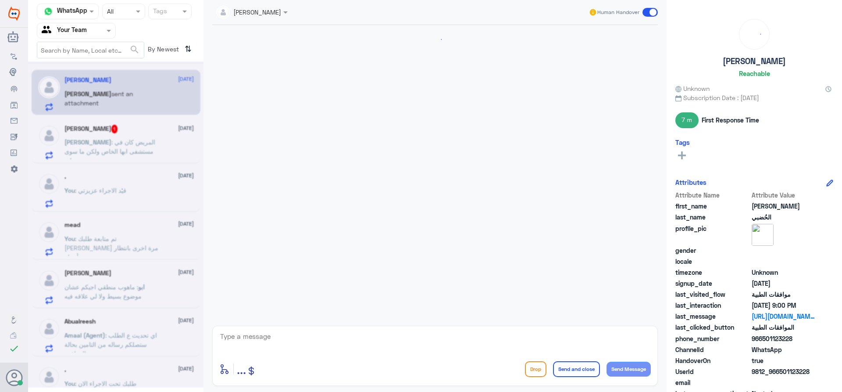
scroll to position [514, 0]
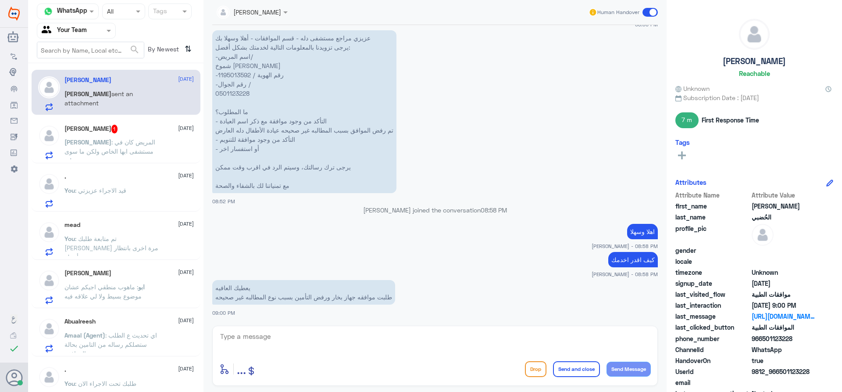
click at [141, 151] on span ": المريض كان في مستشفى ابها الخاص ولكن ما سوى عملية" at bounding box center [109, 151] width 91 height 26
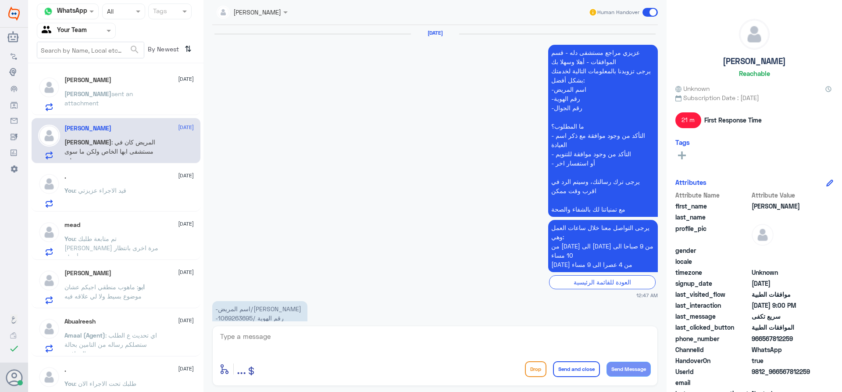
scroll to position [1060, 0]
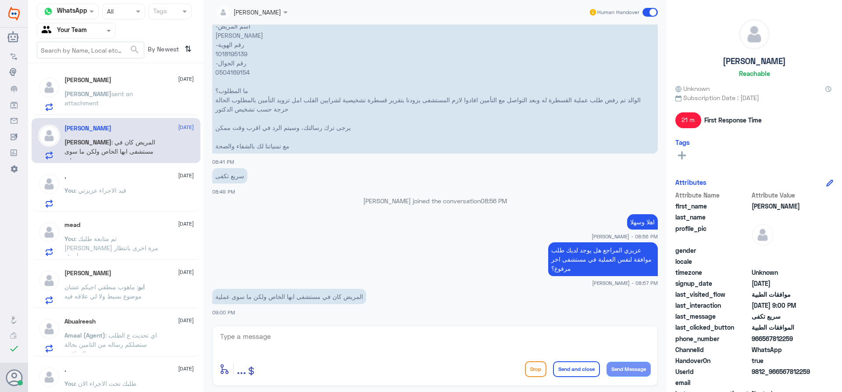
click at [396, 347] on textarea at bounding box center [435, 340] width 432 height 21
type textarea "u"
type textarea "[PERSON_NAME] يرجى التواصل والغاء الطلب التامين ماراح يوافق اذا لم يتم الغاء ال…"
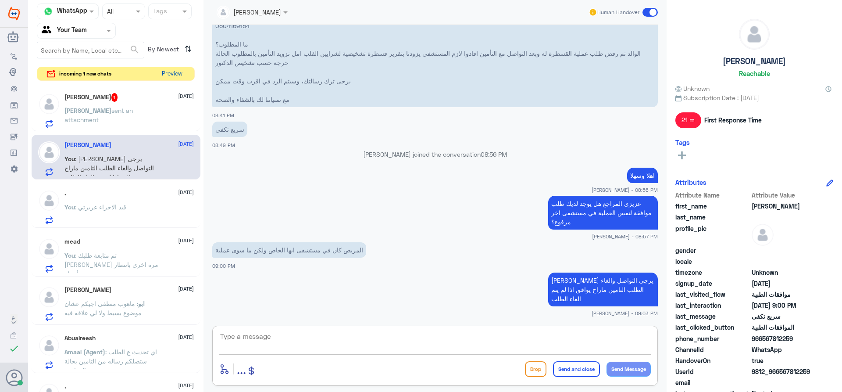
click at [181, 71] on button "Preview" at bounding box center [171, 74] width 27 height 14
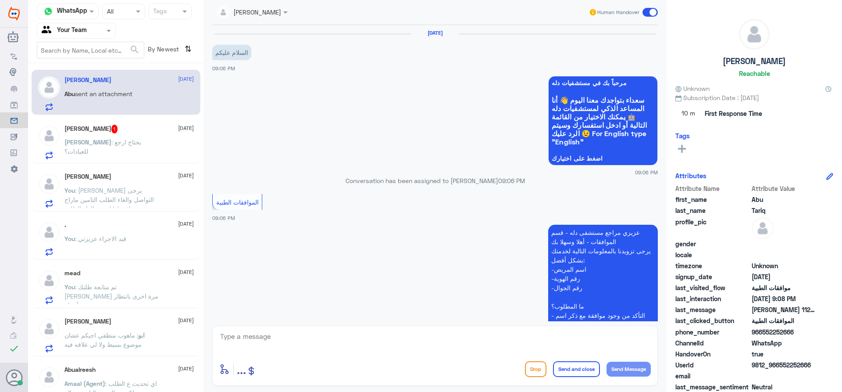
scroll to position [200, 0]
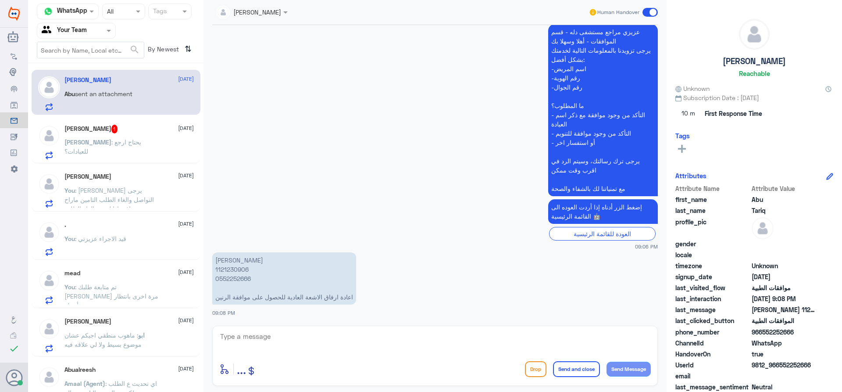
click at [117, 144] on span ": يحتاج ارجع للعيادات؟" at bounding box center [102, 146] width 77 height 17
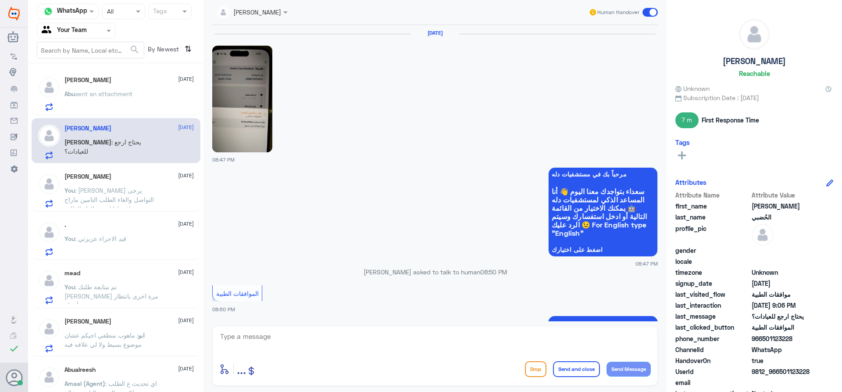
scroll to position [544, 0]
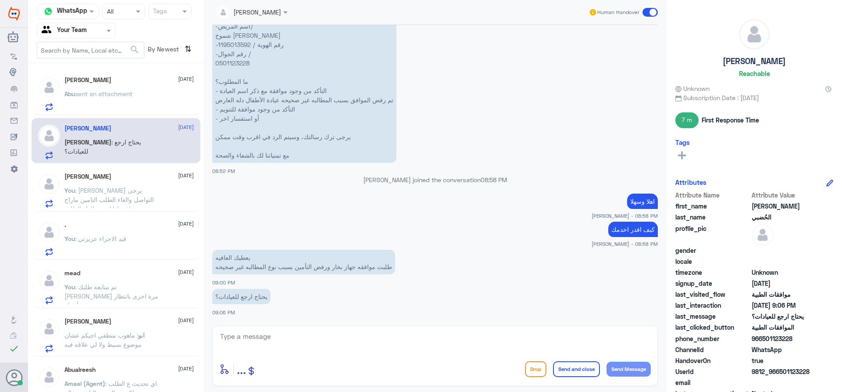
click at [129, 277] on div "mead [DATE] You : تم متابعة طلبك عزيزي مرة اخرى بانتظار رد تأمينك" at bounding box center [128, 286] width 129 height 35
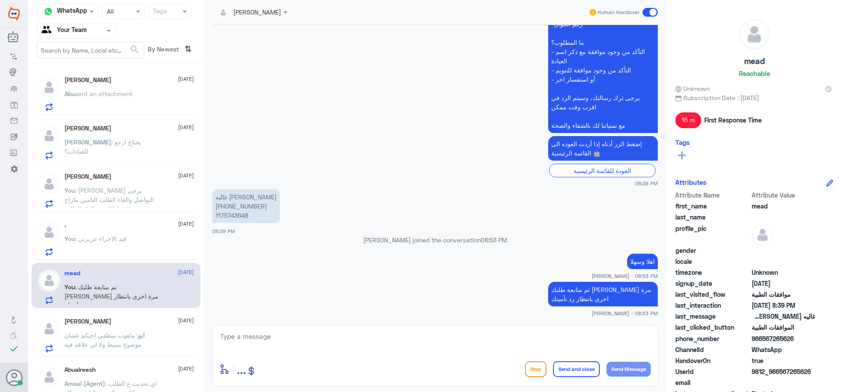
scroll to position [293, 0]
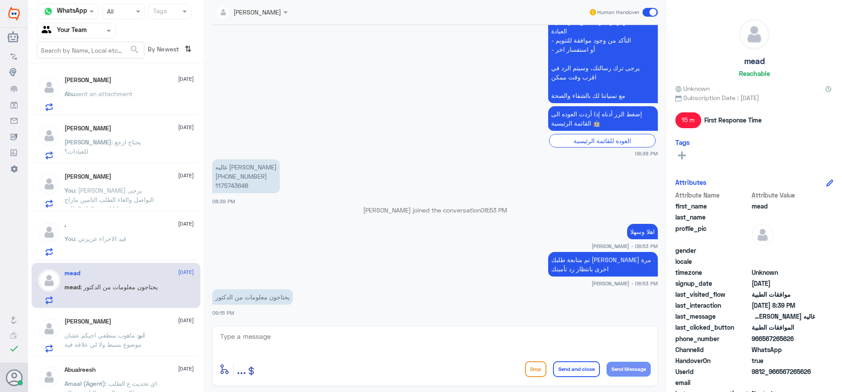
click at [118, 349] on p "ابو : ماهوب منطقي اجيكم عشان موضوع بسيط ولا لي علاقه فيه" at bounding box center [113, 341] width 99 height 22
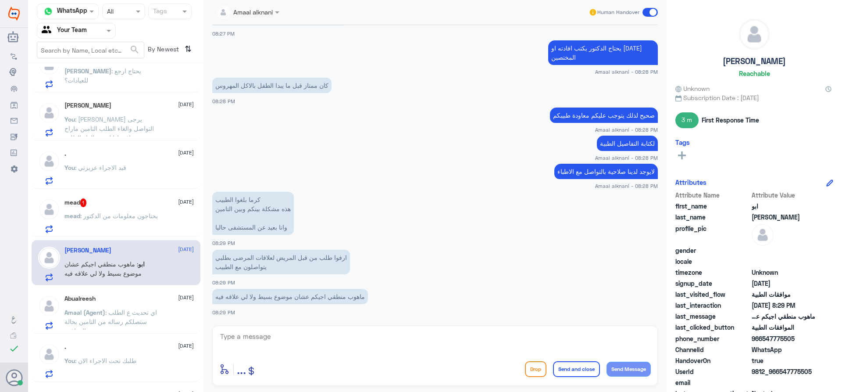
scroll to position [219, 0]
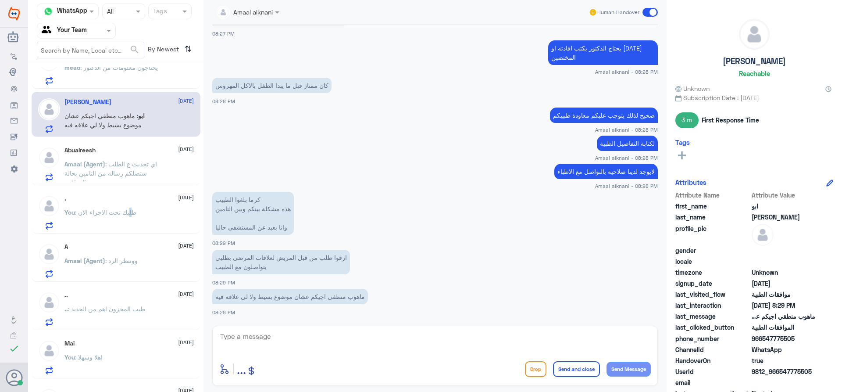
click at [129, 213] on span ": طلبك تحت الاجراء الان" at bounding box center [105, 211] width 61 height 7
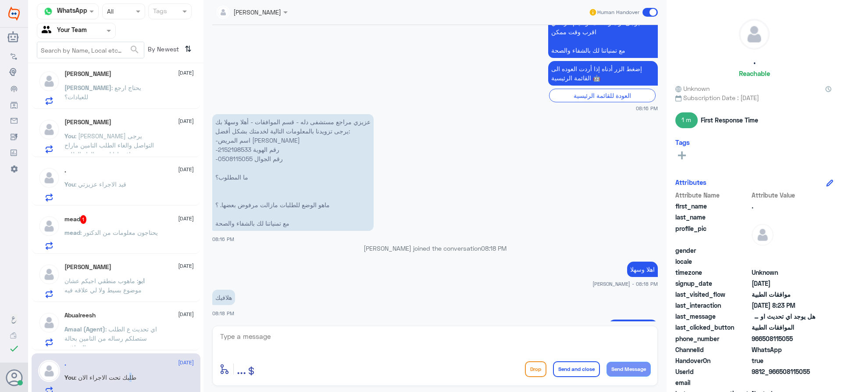
scroll to position [44, 0]
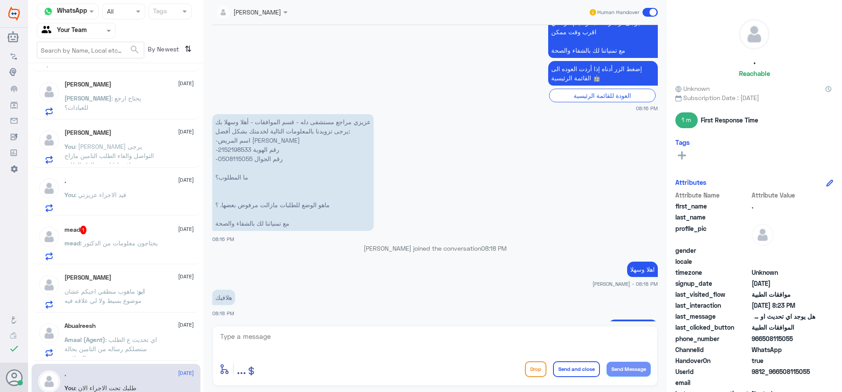
click at [115, 219] on div "mead 1 [DATE] mead : يحتاجون معلومات من الدكتور" at bounding box center [116, 241] width 169 height 45
click at [146, 243] on span ": يحتاجون معلومات من الدكتور" at bounding box center [119, 242] width 78 height 7
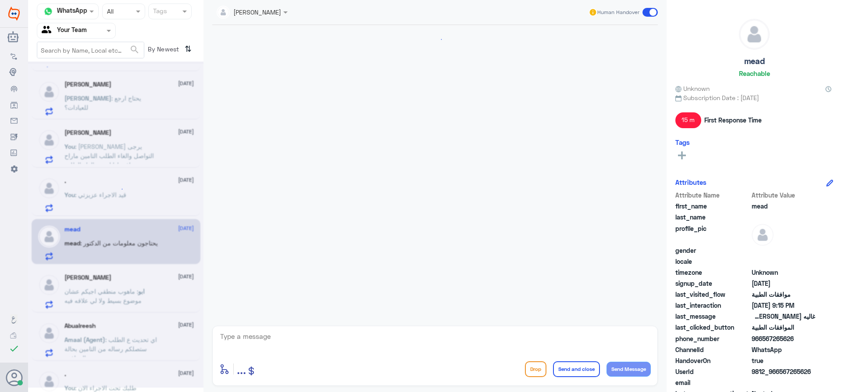
scroll to position [293, 0]
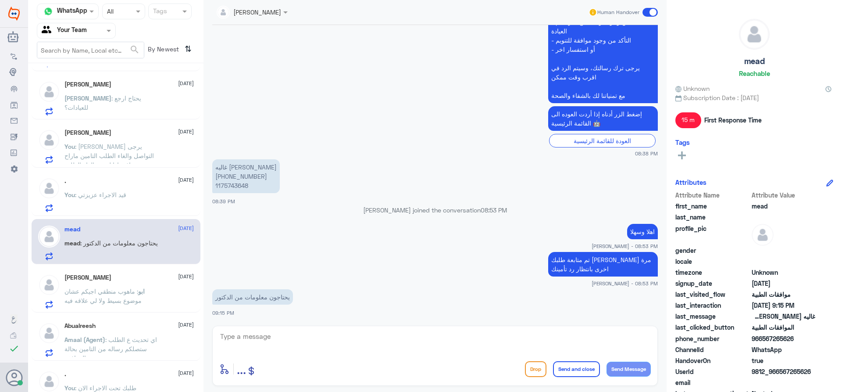
click at [111, 209] on p "You : قيد الاجراء عزيزتي" at bounding box center [95, 201] width 62 height 22
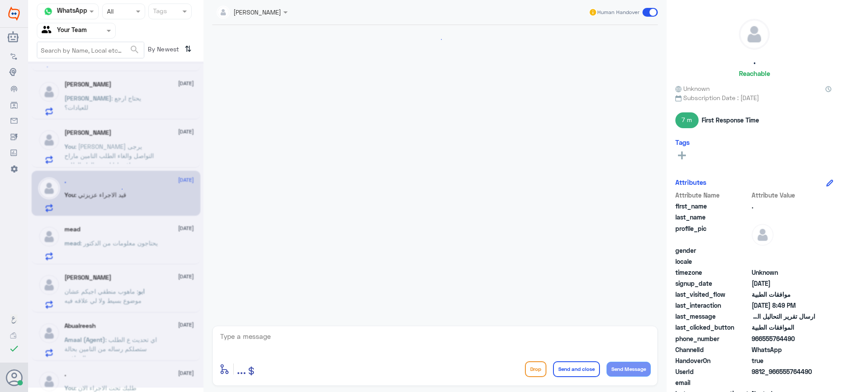
scroll to position [779, 0]
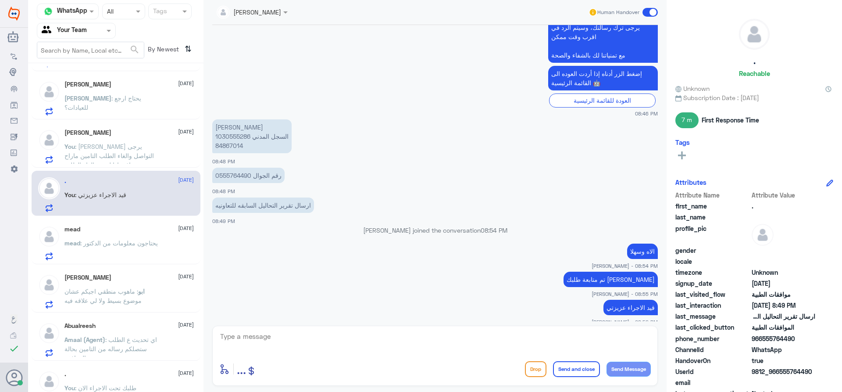
click at [114, 142] on p "You : [PERSON_NAME] يرجى التواصل والغاء الطلب التامين ماراح يوافق اذا لم يتم ال…" at bounding box center [113, 153] width 99 height 22
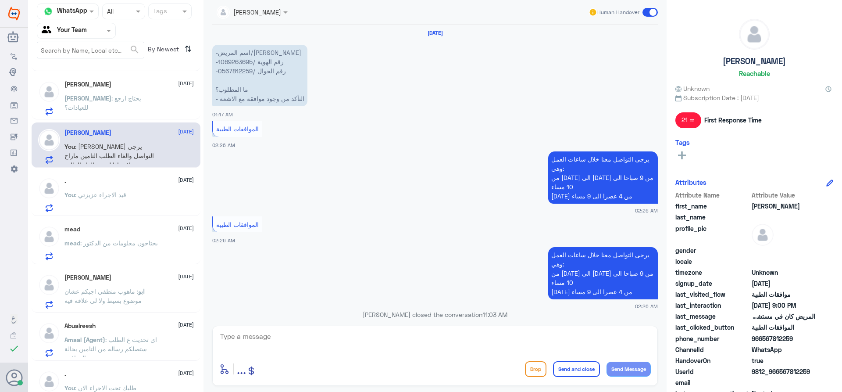
scroll to position [851, 0]
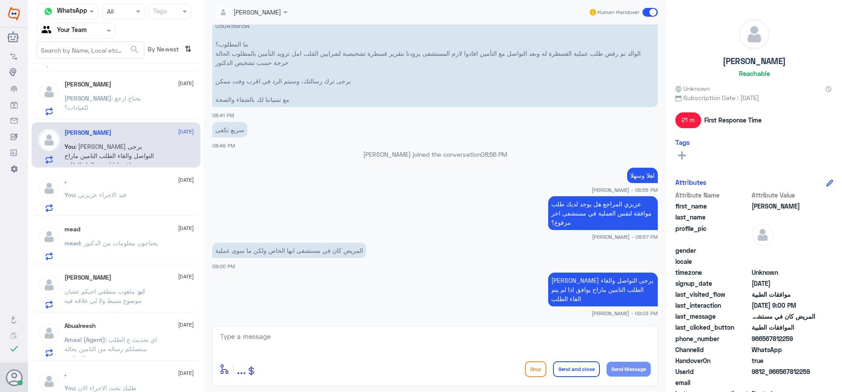
click at [125, 105] on p "[PERSON_NAME] : يحتاج ارجع للعيادات؟" at bounding box center [113, 104] width 99 height 22
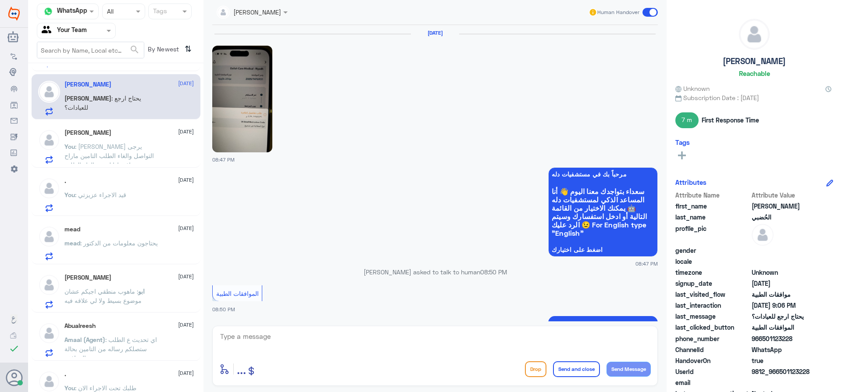
scroll to position [544, 0]
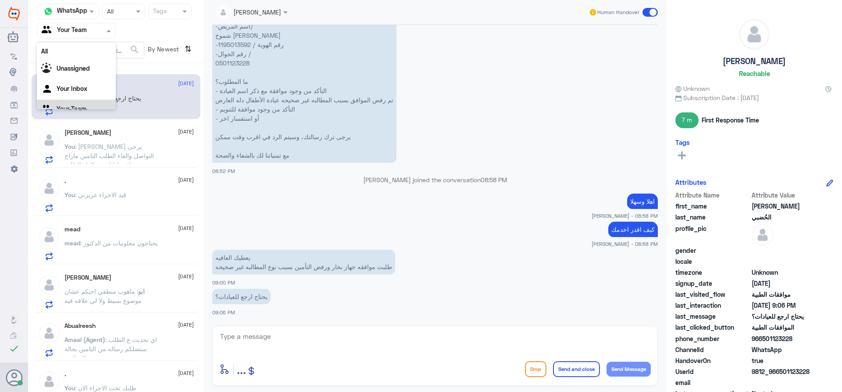
click at [99, 33] on div at bounding box center [76, 30] width 78 height 10
click at [92, 76] on div "Your Inbox" at bounding box center [76, 78] width 79 height 20
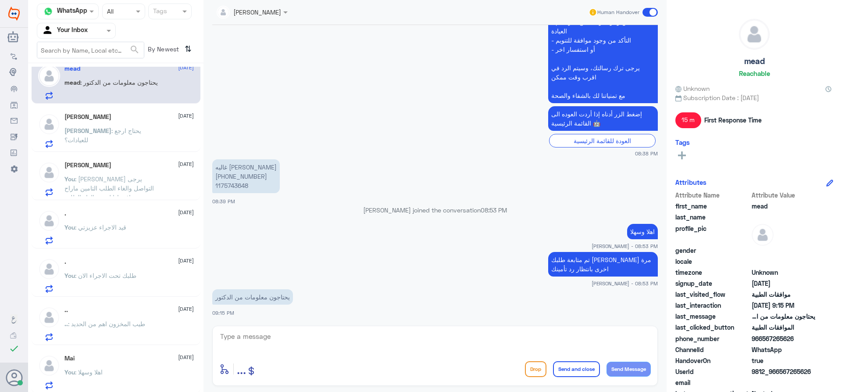
scroll to position [0, 0]
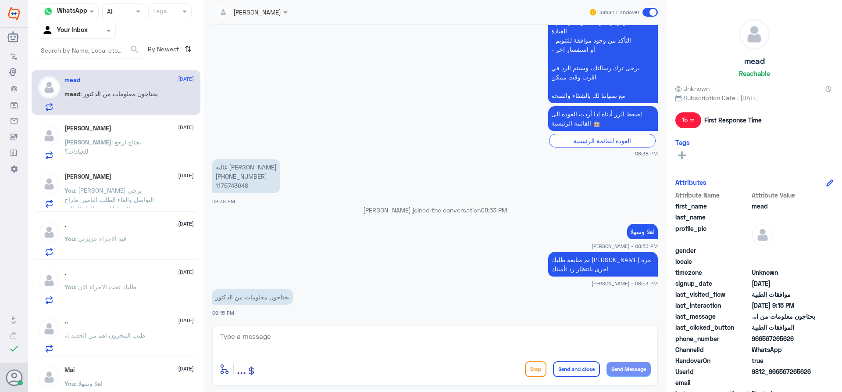
click at [139, 161] on div "[PERSON_NAME] [DATE] [PERSON_NAME] : يحتاج ارجع للعيادات؟" at bounding box center [116, 140] width 169 height 45
click at [241, 186] on p "غاليه [PERSON_NAME] [PHONE_NUMBER] 1175743648" at bounding box center [246, 176] width 68 height 34
copy p "1175743648"
click at [140, 153] on div "[PERSON_NAME] : يحتاج ارجع للعيادات؟" at bounding box center [128, 149] width 129 height 20
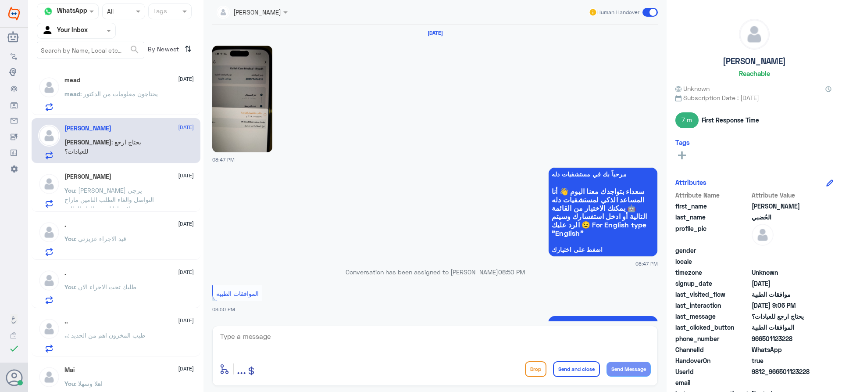
scroll to position [544, 0]
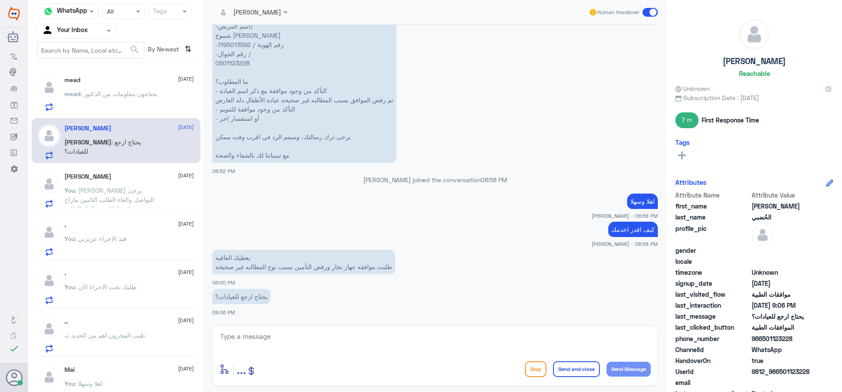
click at [242, 45] on p "عزيزي مراجع مستشفى دله - قسم الموافقات - أهلا وسهلا بك يرجى تزويدنا بالمعلومات …" at bounding box center [304, 81] width 184 height 163
copy p "1195013592"
click at [364, 343] on textarea at bounding box center [435, 340] width 432 height 21
type textarea "h"
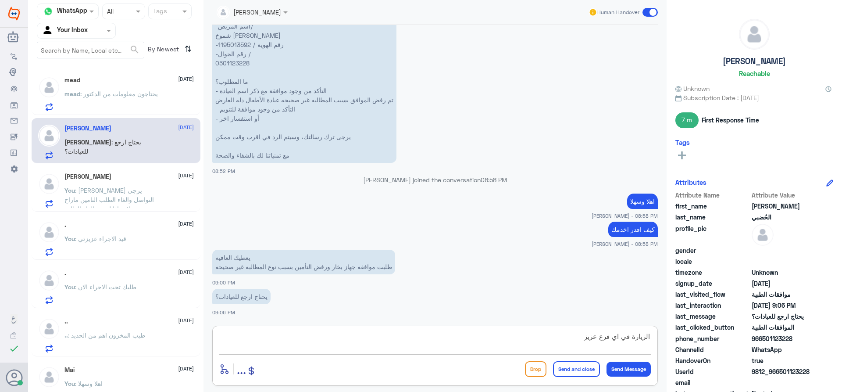
type textarea "الزيارة في اي فرع [PERSON_NAME]"
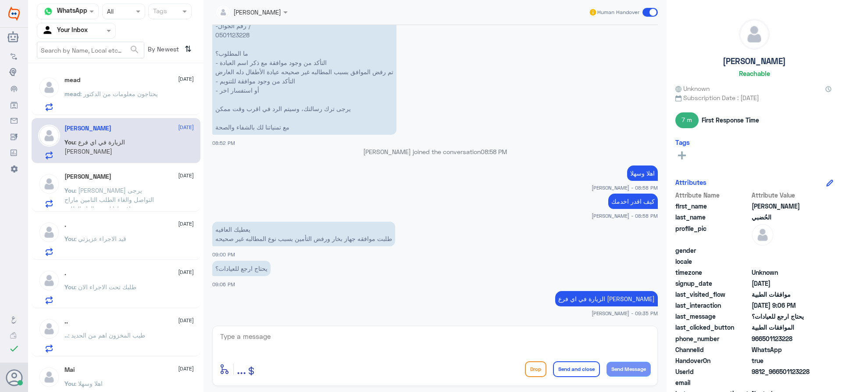
click at [134, 207] on p "You : [PERSON_NAME] يرجى التواصل والغاء الطلب التامين ماراح يوافق اذا لم يتم ال…" at bounding box center [113, 197] width 99 height 22
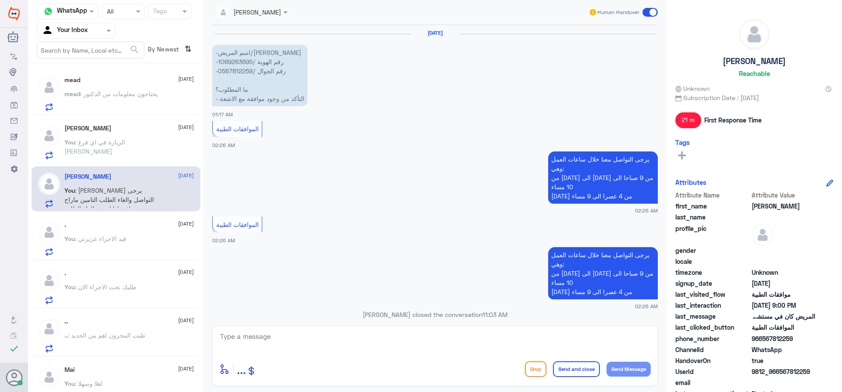
scroll to position [851, 0]
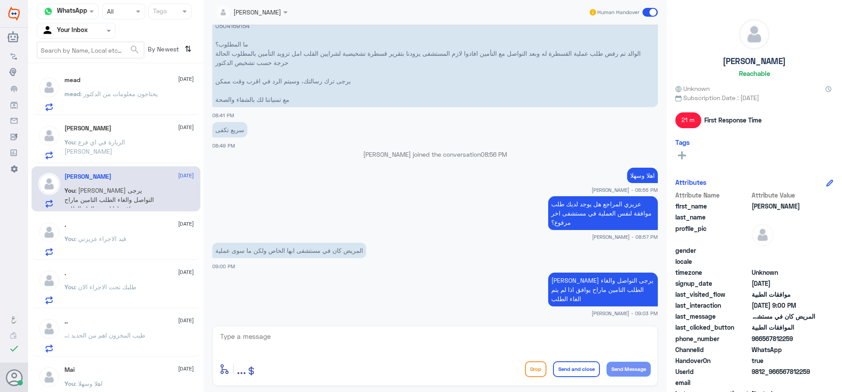
click at [139, 109] on p "mead : يحتاجون معلومات من الدكتور" at bounding box center [110, 100] width 93 height 22
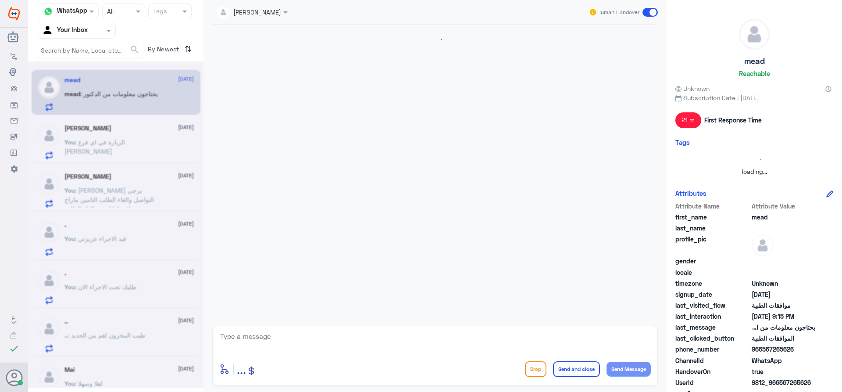
scroll to position [293, 0]
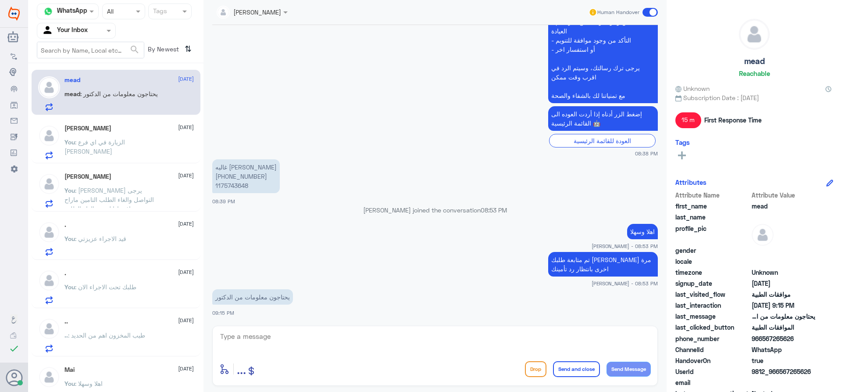
click at [159, 145] on div "You : الزيارة في اي فرع [PERSON_NAME]" at bounding box center [128, 149] width 129 height 20
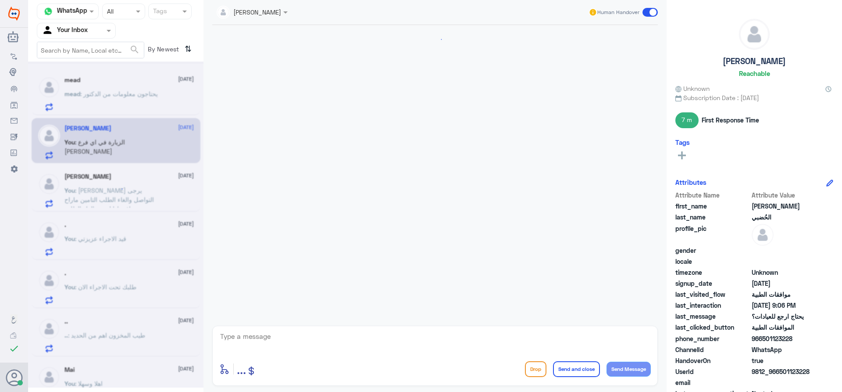
scroll to position [572, 0]
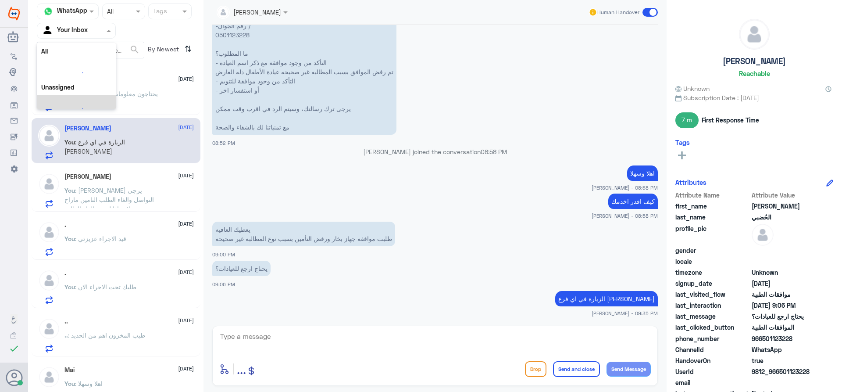
click at [95, 32] on div at bounding box center [76, 30] width 78 height 10
click at [87, 91] on div "Your Team" at bounding box center [76, 99] width 79 height 20
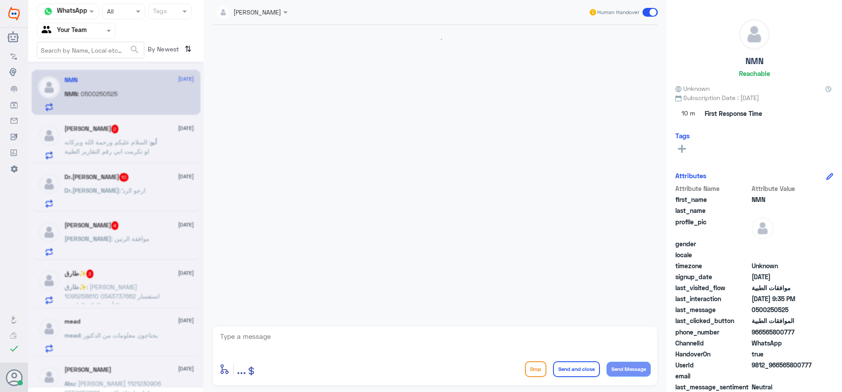
scroll to position [278, 0]
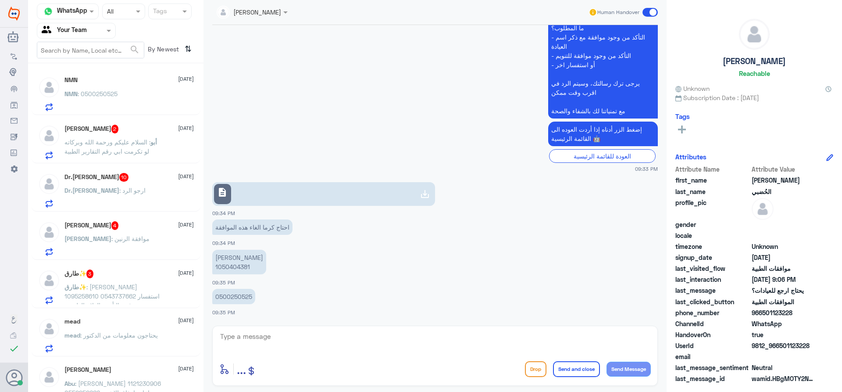
click at [86, 286] on span "طارق✨" at bounding box center [75, 286] width 22 height 7
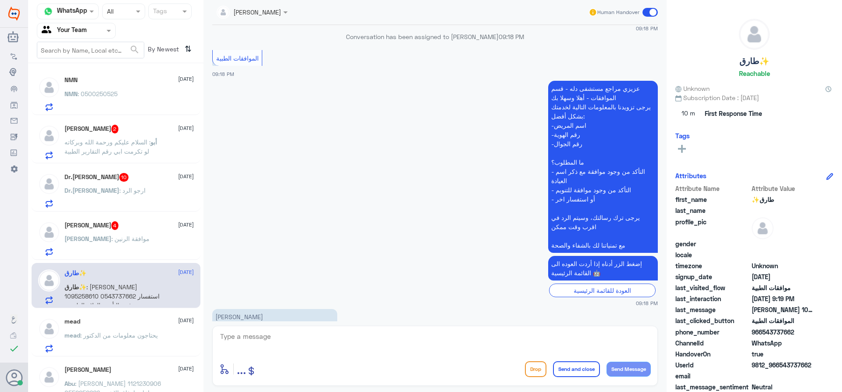
scroll to position [200, 0]
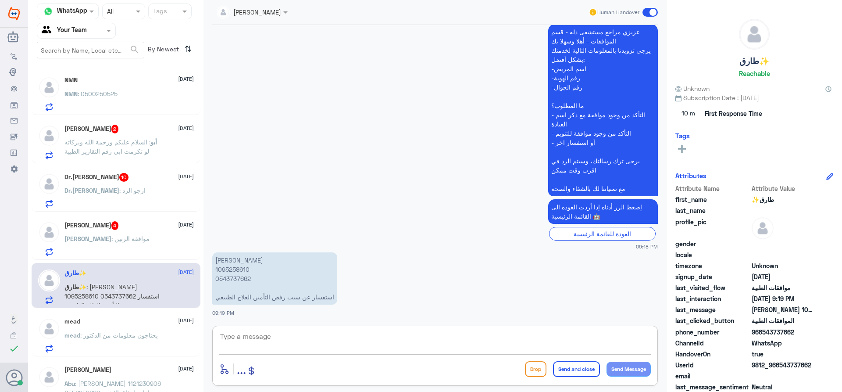
click at [322, 338] on textarea at bounding box center [435, 340] width 432 height 21
type textarea "وعليكم السلام"
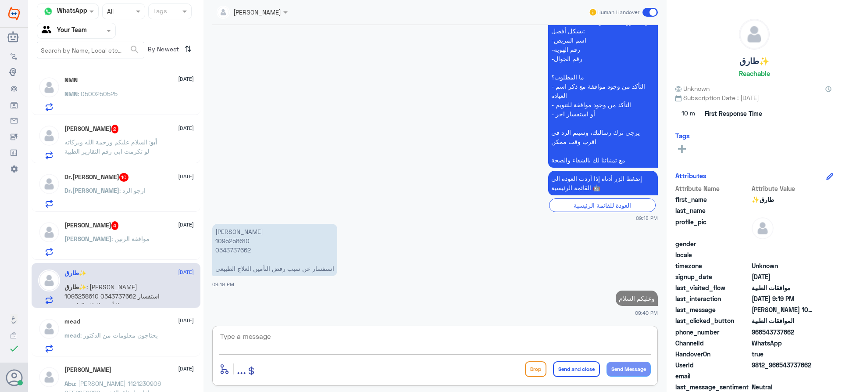
click at [233, 240] on p "[PERSON_NAME] 1095258610 0543737662 استفسار عن سبب رفض التأمين العلاج الطبيعي" at bounding box center [274, 250] width 125 height 52
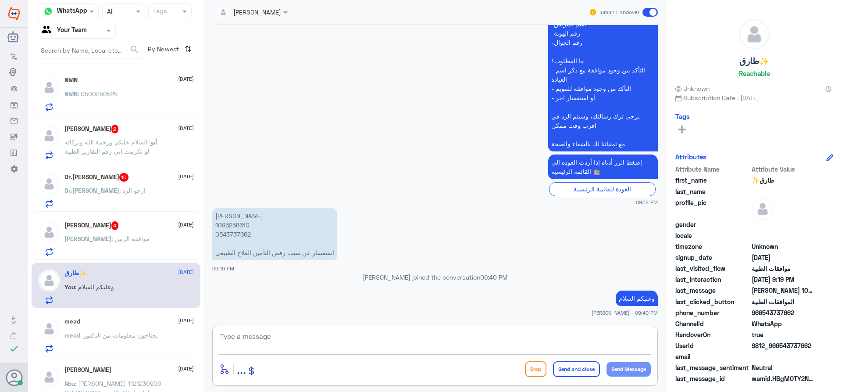
click at [339, 343] on textarea at bounding box center [435, 340] width 432 height 21
type textarea "هل يوجد اصابة ؟"
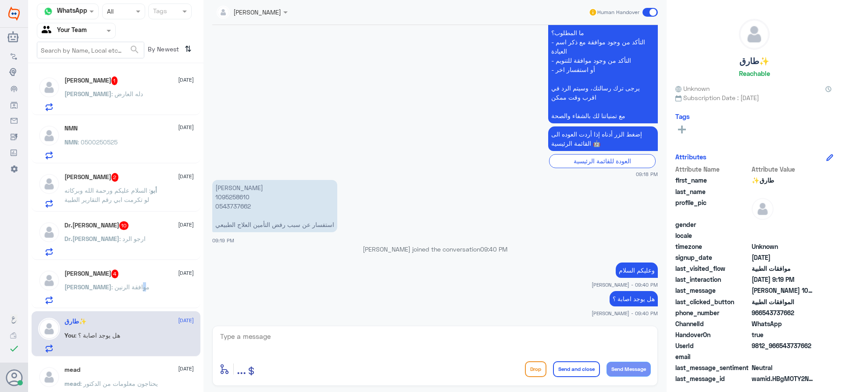
drag, startPoint x: 135, startPoint y: 305, endPoint x: 143, endPoint y: 293, distance: 15.2
click at [136, 304] on div "[PERSON_NAME] 4 [DATE] ABDELFATTAH : موافقة الرنين" at bounding box center [116, 285] width 169 height 45
click at [143, 291] on div "ABDELFATTAH : موافقة الرنين" at bounding box center [128, 294] width 129 height 20
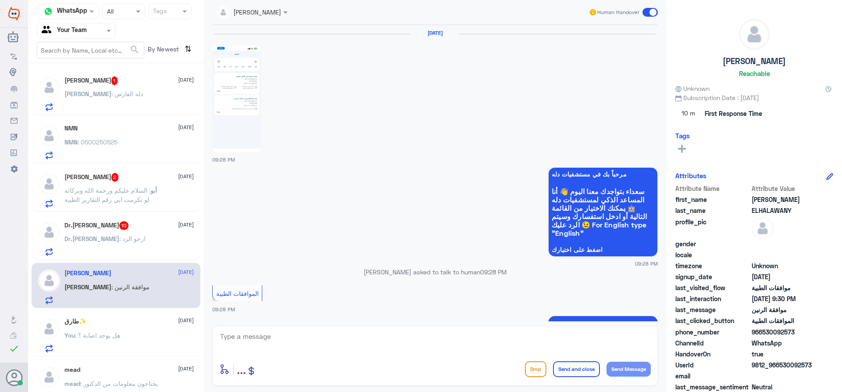
scroll to position [303, 0]
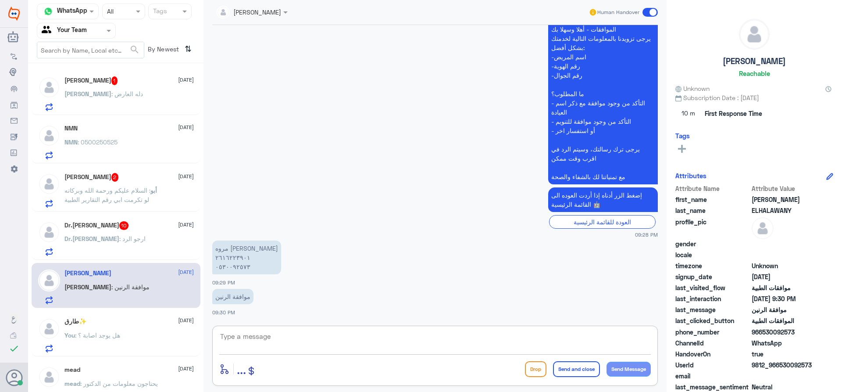
click at [267, 340] on textarea at bounding box center [435, 340] width 432 height 21
type textarea "اهلا وسهلا"
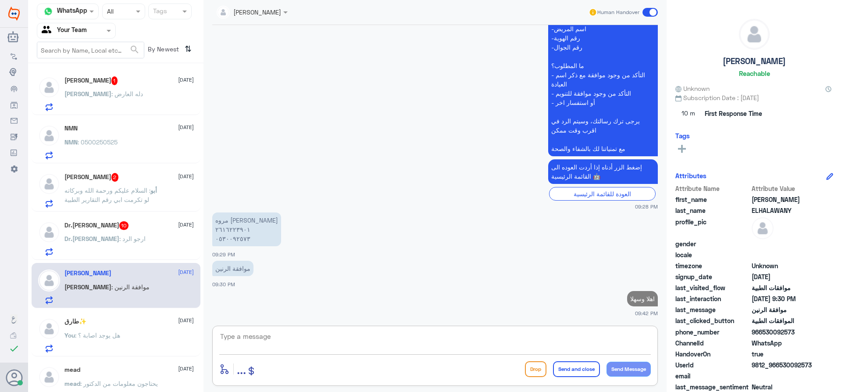
click at [129, 230] on div "Dr.[PERSON_NAME] 10 [DATE]" at bounding box center [128, 225] width 129 height 9
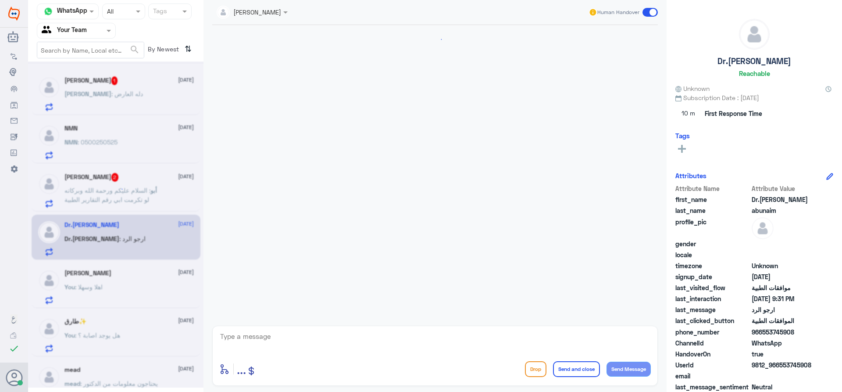
scroll to position [928, 0]
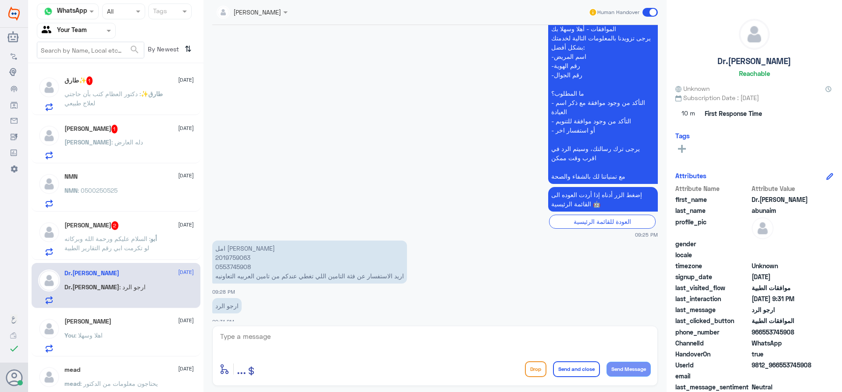
click at [146, 104] on p "طارق✨ : دكتور العظام كتب بأن حاجتي لعلاج طبيعي" at bounding box center [113, 100] width 99 height 22
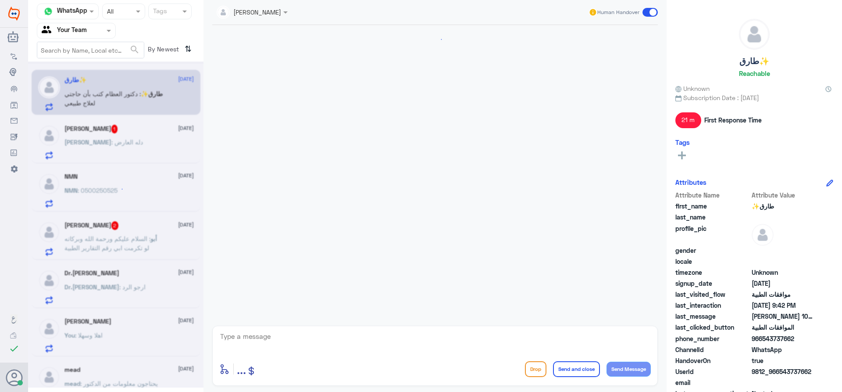
scroll to position [303, 0]
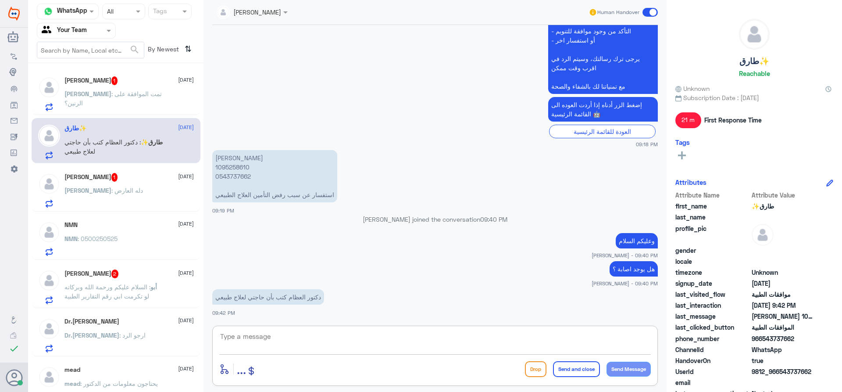
click at [298, 351] on textarea at bounding box center [435, 340] width 432 height 21
type textarea "J"
type textarea "تم متابعة طلبك الان تحت الاجراء"
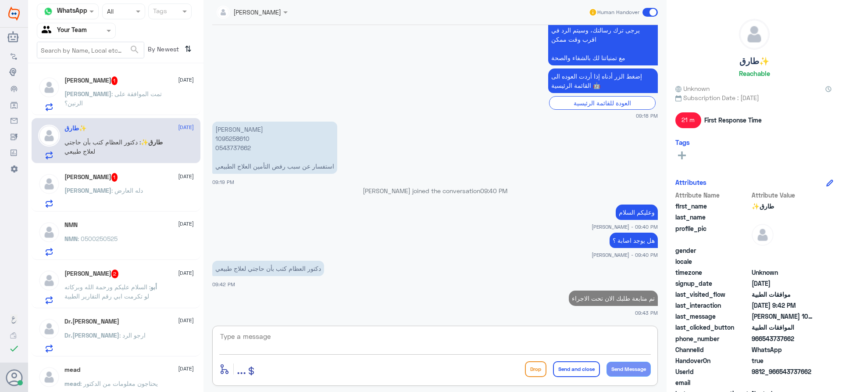
click at [84, 293] on span ": السلام عليكم ورحمة الله وبركاته لو تكرمت ابي رقم التقارير الطبية" at bounding box center [107, 291] width 86 height 17
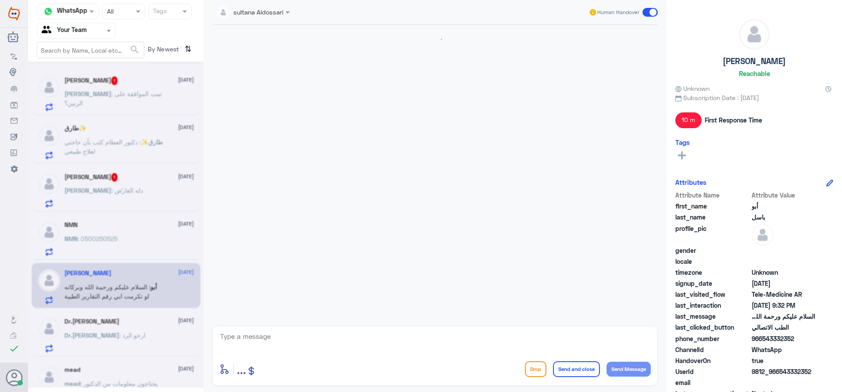
scroll to position [635, 0]
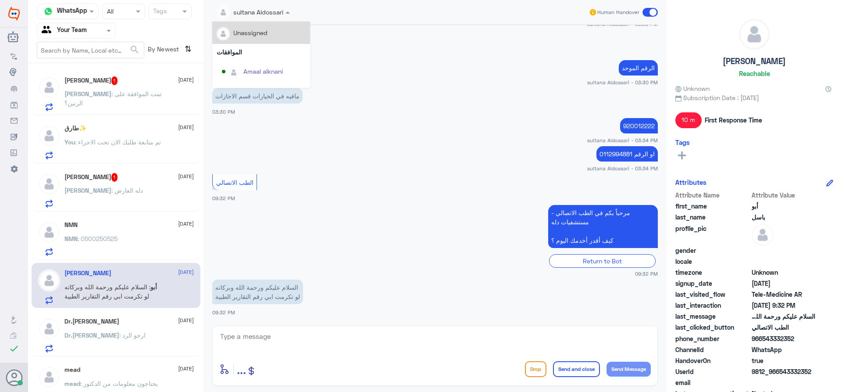
click at [241, 7] on input "text" at bounding box center [243, 12] width 52 height 10
click at [268, 33] on div "Unassigned" at bounding box center [261, 32] width 89 height 15
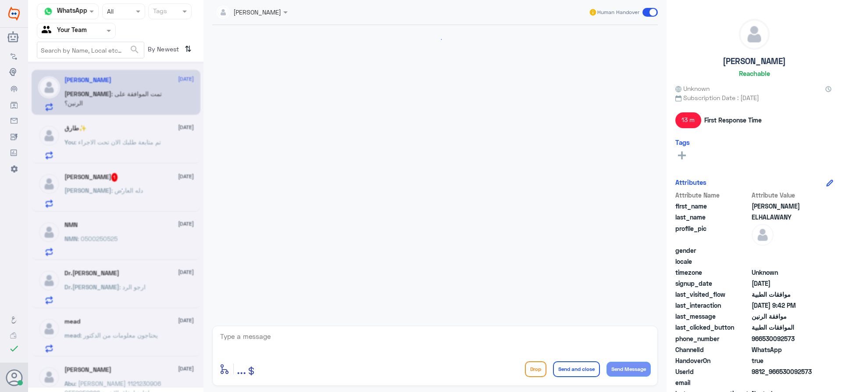
scroll to position [378, 0]
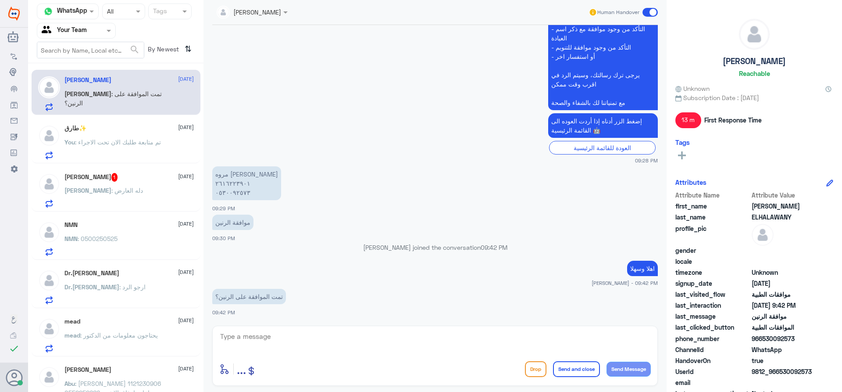
click at [128, 292] on div "Dr.[PERSON_NAME] : ارجو الرد" at bounding box center [128, 294] width 129 height 20
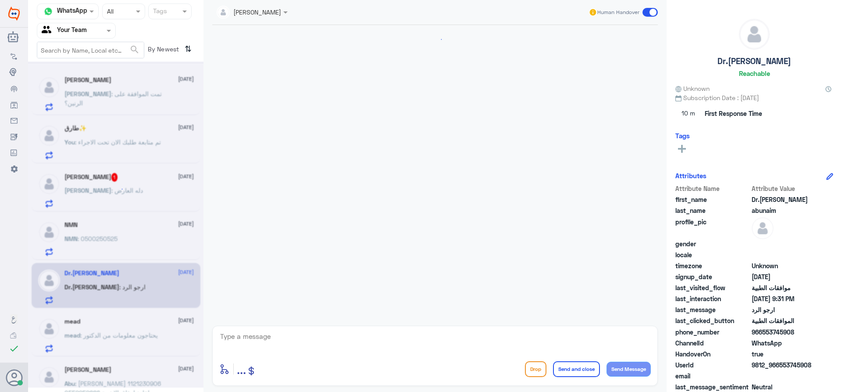
scroll to position [928, 0]
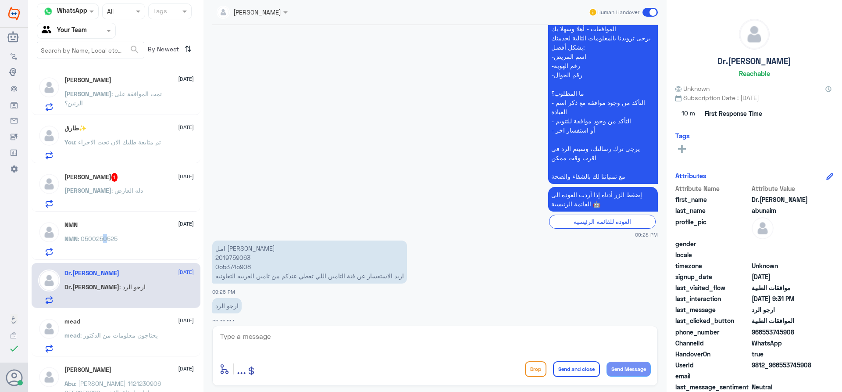
click at [106, 243] on p "NMN : 0500250525" at bounding box center [90, 245] width 53 height 22
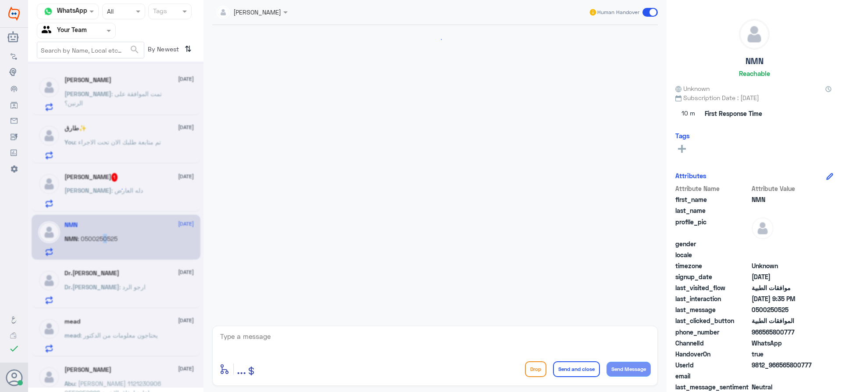
scroll to position [278, 0]
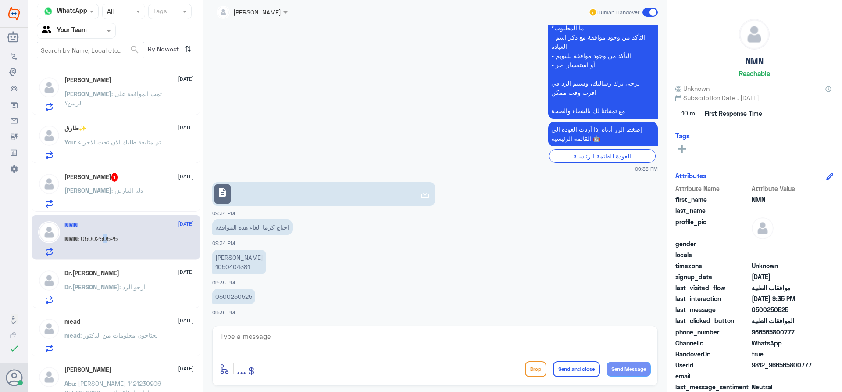
click at [265, 191] on link "description" at bounding box center [323, 194] width 223 height 24
drag, startPoint x: 339, startPoint y: 324, endPoint x: 344, endPoint y: 327, distance: 6.1
click at [339, 326] on div "[PERSON_NAME] Human Handover [DATE] هلا 09:33 PM مرحباً بك في مستشفيات دله سعدا…" at bounding box center [434, 197] width 463 height 394
click at [404, 343] on textarea at bounding box center [435, 340] width 432 height 21
type textarea "اهلا وسهلا"
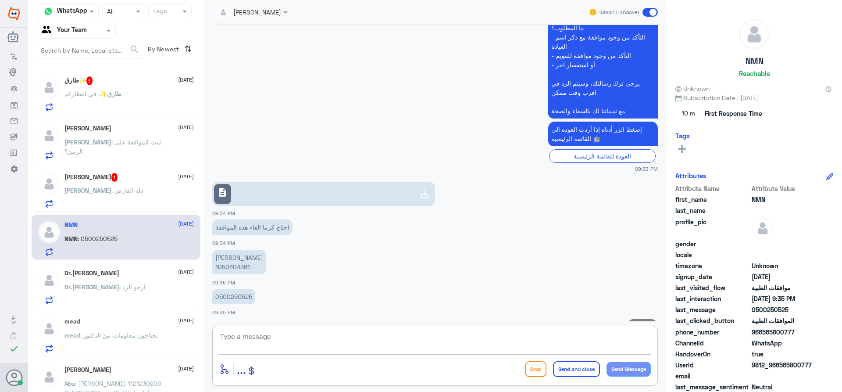
scroll to position [306, 0]
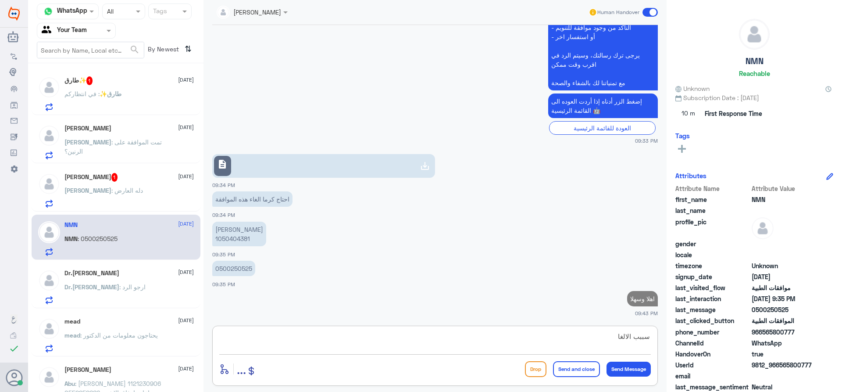
type textarea "سببب الالغاء"
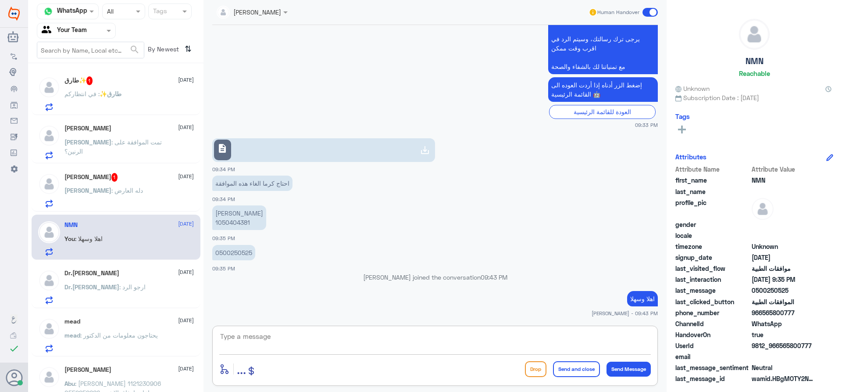
scroll to position [334, 0]
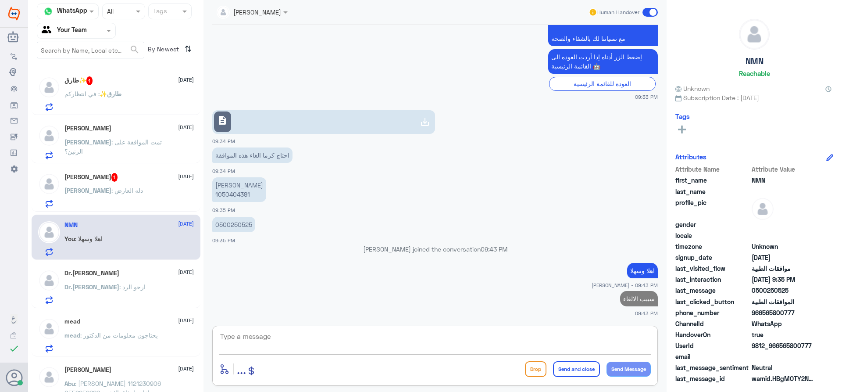
drag, startPoint x: 155, startPoint y: 166, endPoint x: 161, endPoint y: 171, distance: 8.4
click at [154, 167] on div "طارق✨ 1 [DATE] طارق✨ : في انتظاركم ABDELFATTAH ELHALAWANY [DATE] ABDELFATTAH : …" at bounding box center [115, 231] width 175 height 328
click at [178, 179] on span "[DATE]" at bounding box center [186, 176] width 16 height 8
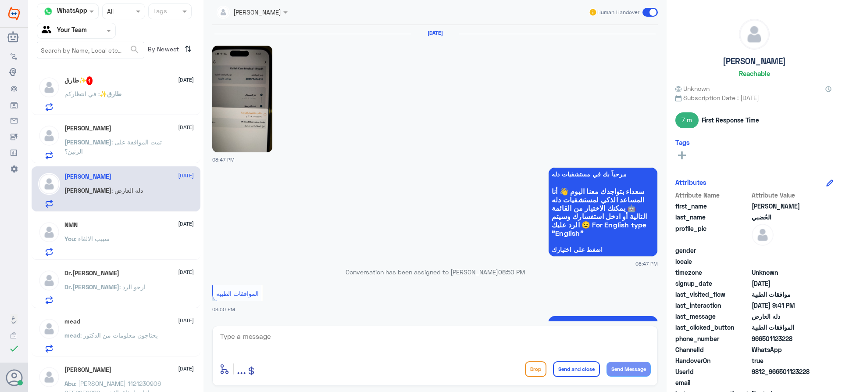
scroll to position [602, 0]
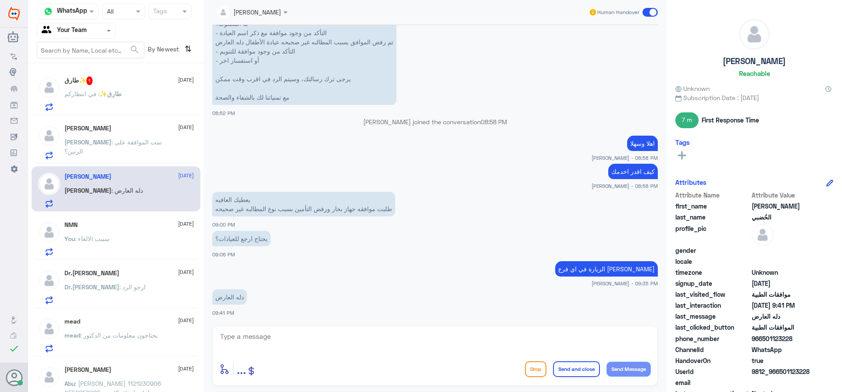
click at [259, 347] on textarea at bounding box center [435, 340] width 432 height 21
type textarea "يرجى مراجعة العارض"
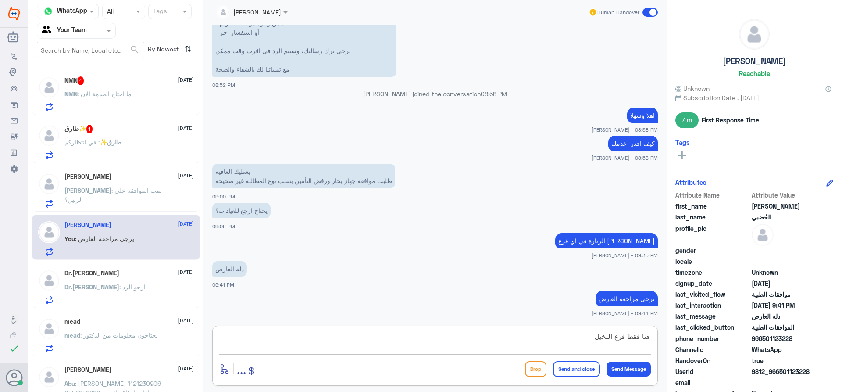
type textarea "هنا فقط فرع النخيل"
click at [567, 371] on button "Send and close" at bounding box center [576, 369] width 47 height 16
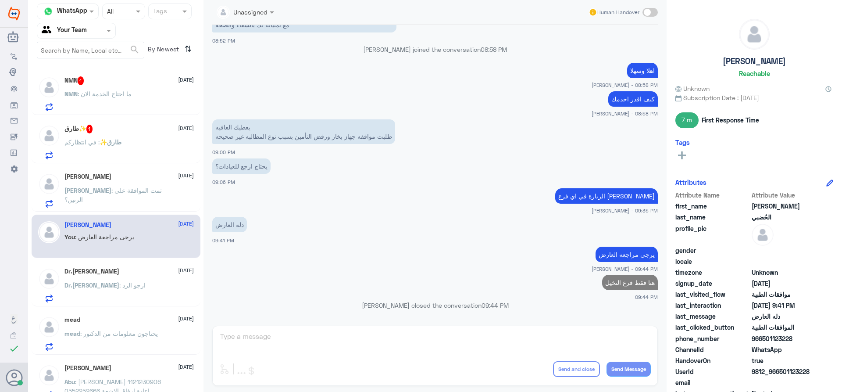
click at [111, 179] on h5 "[PERSON_NAME]" at bounding box center [87, 176] width 47 height 7
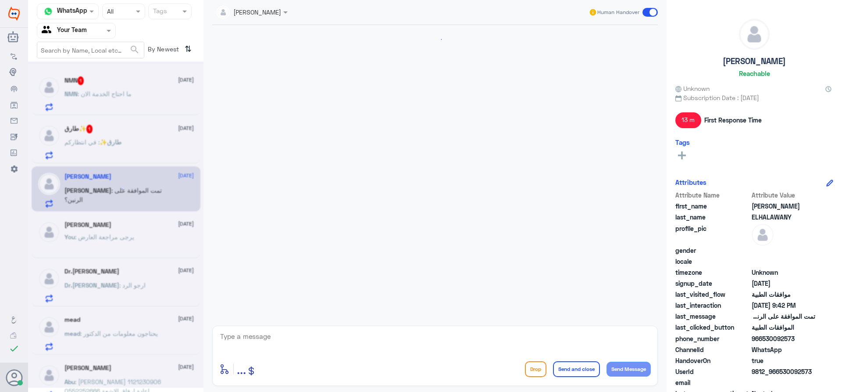
scroll to position [378, 0]
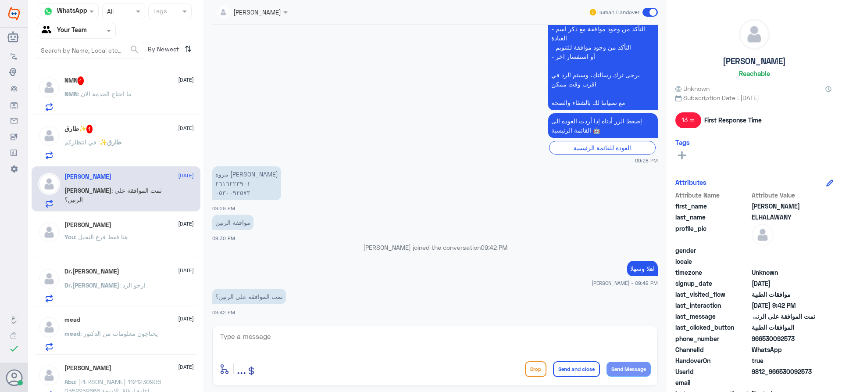
click at [102, 142] on span "طارق✨" at bounding box center [111, 141] width 22 height 7
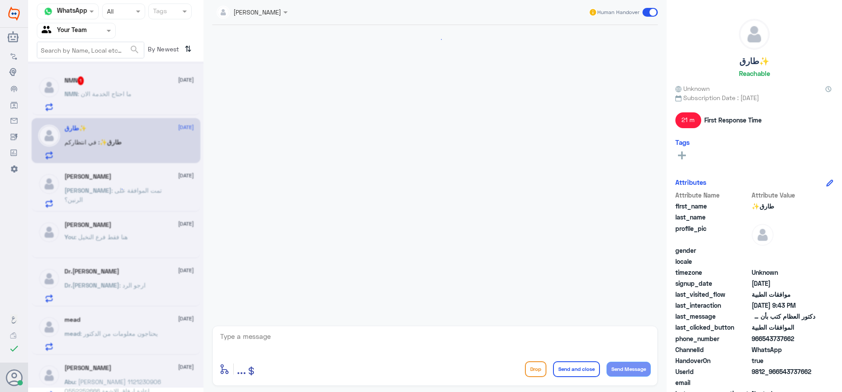
scroll to position [361, 0]
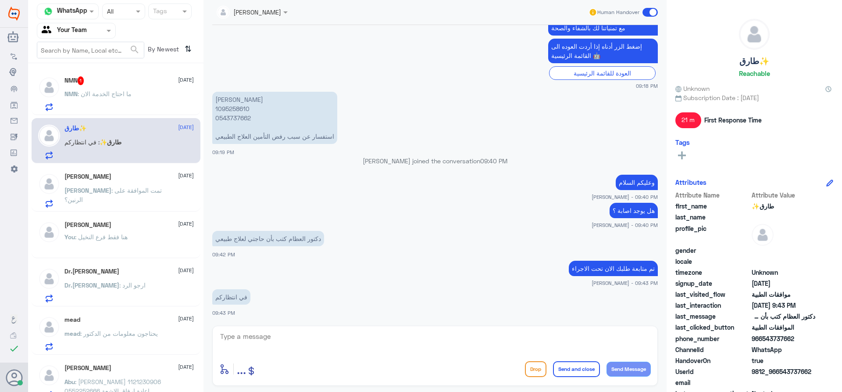
click at [150, 86] on div "NMN 1 [DATE] NMN : ما احتاج الخدمة الان" at bounding box center [128, 93] width 129 height 35
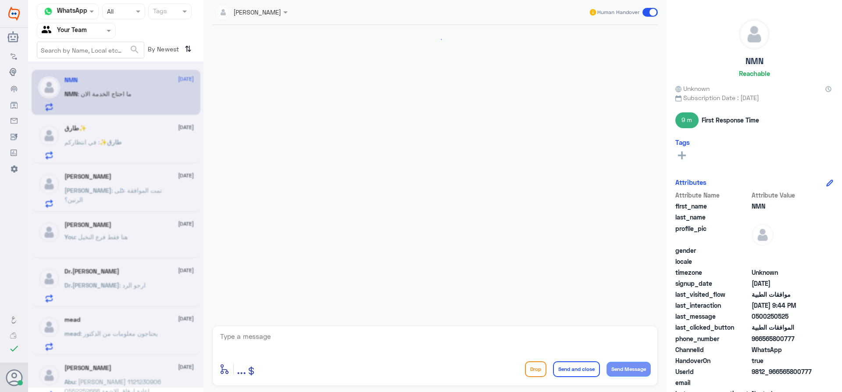
scroll to position [380, 0]
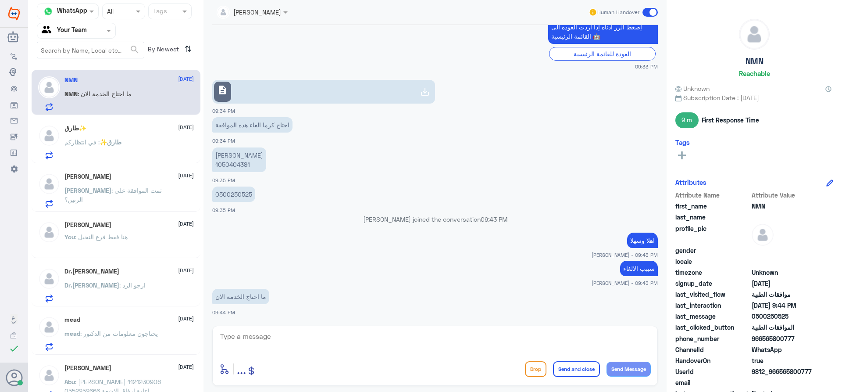
click at [239, 167] on p "[PERSON_NAME] 1050404381" at bounding box center [239, 159] width 54 height 25
drag, startPoint x: 239, startPoint y: 167, endPoint x: 247, endPoint y: 171, distance: 8.7
click at [239, 167] on p "[PERSON_NAME] 1050404381" at bounding box center [239, 159] width 54 height 25
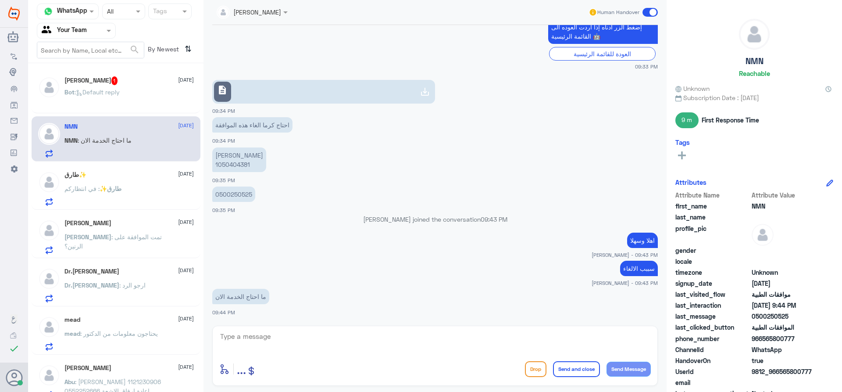
click at [363, 349] on textarea at bounding box center [435, 340] width 432 height 21
type textarea "يوجد فاتورة عليها لايمكن الالغاء"
click at [562, 372] on button "Send and close" at bounding box center [576, 369] width 47 height 16
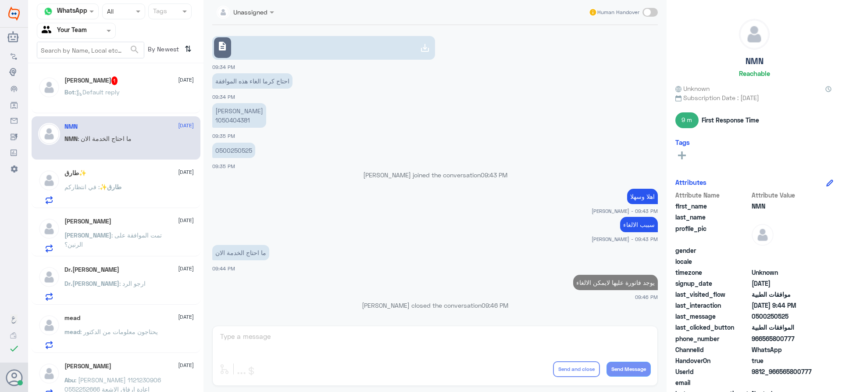
click at [71, 93] on span "Bot" at bounding box center [69, 91] width 10 height 7
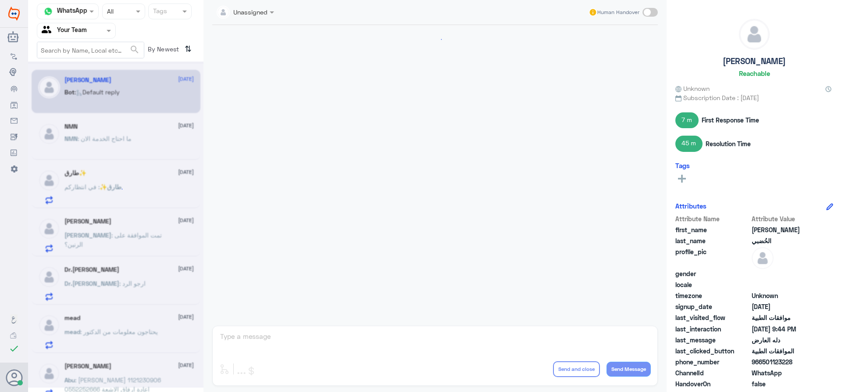
scroll to position [807, 0]
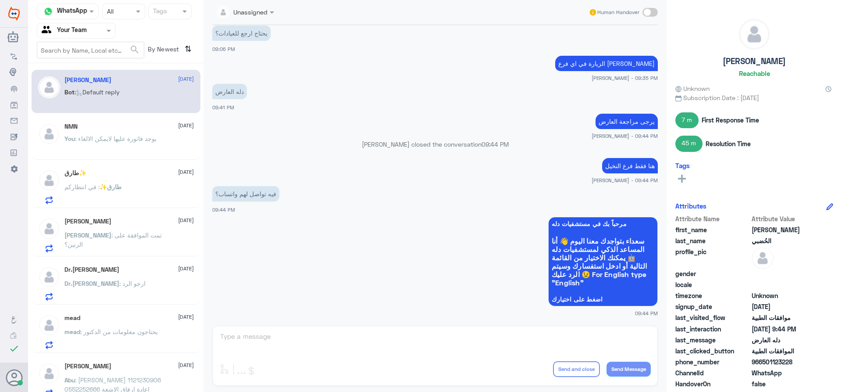
click at [69, 277] on div "Dr.[PERSON_NAME] [DATE] Dr.[PERSON_NAME] : ارجو الرد" at bounding box center [128, 283] width 129 height 35
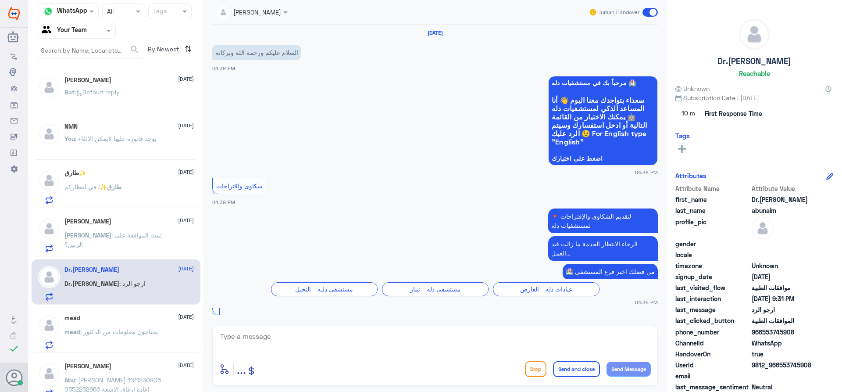
scroll to position [928, 0]
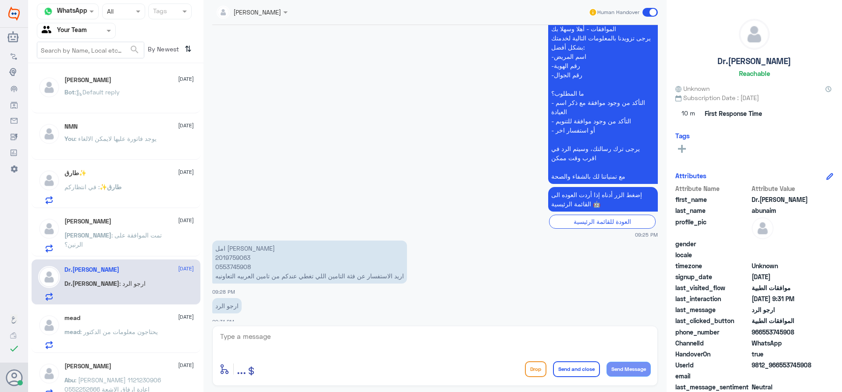
click at [109, 180] on div "طارق✨ [DATE] طارق✨ : في انتظاركم" at bounding box center [128, 186] width 129 height 35
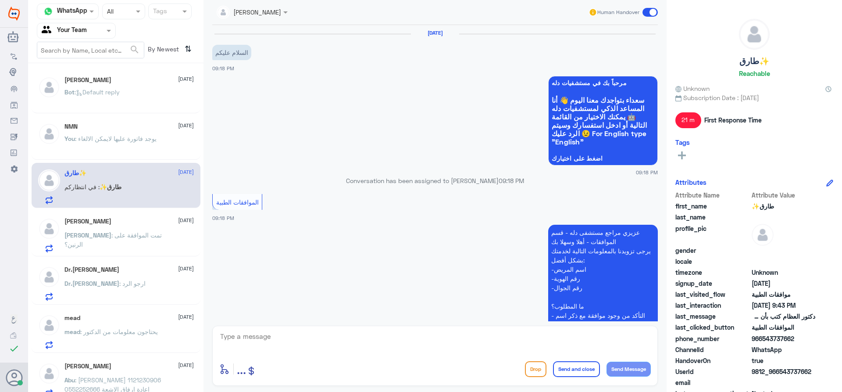
scroll to position [361, 0]
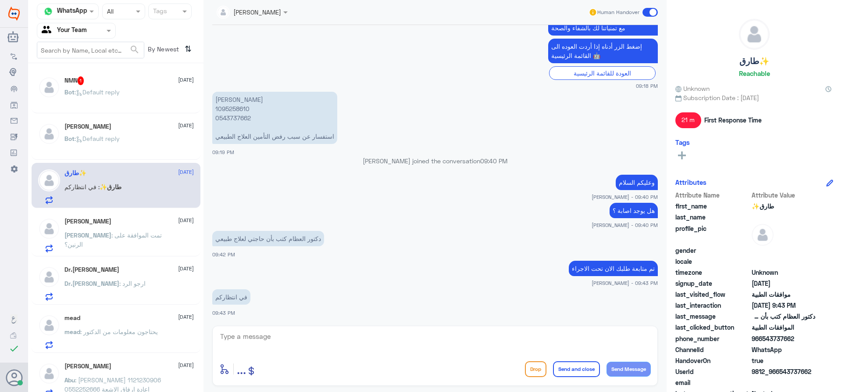
click at [86, 140] on span ": Default reply" at bounding box center [97, 138] width 45 height 7
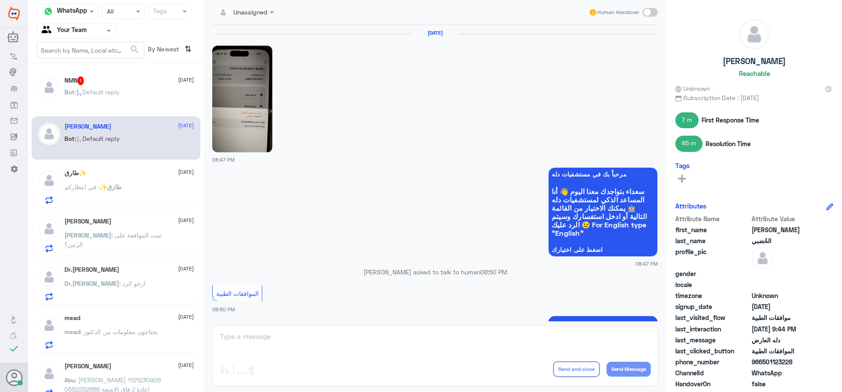
scroll to position [807, 0]
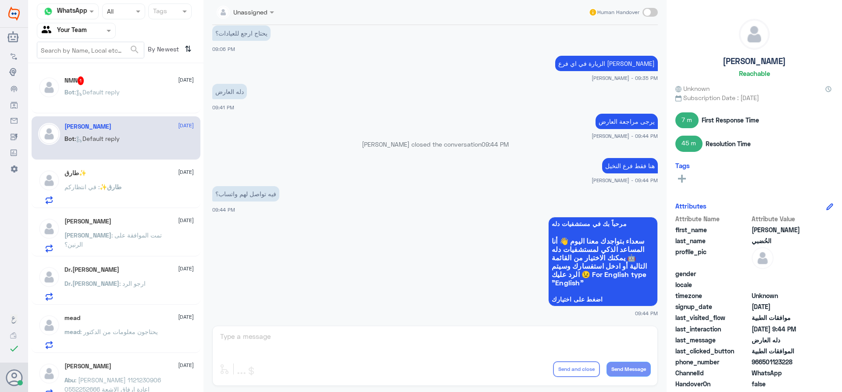
click at [130, 98] on div "Bot : Default reply" at bounding box center [128, 99] width 129 height 20
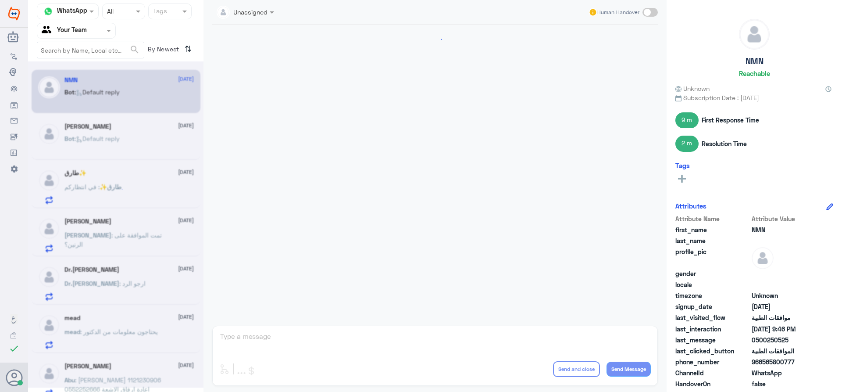
scroll to position [557, 0]
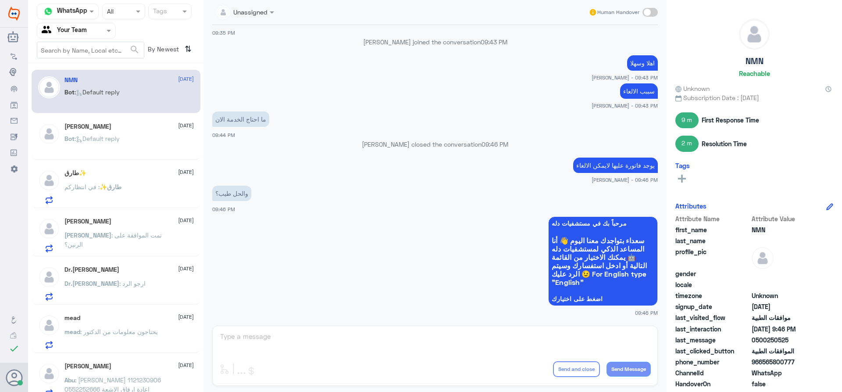
click at [418, 321] on div "Unassigned Human Handover [DATE] هلا 09:33 PM مرحباً بك في مستشفيات دله سعداء ب…" at bounding box center [434, 197] width 463 height 394
click at [418, 309] on small "09:46 PM" at bounding box center [435, 312] width 446 height 7
click at [78, 249] on p "[PERSON_NAME] : تمت الموافقة على الرنين؟" at bounding box center [113, 241] width 99 height 22
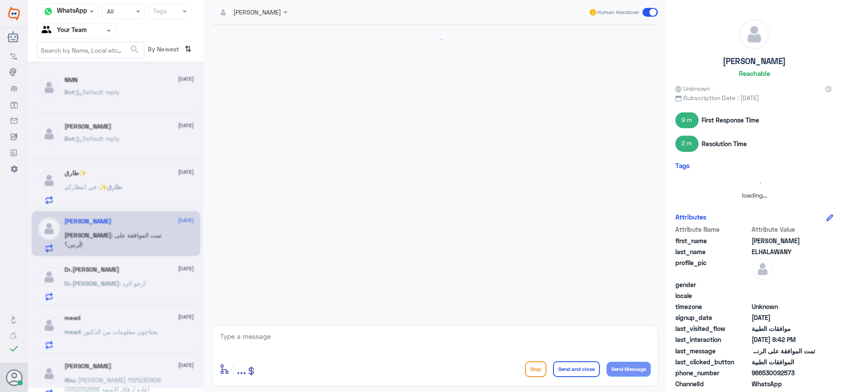
scroll to position [378, 0]
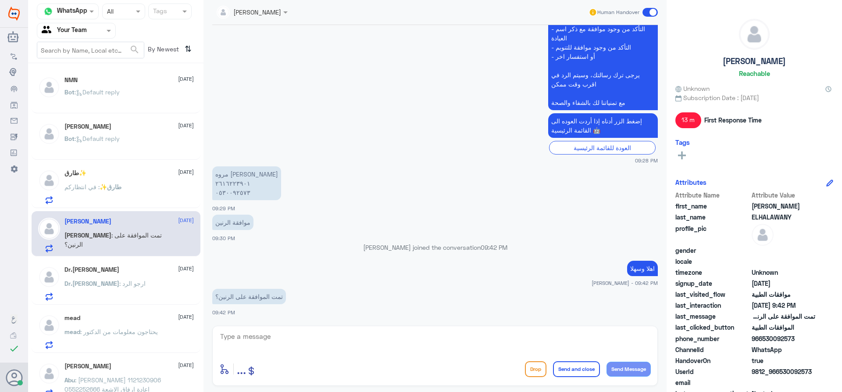
click at [131, 291] on div "Dr.[PERSON_NAME] : ارجو الرد" at bounding box center [128, 291] width 129 height 20
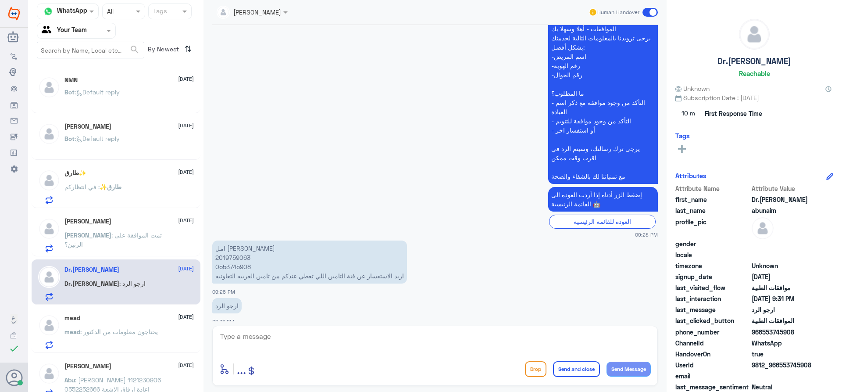
scroll to position [219, 0]
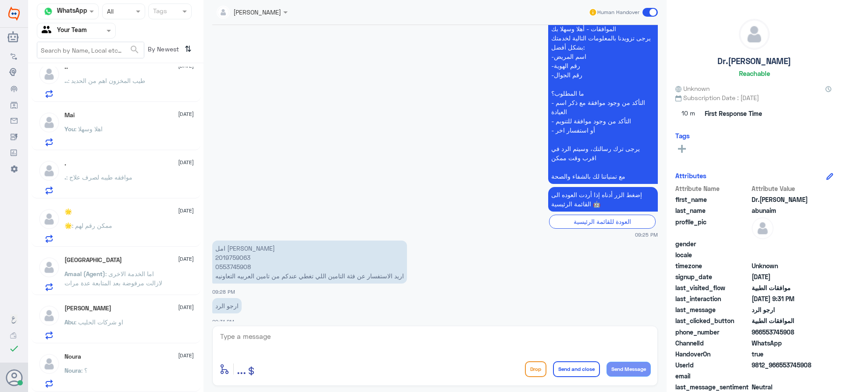
click at [120, 292] on div "Turki [DATE] Amaal (Agent) : اما الخدمة الاخرى لازالت مرفوضة بعد المتابعة عدة م…" at bounding box center [116, 272] width 169 height 45
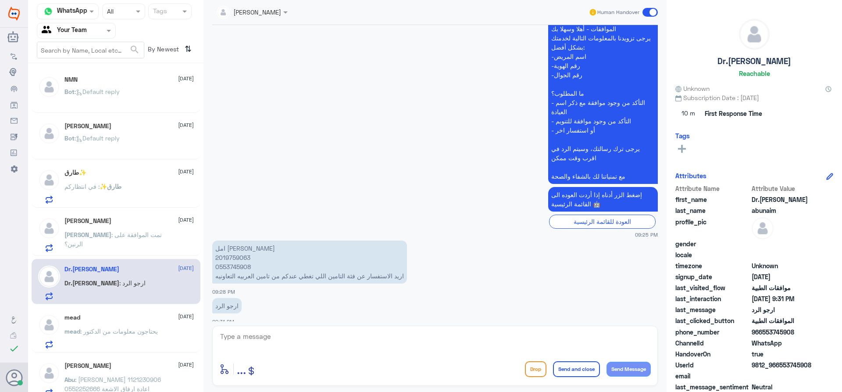
scroll to position [0, 0]
click at [175, 231] on div "[PERSON_NAME] [DATE] ABDELFATTAH : تمت الموافقة على الرنين؟" at bounding box center [128, 235] width 129 height 35
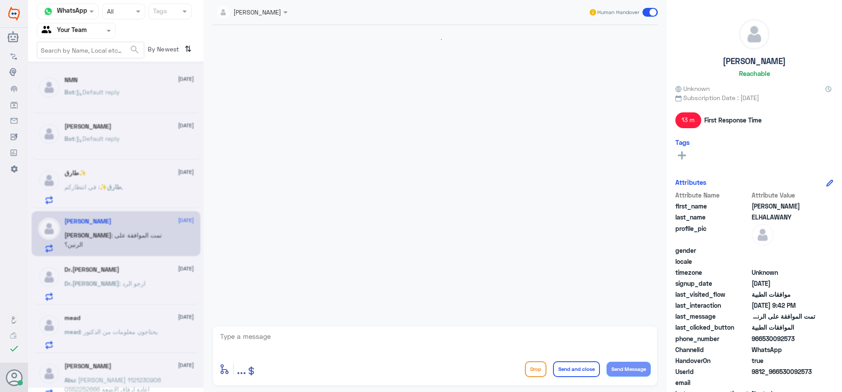
scroll to position [378, 0]
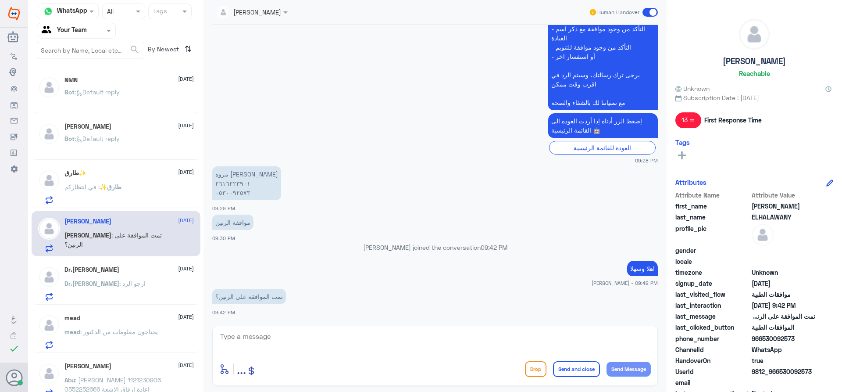
drag, startPoint x: 281, startPoint y: 345, endPoint x: 288, endPoint y: 343, distance: 7.1
click at [281, 345] on textarea at bounding box center [435, 340] width 432 height 21
click at [235, 338] on textarea "2616223901" at bounding box center [435, 340] width 432 height 21
type textarea "2616223901"
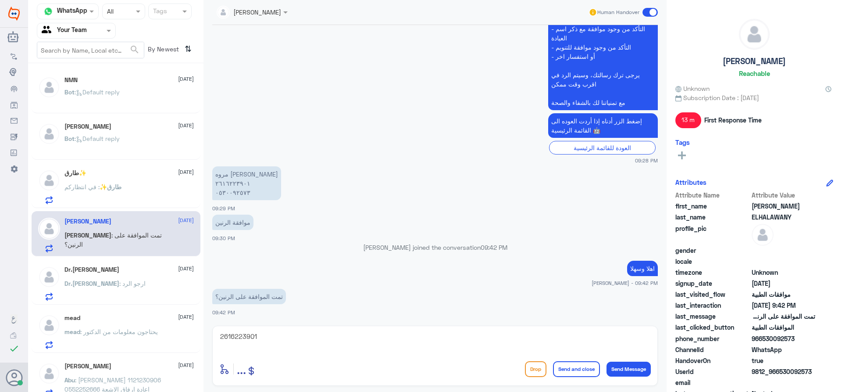
click at [314, 323] on div "[PERSON_NAME] Human Handover [DATE] 09:28 PM مرحباً بك في مستشفيات دله سعداء بت…" at bounding box center [434, 197] width 463 height 394
drag, startPoint x: 303, startPoint y: 332, endPoint x: 277, endPoint y: 330, distance: 26.0
click at [139, 319] on div "Channel WhatsApp Status × All Tags Agent Filter Your Team search By Newest ⇅ NM…" at bounding box center [435, 197] width 814 height 394
type textarea "الزيارة في اي فرع ؟"
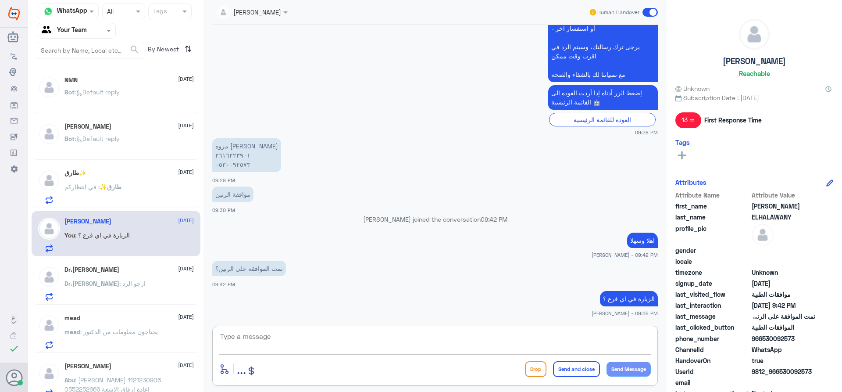
click at [149, 187] on div "طارق✨ : في انتظاركم" at bounding box center [128, 194] width 129 height 20
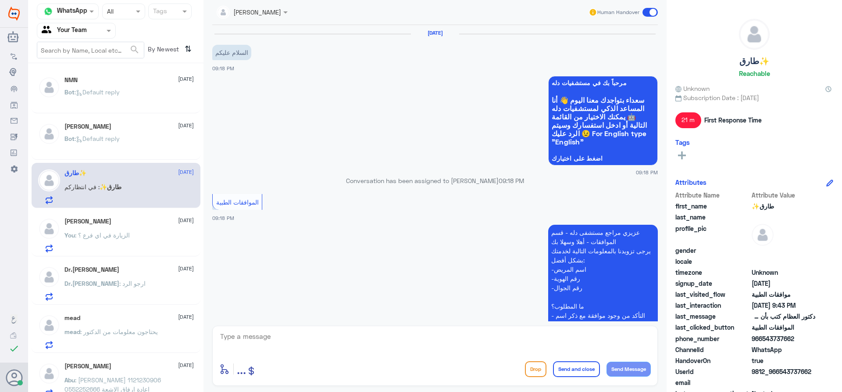
scroll to position [361, 0]
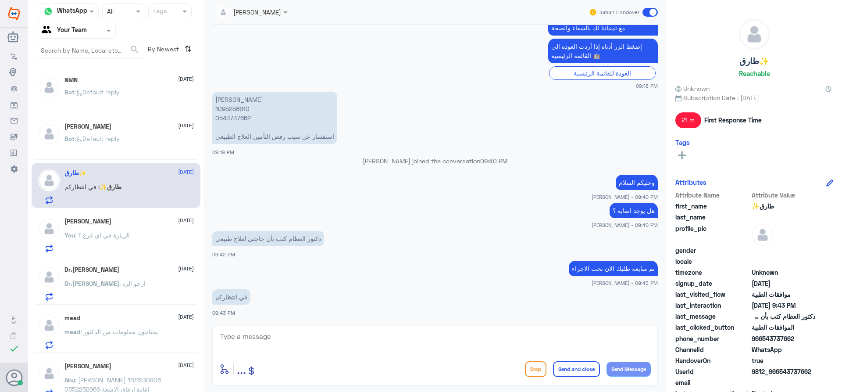
click at [228, 106] on p "[PERSON_NAME] 1095258610 0543737662 استفسار عن سبب رفض التأمين العلاج الطبيعي" at bounding box center [274, 118] width 125 height 52
click at [388, 347] on textarea at bounding box center [435, 340] width 432 height 21
type textarea "الى الان مرفوض"
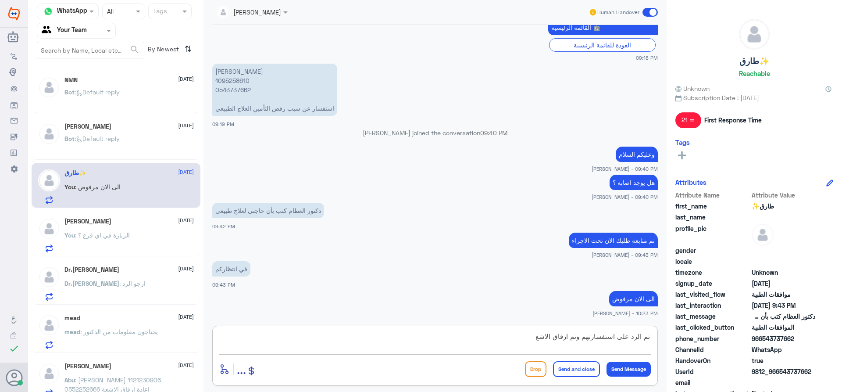
type textarea "تم الرد على استفسارتهم وتم ارفاق الاشعة"
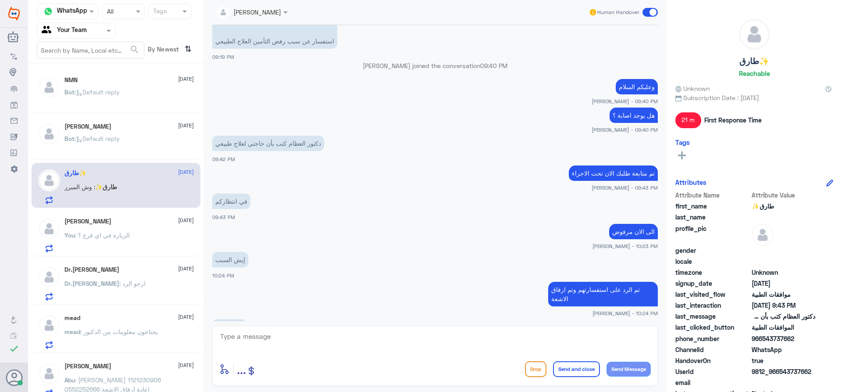
scroll to position [457, 0]
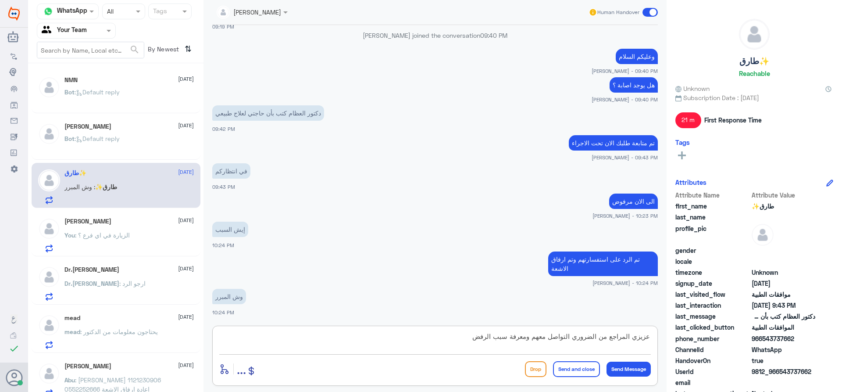
type textarea "عزيزي المراجع من الضروري التواصل معهم ومعرفة سبب الرفض"
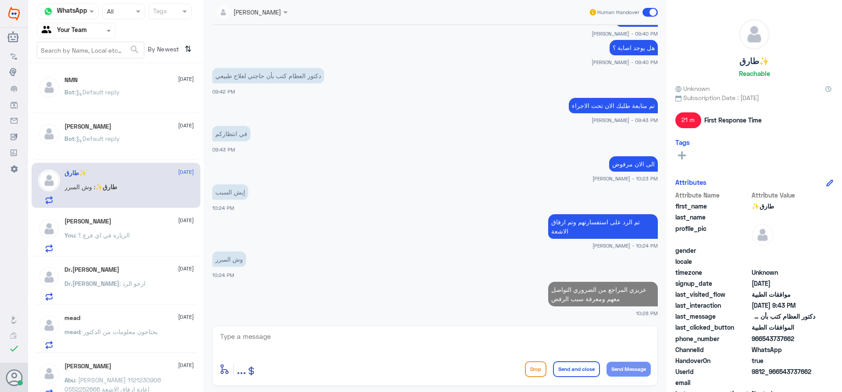
click at [104, 241] on p "You : الزيارة في اي فرع ؟" at bounding box center [96, 241] width 65 height 22
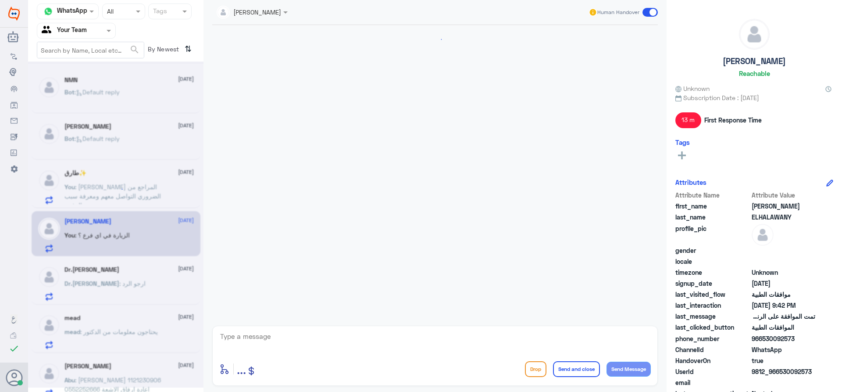
scroll to position [406, 0]
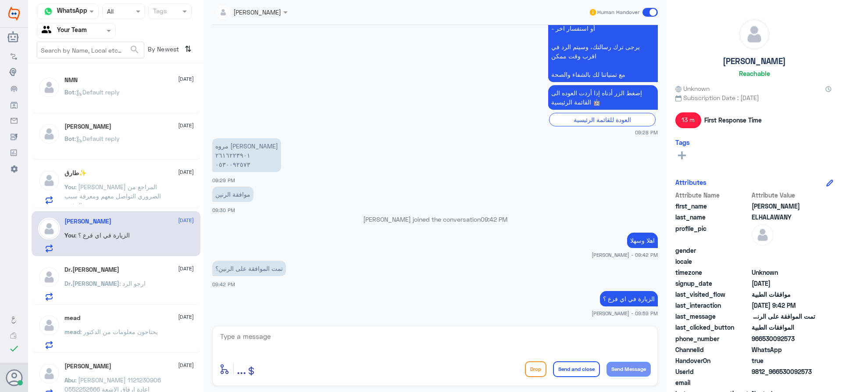
click at [143, 197] on span ": [PERSON_NAME] المراجع من الضروري التواصل معهم ومعرفة سبب الرفض" at bounding box center [112, 196] width 96 height 26
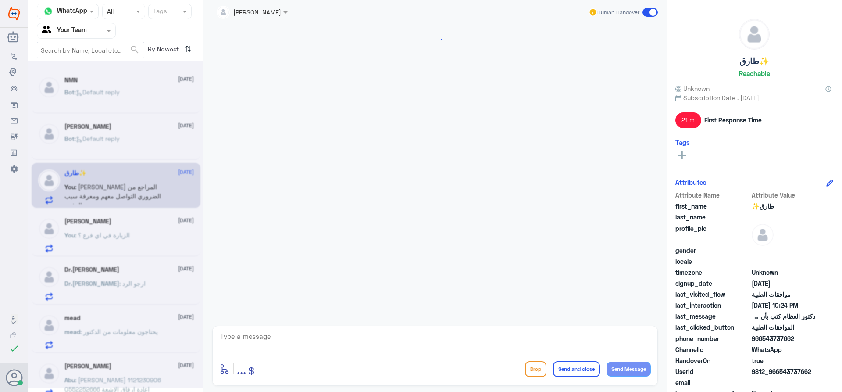
scroll to position [524, 0]
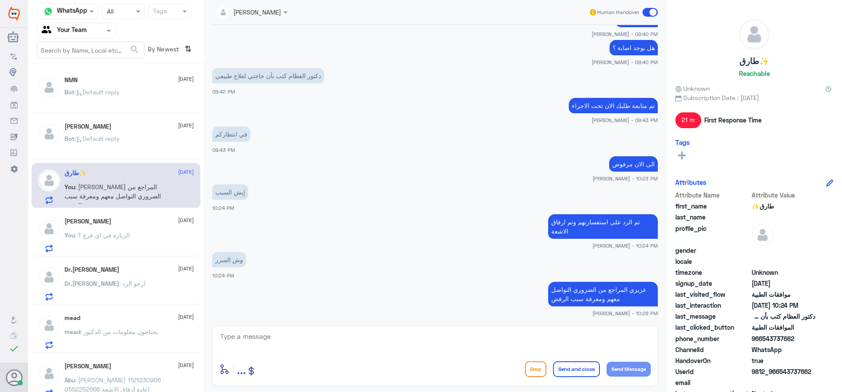
click at [156, 139] on div "Bot : Default reply" at bounding box center [128, 146] width 129 height 20
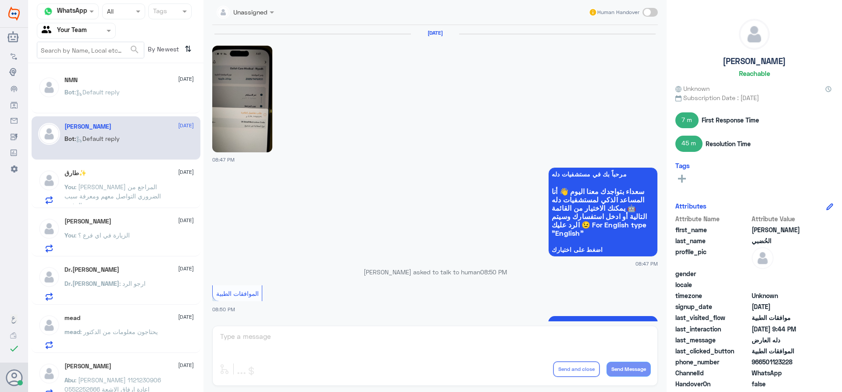
scroll to position [807, 0]
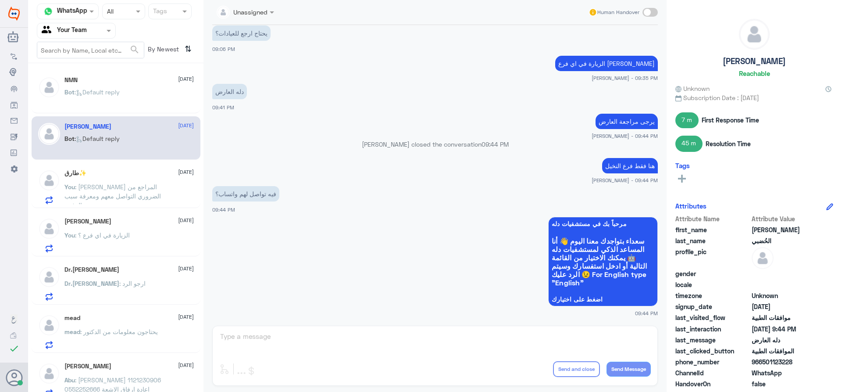
click at [94, 32] on div at bounding box center [76, 30] width 78 height 10
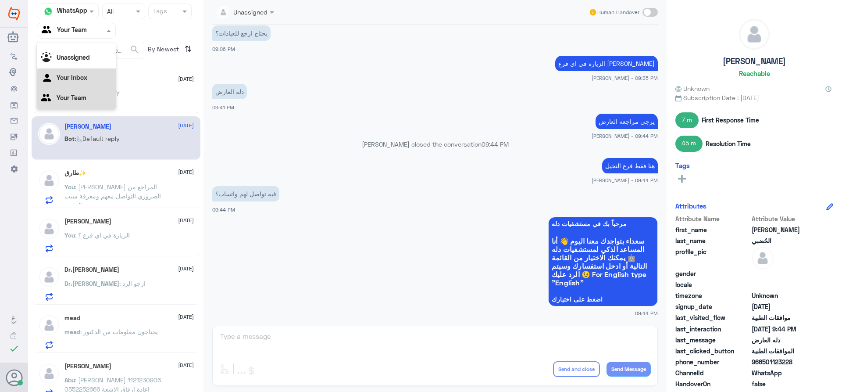
click at [85, 79] on Inbox "Your Inbox" at bounding box center [72, 77] width 31 height 7
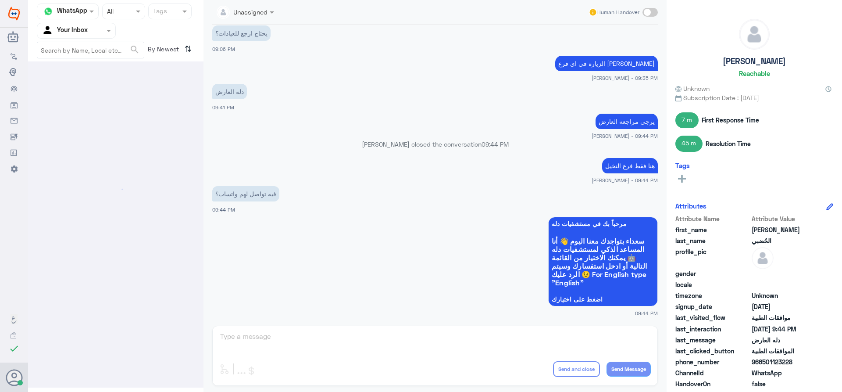
click at [91, 32] on div at bounding box center [76, 30] width 78 height 10
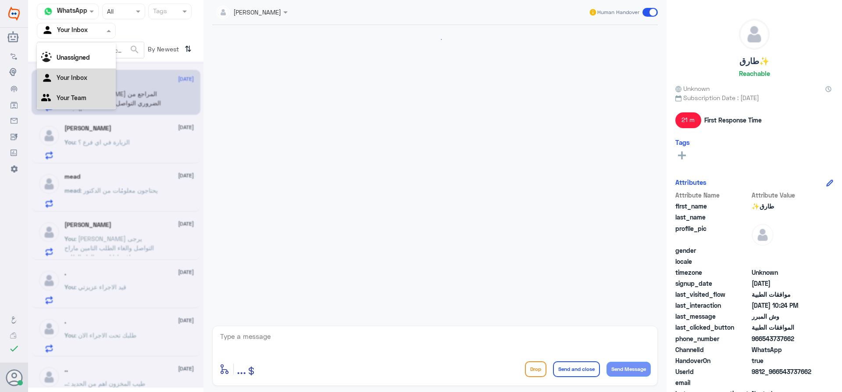
scroll to position [524, 0]
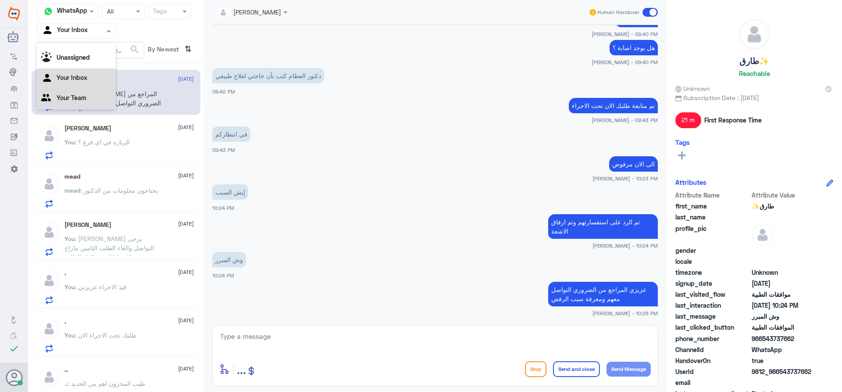
click at [95, 98] on div "Your Team" at bounding box center [76, 99] width 79 height 20
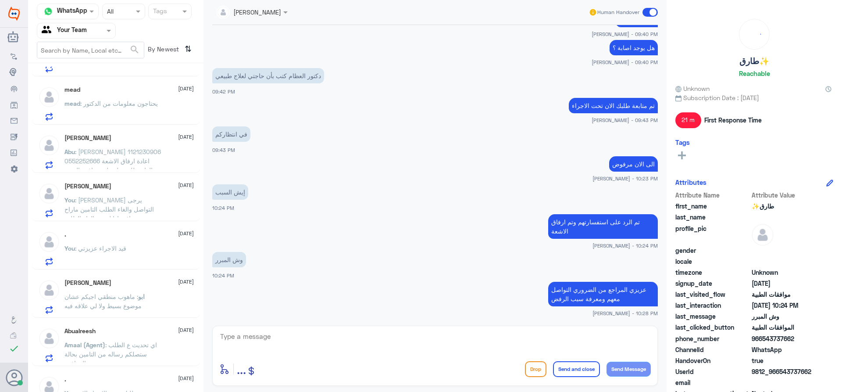
scroll to position [132, 0]
click at [96, 32] on div at bounding box center [76, 30] width 78 height 10
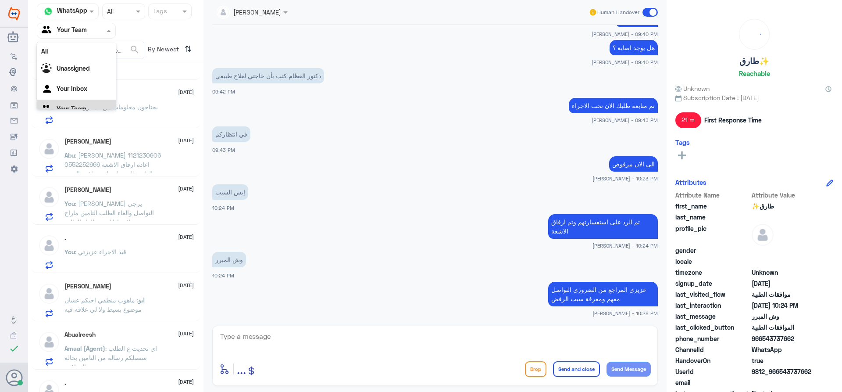
scroll to position [11, 0]
click at [91, 72] on div "Your Inbox" at bounding box center [76, 78] width 79 height 20
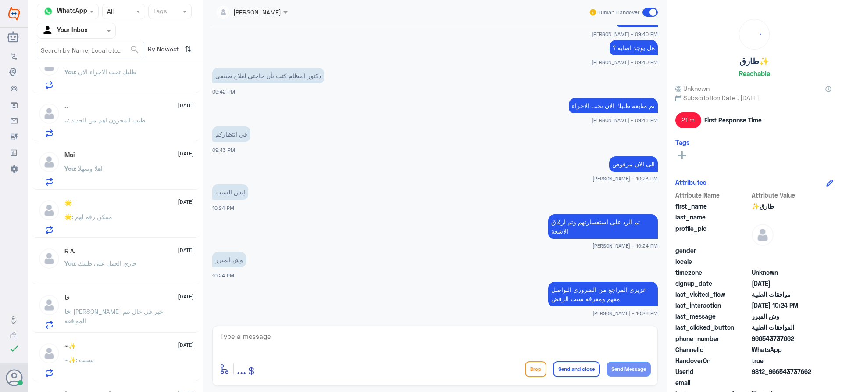
scroll to position [301, 0]
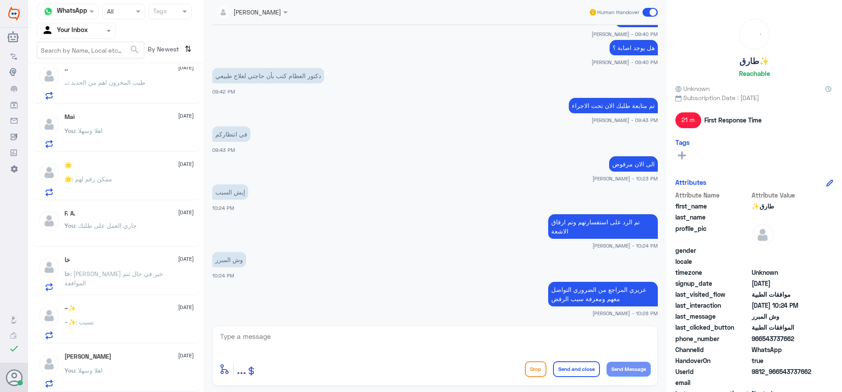
click at [142, 374] on div "You : اهلا وسهلا" at bounding box center [128, 378] width 129 height 20
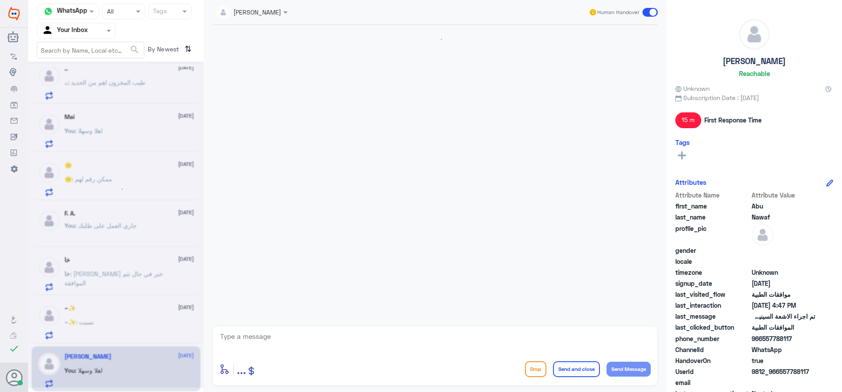
scroll to position [571, 0]
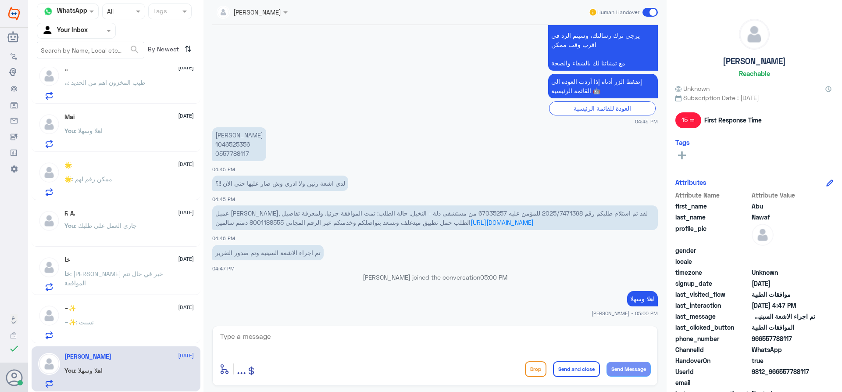
click at [651, 13] on span at bounding box center [650, 12] width 15 height 9
click at [0, 0] on input "checkbox" at bounding box center [0, 0] width 0 height 0
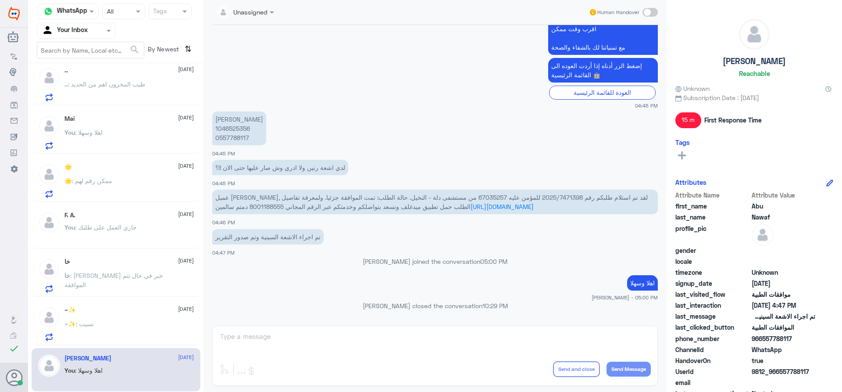
click at [115, 338] on div "~✨ : نسيت" at bounding box center [128, 331] width 129 height 20
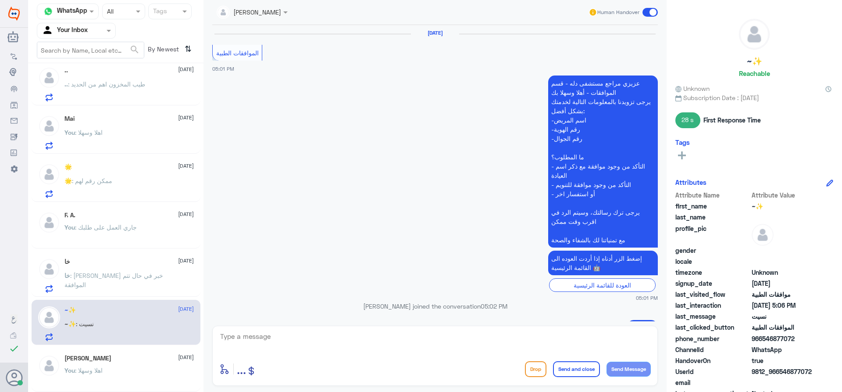
scroll to position [523, 0]
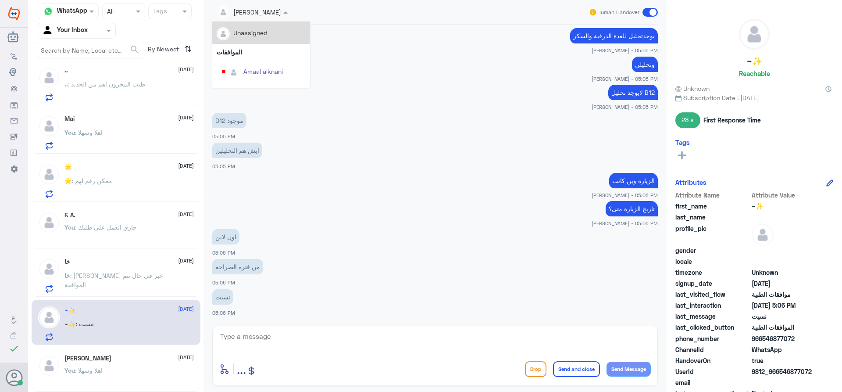
click at [251, 10] on input "text" at bounding box center [242, 12] width 50 height 10
click at [262, 35] on div "Unassigned" at bounding box center [250, 32] width 34 height 9
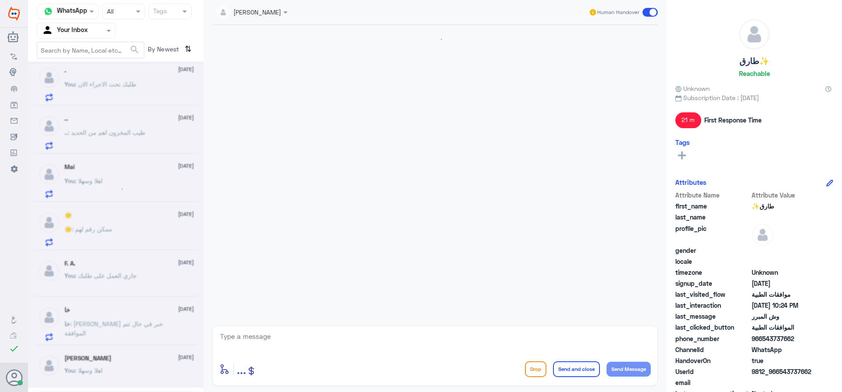
scroll to position [204, 0]
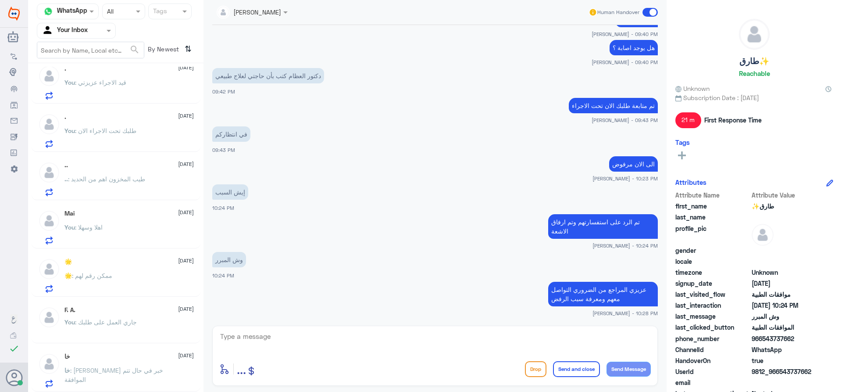
click at [137, 378] on p "خا : تردون لي خبر في حال تتم الموافقة" at bounding box center [113, 376] width 99 height 22
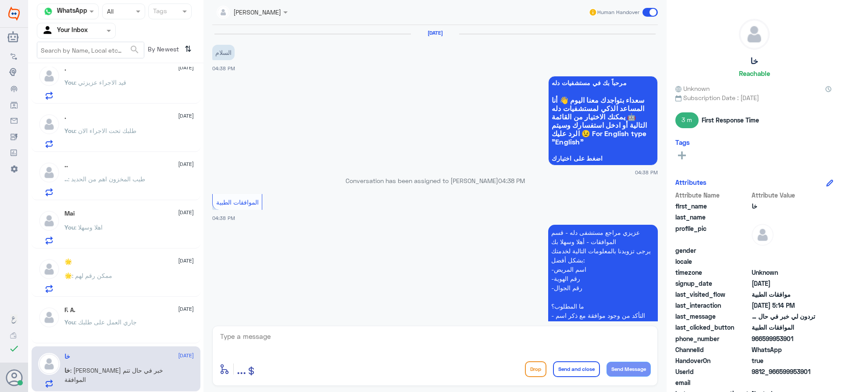
scroll to position [343, 0]
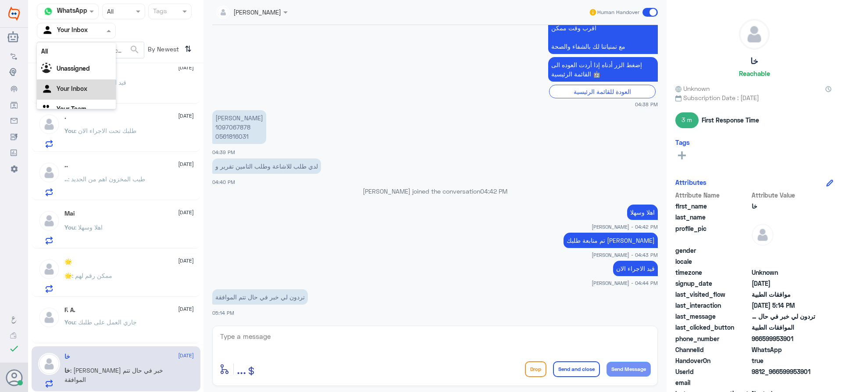
click at [74, 35] on input "text" at bounding box center [66, 30] width 48 height 10
click at [80, 50] on div "Unassigned" at bounding box center [76, 58] width 79 height 20
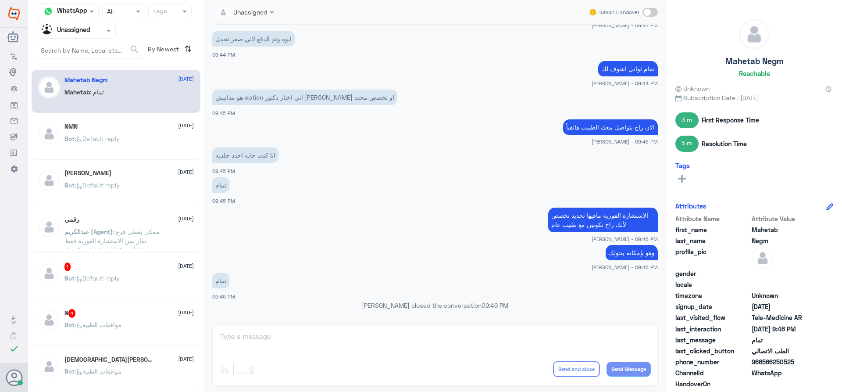
click at [89, 133] on div "NMN [DATE] Bot : Default reply" at bounding box center [128, 139] width 129 height 33
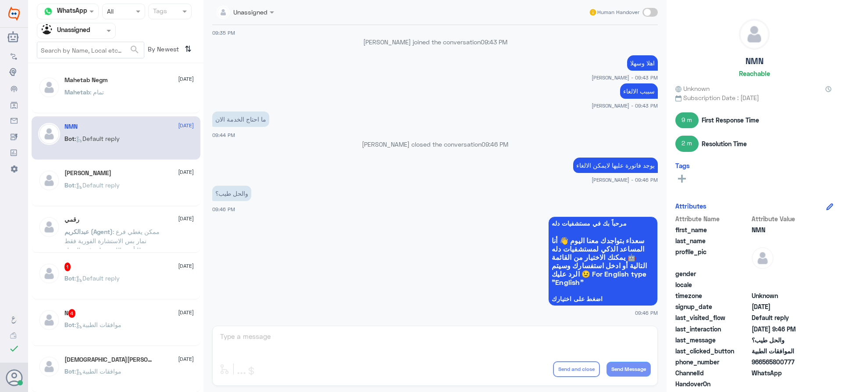
click at [118, 189] on p "Bot : Default reply" at bounding box center [91, 191] width 55 height 22
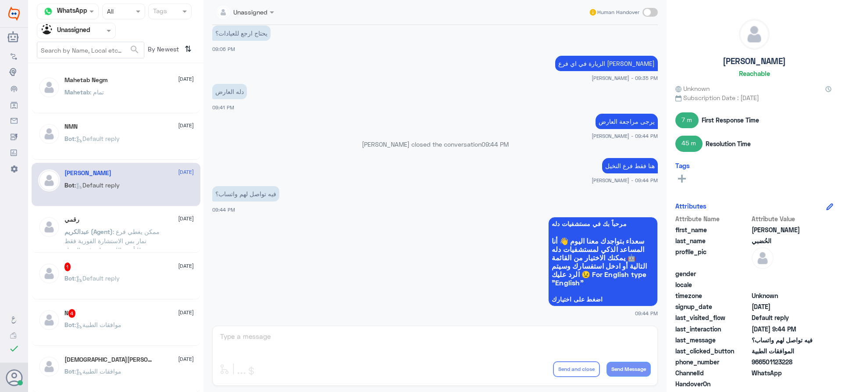
click at [85, 27] on input "text" at bounding box center [66, 30] width 48 height 10
click at [85, 100] on Team "Your Team" at bounding box center [72, 97] width 30 height 7
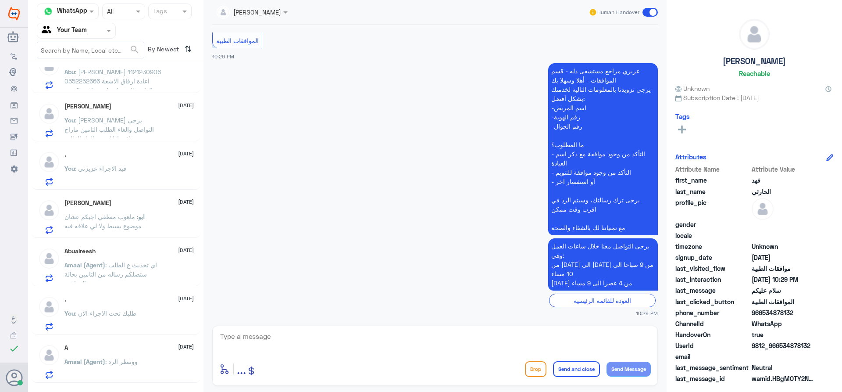
click at [95, 346] on div "A [DATE]" at bounding box center [128, 347] width 129 height 7
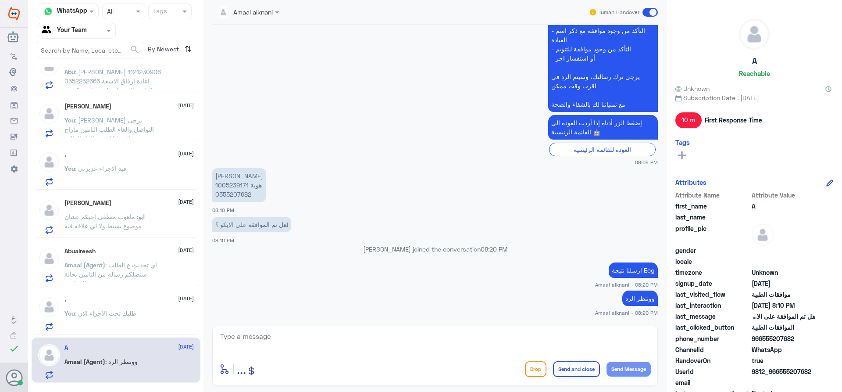
click at [75, 29] on input "text" at bounding box center [66, 30] width 48 height 10
click at [68, 75] on Inbox "Your Inbox" at bounding box center [72, 77] width 31 height 7
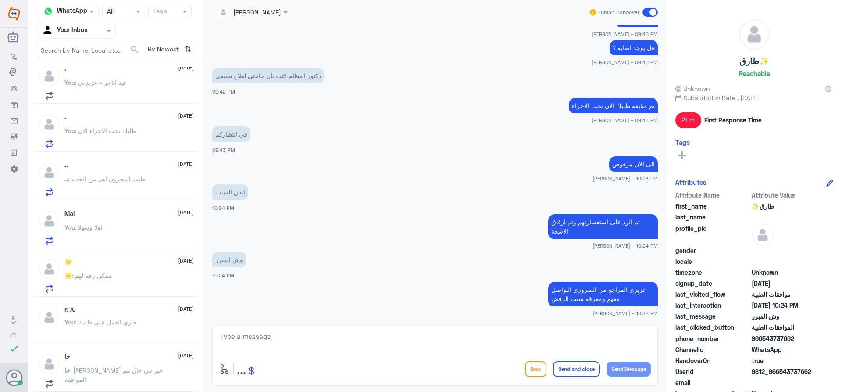
click at [112, 317] on div "F. A. [DATE] You : جاري العمل على طلبك" at bounding box center [128, 322] width 129 height 33
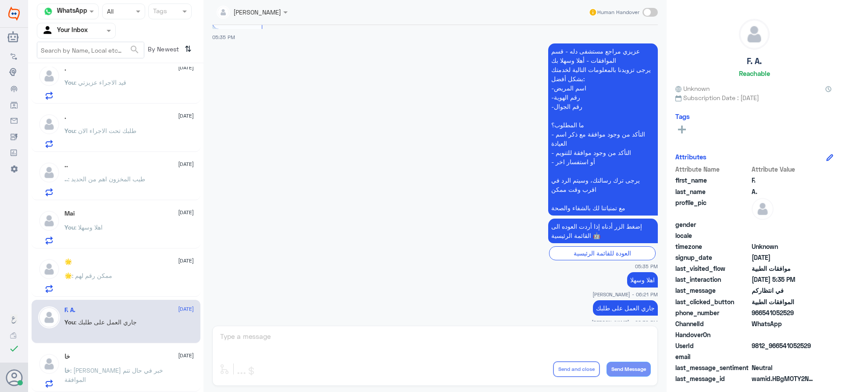
click at [147, 364] on div "خا [DATE] خا : تردون لي خبر في حال تتم الموافقة" at bounding box center [128, 370] width 129 height 35
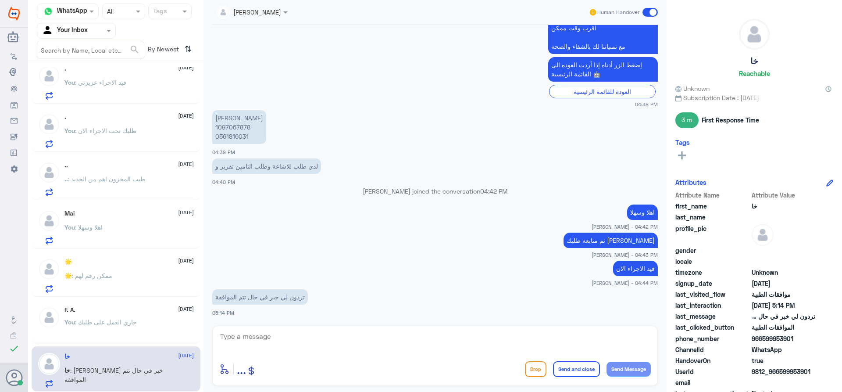
click at [230, 125] on p "[PERSON_NAME] 1097067878 0561816031" at bounding box center [239, 127] width 54 height 34
click at [421, 359] on div "enter flow name ... Drop Send and close Send Message" at bounding box center [435, 369] width 432 height 20
click at [401, 334] on textarea at bounding box center [435, 340] width 432 height 21
type textarea "تمت الموافقة قدامك العافية"
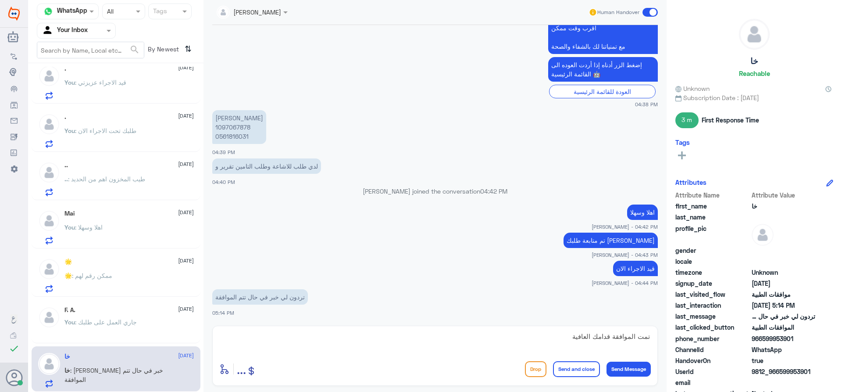
click at [573, 371] on button "Send and close" at bounding box center [576, 369] width 47 height 16
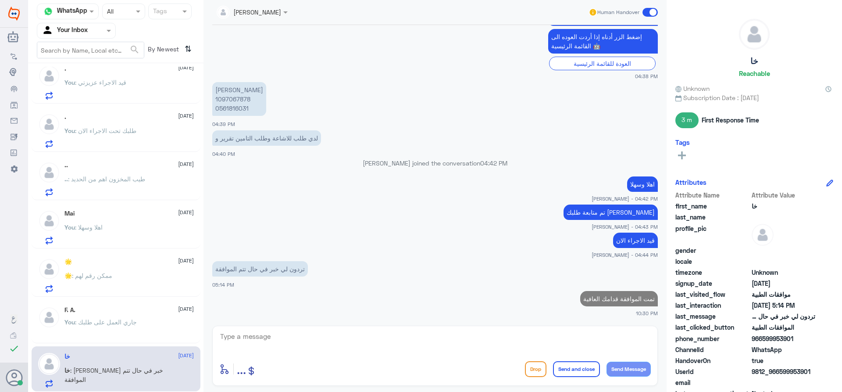
scroll to position [203, 0]
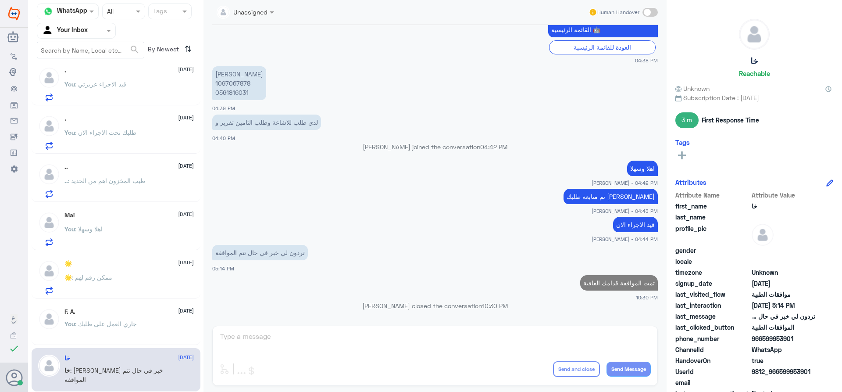
click at [118, 340] on p "You : جاري العمل على طلبك" at bounding box center [100, 330] width 72 height 22
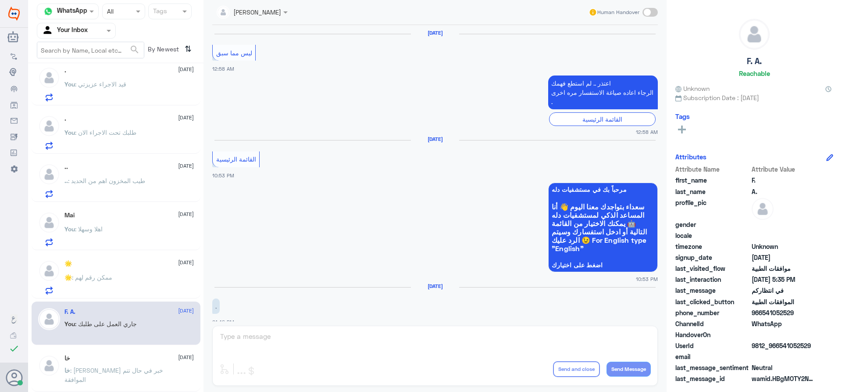
scroll to position [971, 0]
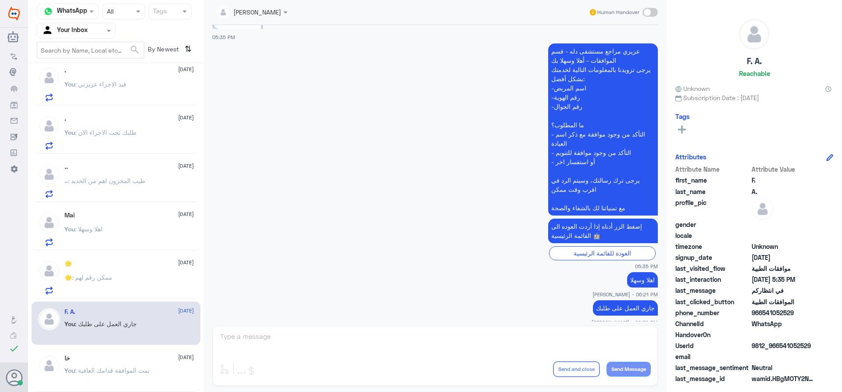
click at [100, 295] on div "🌟 [DATE] 🌟 : ممكن رقم لهم" at bounding box center [116, 275] width 169 height 45
click at [89, 23] on div "Agent Filter Your Inbox" at bounding box center [76, 31] width 79 height 16
click at [97, 64] on div "Unassigned" at bounding box center [76, 58] width 79 height 20
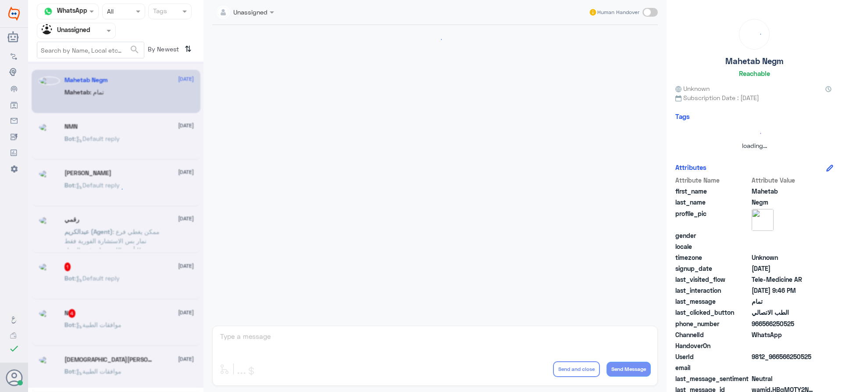
scroll to position [0, 0]
click at [93, 25] on div "Agent Filter Unassigned" at bounding box center [70, 30] width 67 height 13
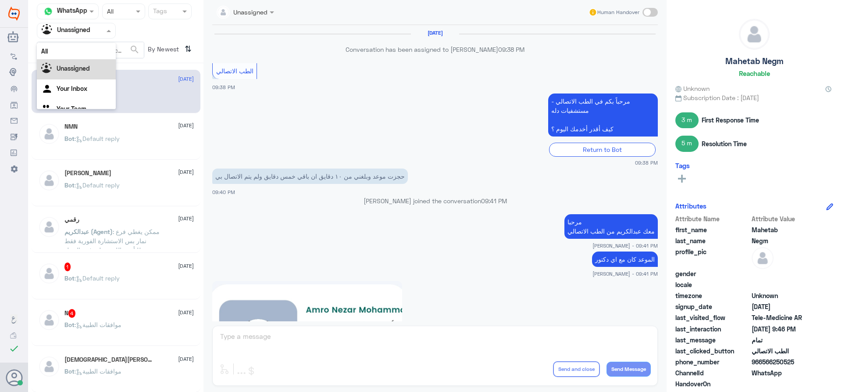
scroll to position [11, 0]
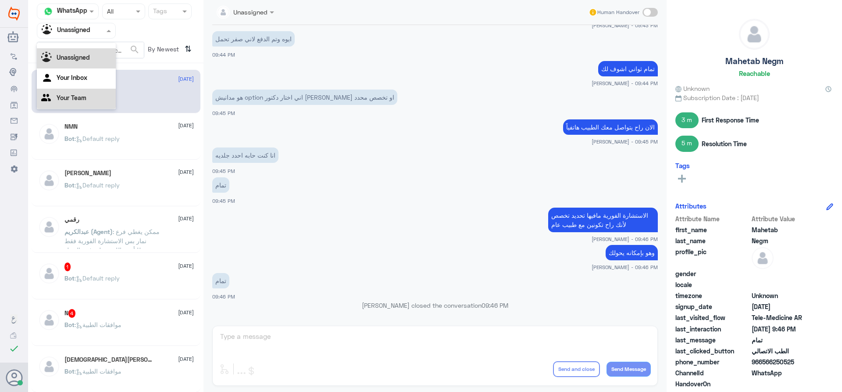
click at [86, 104] on div "Your Team" at bounding box center [76, 99] width 79 height 20
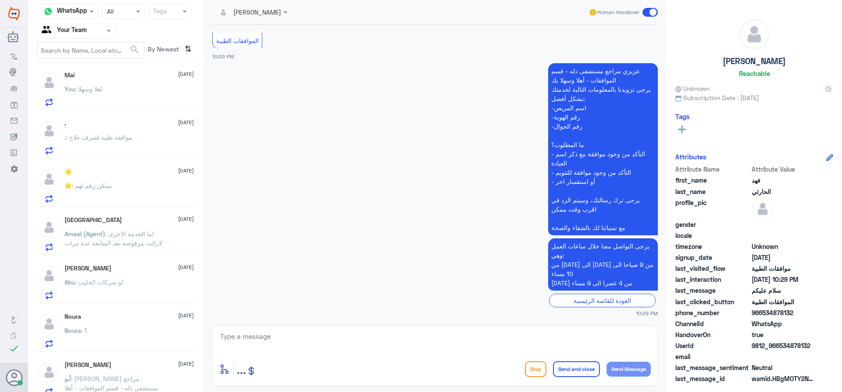
scroll to position [640, 0]
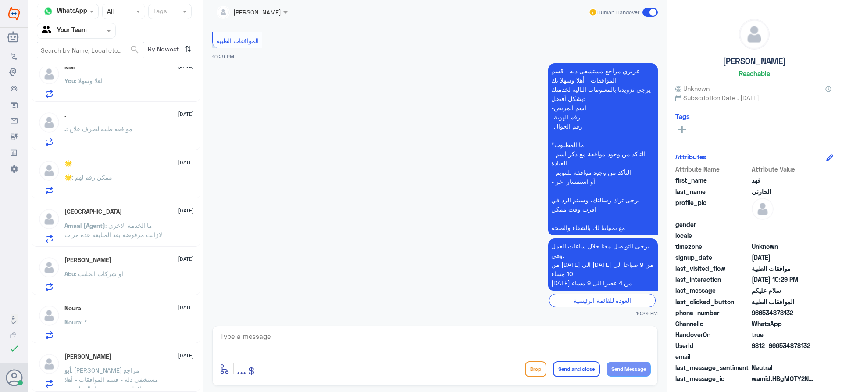
click at [84, 31] on input "text" at bounding box center [66, 30] width 48 height 10
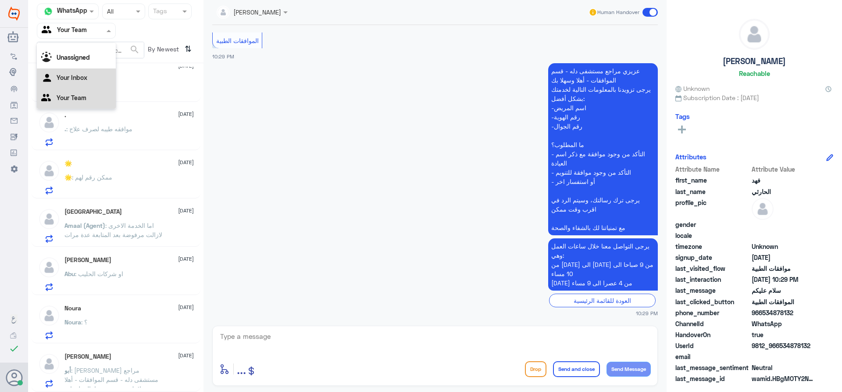
click at [75, 80] on Inbox "Your Inbox" at bounding box center [72, 77] width 31 height 7
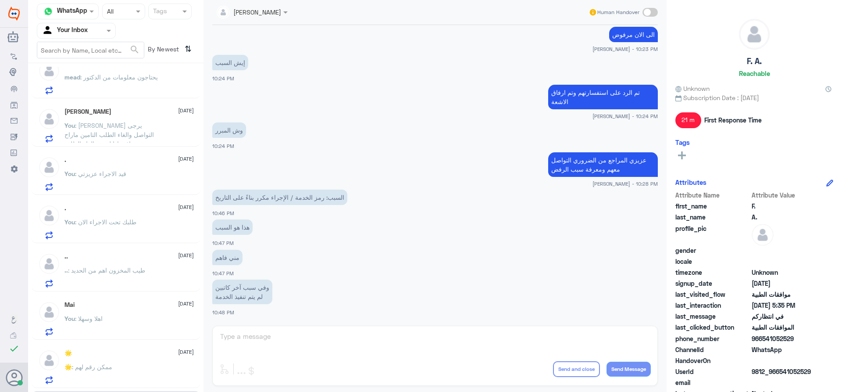
scroll to position [156, 0]
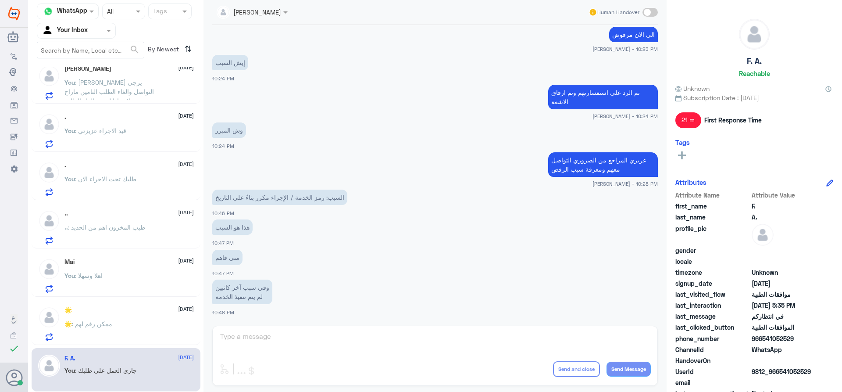
click at [127, 322] on div "🌟 : ممكن رقم لهم" at bounding box center [128, 331] width 129 height 20
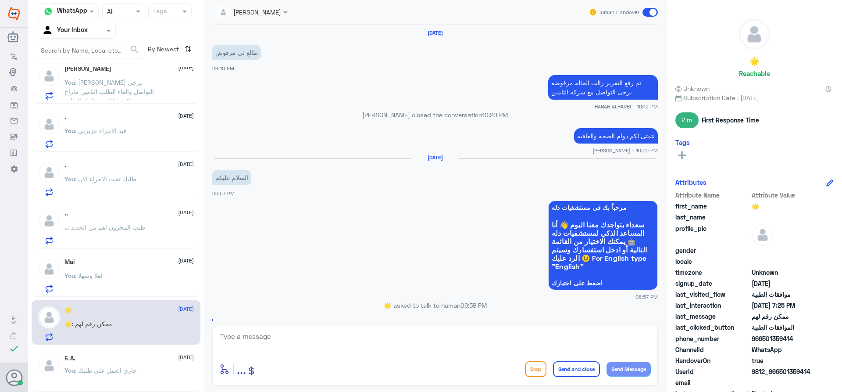
scroll to position [574, 0]
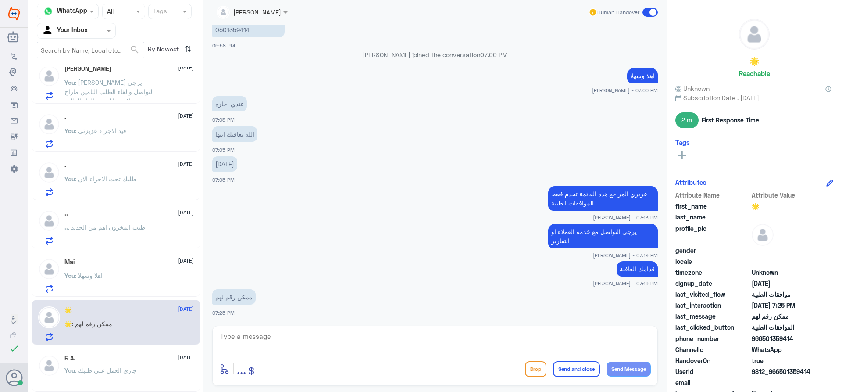
click at [345, 341] on textarea at bounding box center [435, 340] width 432 height 21
type textarea ">"
click at [653, 10] on span at bounding box center [650, 12] width 15 height 9
click at [0, 0] on input "checkbox" at bounding box center [0, 0] width 0 height 0
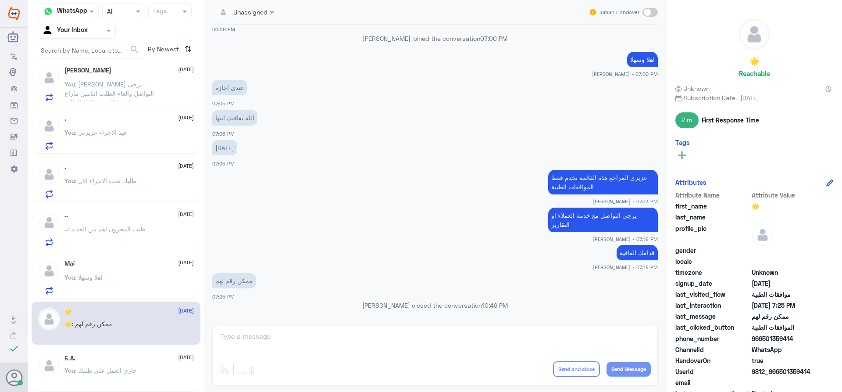
click at [121, 266] on div "Mai [DATE]" at bounding box center [128, 263] width 129 height 7
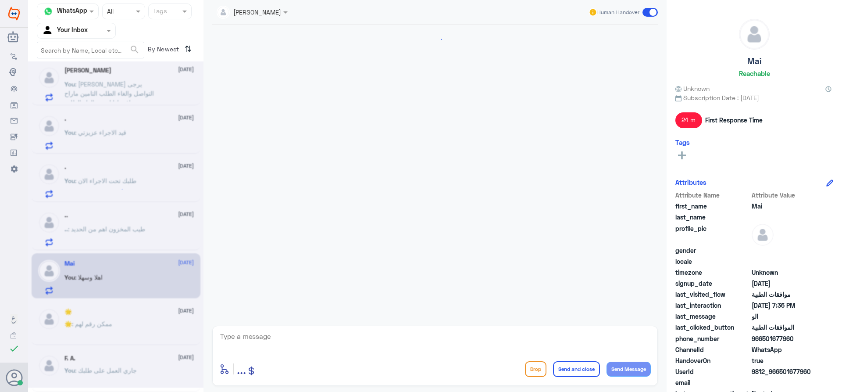
scroll to position [178, 0]
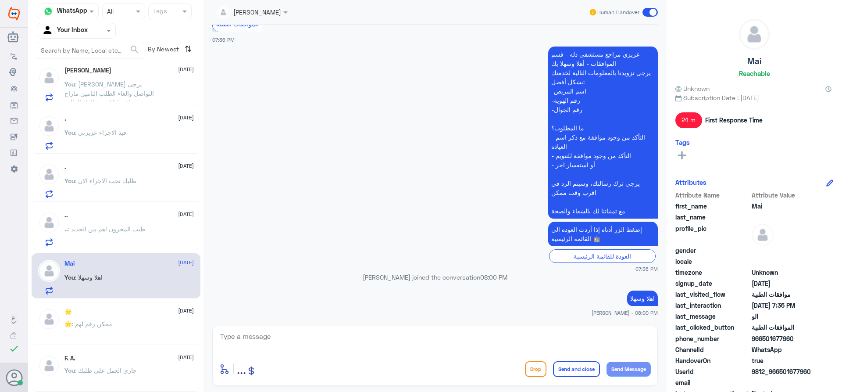
click at [650, 12] on span at bounding box center [650, 12] width 15 height 9
click at [0, 0] on input "checkbox" at bounding box center [0, 0] width 0 height 0
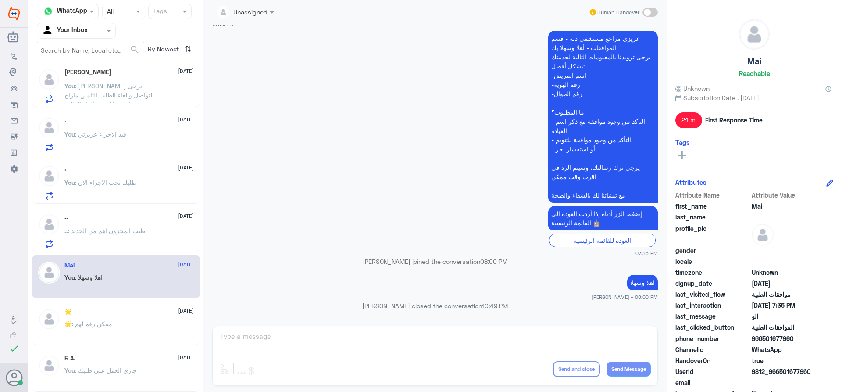
click at [89, 232] on span ": طيب المخزون اهم من الحديد" at bounding box center [106, 230] width 77 height 7
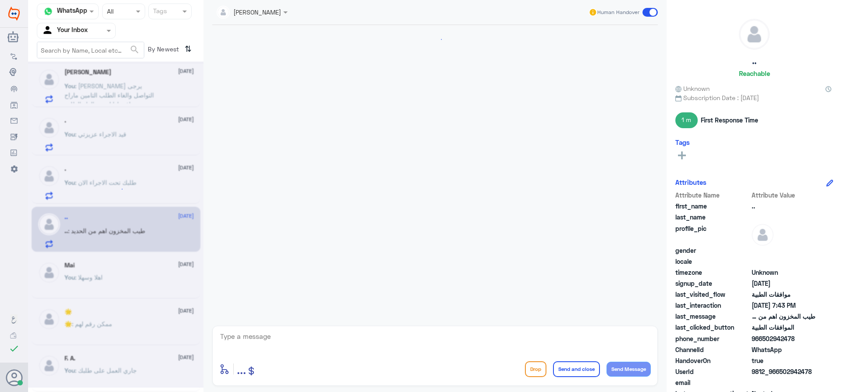
scroll to position [328, 0]
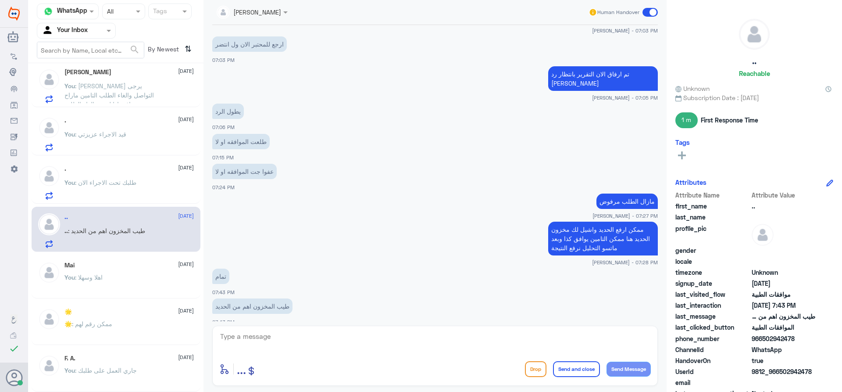
click at [650, 13] on span at bounding box center [650, 12] width 15 height 9
click at [0, 0] on input "checkbox" at bounding box center [0, 0] width 0 height 0
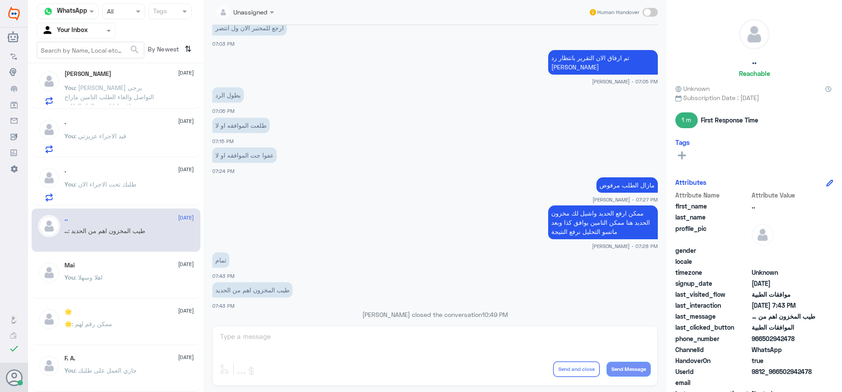
click at [113, 170] on div ". [DATE]" at bounding box center [128, 170] width 129 height 7
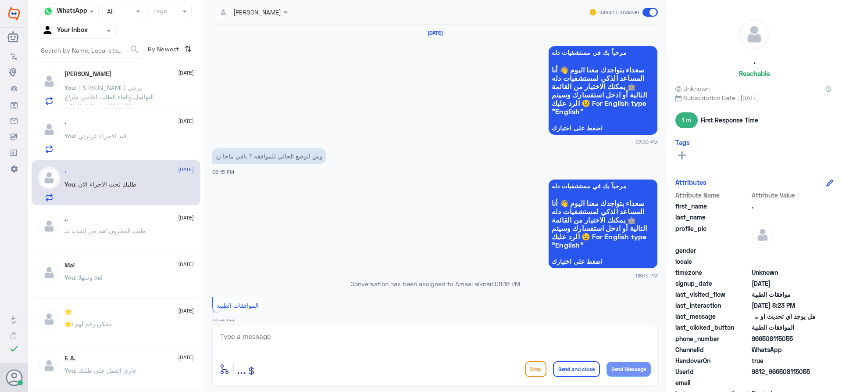
scroll to position [705, 0]
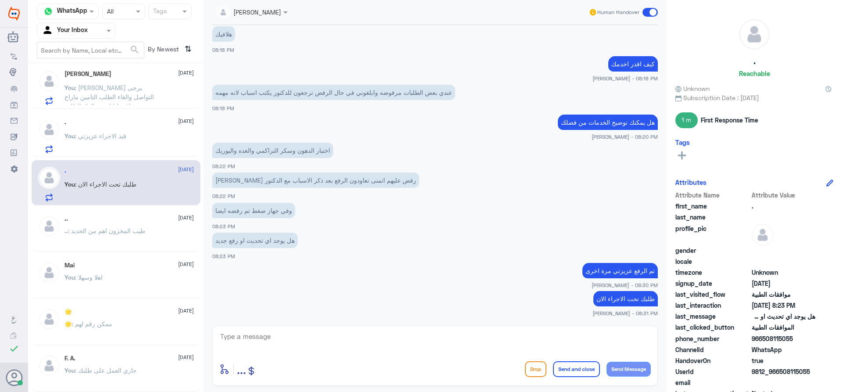
click at [648, 16] on span at bounding box center [650, 12] width 15 height 9
click at [0, 0] on input "checkbox" at bounding box center [0, 0] width 0 height 0
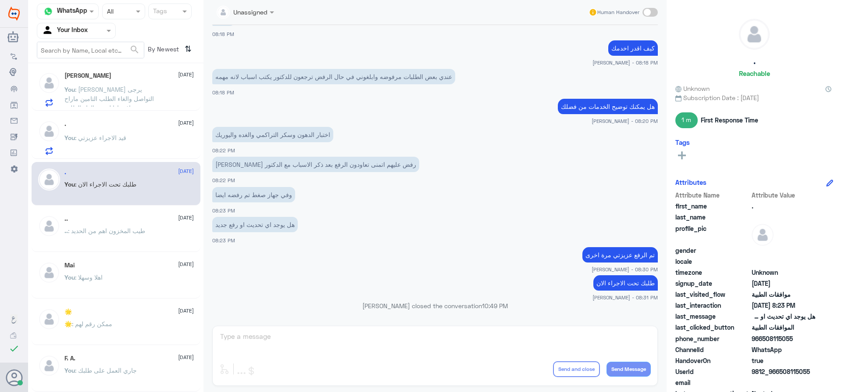
click at [130, 133] on div ". [DATE] You : قيد الاجراء عزيزتي" at bounding box center [128, 137] width 129 height 35
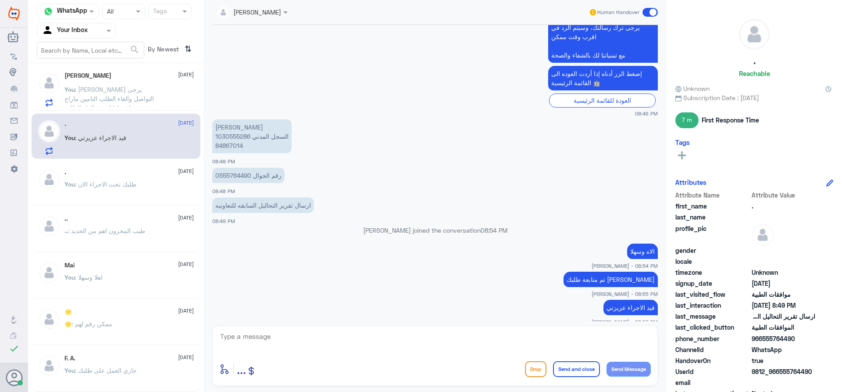
drag, startPoint x: 648, startPoint y: 14, endPoint x: 555, endPoint y: 7, distance: 93.2
click at [647, 14] on span at bounding box center [650, 12] width 15 height 9
click at [0, 0] on input "checkbox" at bounding box center [0, 0] width 0 height 0
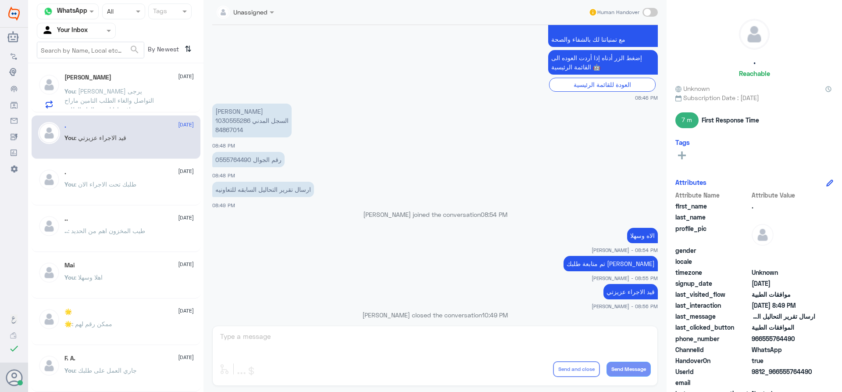
click at [119, 106] on p "You : [PERSON_NAME] يرجى التواصل والغاء الطلب التامين ماراح يوافق اذا لم يتم ال…" at bounding box center [113, 97] width 99 height 22
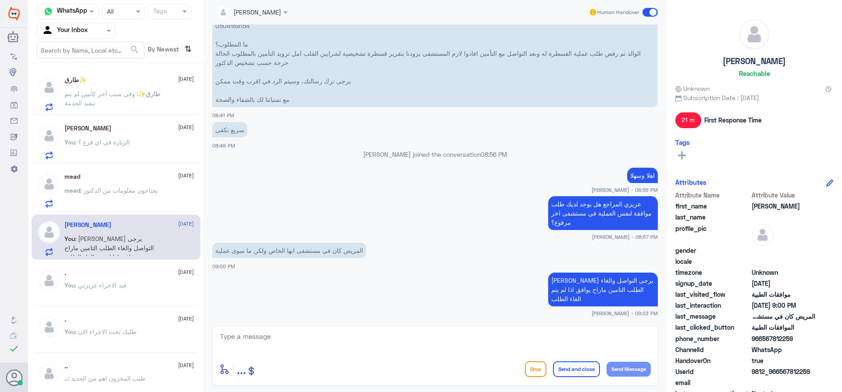
click at [651, 11] on span at bounding box center [650, 12] width 15 height 9
click at [0, 0] on input "checkbox" at bounding box center [0, 0] width 0 height 0
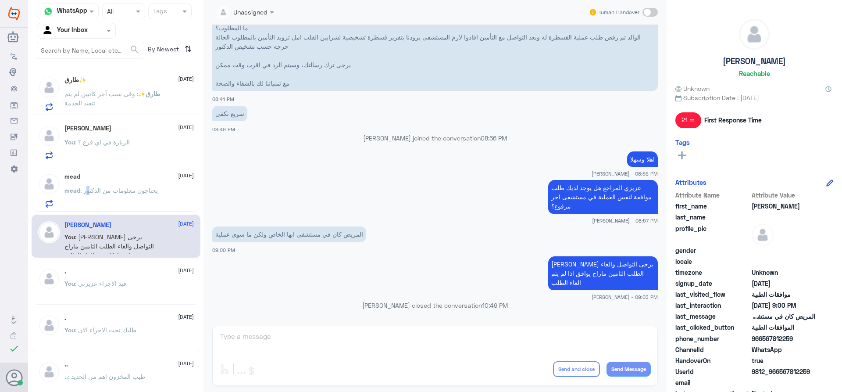
click at [87, 187] on span ": يحتاجون معلومات من الدكتور" at bounding box center [119, 189] width 78 height 7
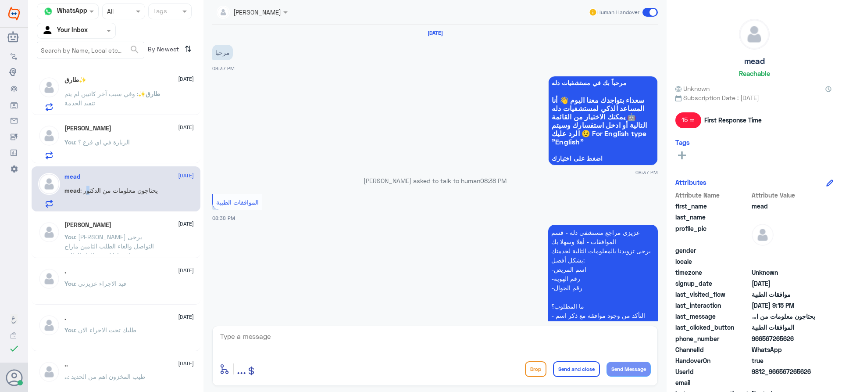
scroll to position [293, 0]
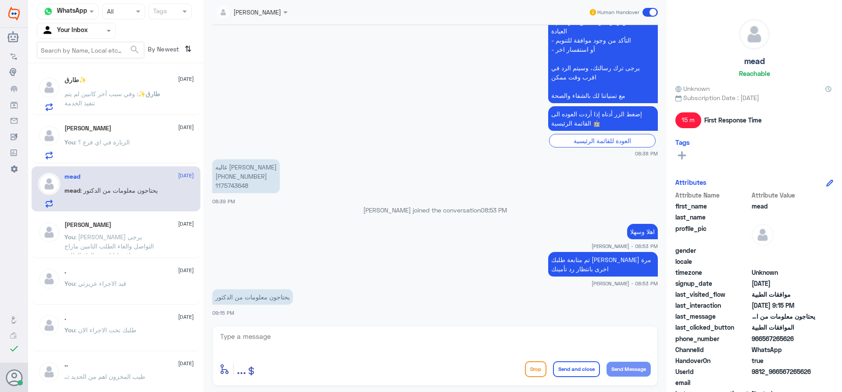
click at [652, 10] on span at bounding box center [650, 12] width 15 height 9
click at [0, 0] on input "checkbox" at bounding box center [0, 0] width 0 height 0
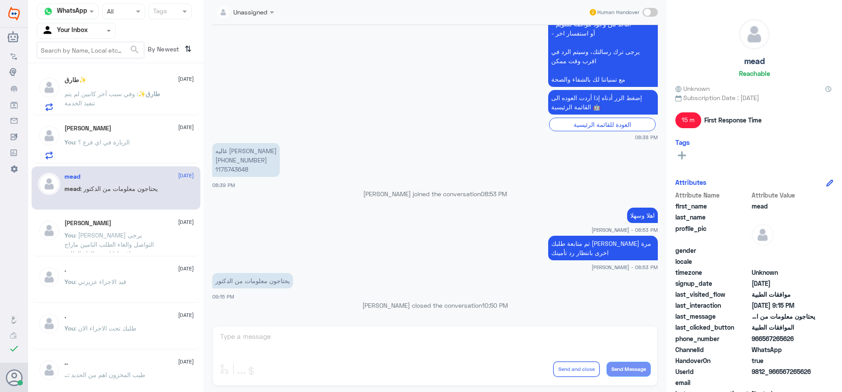
click at [126, 142] on span ": الزيارة في اي فرع ؟" at bounding box center [102, 141] width 55 height 7
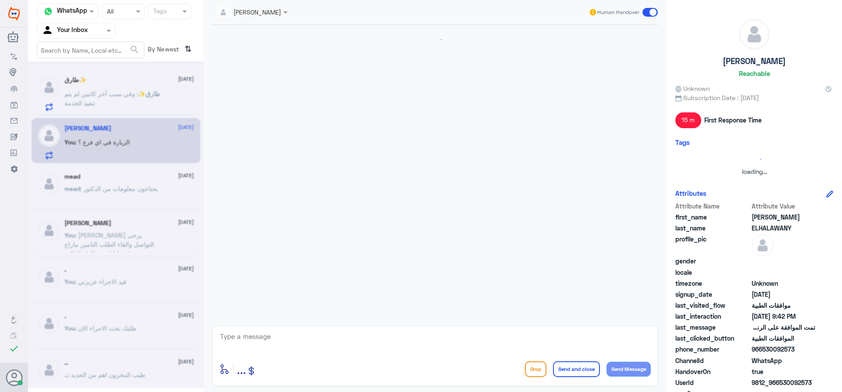
click at [650, 11] on span at bounding box center [650, 12] width 15 height 9
click at [0, 0] on input "checkbox" at bounding box center [0, 0] width 0 height 0
click at [109, 96] on div at bounding box center [115, 224] width 175 height 326
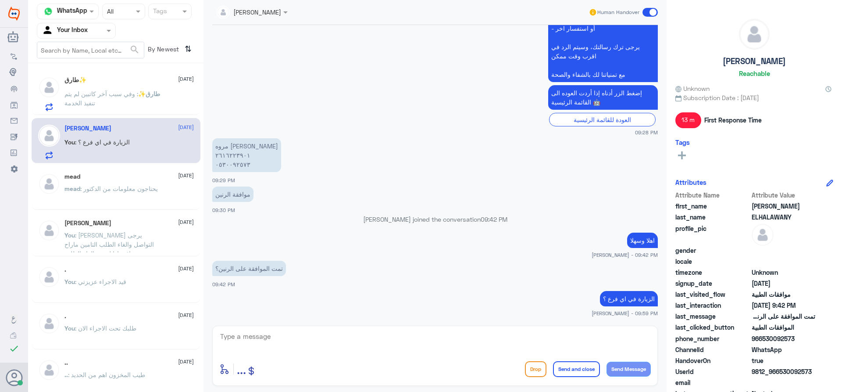
click at [111, 94] on span ": وفي سبب آخر كاتبين لم يتم تنفيذ الخدمة" at bounding box center [101, 98] width 74 height 17
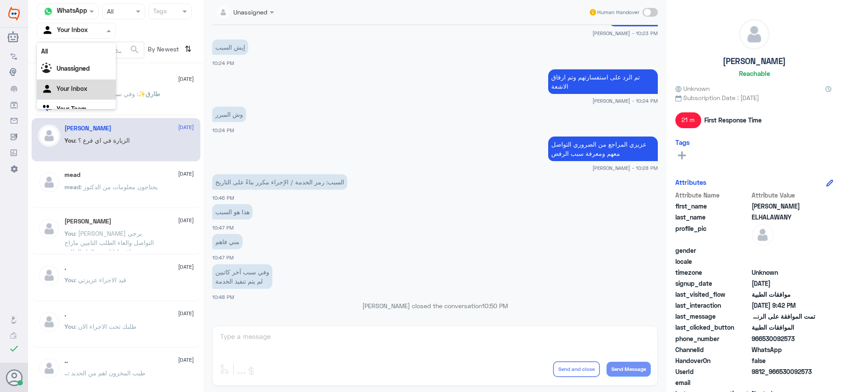
click at [93, 29] on div at bounding box center [76, 30] width 78 height 10
click at [85, 66] on div "Unassigned" at bounding box center [76, 58] width 79 height 20
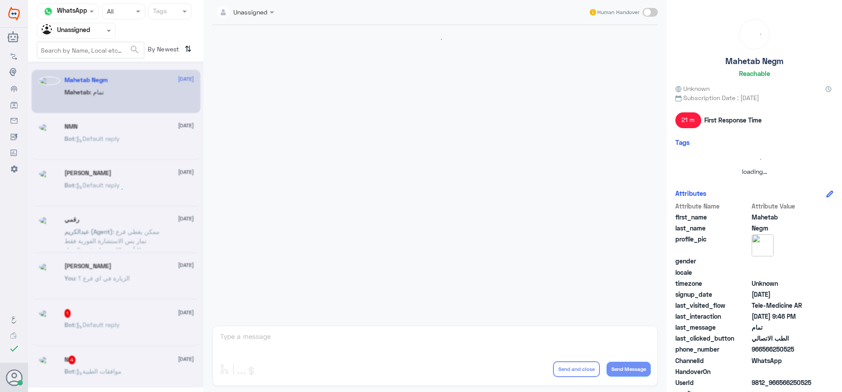
click at [89, 34] on input "text" at bounding box center [66, 30] width 48 height 10
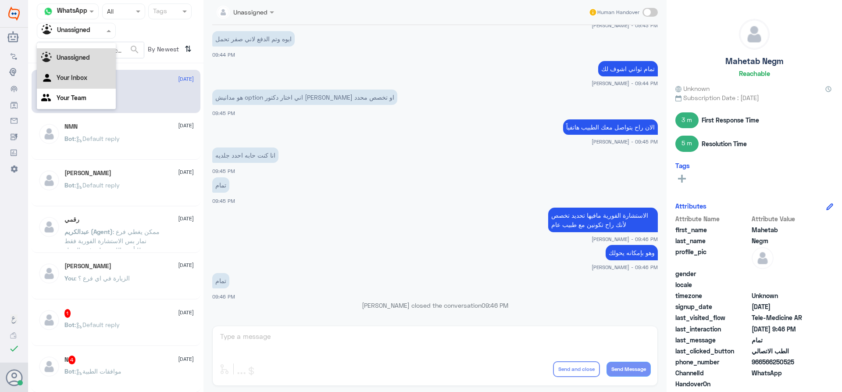
click at [82, 80] on Inbox "Your Inbox" at bounding box center [72, 77] width 31 height 7
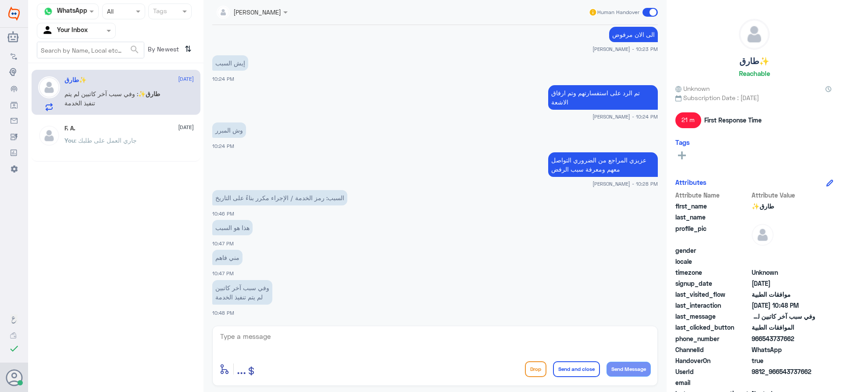
click at [276, 342] on textarea at bounding box center [435, 340] width 432 height 21
type textarea "B"
type textarea "لا عزيزي يرجى التواصل معهم على الهاتف [DATE]"
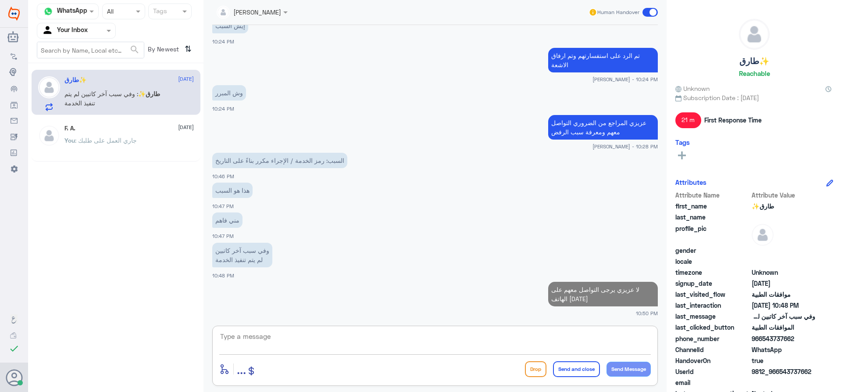
type textarea "ت"
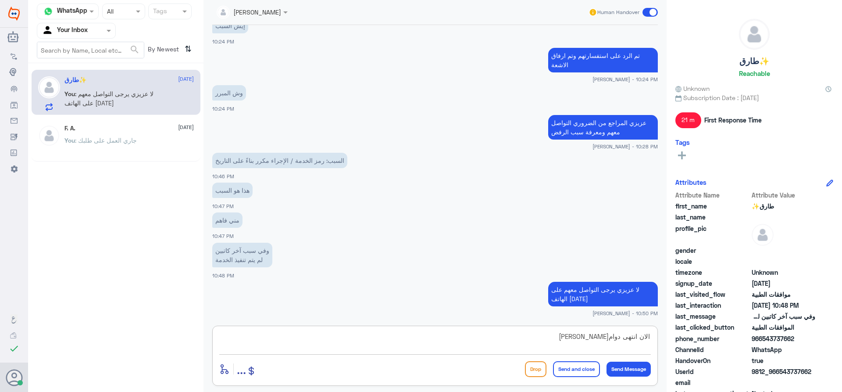
type textarea "الان انتهى دوام[PERSON_NAME]"
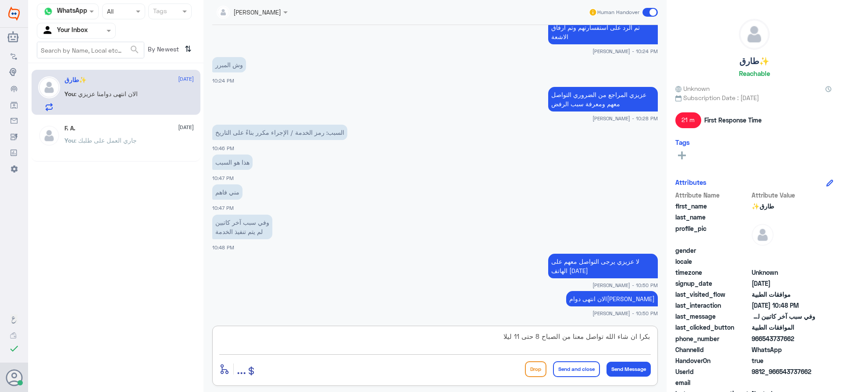
type textarea "بكرا ان شاء الله تواصل معنا من الصباح 8 حتى 11 ليلا"
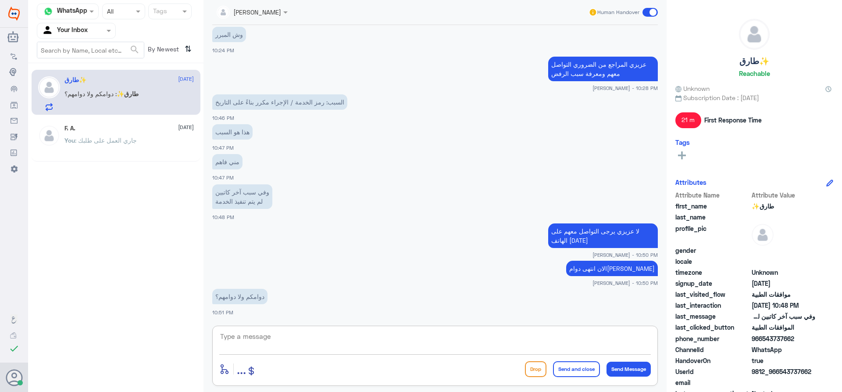
scroll to position [655, 0]
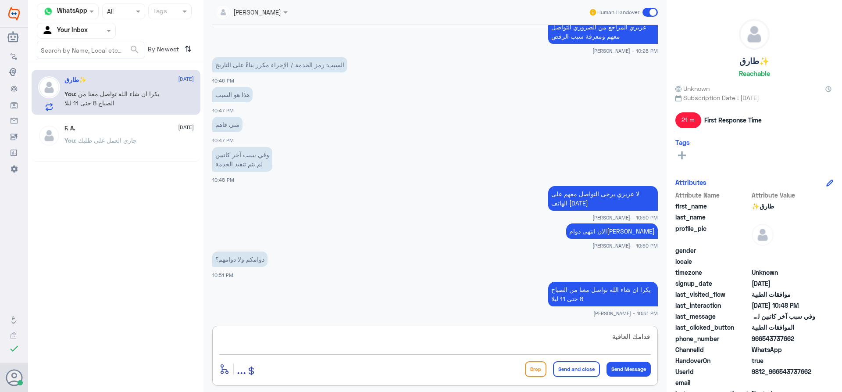
type textarea "قدامك العافية"
click at [581, 367] on button "Send and close" at bounding box center [576, 369] width 47 height 16
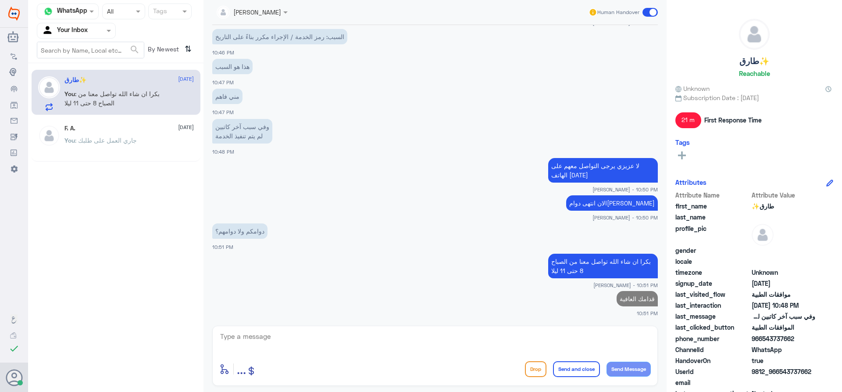
scroll to position [681, 0]
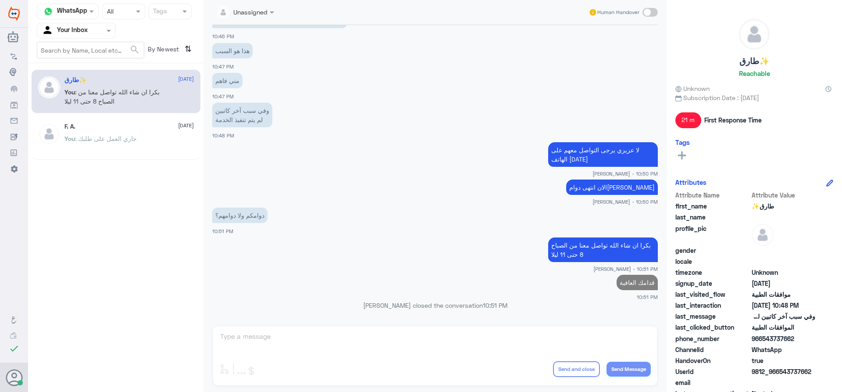
click at [156, 138] on div "You : جاري العمل على طلبك" at bounding box center [128, 146] width 129 height 20
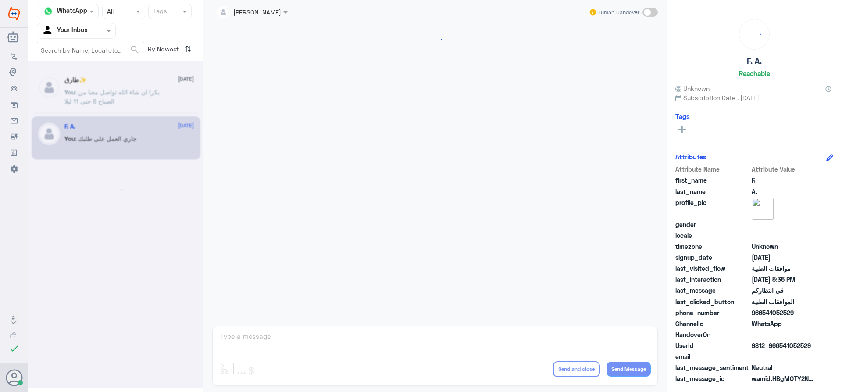
scroll to position [971, 0]
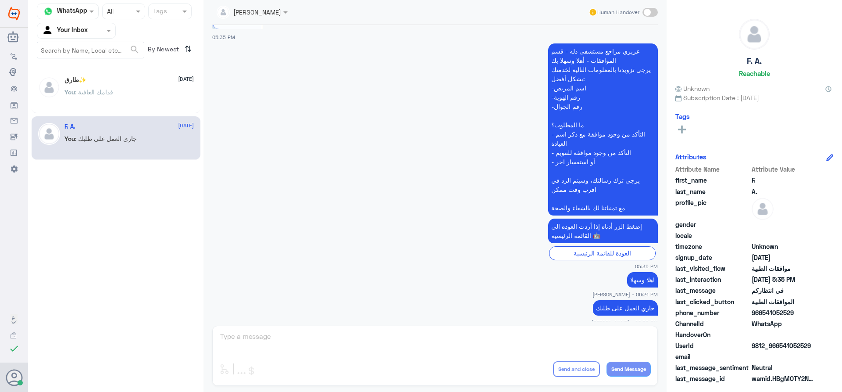
click at [80, 34] on input "text" at bounding box center [66, 30] width 48 height 10
click at [92, 93] on div "Your Team" at bounding box center [76, 99] width 79 height 20
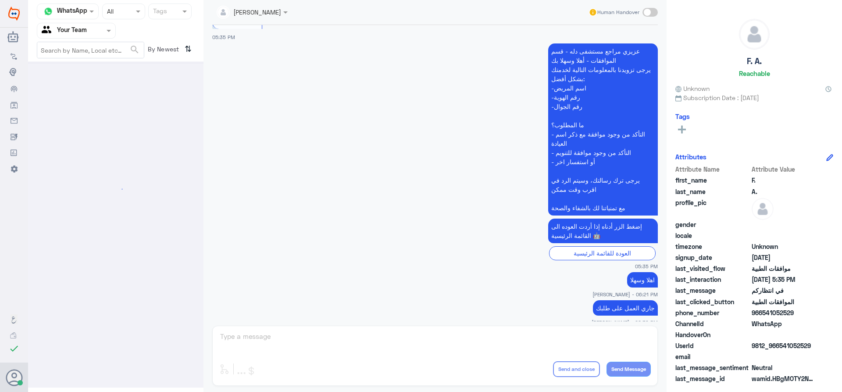
scroll to position [0, 0]
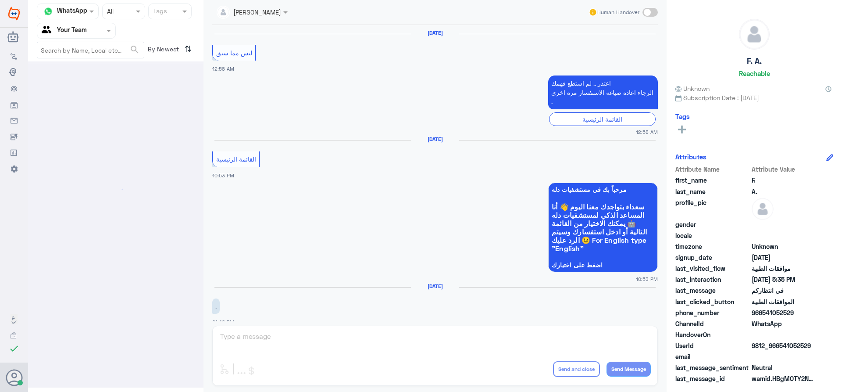
click at [87, 25] on input "text" at bounding box center [66, 30] width 48 height 10
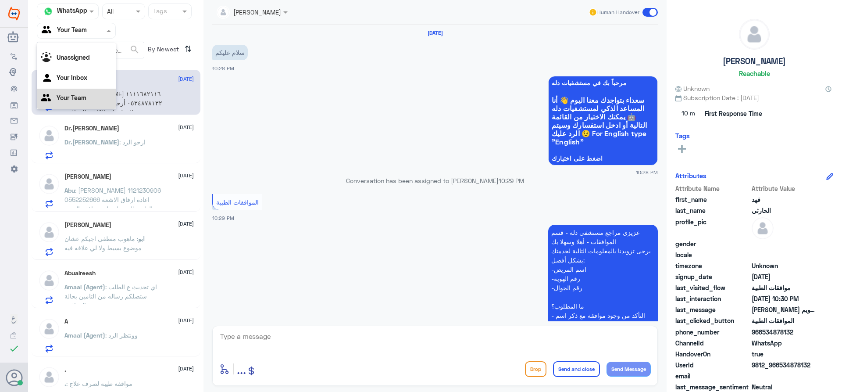
scroll to position [219, 0]
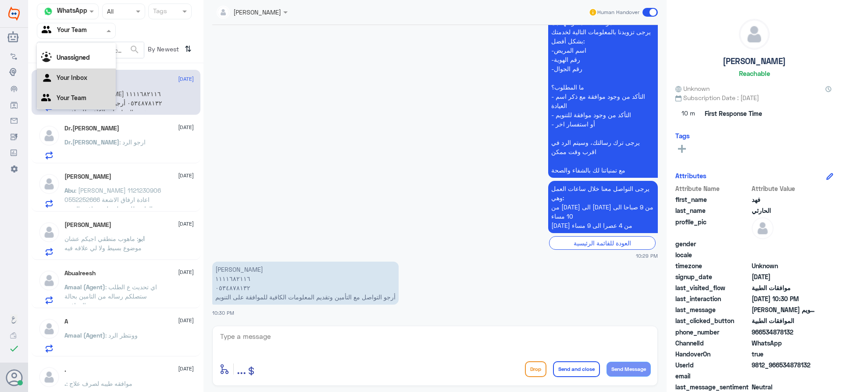
click at [92, 82] on div "Your Inbox" at bounding box center [76, 78] width 79 height 20
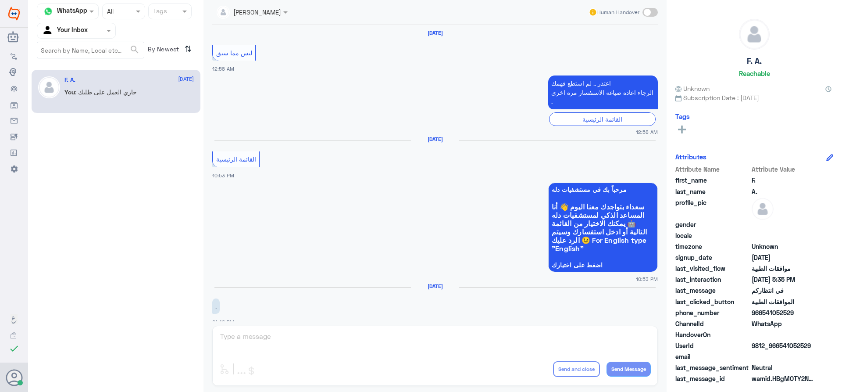
scroll to position [971, 0]
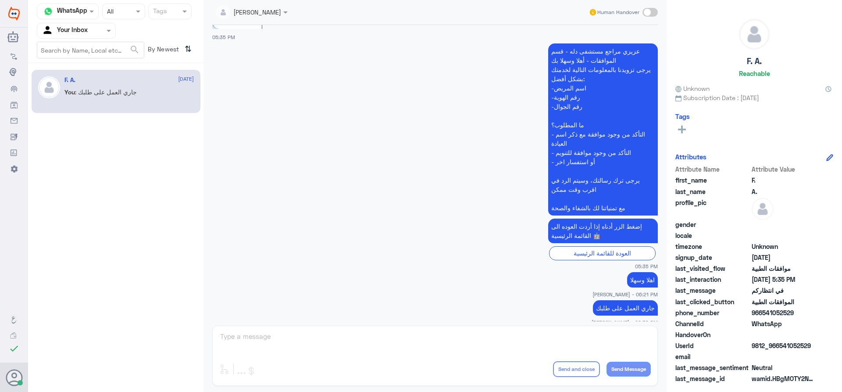
click at [647, 9] on span at bounding box center [650, 12] width 15 height 9
click at [0, 0] on input "checkbox" at bounding box center [0, 0] width 0 height 0
click at [650, 11] on span at bounding box center [650, 12] width 15 height 9
click at [0, 0] on input "checkbox" at bounding box center [0, 0] width 0 height 0
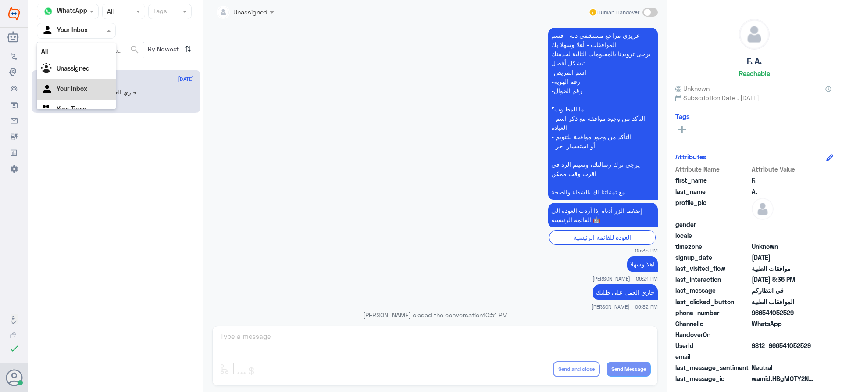
click at [72, 34] on input "text" at bounding box center [66, 30] width 48 height 10
click at [95, 105] on div "Your Team" at bounding box center [76, 99] width 79 height 20
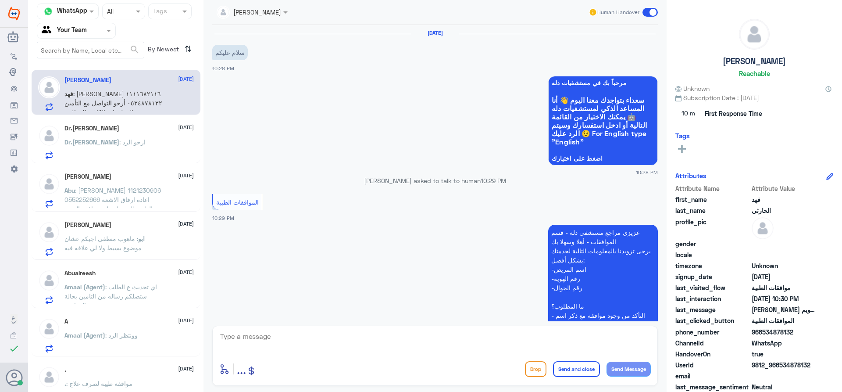
scroll to position [219, 0]
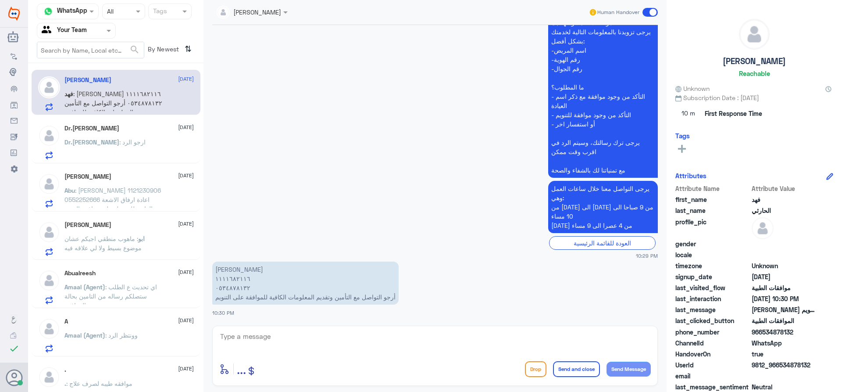
click at [114, 203] on span ": [PERSON_NAME] 1121230906 0552252666 اعادة ارفاق الاشعة العادية للحصول على موا…" at bounding box center [112, 199] width 96 height 26
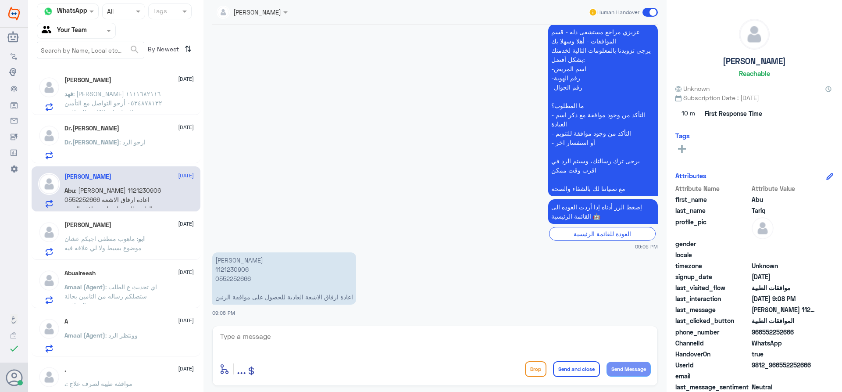
click at [119, 139] on span ": ارجو الرد" at bounding box center [132, 141] width 26 height 7
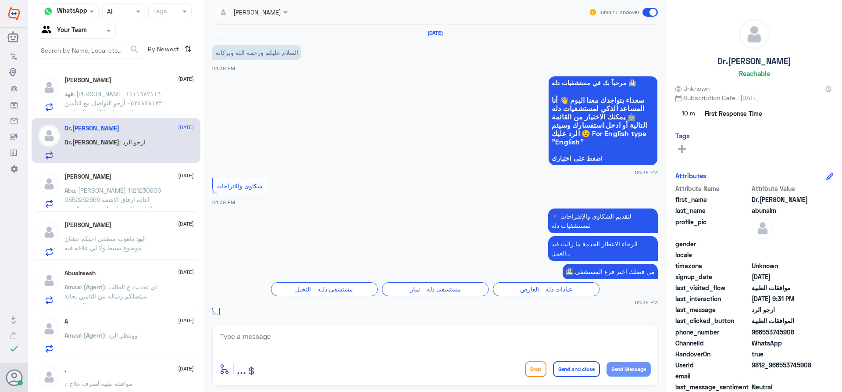
scroll to position [928, 0]
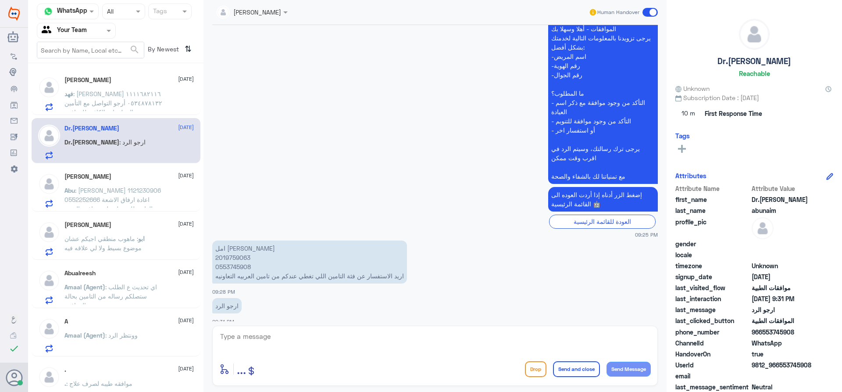
click at [124, 86] on div "[PERSON_NAME] [DATE] [PERSON_NAME] : [PERSON_NAME] ١١١١٦٨٢١١٦ ٠٥٣٤٨٧٨١٣٢ أرجو ا…" at bounding box center [128, 93] width 129 height 35
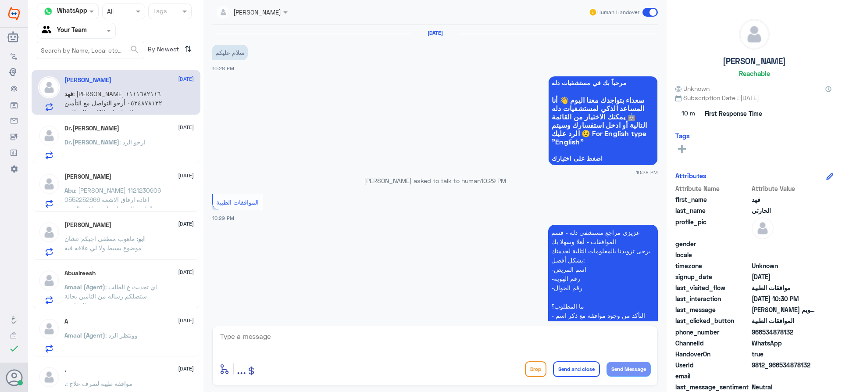
scroll to position [219, 0]
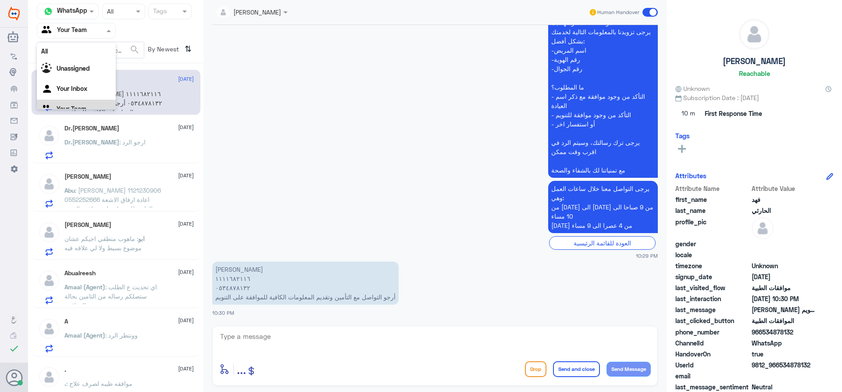
click at [89, 27] on input "text" at bounding box center [66, 30] width 48 height 10
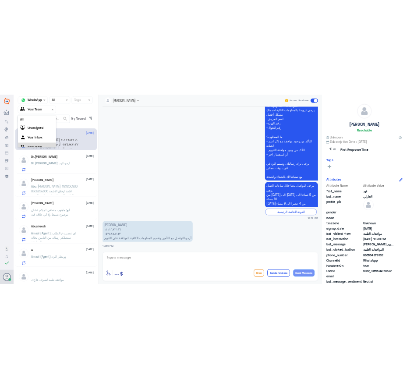
scroll to position [11, 0]
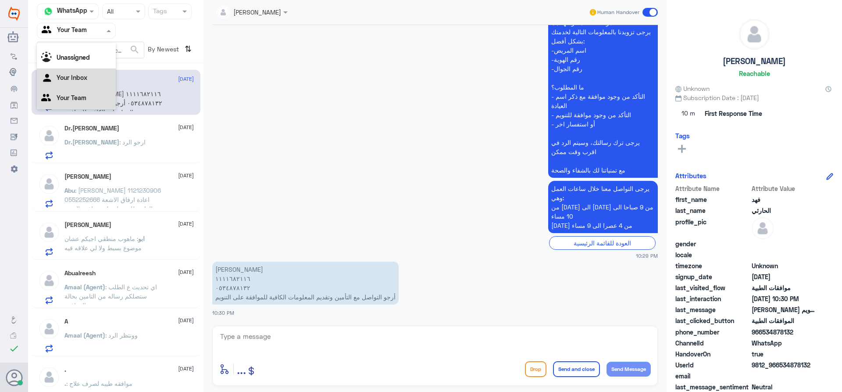
click at [100, 82] on div "Your Inbox" at bounding box center [76, 78] width 79 height 20
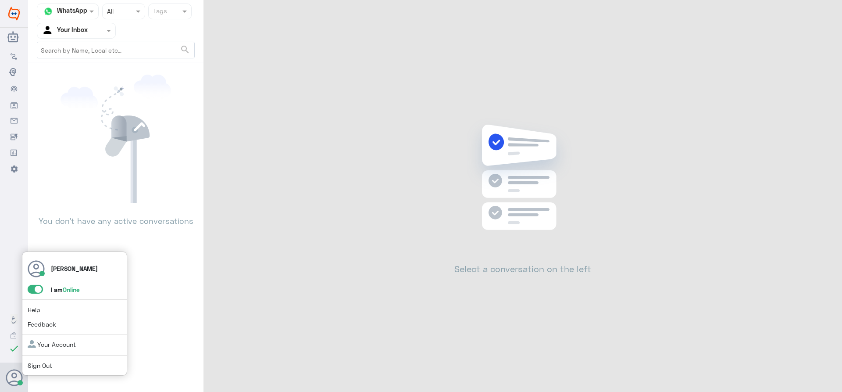
click at [38, 291] on span at bounding box center [35, 289] width 15 height 9
click at [0, 0] on input "checkbox" at bounding box center [0, 0] width 0 height 0
click at [60, 363] on span "Sign Out" at bounding box center [55, 365] width 54 height 9
click at [49, 366] on link "Sign Out" at bounding box center [40, 364] width 25 height 7
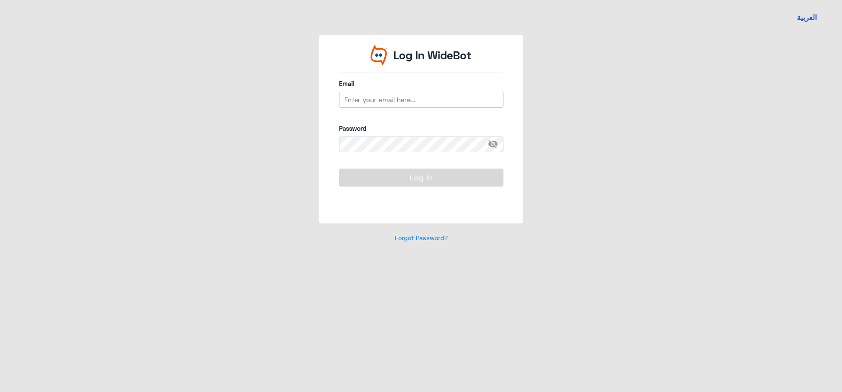
type input "[EMAIL_ADDRESS][DOMAIN_NAME]"
